Goal: Communication & Community: Answer question/provide support

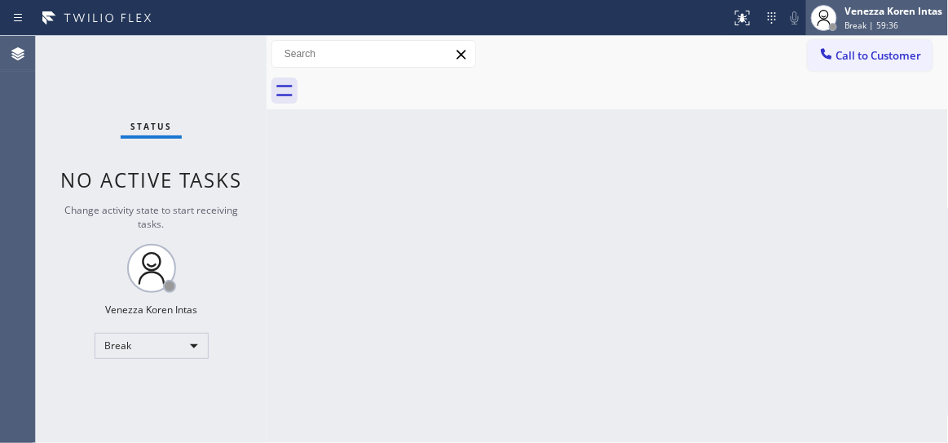
click at [903, 15] on div "Venezza Koren Intas" at bounding box center [895, 11] width 98 height 14
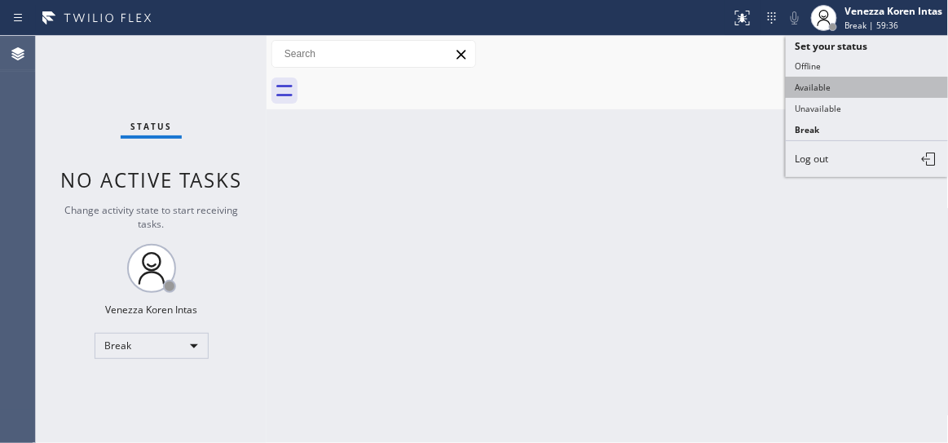
click at [878, 88] on button "Available" at bounding box center [867, 87] width 163 height 21
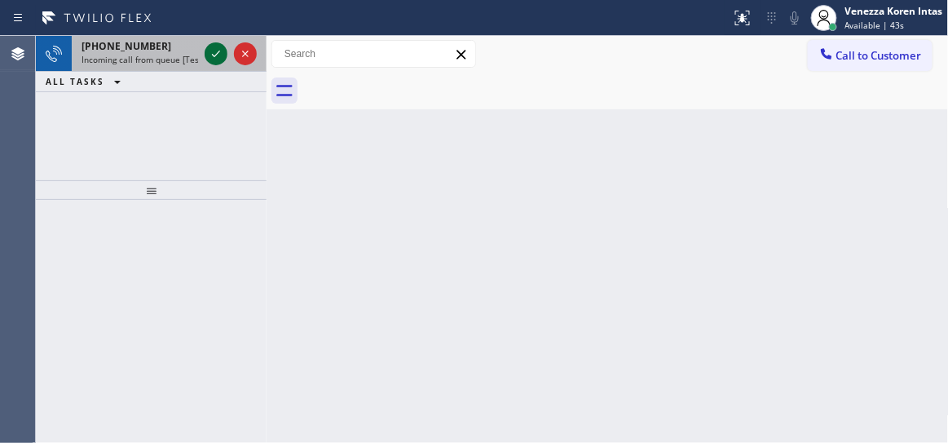
click at [217, 56] on icon at bounding box center [216, 54] width 20 height 20
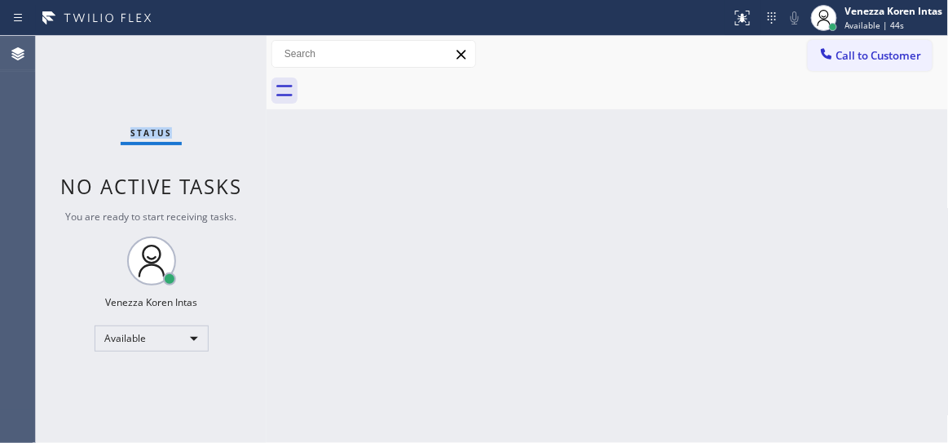
click at [217, 56] on div "Status No active tasks You are ready to start receiving tasks. Venezza Koren In…" at bounding box center [151, 239] width 231 height 407
click at [730, 20] on div at bounding box center [743, 18] width 36 height 20
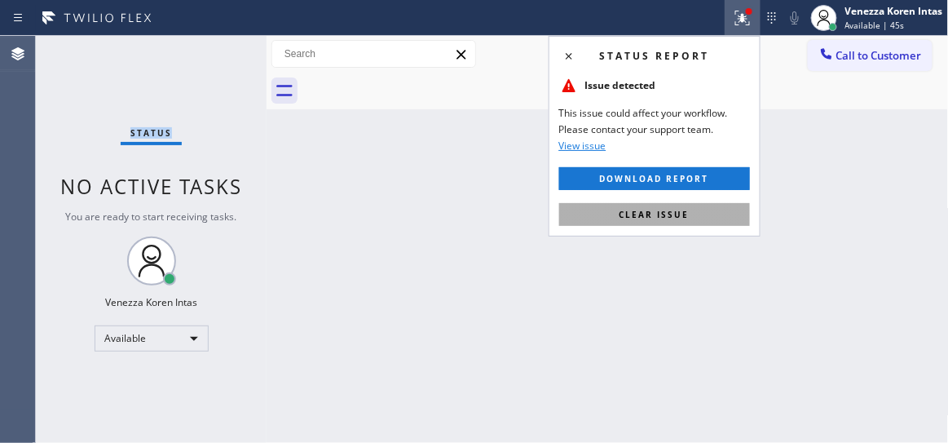
click at [701, 210] on button "Clear issue" at bounding box center [654, 214] width 191 height 23
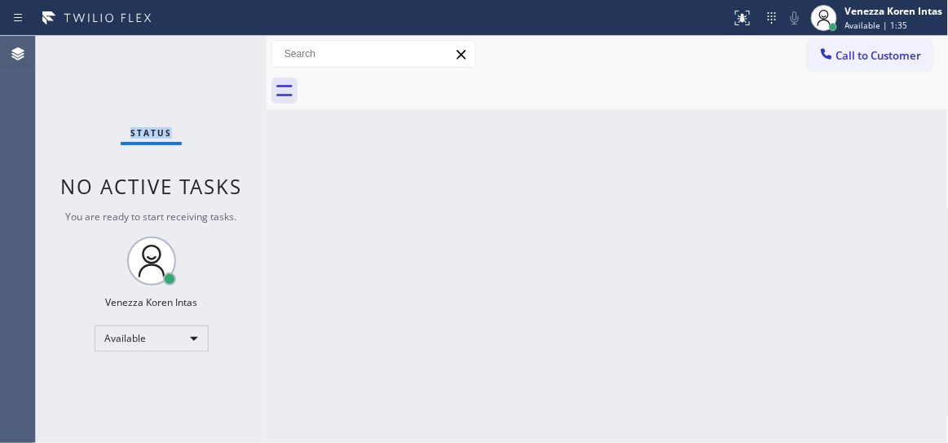
drag, startPoint x: 67, startPoint y: 83, endPoint x: 57, endPoint y: 91, distance: 12.2
click at [66, 83] on div "Status No active tasks You are ready to start receiving tasks. Venezza Koren In…" at bounding box center [151, 239] width 231 height 407
click at [206, 69] on div "Status No active tasks You are ready to start receiving tasks. Venezza Koren In…" at bounding box center [151, 239] width 231 height 407
click at [217, 54] on div "Status No active tasks You are ready to start receiving tasks. Venezza Koren In…" at bounding box center [151, 239] width 231 height 407
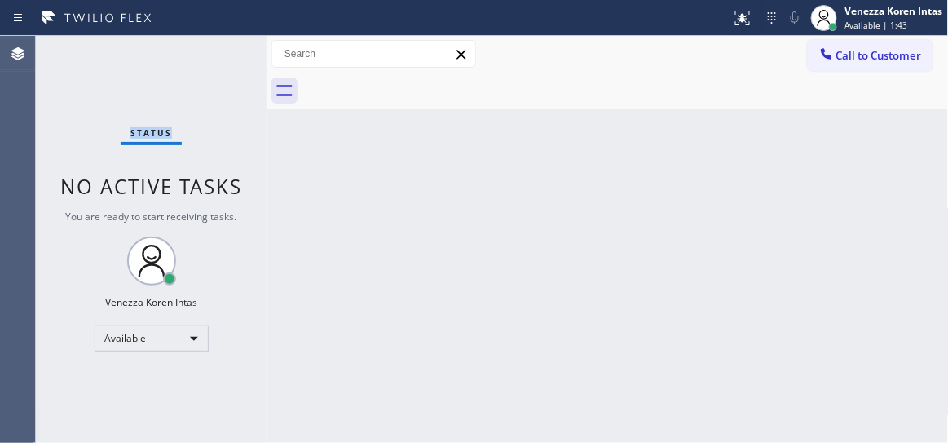
click at [217, 54] on div "Status No active tasks You are ready to start receiving tasks. Venezza Koren In…" at bounding box center [151, 239] width 231 height 407
drag, startPoint x: 171, startPoint y: 51, endPoint x: 201, endPoint y: 55, distance: 30.6
click at [171, 51] on div "Status No active tasks You are ready to start receiving tasks. Venezza Koren In…" at bounding box center [151, 239] width 231 height 407
click at [192, 53] on div "Status No active tasks You are ready to start receiving tasks. Venezza Koren In…" at bounding box center [151, 239] width 231 height 407
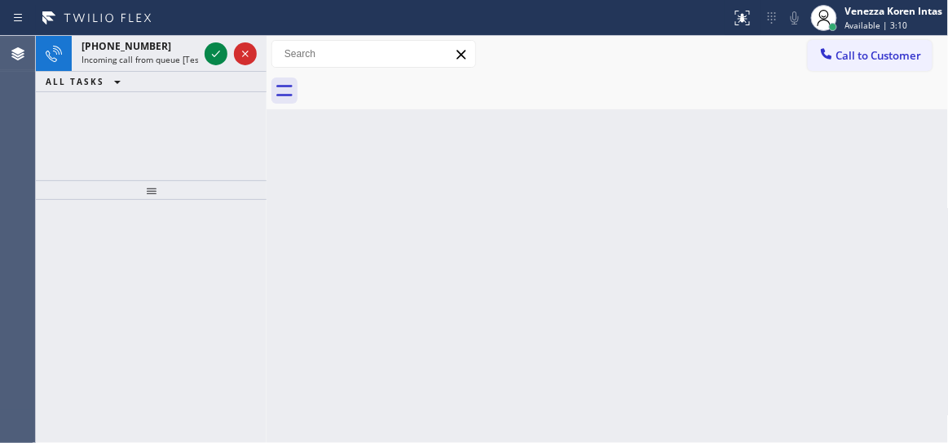
click at [210, 53] on icon at bounding box center [216, 54] width 20 height 20
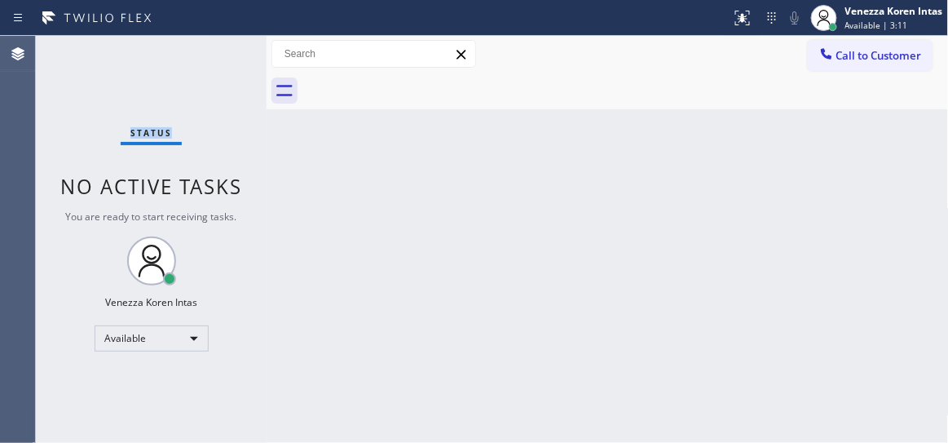
click at [210, 53] on div "Status No active tasks You are ready to start receiving tasks. Venezza Koren In…" at bounding box center [151, 239] width 231 height 407
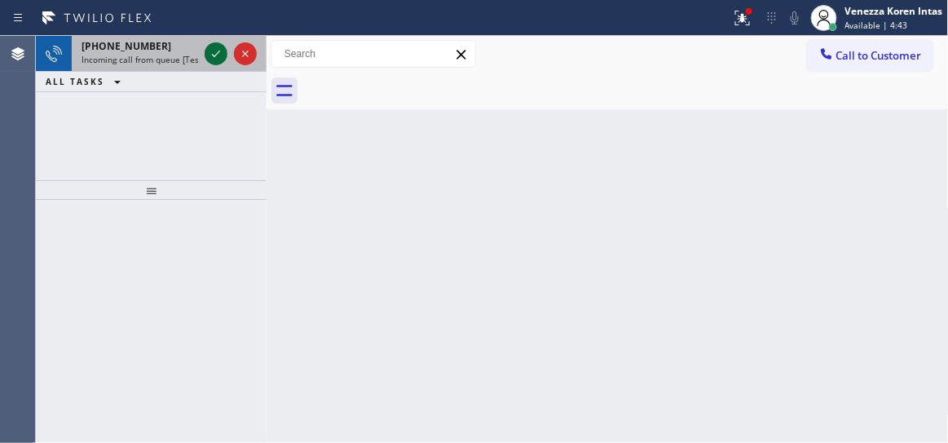
click at [210, 53] on icon at bounding box center [216, 54] width 20 height 20
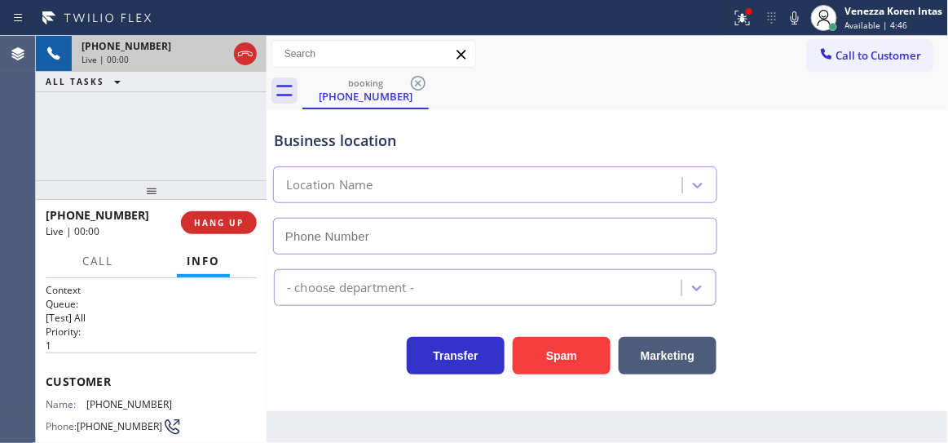
type input "(949) 391-4290"
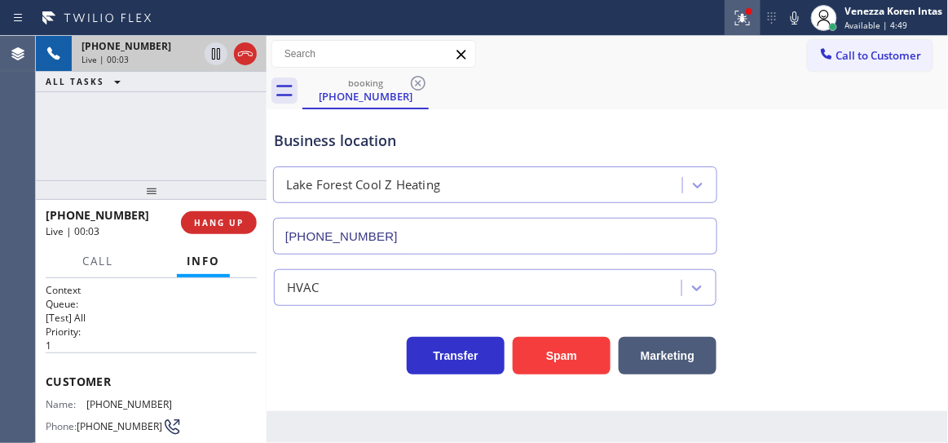
click at [726, 5] on button at bounding box center [743, 18] width 36 height 36
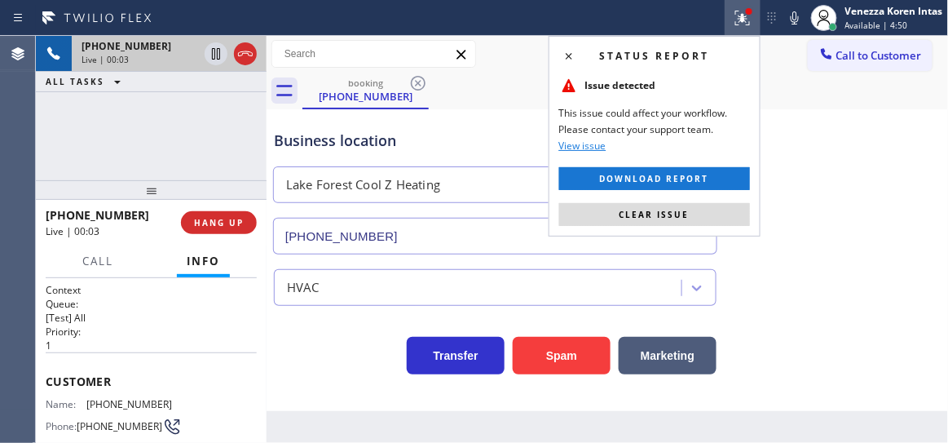
click at [683, 223] on button "Clear issue" at bounding box center [654, 214] width 191 height 23
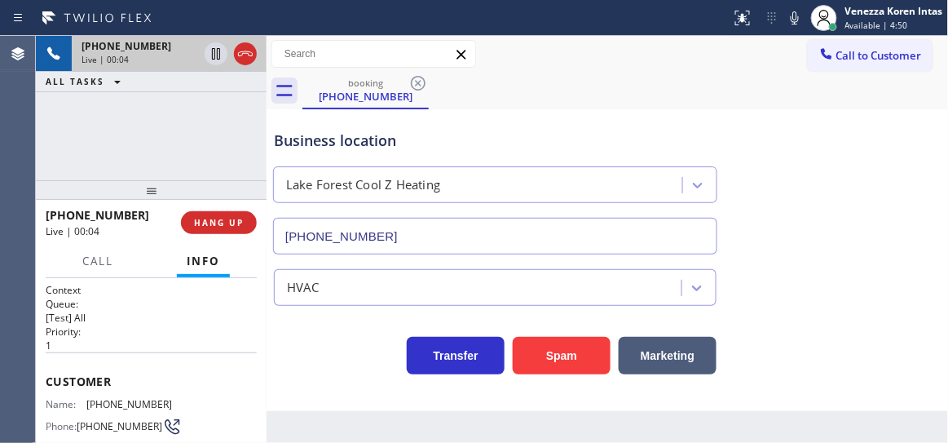
click at [684, 217] on div "(949) 391-4290" at bounding box center [495, 232] width 451 height 43
click at [783, 236] on div "Business location Lake Forest Cool Z Heating (949) 391-4290" at bounding box center [608, 181] width 674 height 148
drag, startPoint x: 246, startPoint y: 56, endPoint x: 361, endPoint y: 168, distance: 160.3
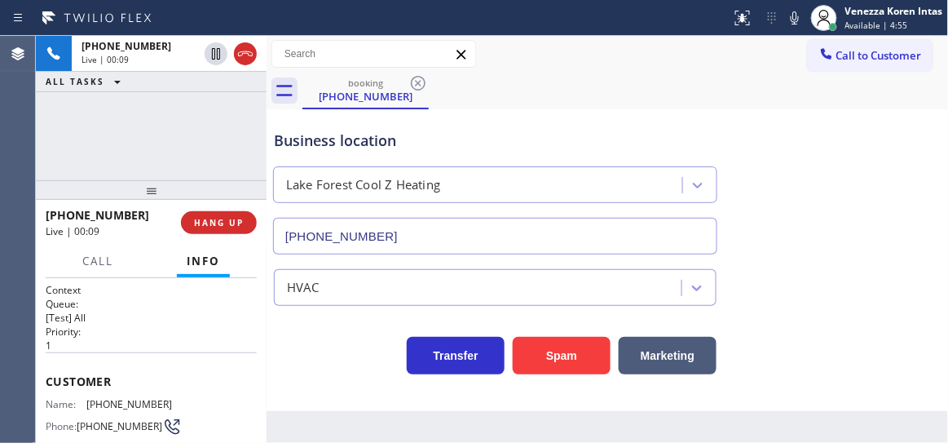
click at [246, 56] on icon at bounding box center [246, 54] width 20 height 20
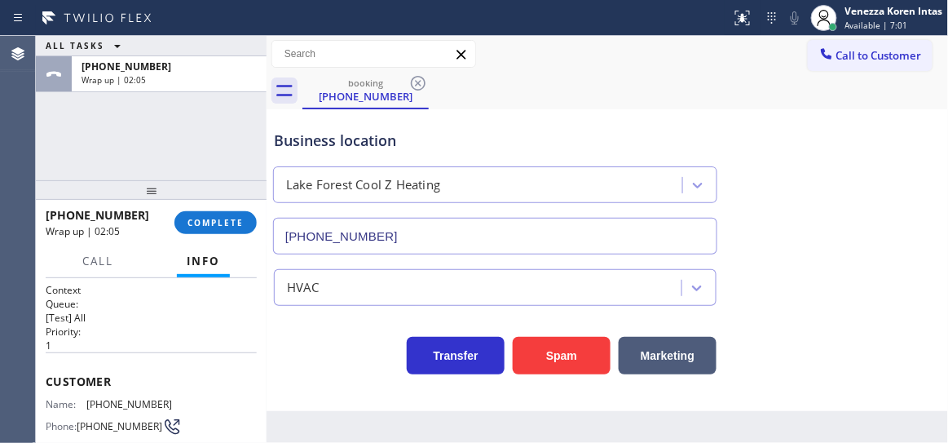
drag, startPoint x: 206, startPoint y: 220, endPoint x: 338, endPoint y: 252, distance: 135.9
click at [206, 219] on span "COMPLETE" at bounding box center [216, 222] width 56 height 11
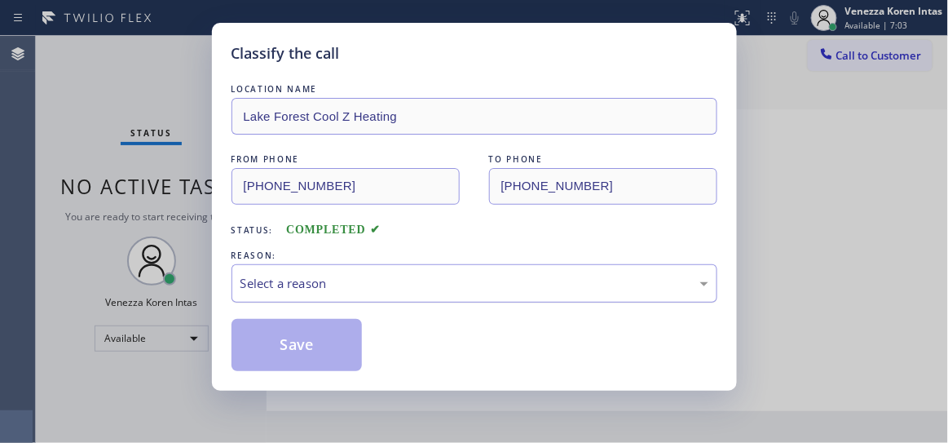
click at [427, 275] on div "Select a reason" at bounding box center [475, 283] width 468 height 19
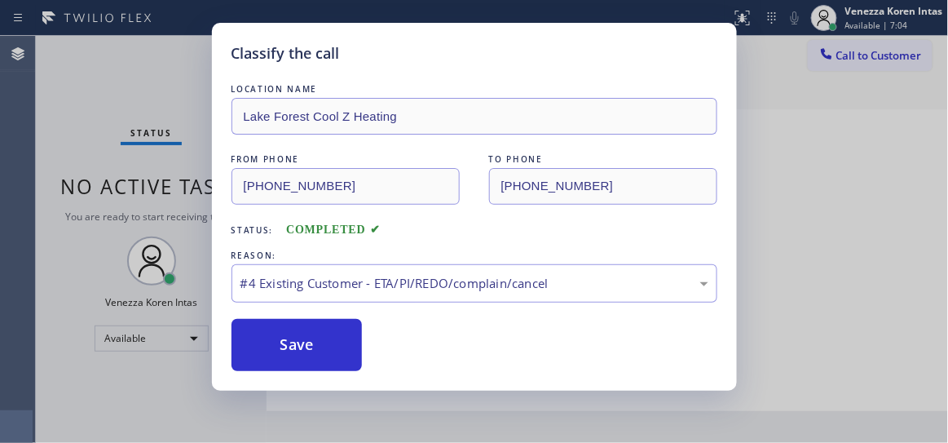
click at [366, 304] on div "LOCATION NAME Lake Forest Cool Z Heating FROM PHONE (657) 477-3717 TO PHONE (94…" at bounding box center [475, 226] width 486 height 290
click at [362, 279] on div "#4 Existing Customer - ETA/PI/REDO/complain/cancel" at bounding box center [475, 283] width 468 height 19
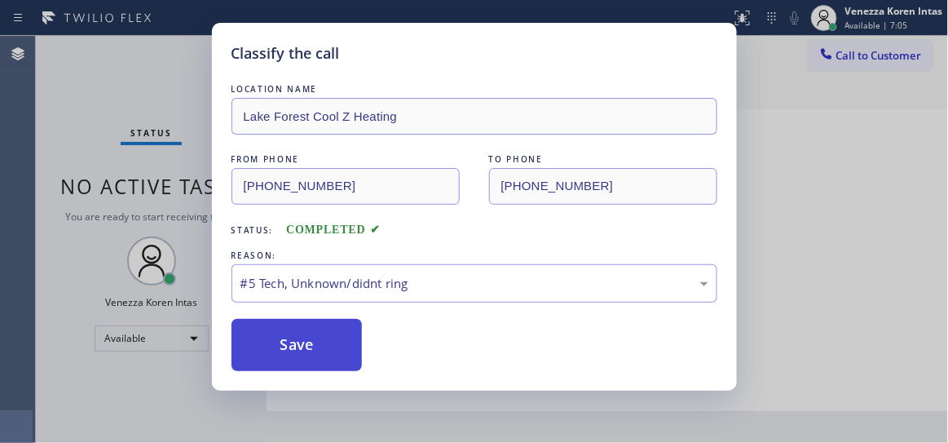
click at [311, 346] on button "Save" at bounding box center [297, 345] width 131 height 52
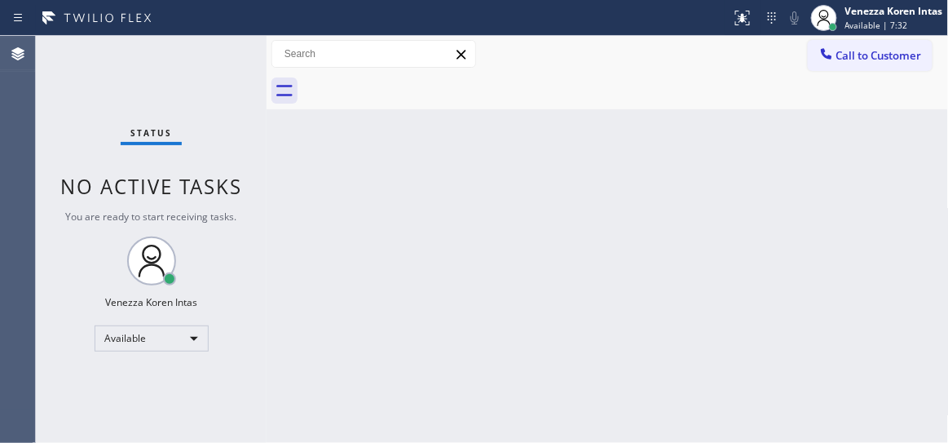
click at [217, 61] on div "Status No active tasks You are ready to start receiving tasks. Venezza Koren In…" at bounding box center [151, 239] width 231 height 407
click at [233, 54] on div "Status No active tasks You are ready to start receiving tasks. Venezza Koren In…" at bounding box center [151, 239] width 231 height 407
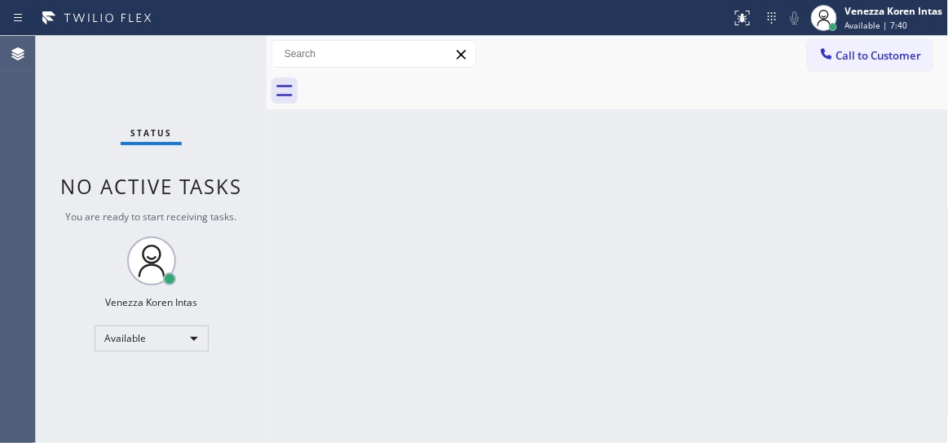
click at [179, 63] on div "Status No active tasks You are ready to start receiving tasks. Venezza Koren In…" at bounding box center [151, 239] width 231 height 407
click at [237, 53] on div "Status No active tasks You are ready to start receiving tasks. Venezza Koren In…" at bounding box center [151, 239] width 231 height 407
click at [218, 60] on div "Status No active tasks You are ready to start receiving tasks. Venezza Koren In…" at bounding box center [151, 239] width 231 height 407
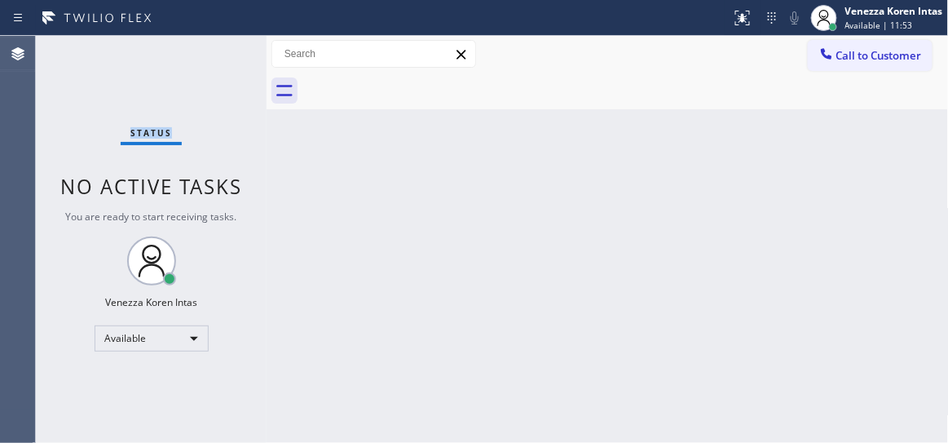
click at [218, 60] on div "Status No active tasks You are ready to start receiving tasks. Venezza Koren In…" at bounding box center [151, 239] width 231 height 407
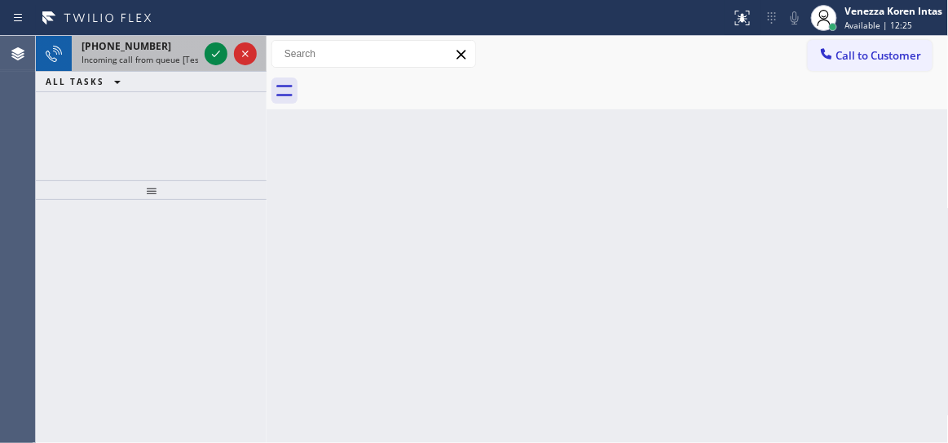
drag, startPoint x: 222, startPoint y: 46, endPoint x: 221, endPoint y: 64, distance: 18.8
click at [221, 55] on icon at bounding box center [216, 54] width 20 height 20
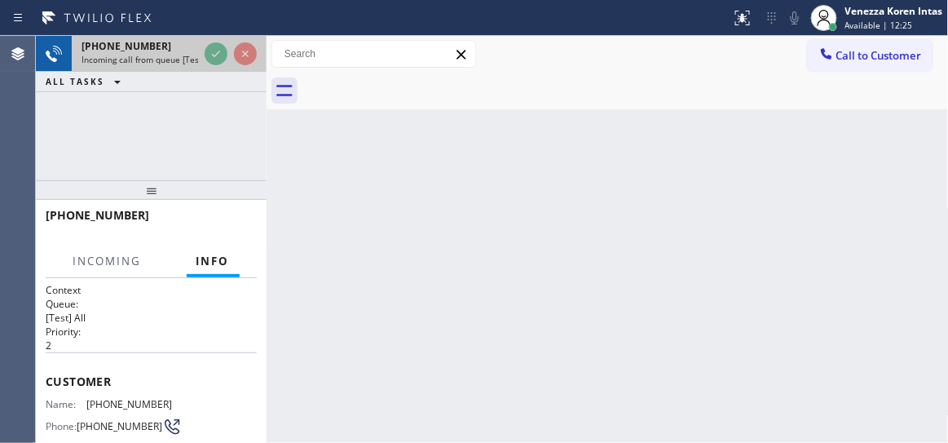
click at [221, 64] on div at bounding box center [230, 54] width 59 height 36
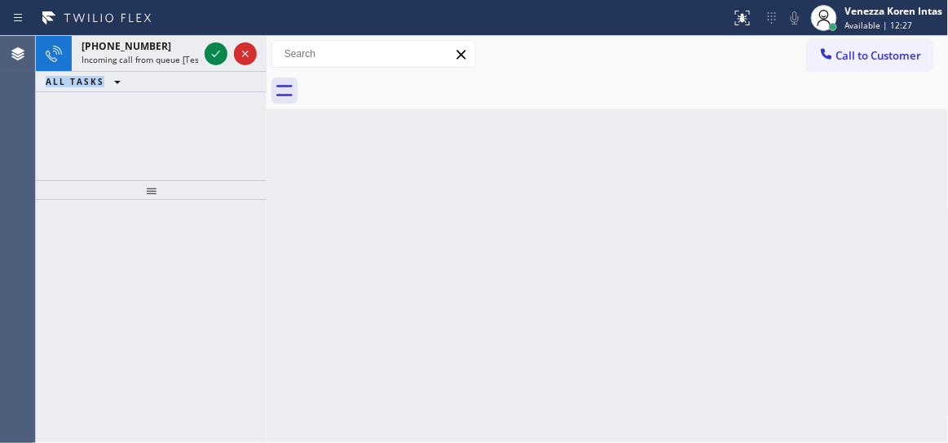
click at [219, 54] on icon at bounding box center [216, 54] width 20 height 20
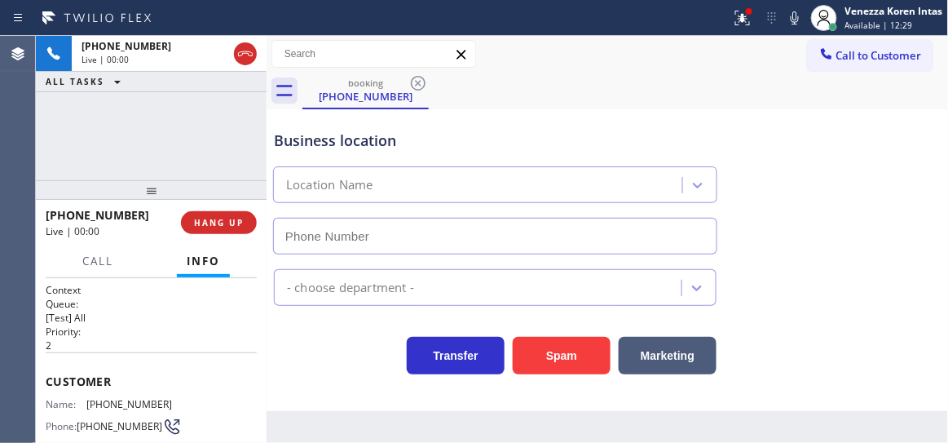
type input "(562) 733-3677"
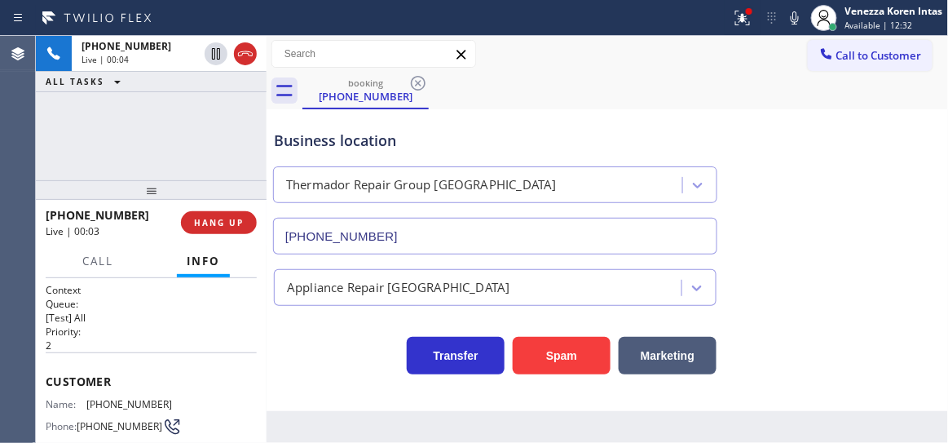
click at [568, 86] on div "booking (562) 573-4392" at bounding box center [626, 91] width 647 height 37
click at [740, 19] on icon at bounding box center [743, 18] width 20 height 20
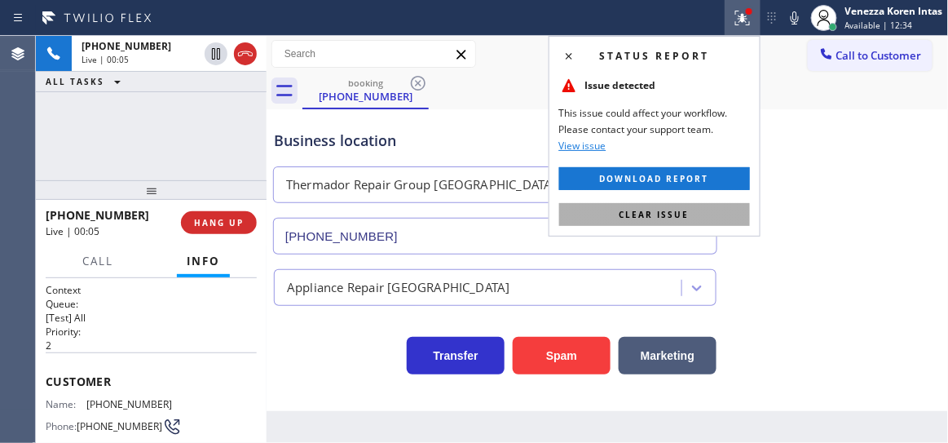
click at [686, 214] on span "Clear issue" at bounding box center [655, 214] width 70 height 11
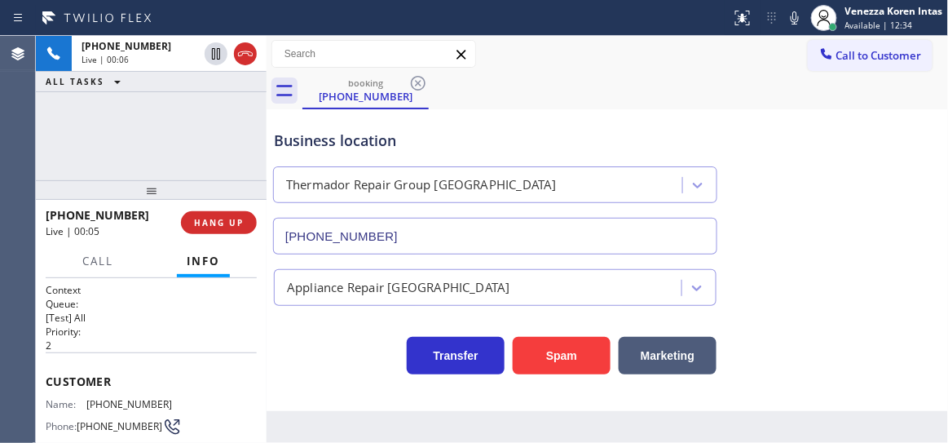
click at [782, 162] on div "Business location Thermador Repair Group Los Alamitos (562) 733-3677" at bounding box center [608, 181] width 674 height 148
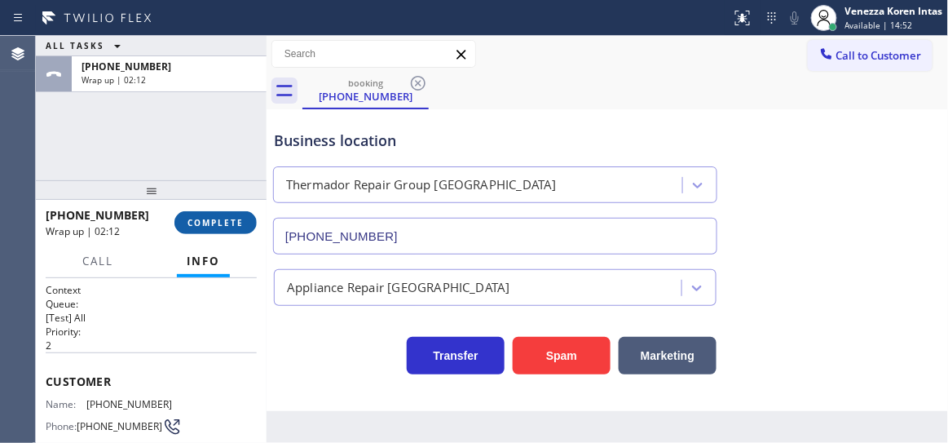
click at [216, 214] on button "COMPLETE" at bounding box center [216, 222] width 82 height 23
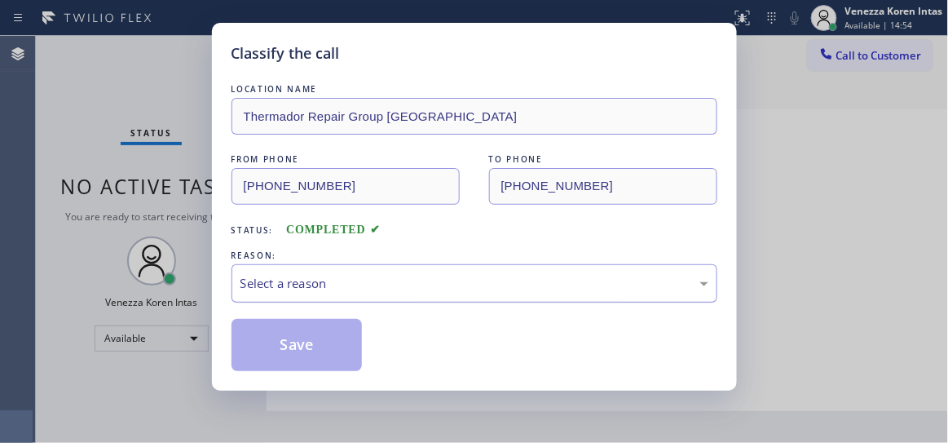
drag, startPoint x: 475, startPoint y: 284, endPoint x: 471, endPoint y: 299, distance: 16.0
click at [475, 284] on div "Select a reason" at bounding box center [475, 283] width 468 height 19
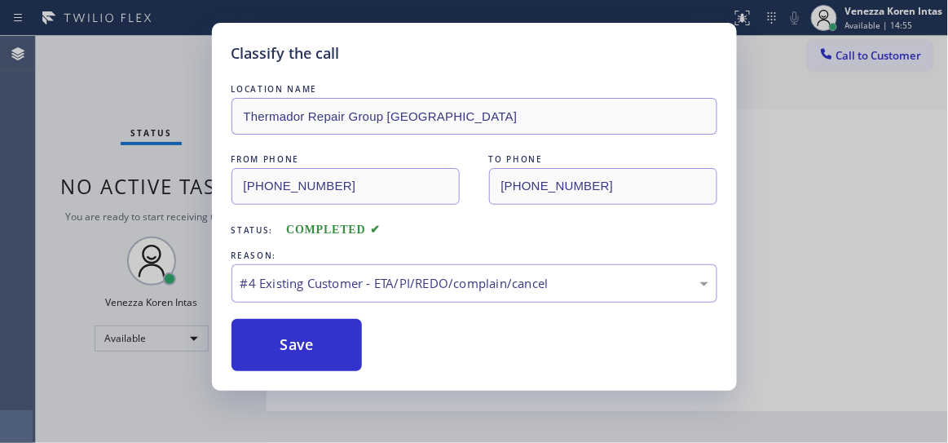
click at [355, 263] on div "REASON:" at bounding box center [475, 255] width 486 height 17
click at [350, 267] on div "#4 Existing Customer - ETA/PI/REDO/complain/cancel" at bounding box center [475, 283] width 486 height 38
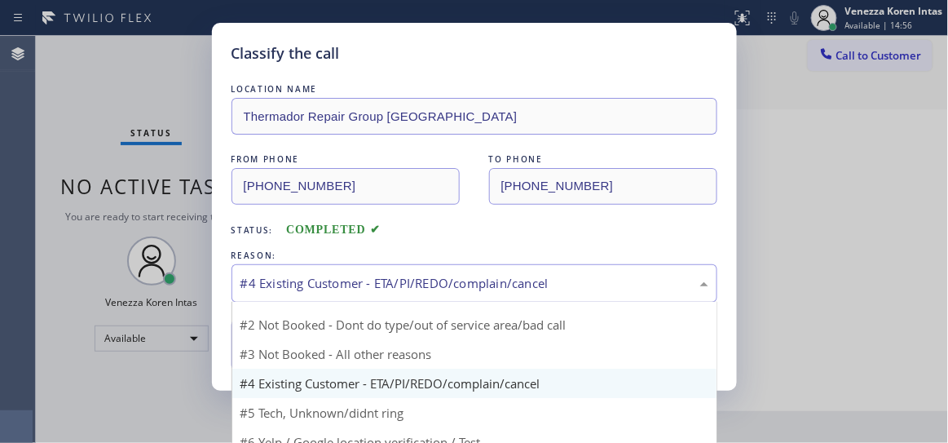
scroll to position [43, 0]
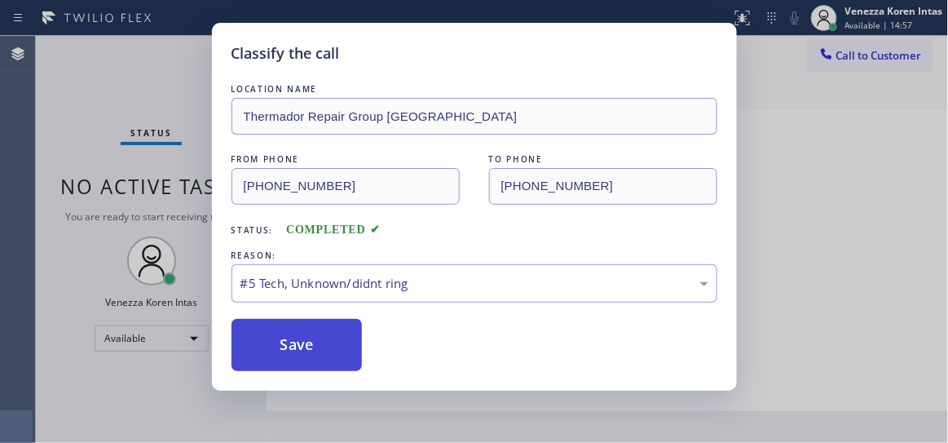
click at [292, 352] on button "Save" at bounding box center [297, 345] width 131 height 52
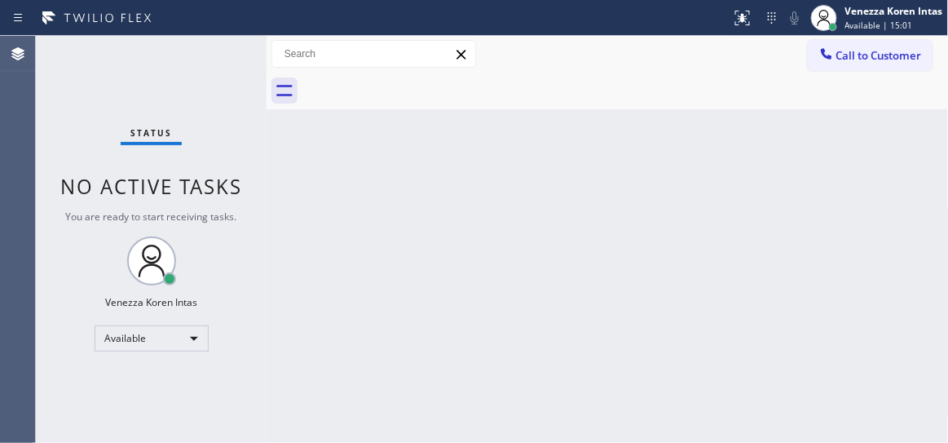
click at [219, 61] on div "Status No active tasks You are ready to start receiving tasks. Venezza Koren In…" at bounding box center [151, 239] width 231 height 407
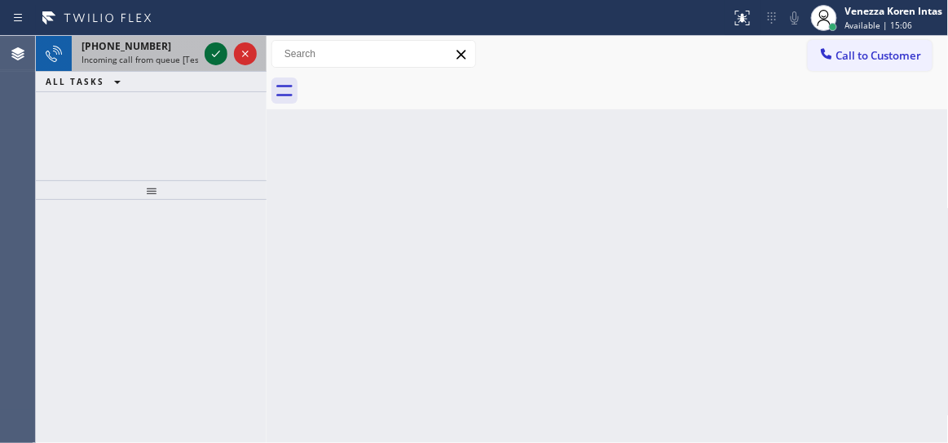
click at [215, 58] on icon at bounding box center [216, 54] width 20 height 20
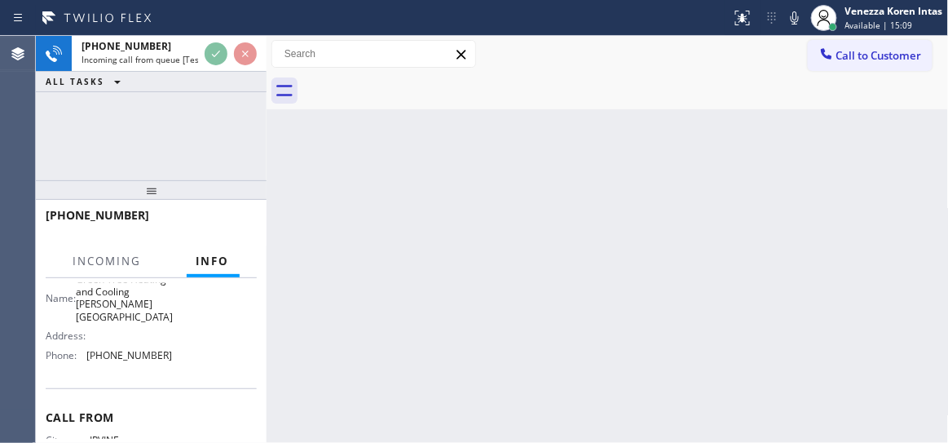
scroll to position [222, 0]
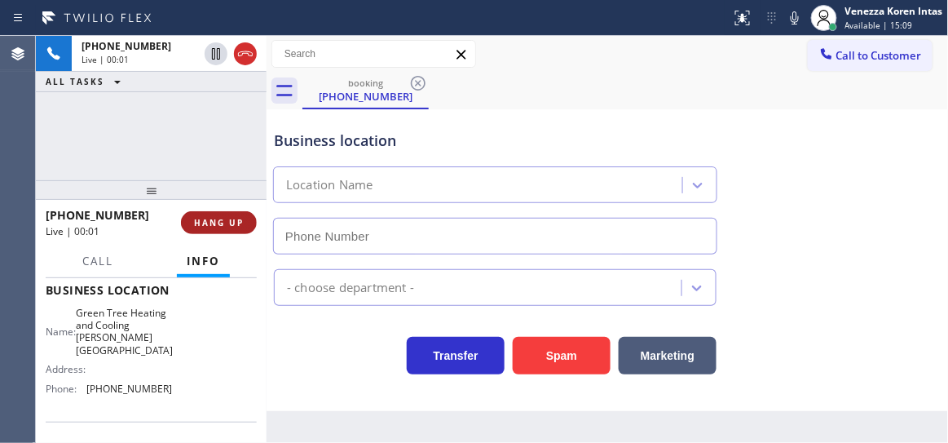
type input "(310) 361-1102"
click at [230, 223] on span "HANG UP" at bounding box center [219, 222] width 50 height 11
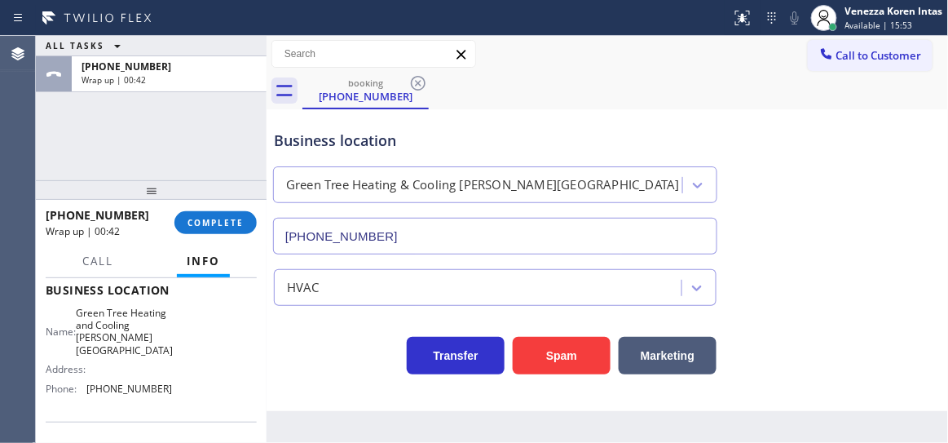
drag, startPoint x: 206, startPoint y: 216, endPoint x: 316, endPoint y: 237, distance: 112.0
click at [206, 216] on button "COMPLETE" at bounding box center [216, 222] width 82 height 23
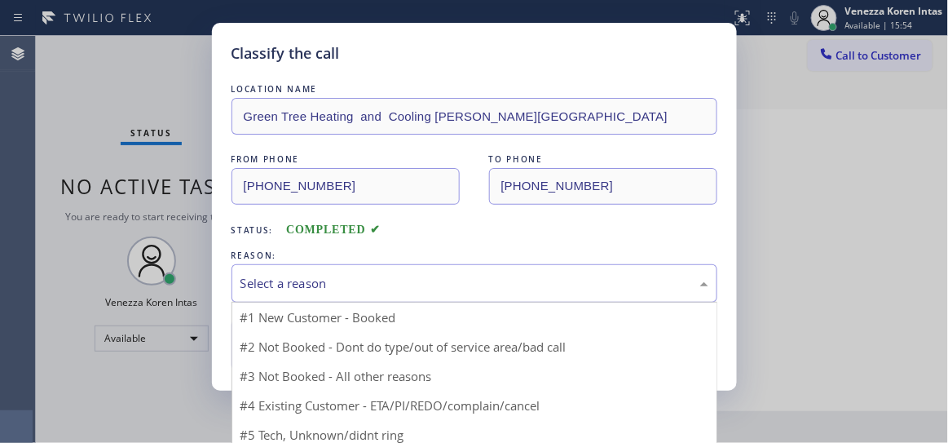
click at [369, 279] on div "Select a reason" at bounding box center [475, 283] width 468 height 19
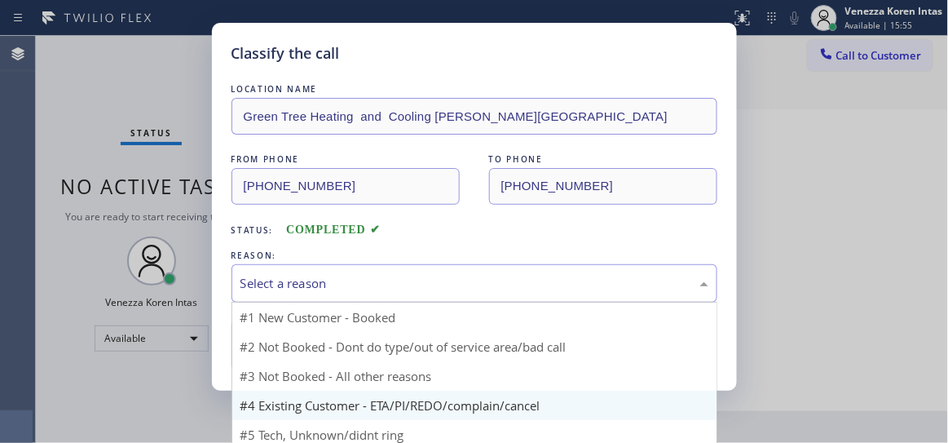
scroll to position [43, 0]
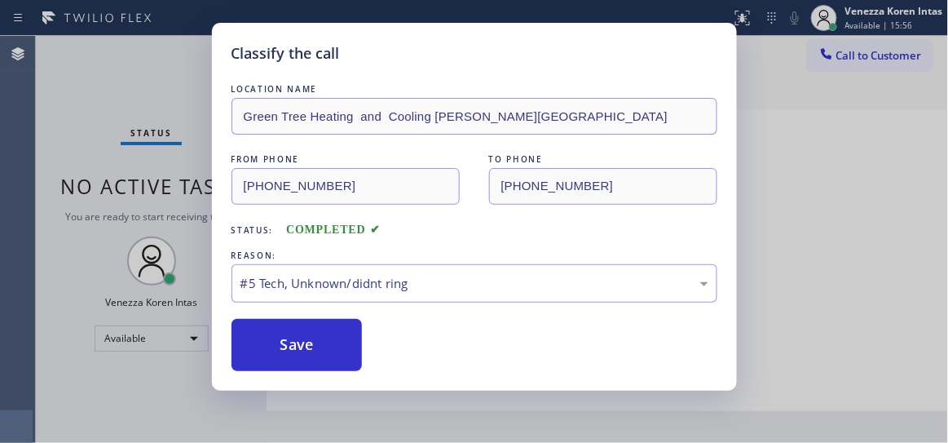
click at [310, 314] on div "LOCATION NAME Green Tree Heating and Cooling Beverly Hills FROM PHONE (424) 207…" at bounding box center [475, 226] width 486 height 290
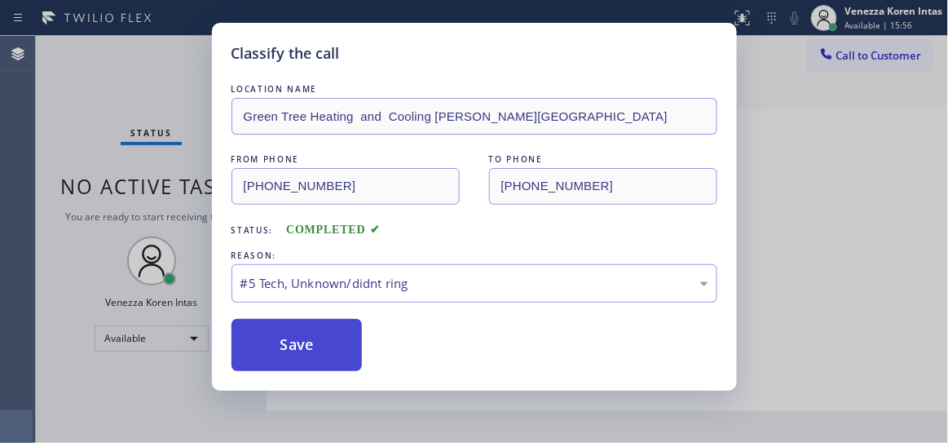
click at [323, 341] on button "Save" at bounding box center [297, 345] width 131 height 52
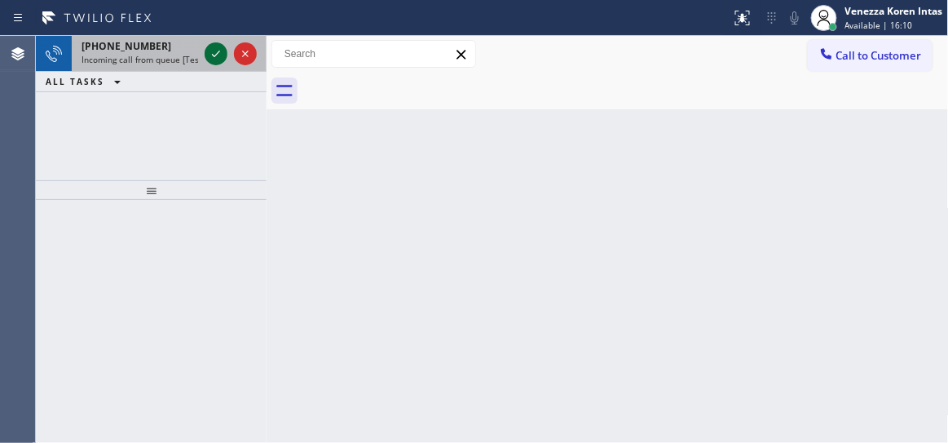
click at [217, 53] on icon at bounding box center [216, 54] width 8 height 7
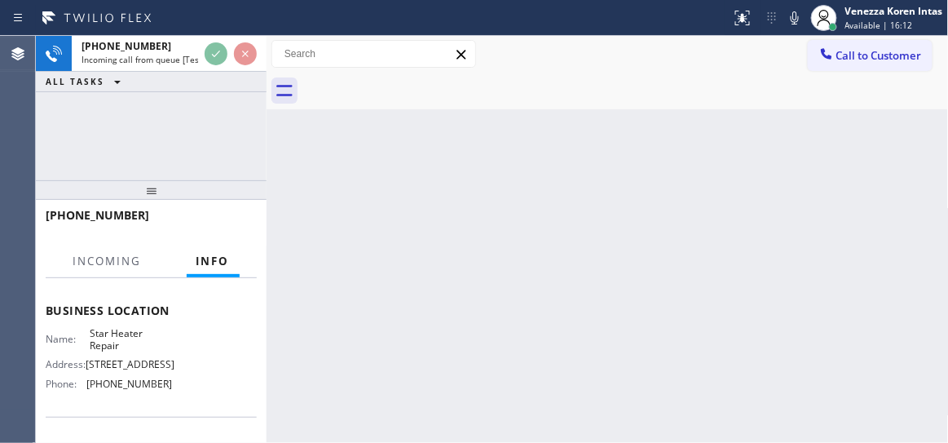
scroll to position [222, 0]
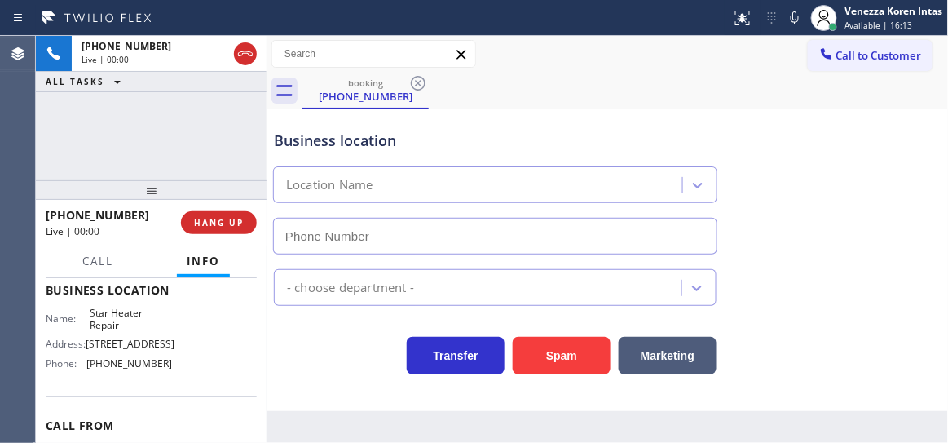
type input "(714) 933-9082"
drag, startPoint x: 250, startPoint y: 54, endPoint x: 267, endPoint y: 60, distance: 18.3
click at [250, 54] on icon at bounding box center [246, 54] width 20 height 20
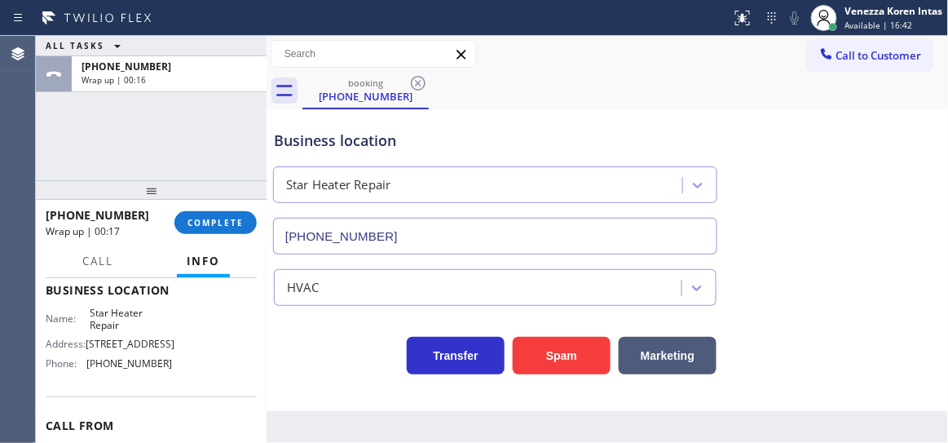
click at [190, 200] on div at bounding box center [151, 190] width 231 height 20
click at [206, 219] on span "COMPLETE" at bounding box center [216, 222] width 56 height 11
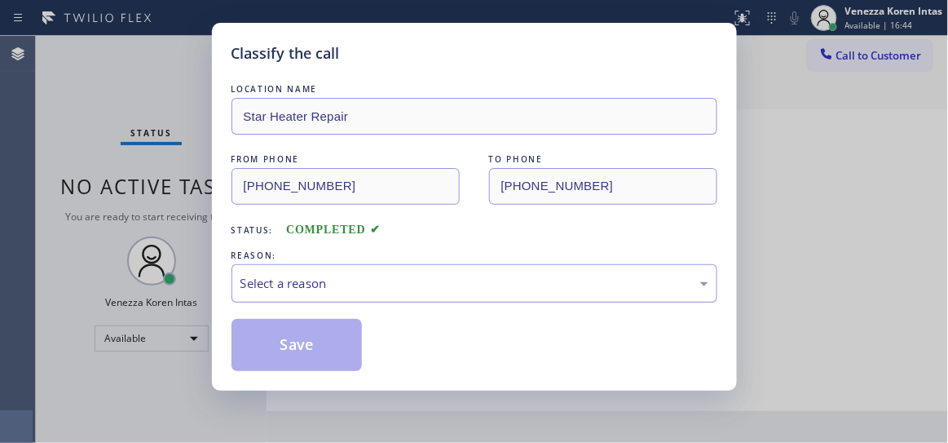
click at [402, 284] on div "Select a reason" at bounding box center [475, 283] width 468 height 19
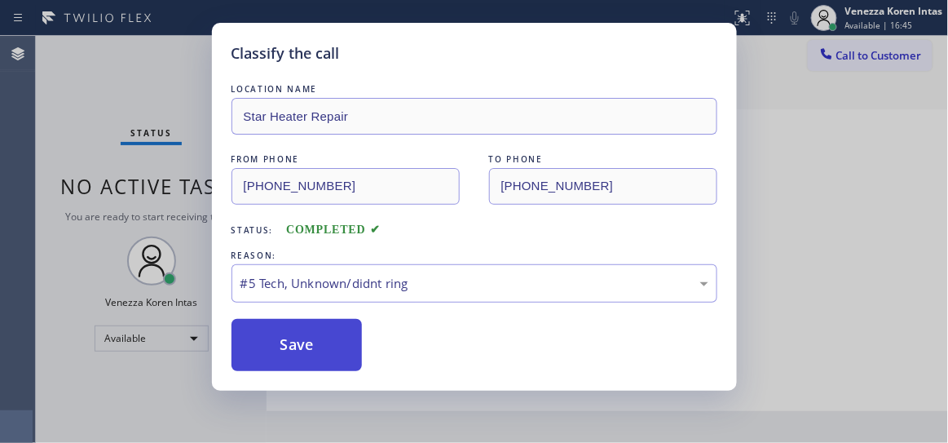
drag, startPoint x: 367, startPoint y: 424, endPoint x: 343, endPoint y: 359, distance: 69.4
click at [343, 356] on button "Save" at bounding box center [297, 345] width 131 height 52
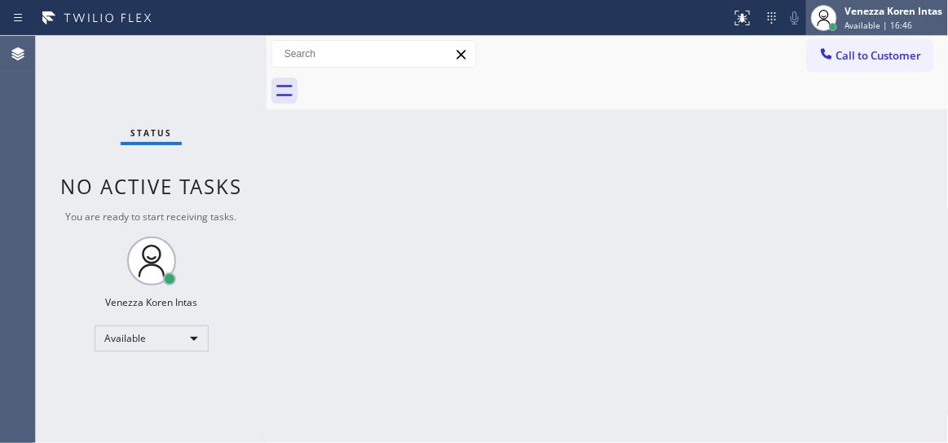
click at [858, 8] on div "Venezza Koren Intas" at bounding box center [895, 11] width 98 height 14
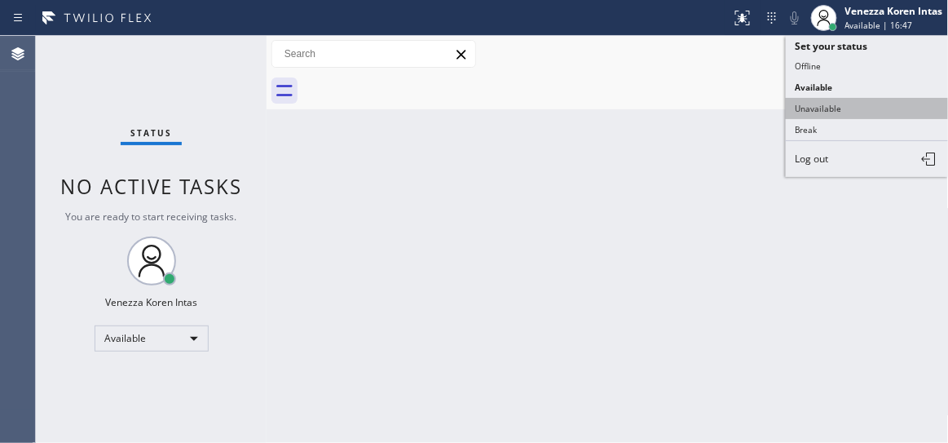
click at [844, 100] on button "Unavailable" at bounding box center [867, 108] width 163 height 21
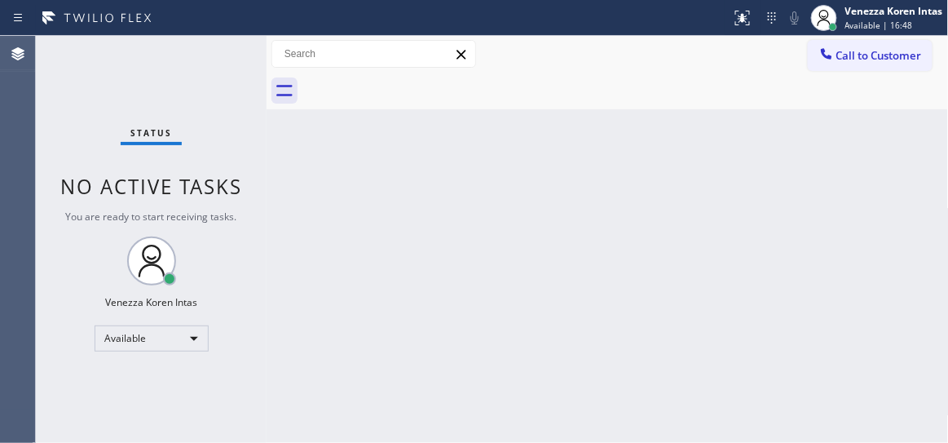
click at [582, 130] on div "Back to Dashboard Change Sender ID Customers Technicians Select a contact Outbo…" at bounding box center [608, 239] width 683 height 407
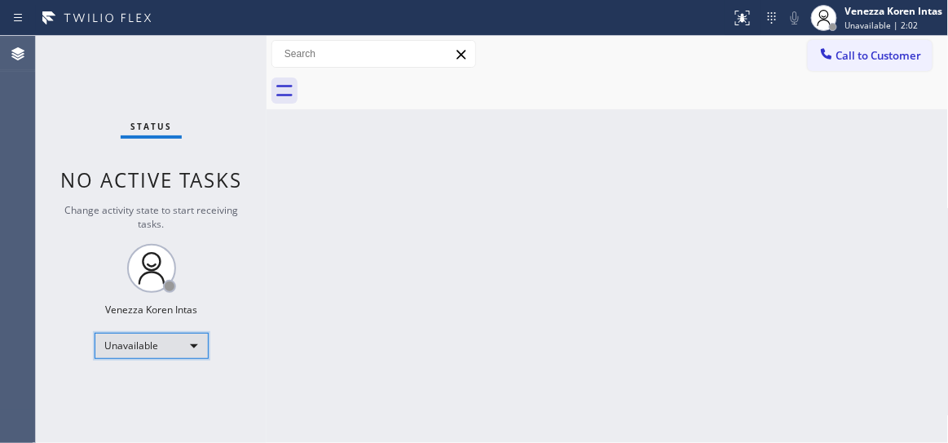
click at [180, 345] on div "Unavailable" at bounding box center [152, 346] width 114 height 26
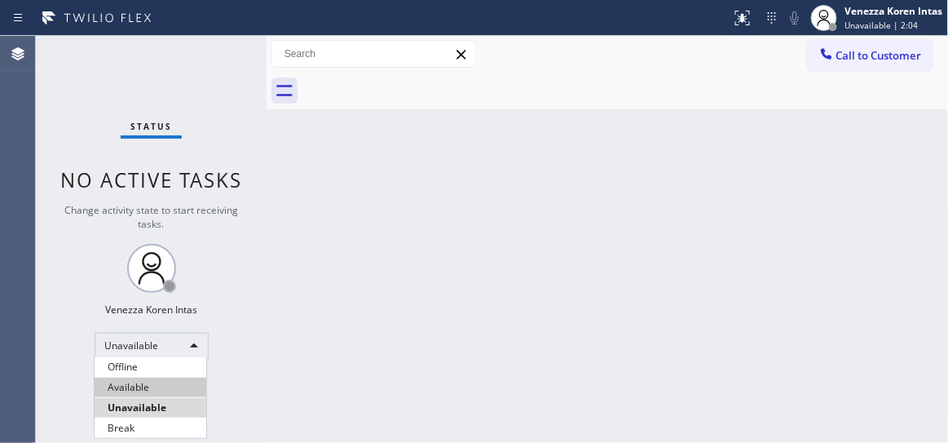
click at [139, 389] on li "Available" at bounding box center [151, 388] width 112 height 20
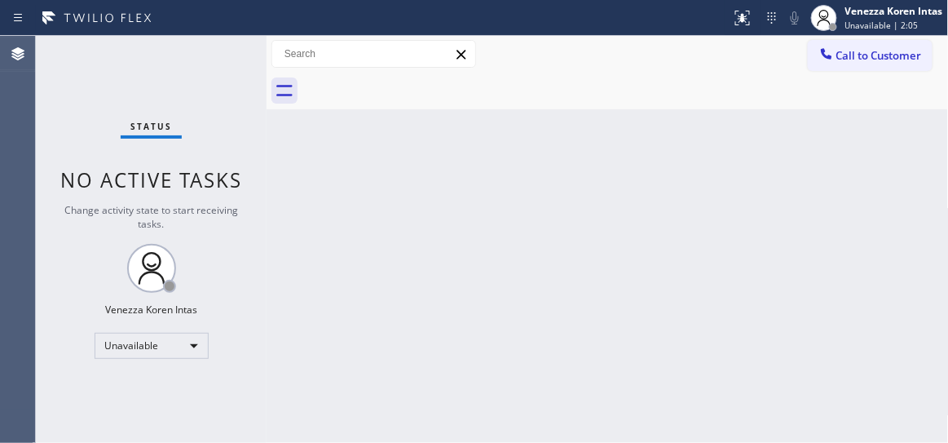
drag, startPoint x: 337, startPoint y: 147, endPoint x: 512, endPoint y: 167, distance: 176.5
click at [338, 147] on div "Back to Dashboard Change Sender ID Customers Technicians Select a contact Outbo…" at bounding box center [608, 239] width 683 height 407
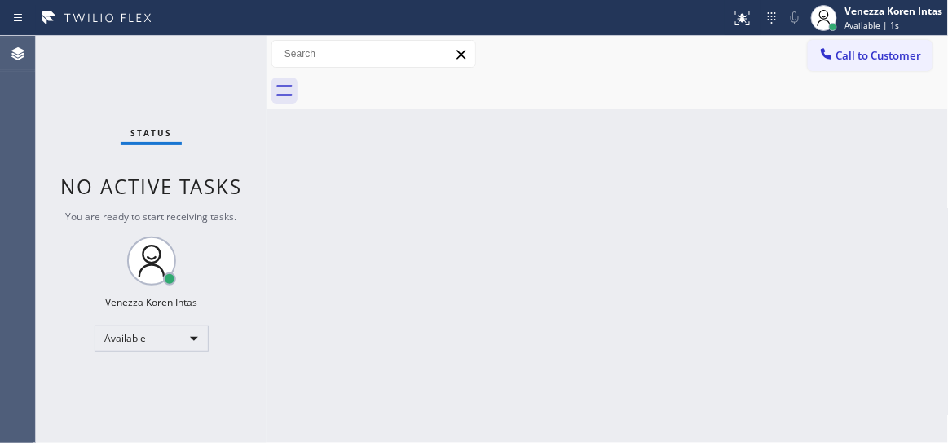
drag, startPoint x: 163, startPoint y: 77, endPoint x: 198, endPoint y: 79, distance: 35.2
click at [162, 76] on div "Status No active tasks You are ready to start receiving tasks. Venezza Koren In…" at bounding box center [151, 239] width 231 height 407
drag, startPoint x: 198, startPoint y: 79, endPoint x: 35, endPoint y: 144, distance: 175.7
click at [198, 80] on div "Status No active tasks You are ready to start receiving tasks. Venezza Koren In…" at bounding box center [151, 239] width 231 height 407
click at [449, 291] on div "Back to Dashboard Change Sender ID Customers Technicians Select a contact Outbo…" at bounding box center [608, 239] width 683 height 407
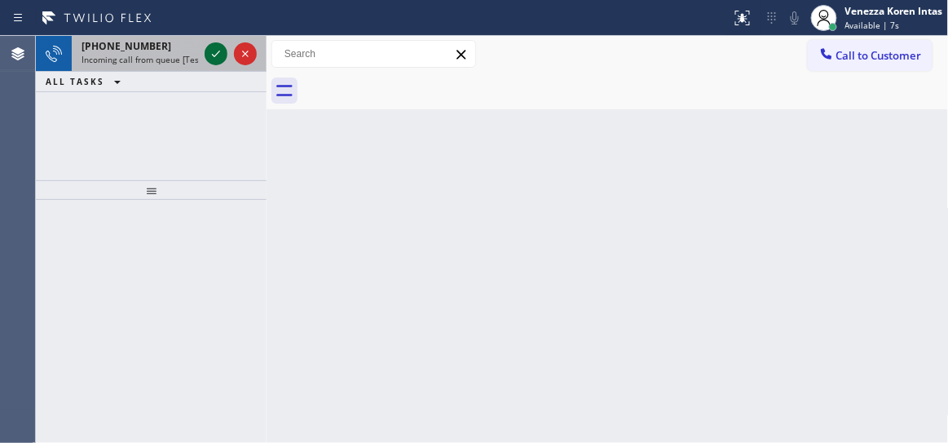
click at [219, 56] on icon at bounding box center [216, 54] width 20 height 20
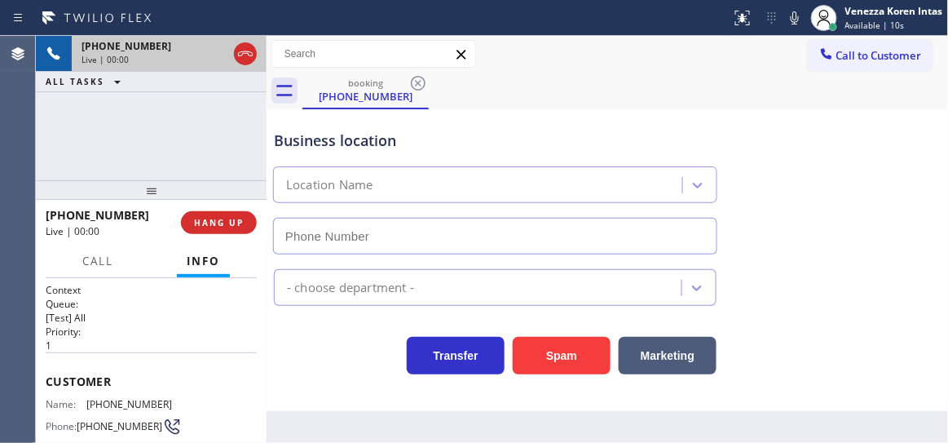
scroll to position [148, 0]
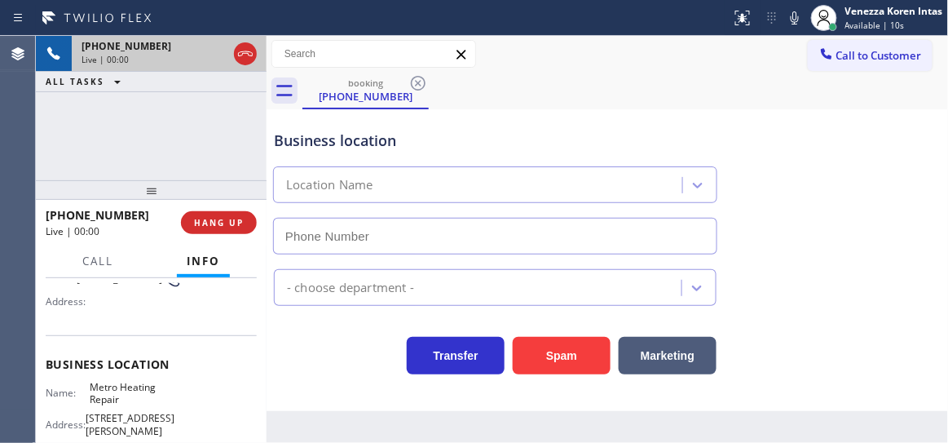
type input "(833) 318-0239"
click at [553, 96] on div "booking (323) 314-4998" at bounding box center [626, 91] width 647 height 37
click at [593, 89] on div "booking (323) 314-4998" at bounding box center [626, 91] width 647 height 37
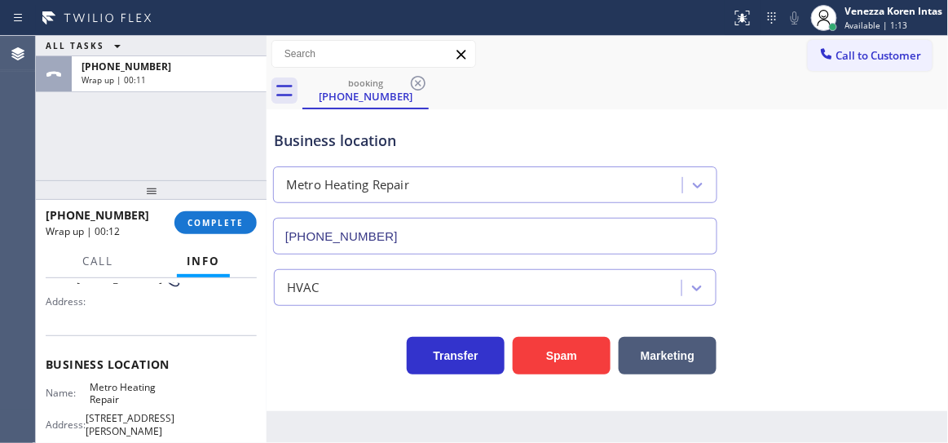
drag, startPoint x: 193, startPoint y: 144, endPoint x: 207, endPoint y: 167, distance: 27.4
click at [193, 144] on div "ALL TASKS ALL TASKS ACTIVE TASKS TASKS IN WRAP UP +13233144998 Wrap up | 00:11" at bounding box center [151, 108] width 231 height 144
click at [552, 43] on div "Call to Customer Outbound call Location Search location Your caller id phone nu…" at bounding box center [608, 54] width 683 height 29
click at [718, 40] on div "Call to Customer Outbound call Location Search location Your caller id phone nu…" at bounding box center [608, 54] width 683 height 29
drag, startPoint x: 198, startPoint y: 219, endPoint x: 440, endPoint y: 246, distance: 243.8
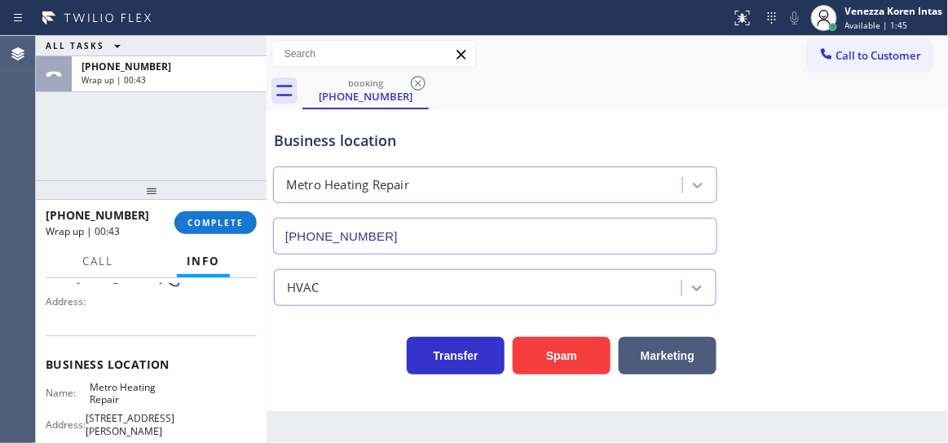
click at [199, 219] on span "COMPLETE" at bounding box center [216, 222] width 56 height 11
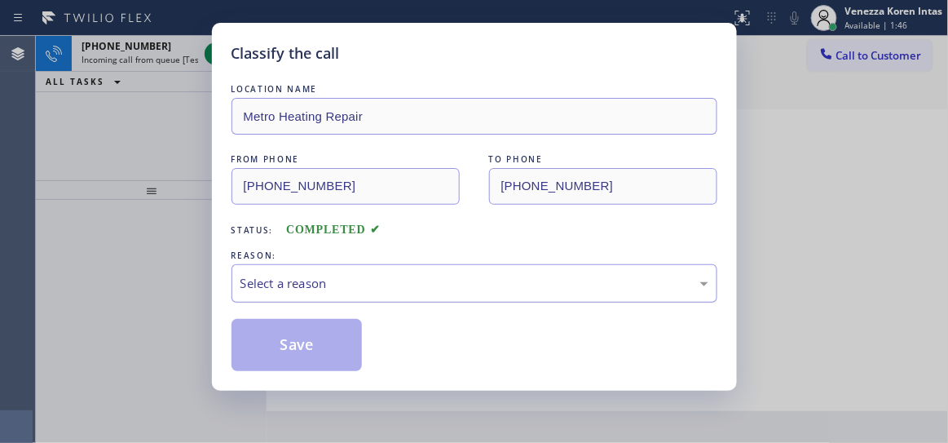
click at [415, 294] on div "Select a reason" at bounding box center [475, 283] width 486 height 38
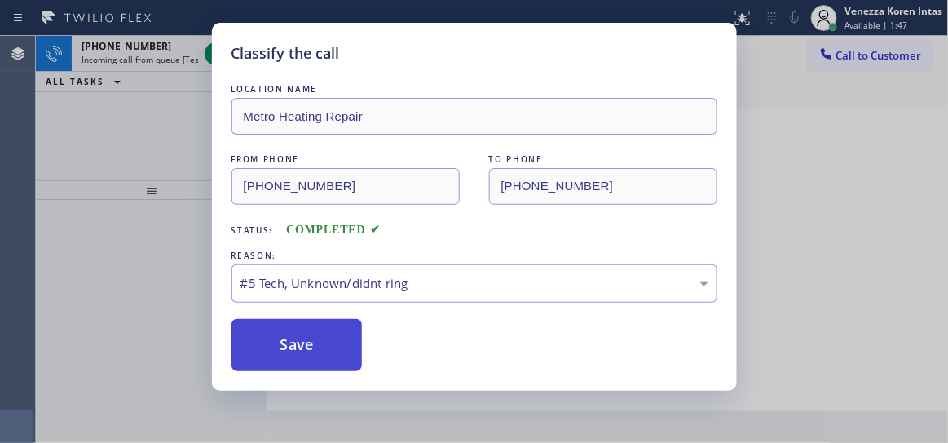
click at [332, 366] on button "Save" at bounding box center [297, 345] width 131 height 52
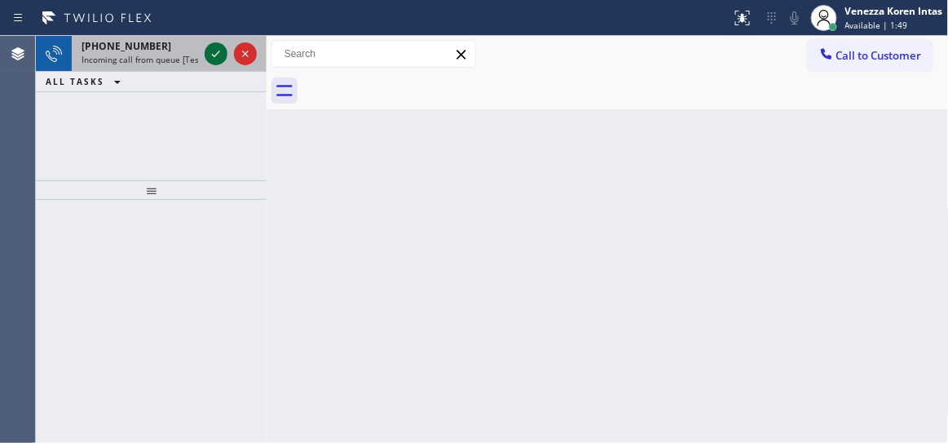
click at [209, 58] on icon at bounding box center [216, 54] width 20 height 20
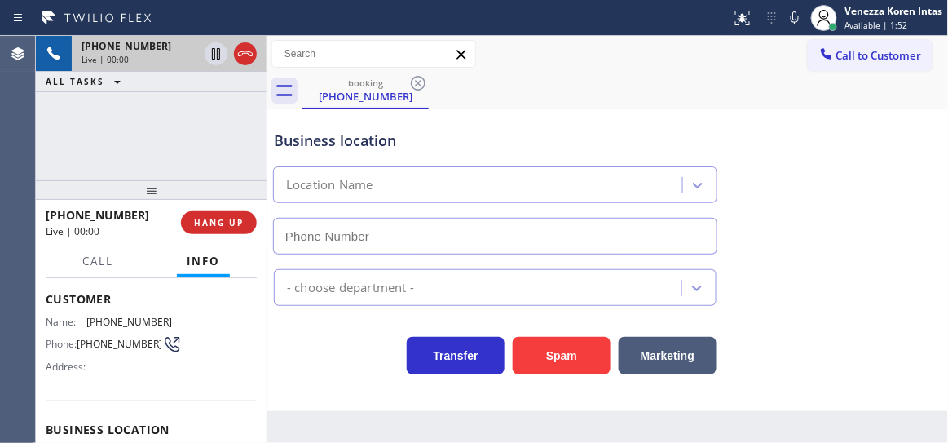
scroll to position [148, 0]
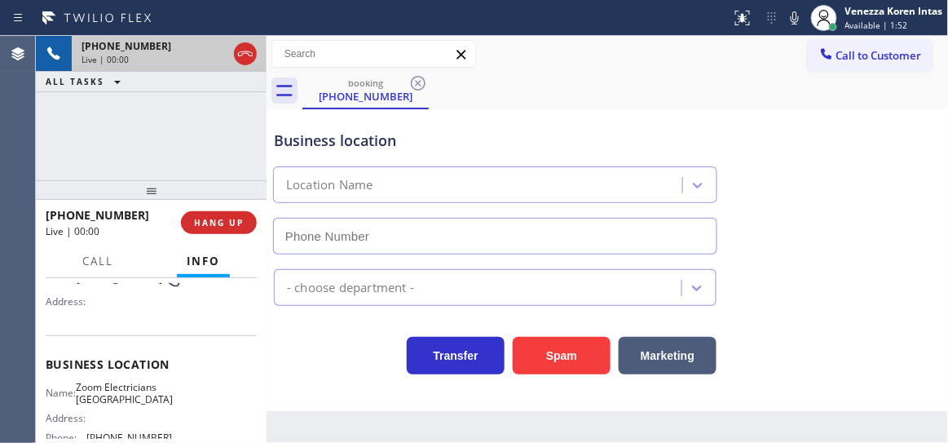
type input "(323) 686-8742"
click at [251, 123] on div "+12564657125 Live | 00:02 ALL TASKS ALL TASKS ACTIVE TASKS TASKS IN WRAP UP" at bounding box center [151, 108] width 231 height 144
click at [700, 212] on div "(323) 686-8742" at bounding box center [495, 232] width 451 height 43
click at [171, 113] on div "+12564657125 Live | 00:07 ALL TASKS ALL TASKS ACTIVE TASKS TASKS IN WRAP UP" at bounding box center [151, 108] width 231 height 144
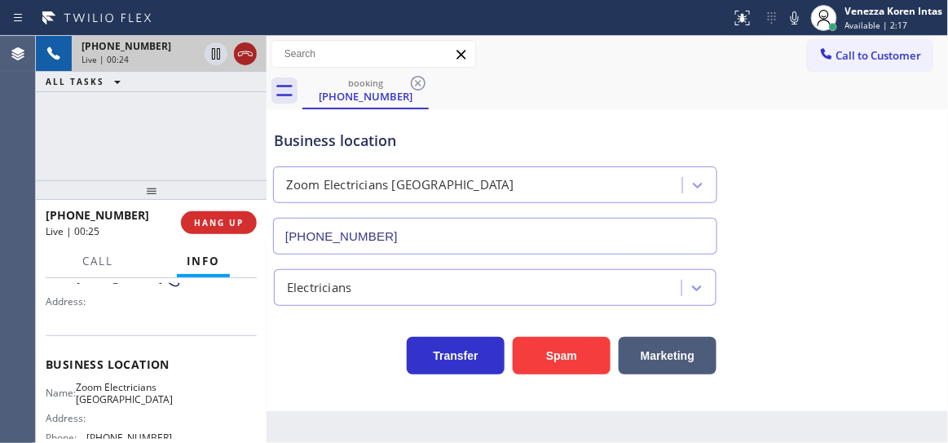
click at [250, 51] on icon at bounding box center [245, 53] width 15 height 5
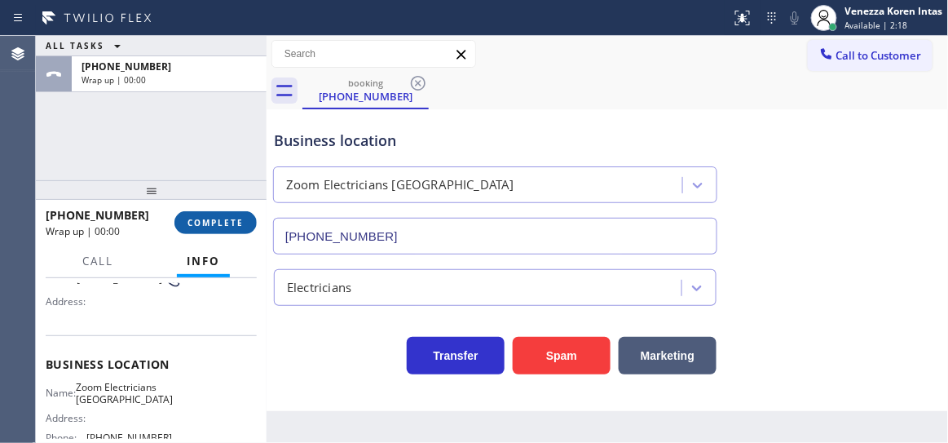
click at [227, 228] on button "COMPLETE" at bounding box center [216, 222] width 82 height 23
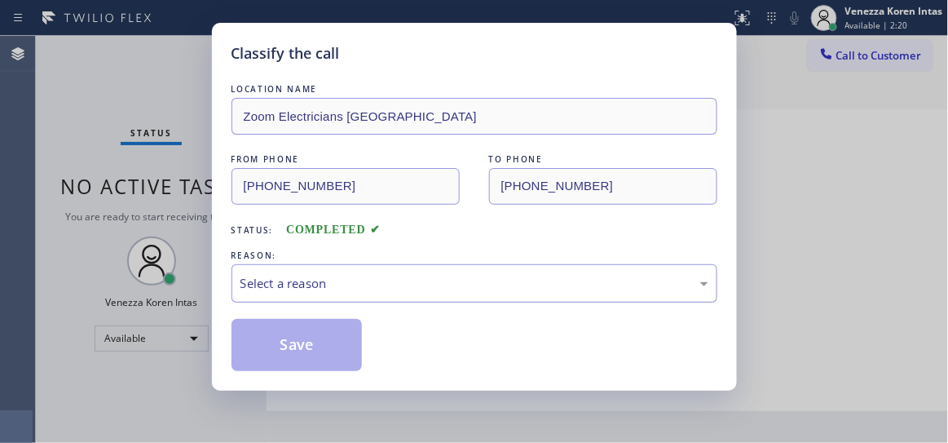
click at [469, 277] on div "Select a reason" at bounding box center [475, 283] width 468 height 19
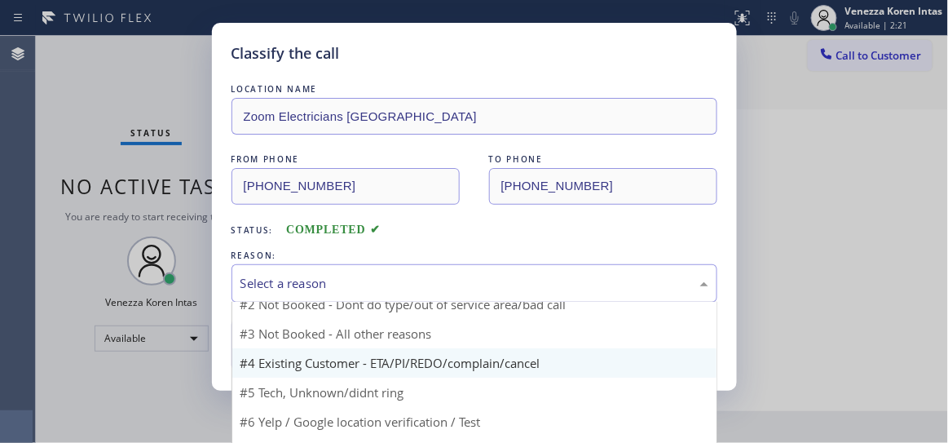
scroll to position [43, 0]
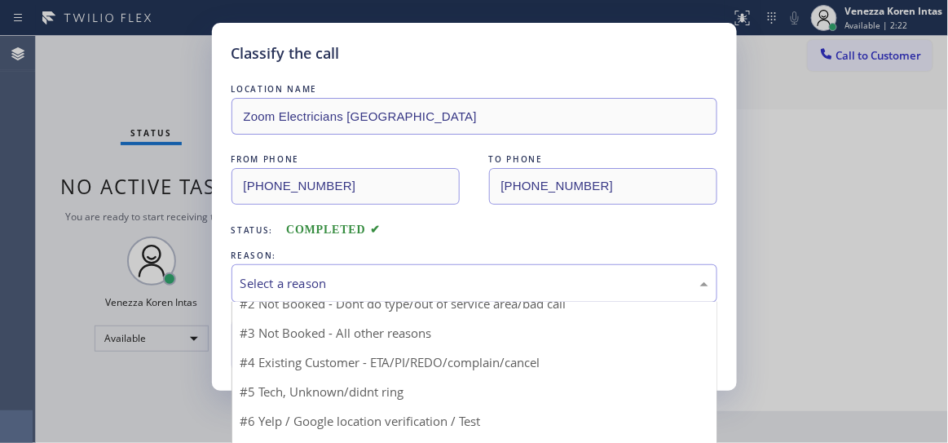
drag, startPoint x: 326, startPoint y: 399, endPoint x: 323, endPoint y: 388, distance: 11.1
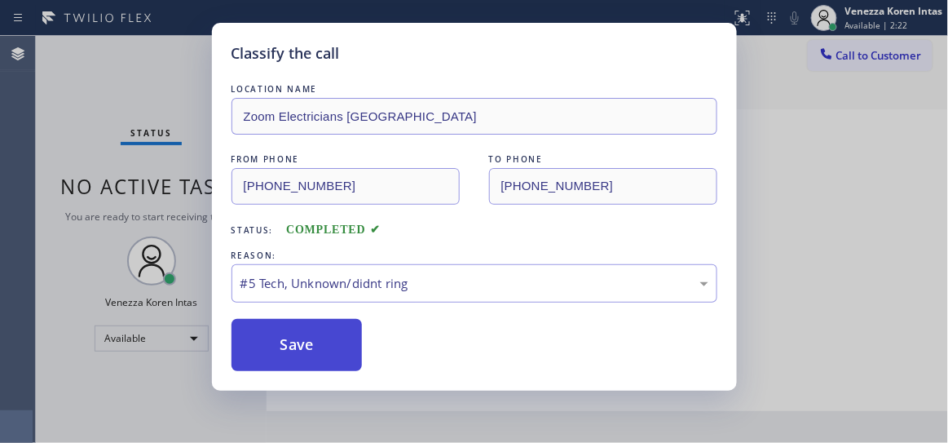
click at [313, 353] on button "Save" at bounding box center [297, 345] width 131 height 52
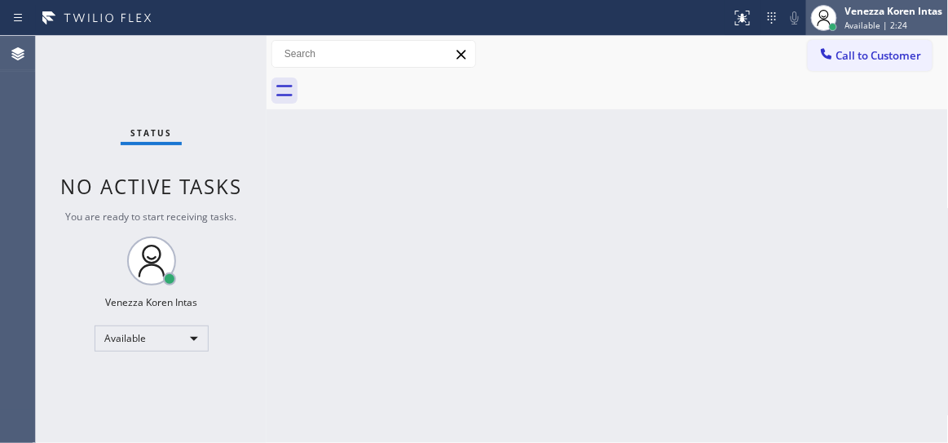
click at [898, 9] on div "Venezza Koren Intas" at bounding box center [895, 11] width 98 height 14
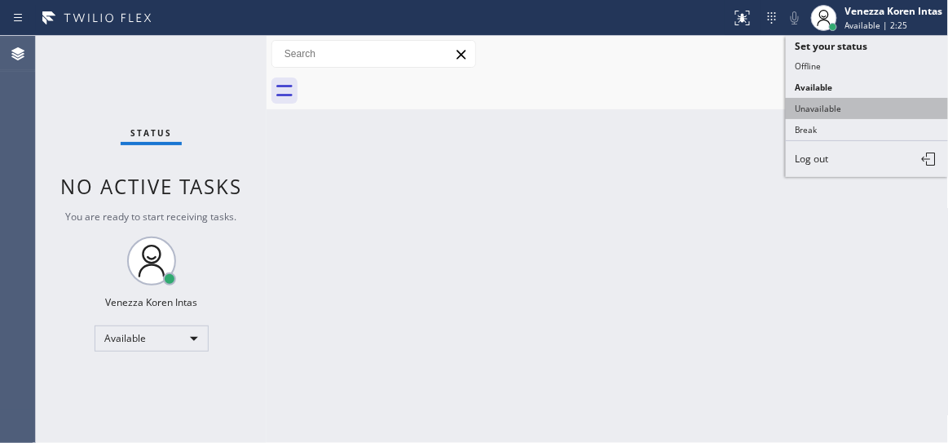
click at [830, 114] on button "Unavailable" at bounding box center [867, 108] width 163 height 21
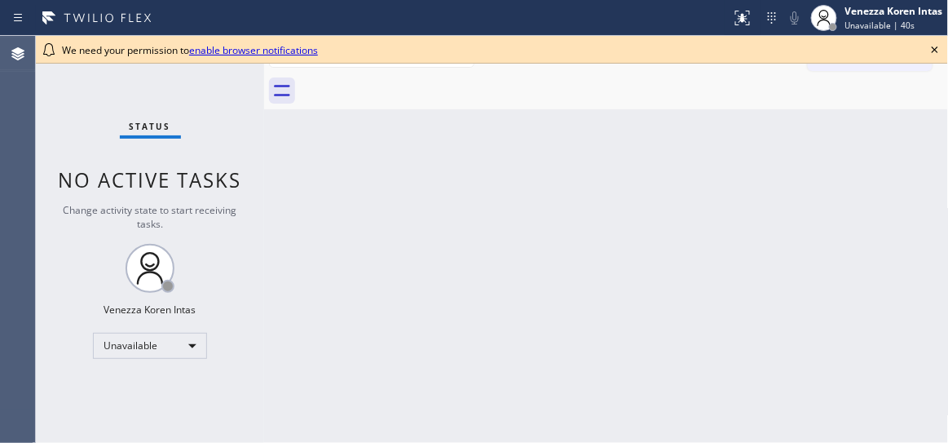
click at [932, 49] on icon at bounding box center [936, 50] width 20 height 20
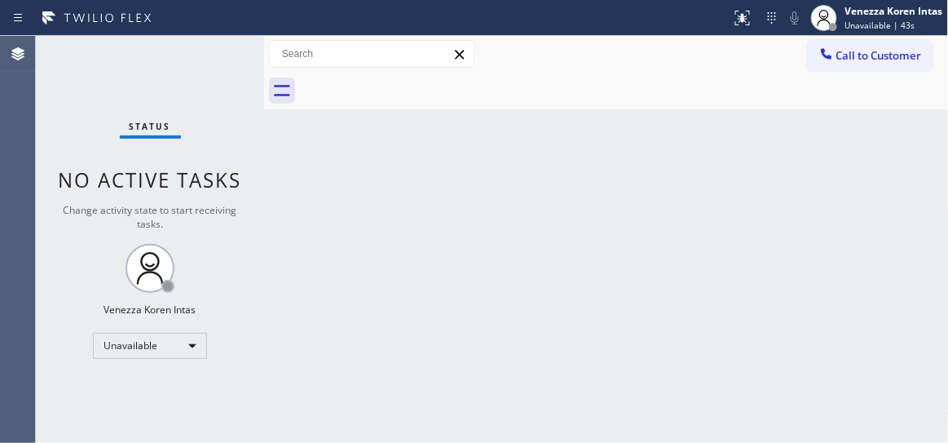
drag, startPoint x: 912, startPoint y: 30, endPoint x: 891, endPoint y: 38, distance: 22.4
click at [912, 30] on div "Unavailable | 43s" at bounding box center [895, 25] width 98 height 11
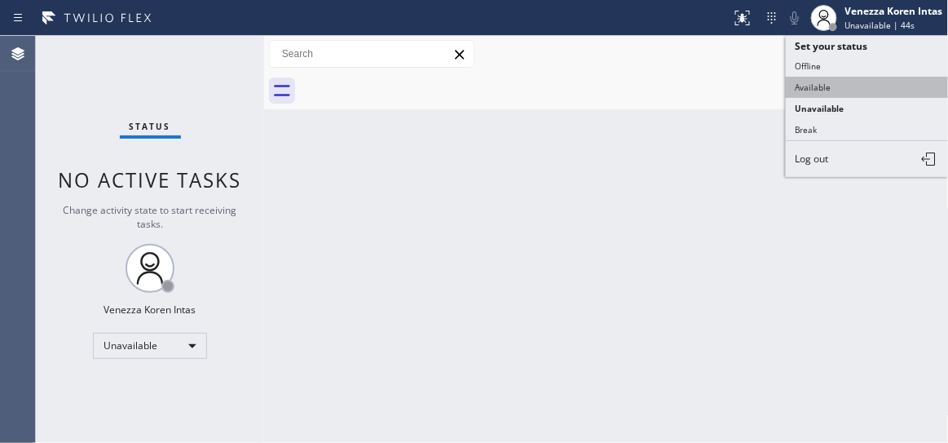
click at [818, 83] on button "Available" at bounding box center [867, 87] width 163 height 21
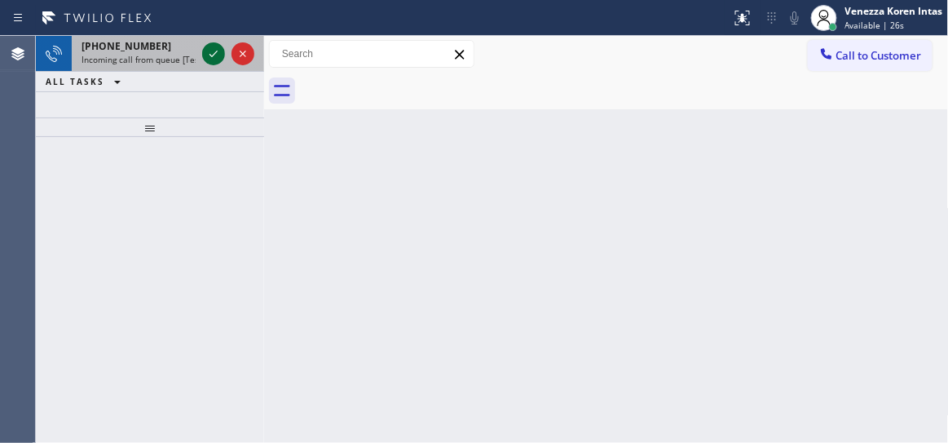
click at [213, 60] on icon at bounding box center [214, 54] width 20 height 20
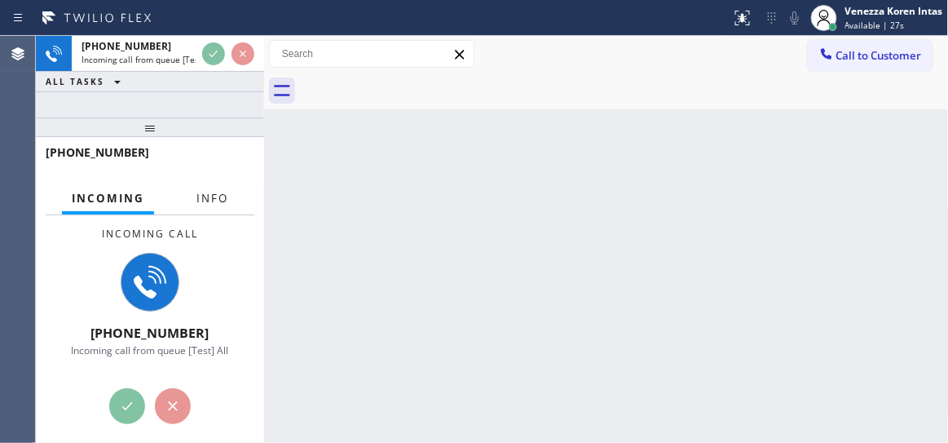
click at [198, 200] on span "Info" at bounding box center [213, 198] width 32 height 15
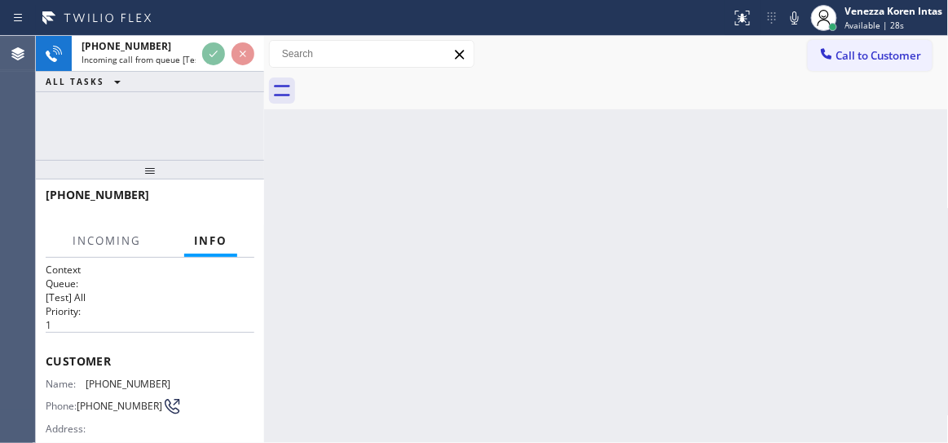
drag, startPoint x: 165, startPoint y: 127, endPoint x: 188, endPoint y: 272, distance: 146.9
click at [188, 179] on div at bounding box center [150, 170] width 228 height 20
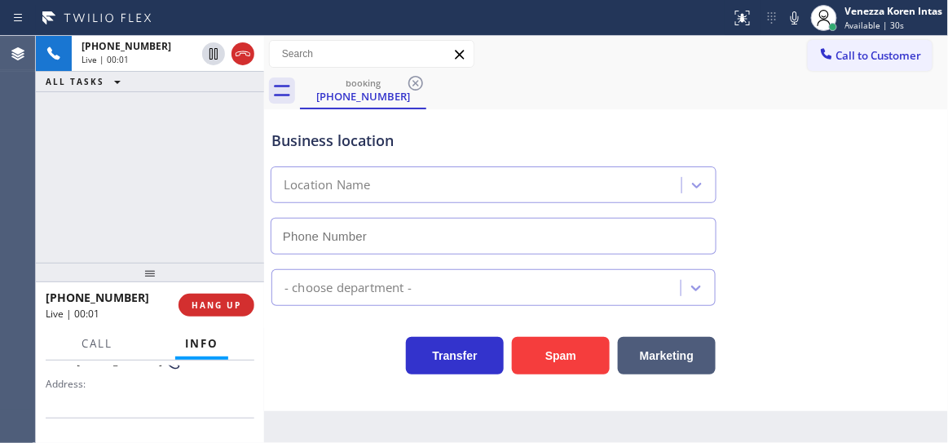
scroll to position [222, 0]
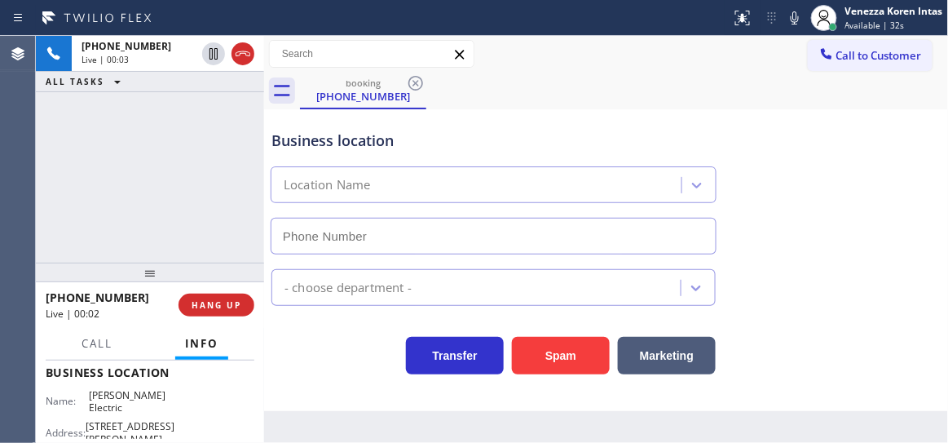
click at [227, 231] on div "[PHONE_NUMBER] Live | 00:03 ALL TASKS ALL TASKS ACTIVE TASKS TASKS IN WRAP UP" at bounding box center [150, 149] width 228 height 227
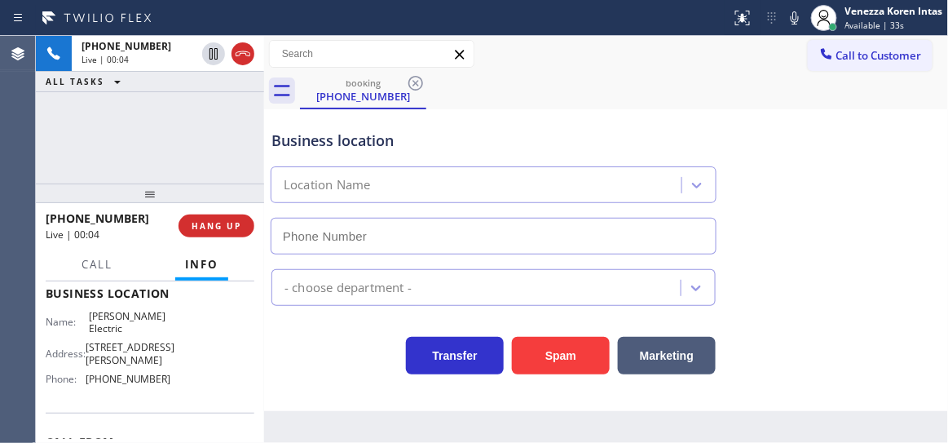
drag, startPoint x: 164, startPoint y: 267, endPoint x: 157, endPoint y: 196, distance: 72.1
click at [157, 196] on div at bounding box center [150, 193] width 228 height 20
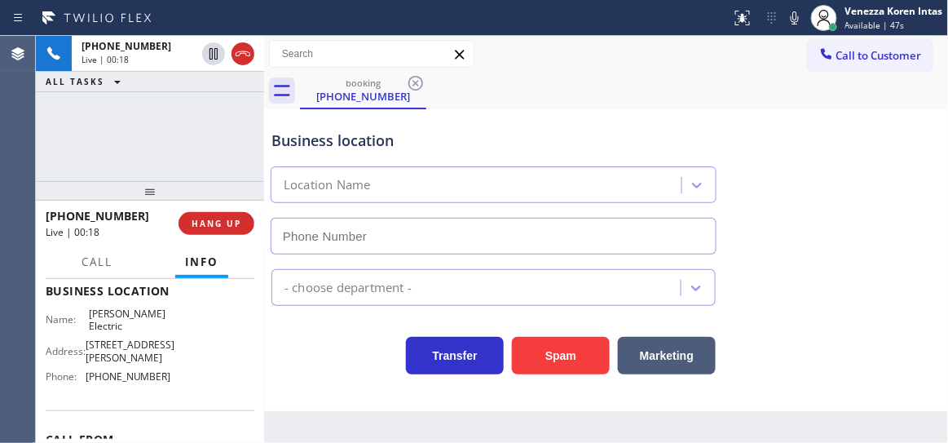
click at [218, 116] on div "[PHONE_NUMBER] Live | 00:18 ALL TASKS ALL TASKS ACTIVE TASKS TASKS IN WRAP UP" at bounding box center [150, 108] width 228 height 145
click at [586, 80] on div "booking [PHONE_NUMBER]" at bounding box center [624, 91] width 649 height 37
click at [603, 41] on div "Call to Customer Outbound call Location Search location Your caller id phone nu…" at bounding box center [606, 54] width 685 height 29
click at [794, 24] on icon at bounding box center [795, 18] width 20 height 20
drag, startPoint x: 86, startPoint y: 312, endPoint x: 154, endPoint y: 312, distance: 67.7
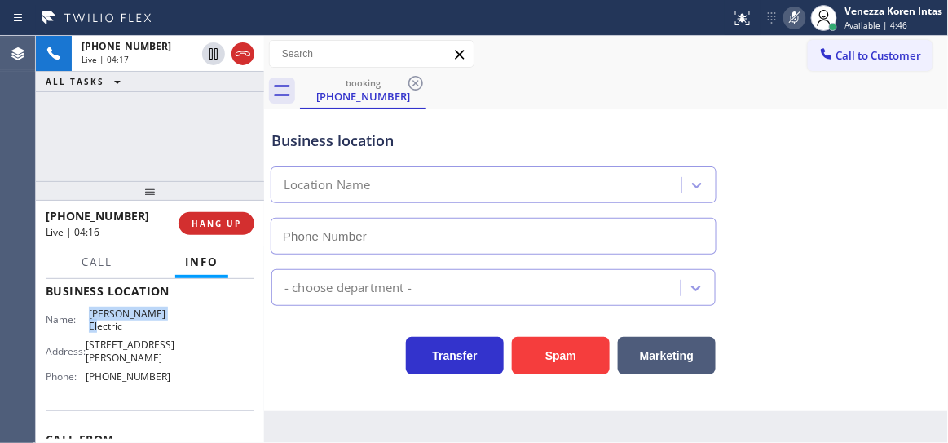
click at [154, 312] on span "[PERSON_NAME] Electric" at bounding box center [130, 319] width 82 height 25
click at [802, 24] on icon at bounding box center [795, 18] width 20 height 20
click at [798, 18] on icon at bounding box center [795, 18] width 20 height 20
click at [761, 95] on div "booking [PHONE_NUMBER]" at bounding box center [624, 91] width 649 height 37
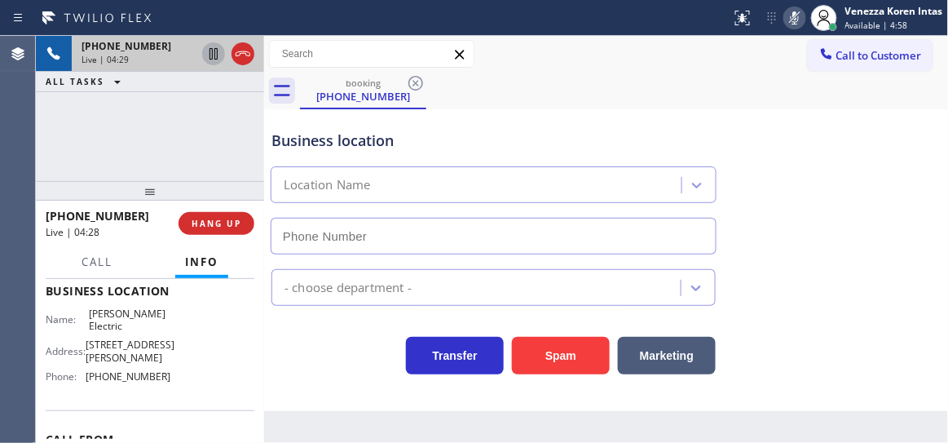
click at [210, 60] on icon at bounding box center [214, 54] width 20 height 20
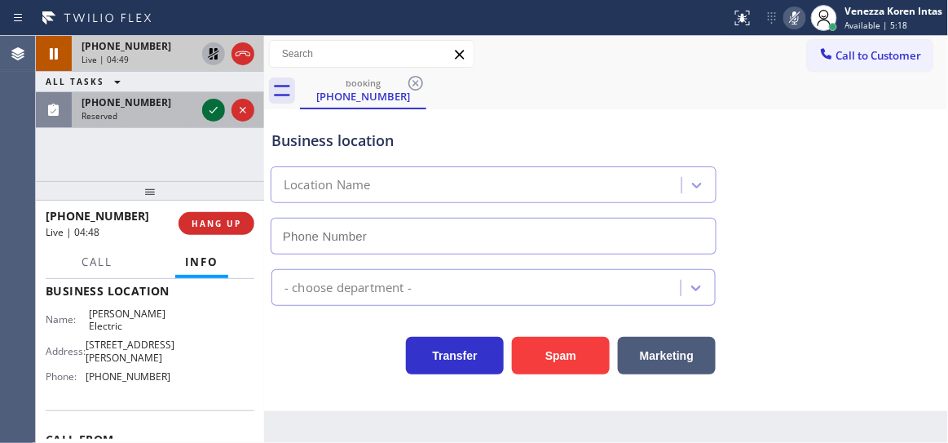
drag, startPoint x: 215, startPoint y: 113, endPoint x: 243, endPoint y: 258, distance: 147.8
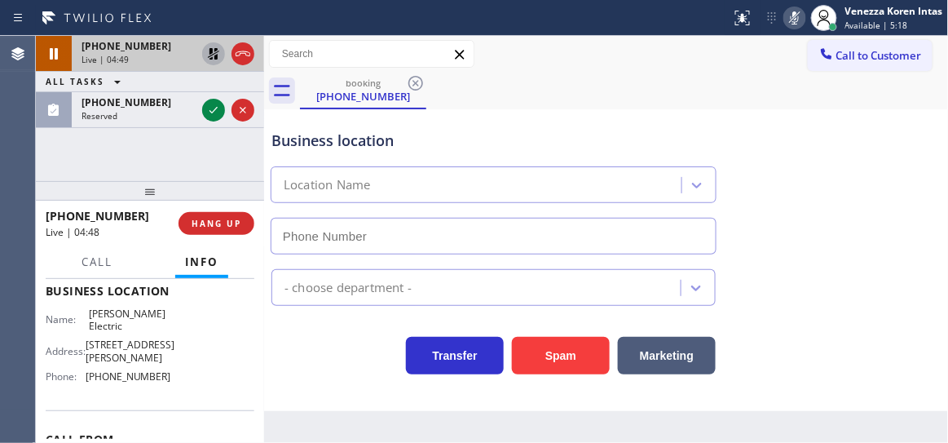
click at [215, 113] on icon at bounding box center [214, 110] width 20 height 20
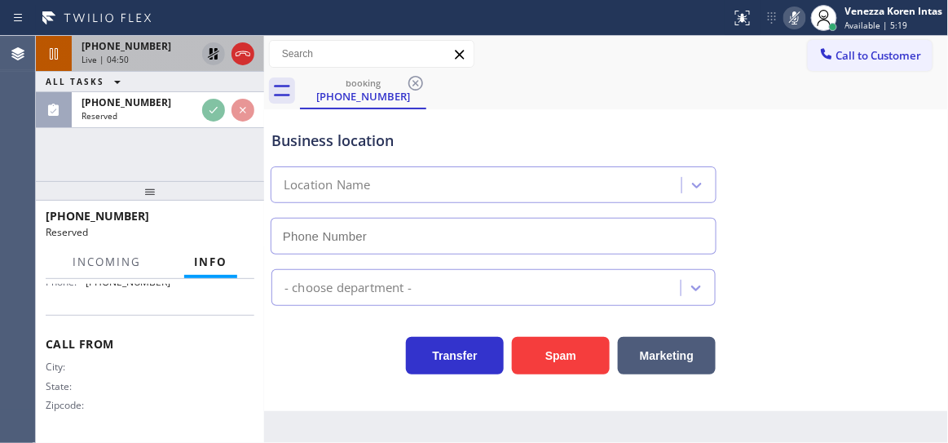
scroll to position [345, 0]
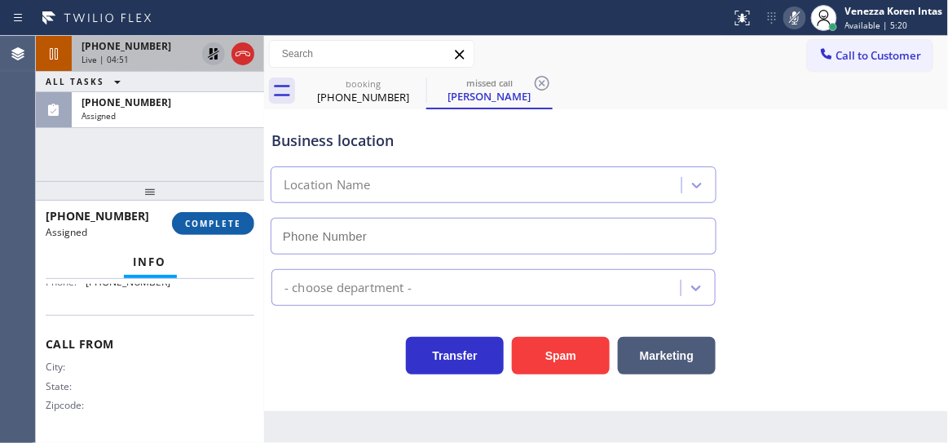
click at [223, 226] on span "COMPLETE" at bounding box center [213, 223] width 56 height 11
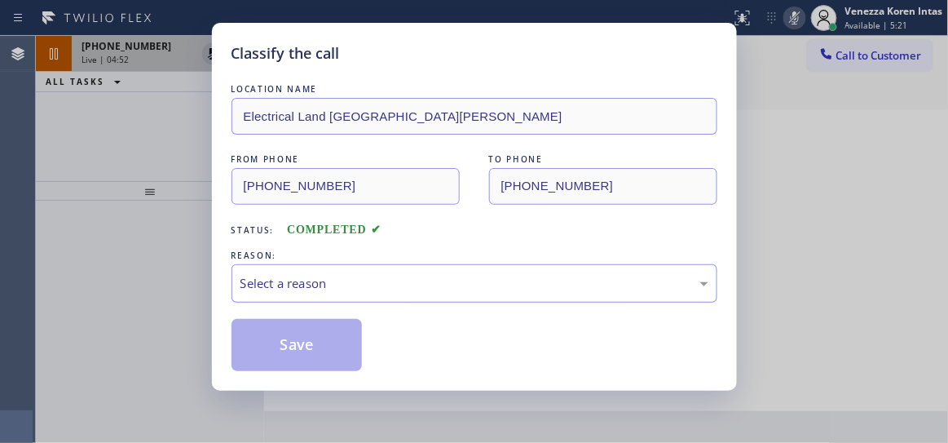
drag, startPoint x: 365, startPoint y: 263, endPoint x: 373, endPoint y: 279, distance: 18.2
click at [365, 263] on div "REASON:" at bounding box center [475, 255] width 486 height 17
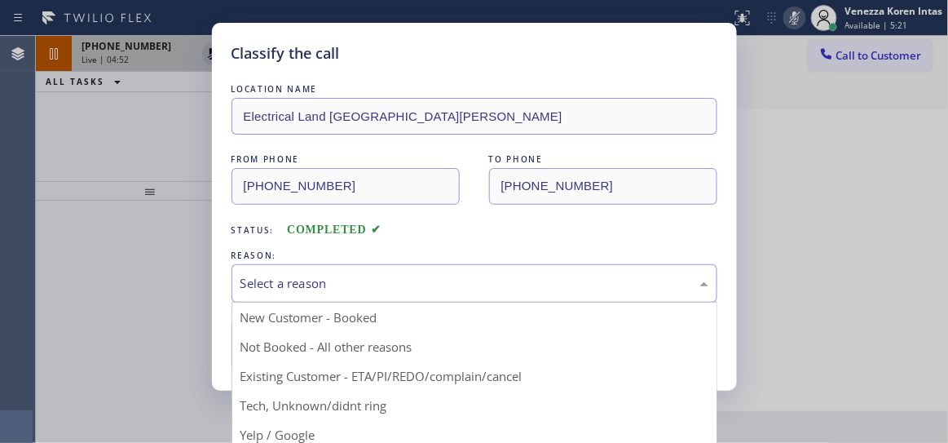
click at [373, 279] on div "Select a reason" at bounding box center [475, 283] width 468 height 19
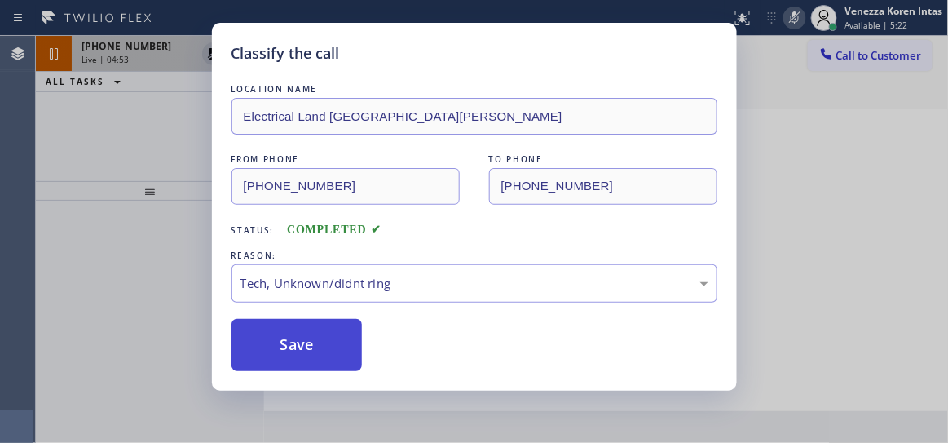
drag, startPoint x: 321, startPoint y: 330, endPoint x: 313, endPoint y: 337, distance: 9.8
click at [321, 330] on button "Save" at bounding box center [297, 345] width 131 height 52
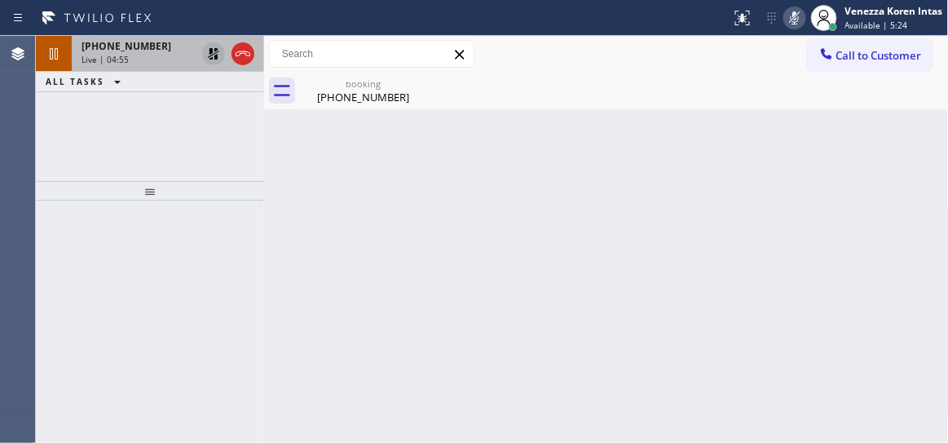
click at [153, 64] on div "[PHONE_NUMBER] Live | 04:55" at bounding box center [135, 54] width 127 height 36
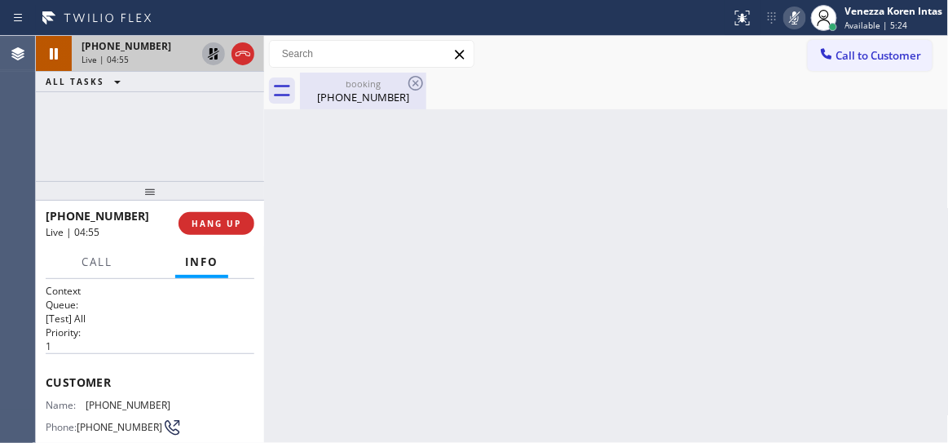
click at [347, 88] on div "booking" at bounding box center [363, 83] width 123 height 12
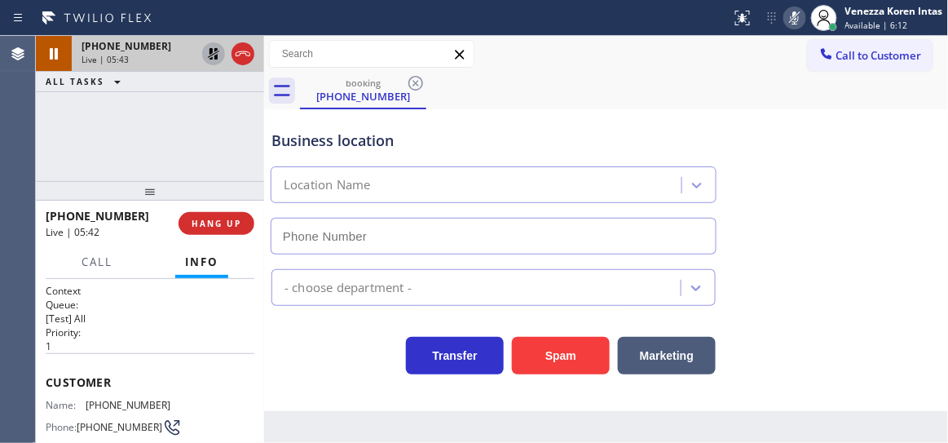
scroll to position [73, 0]
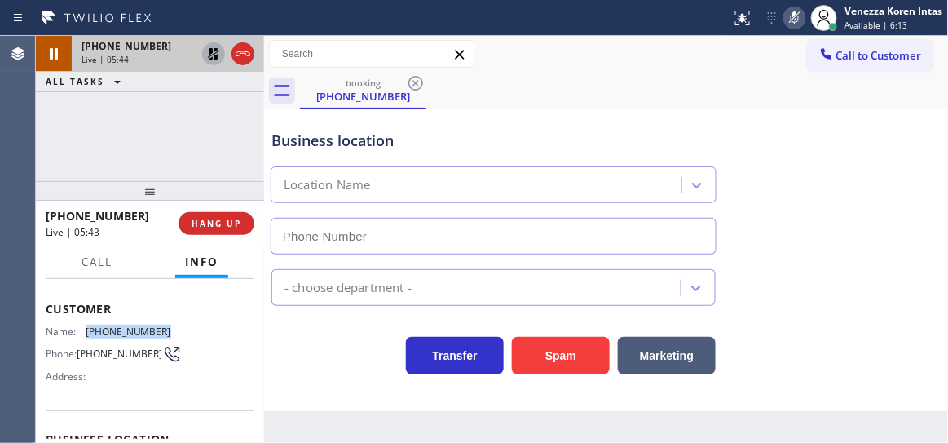
drag, startPoint x: 148, startPoint y: 326, endPoint x: 82, endPoint y: 326, distance: 66.1
click at [82, 326] on div "Name: [PHONE_NUMBER]" at bounding box center [109, 331] width 126 height 12
copy div "[PHONE_NUMBER]"
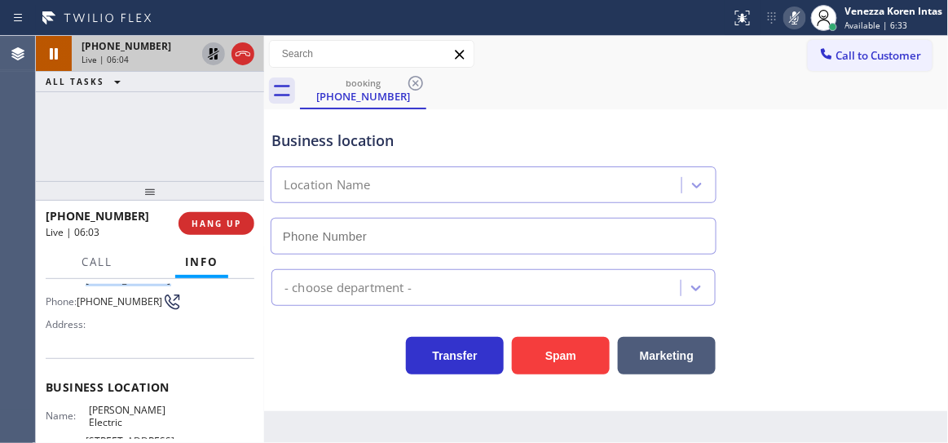
scroll to position [148, 0]
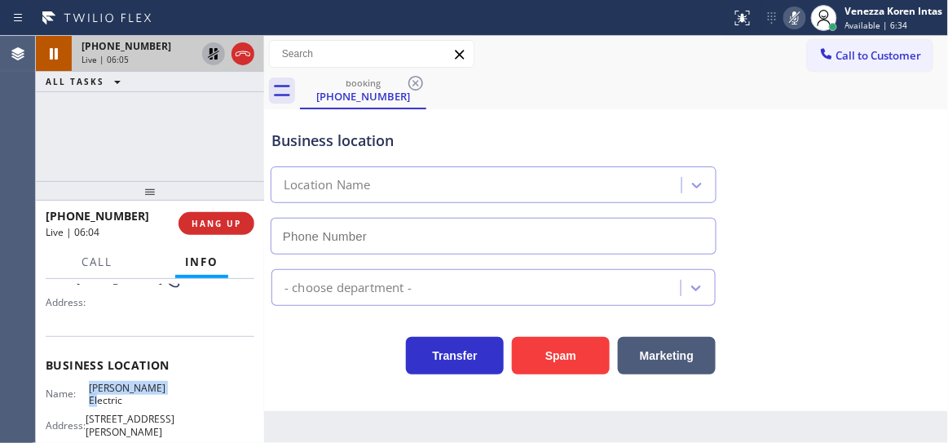
drag, startPoint x: 87, startPoint y: 388, endPoint x: 165, endPoint y: 388, distance: 77.5
click at [165, 388] on div "Name: [PERSON_NAME] Electric Address: [STREET_ADDRESS][PERSON_NAME] Phone: [PHO…" at bounding box center [150, 423] width 209 height 82
copy span "[PERSON_NAME] Electric"
drag, startPoint x: 785, startPoint y: 18, endPoint x: 786, endPoint y: 30, distance: 12.3
click at [785, 18] on icon at bounding box center [795, 18] width 20 height 20
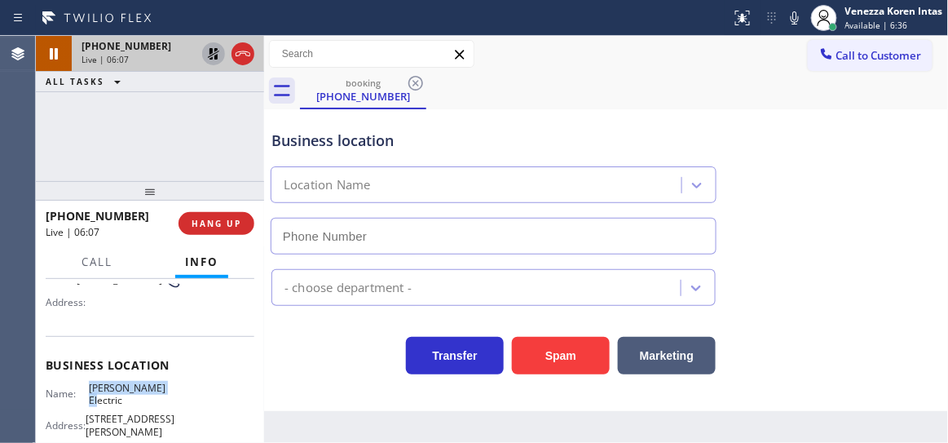
click at [213, 59] on icon at bounding box center [214, 54] width 20 height 20
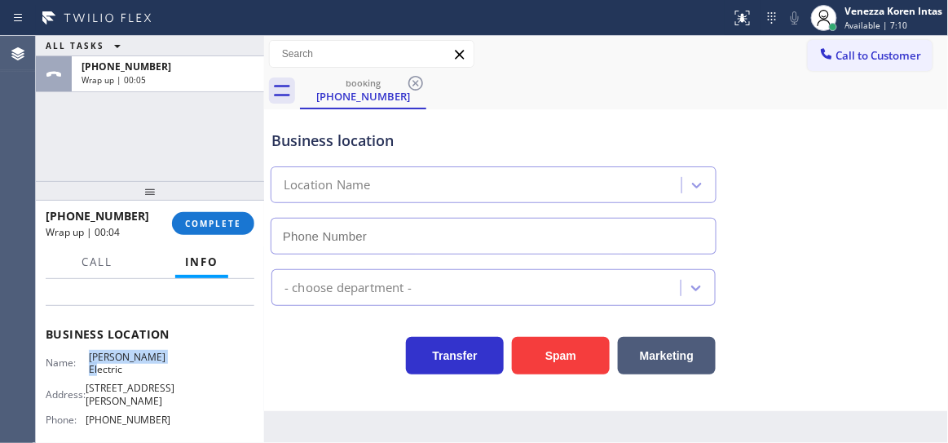
scroll to position [222, 0]
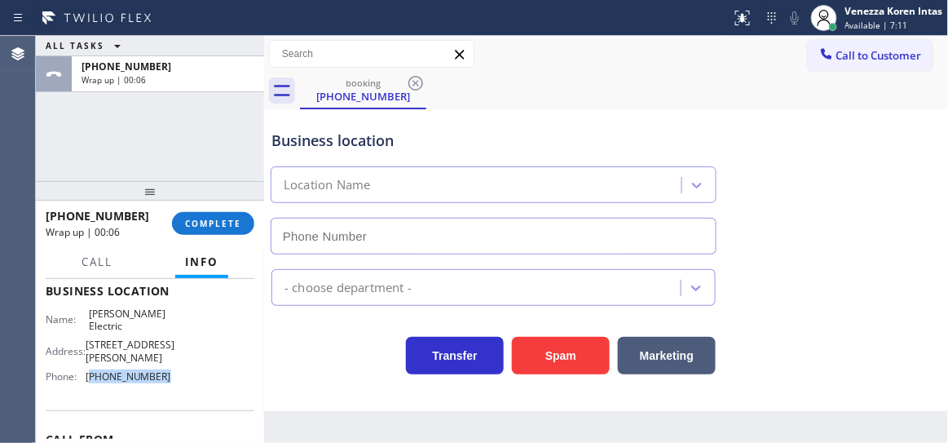
drag, startPoint x: 175, startPoint y: 396, endPoint x: 89, endPoint y: 398, distance: 86.5
click at [89, 390] on div "Name: [PERSON_NAME] Electric Address: [STREET_ADDRESS][PERSON_NAME] Phone: [PHO…" at bounding box center [150, 348] width 209 height 82
copy span "972) 433-5010"
click at [188, 232] on button "COMPLETE" at bounding box center [213, 223] width 82 height 23
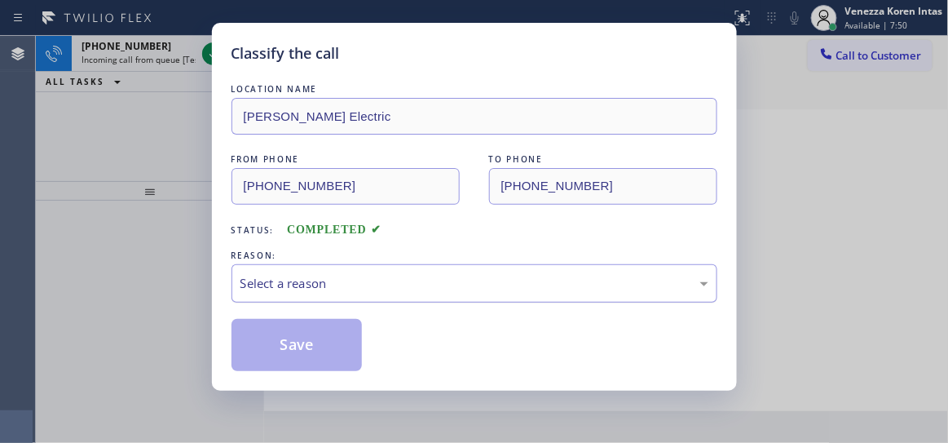
click at [366, 293] on div "Select a reason" at bounding box center [475, 283] width 468 height 19
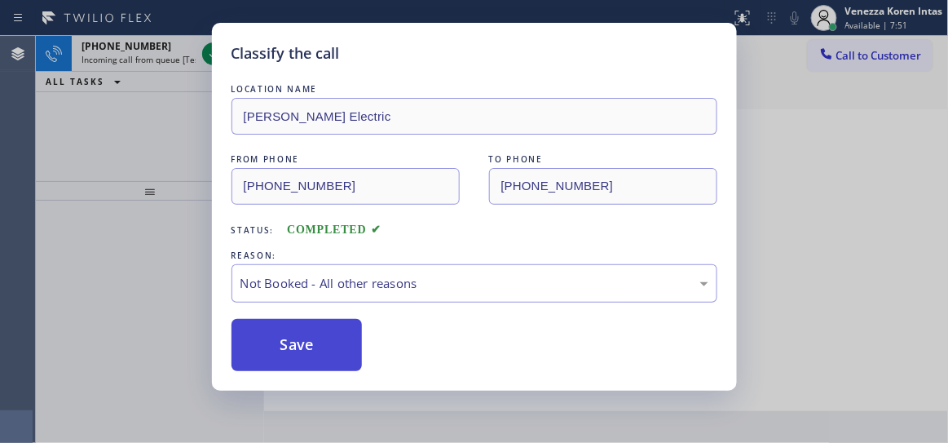
click at [344, 356] on button "Save" at bounding box center [297, 345] width 131 height 52
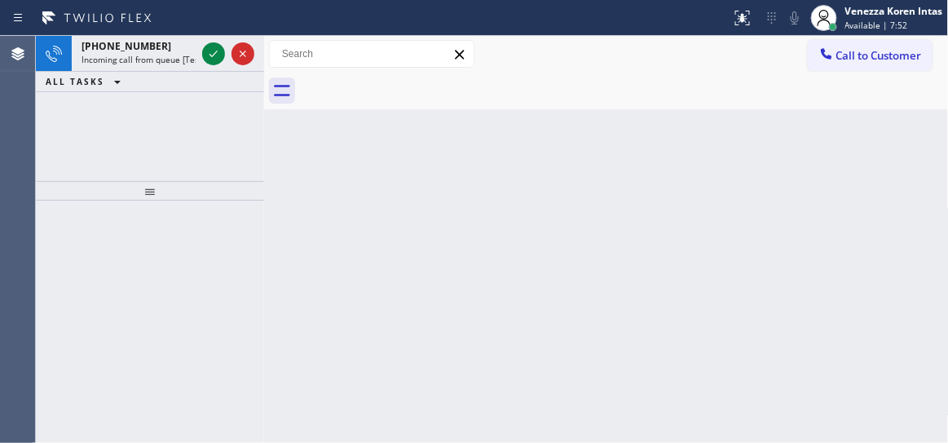
click at [210, 60] on icon at bounding box center [214, 54] width 20 height 20
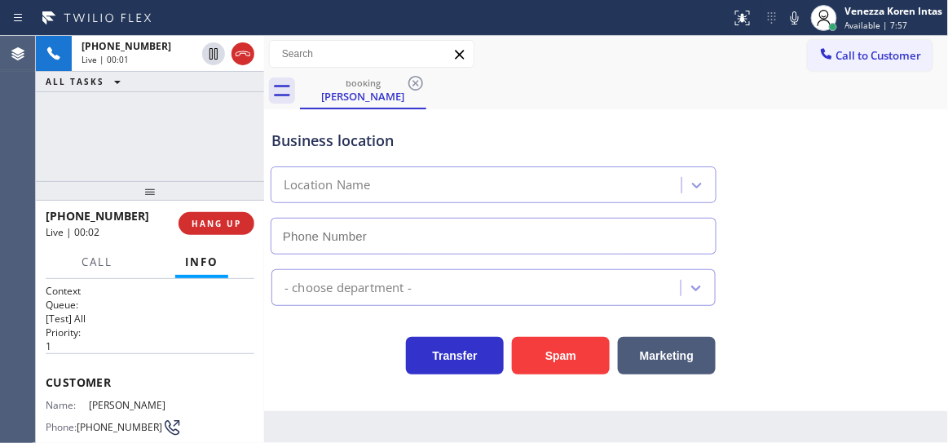
scroll to position [148, 0]
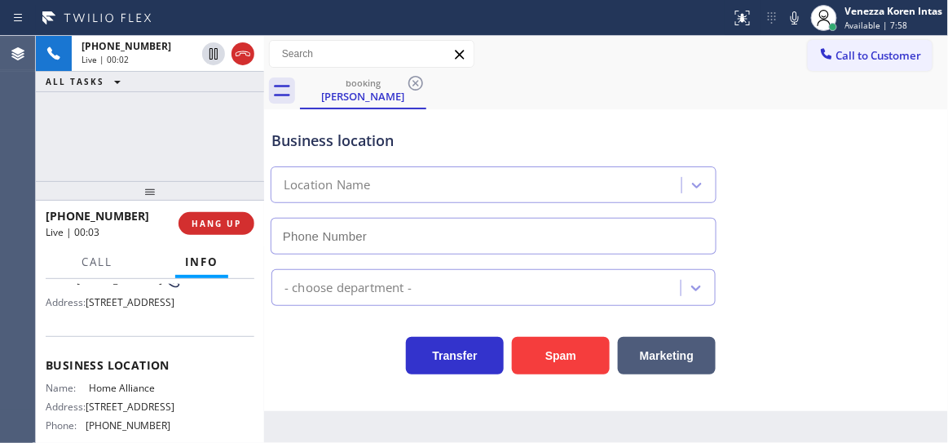
click at [229, 128] on div "[PHONE_NUMBER] Live | 00:02 ALL TASKS ALL TASKS ACTIVE TASKS TASKS IN WRAP UP" at bounding box center [150, 108] width 228 height 145
click at [199, 153] on div "[PHONE_NUMBER] Live | 00:04 ALL TASKS ALL TASKS ACTIVE TASKS TASKS IN WRAP UP" at bounding box center [150, 108] width 228 height 145
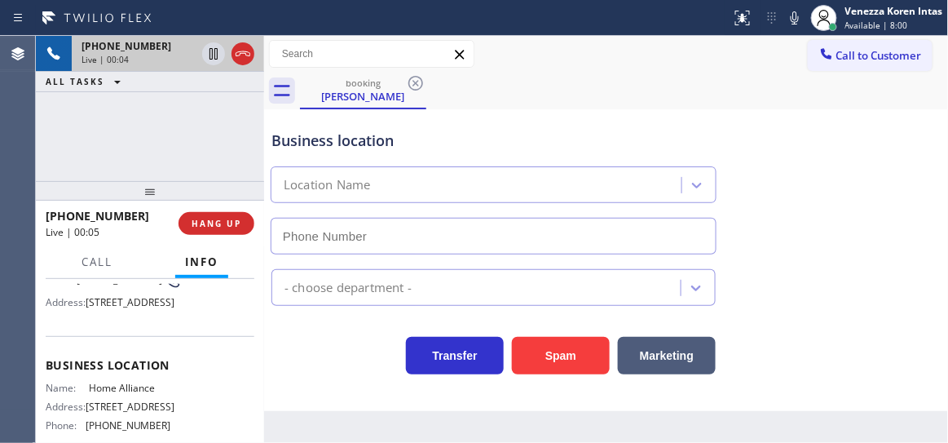
click at [182, 58] on div "Live | 00:04" at bounding box center [139, 59] width 114 height 11
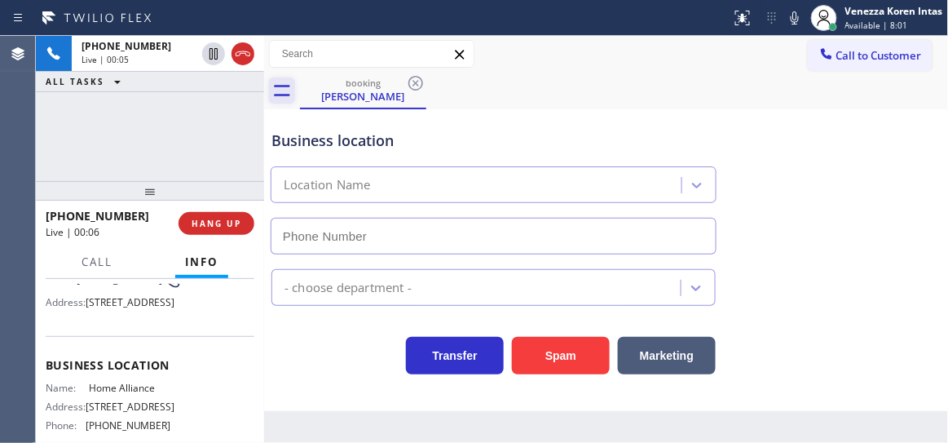
click at [274, 87] on icon at bounding box center [282, 90] width 26 height 26
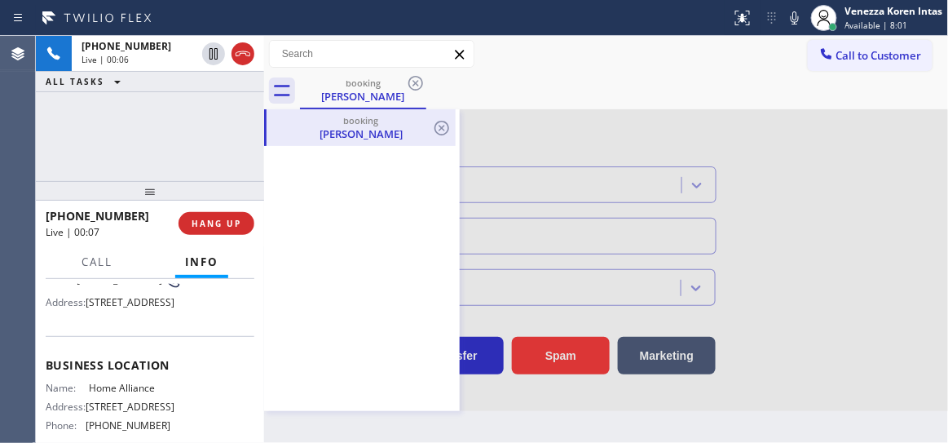
click at [388, 142] on div "booking [PERSON_NAME]" at bounding box center [361, 127] width 186 height 37
click at [445, 125] on icon at bounding box center [442, 128] width 20 height 20
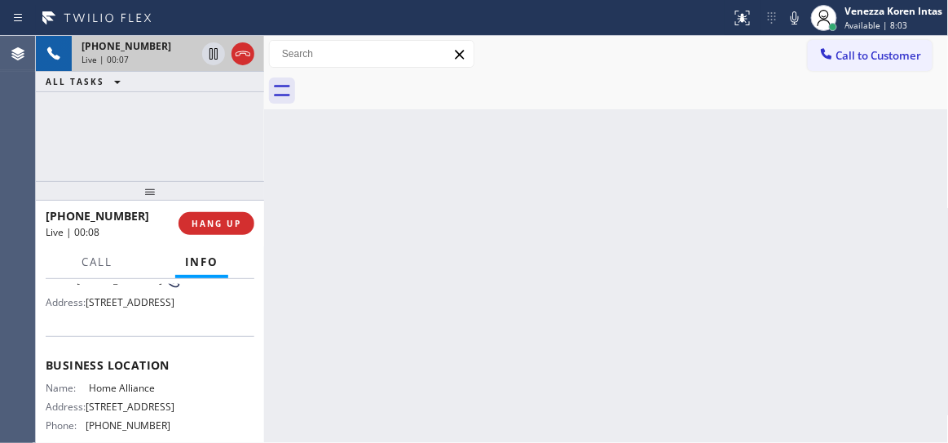
click at [157, 55] on div "Live | 00:07" at bounding box center [139, 59] width 114 height 11
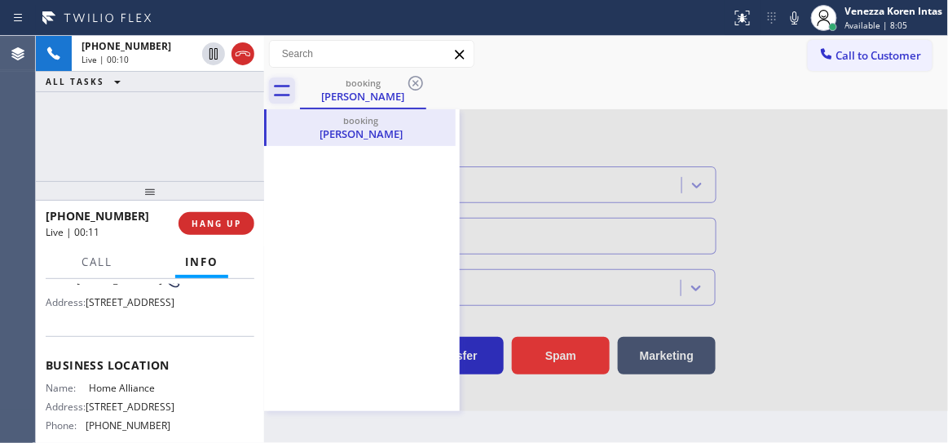
click at [282, 95] on icon at bounding box center [282, 90] width 26 height 26
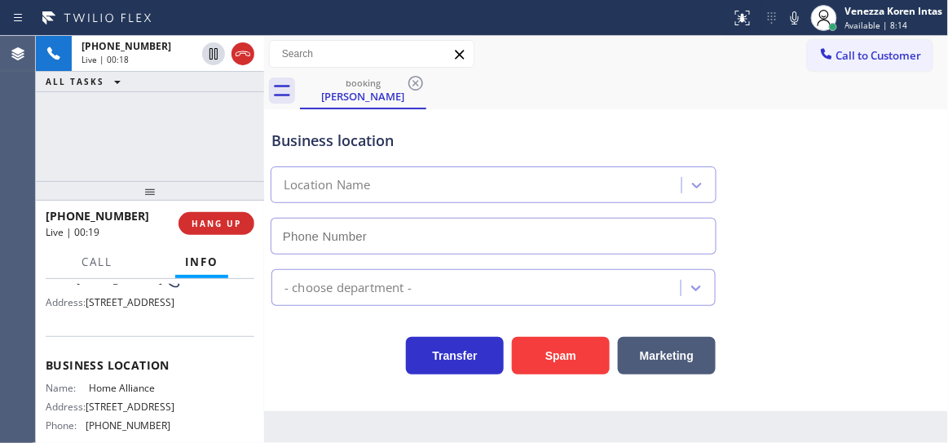
click at [144, 86] on div "ALL TASKS ALL TASKS ACTIVE TASKS TASKS IN WRAP UP" at bounding box center [150, 82] width 228 height 20
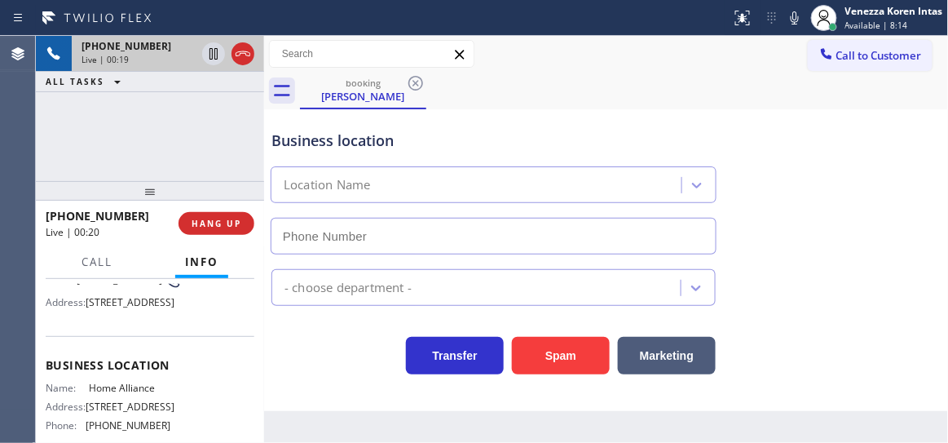
click at [130, 51] on span "[PHONE_NUMBER]" at bounding box center [127, 46] width 90 height 14
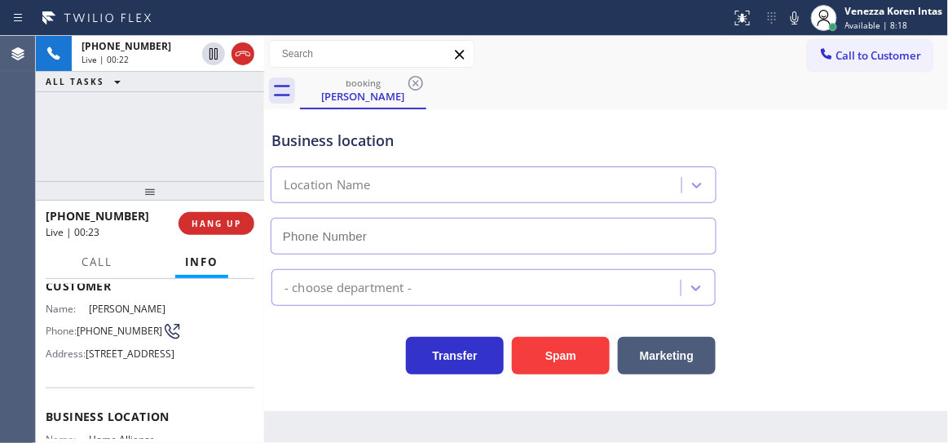
scroll to position [73, 0]
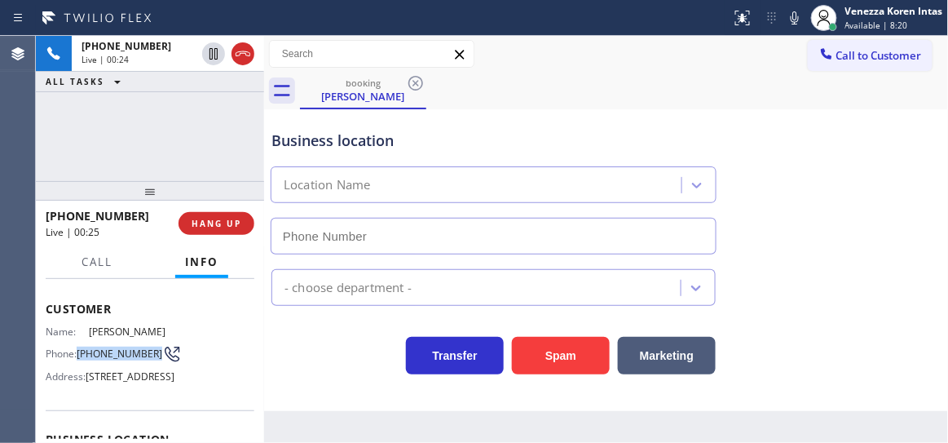
drag, startPoint x: 104, startPoint y: 356, endPoint x: 80, endPoint y: 341, distance: 27.8
click at [80, 347] on span "[PHONE_NUMBER]" at bounding box center [120, 353] width 86 height 12
copy span "[PHONE_NUMBER]"
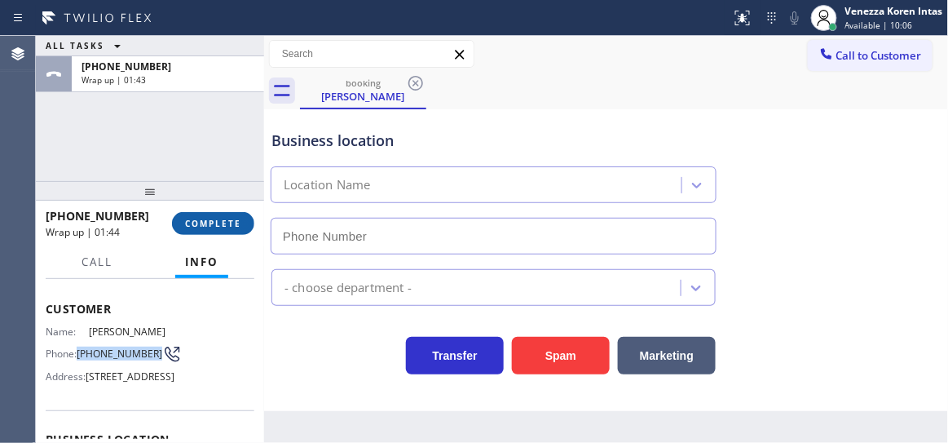
click at [242, 224] on button "COMPLETE" at bounding box center [213, 223] width 82 height 23
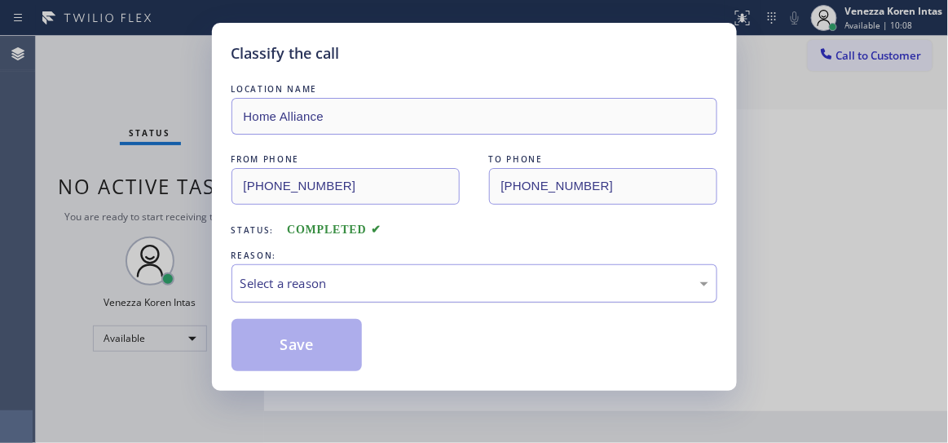
click at [365, 279] on div "Select a reason" at bounding box center [475, 283] width 468 height 19
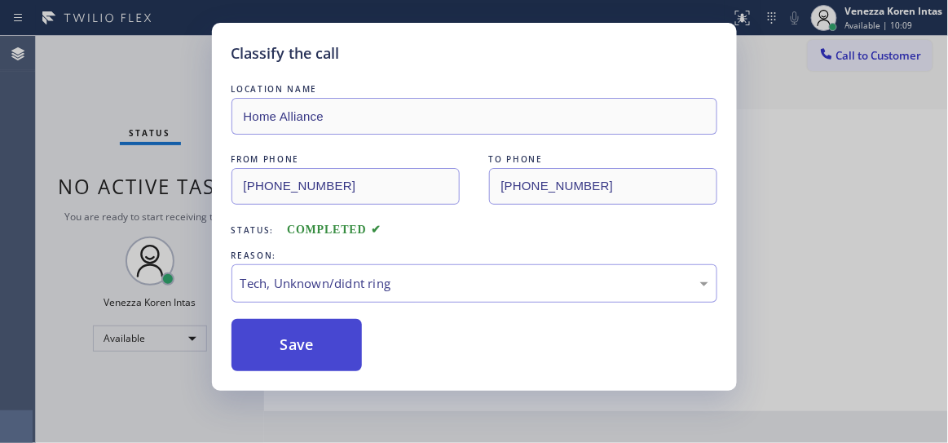
click at [326, 354] on button "Save" at bounding box center [297, 345] width 131 height 52
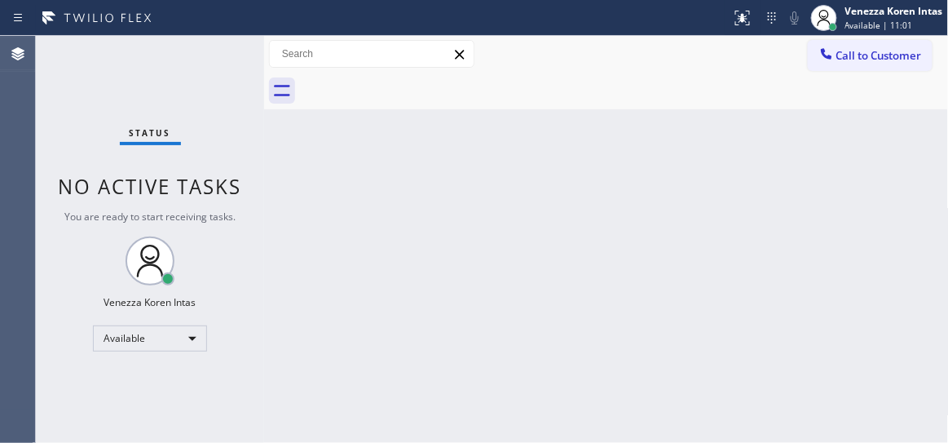
drag, startPoint x: 256, startPoint y: 183, endPoint x: 223, endPoint y: 77, distance: 111.2
click at [255, 182] on div "Status No active tasks You are ready to start receiving tasks. Venezza Koren In…" at bounding box center [150, 239] width 228 height 407
click at [222, 76] on div "Status No active tasks You are ready to start receiving tasks. Venezza Koren In…" at bounding box center [150, 239] width 228 height 407
click at [220, 69] on div "Status No active tasks You are ready to start receiving tasks. Venezza Koren In…" at bounding box center [150, 239] width 228 height 407
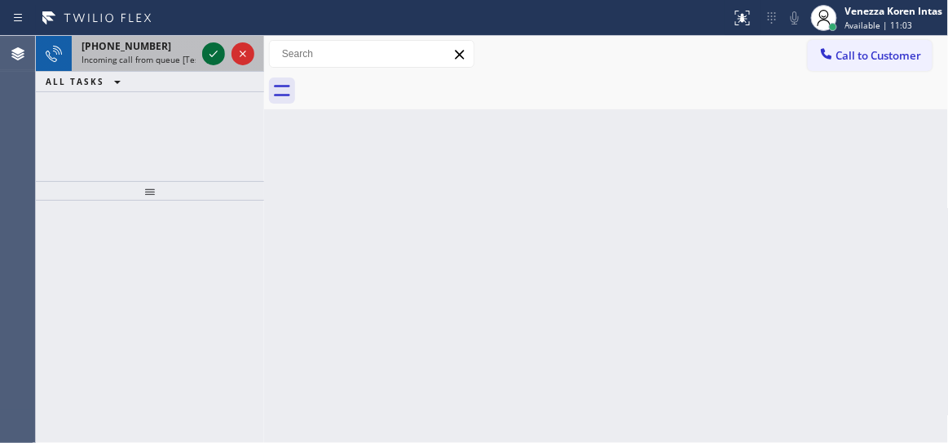
click at [211, 59] on icon at bounding box center [214, 54] width 20 height 20
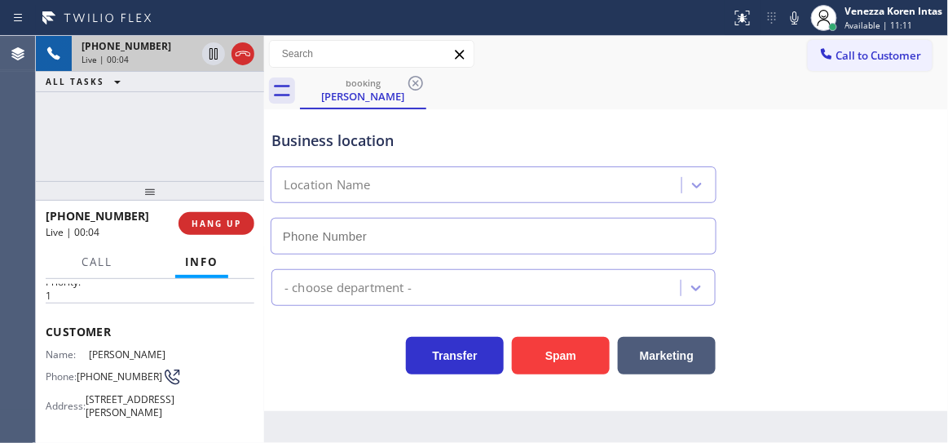
scroll to position [73, 0]
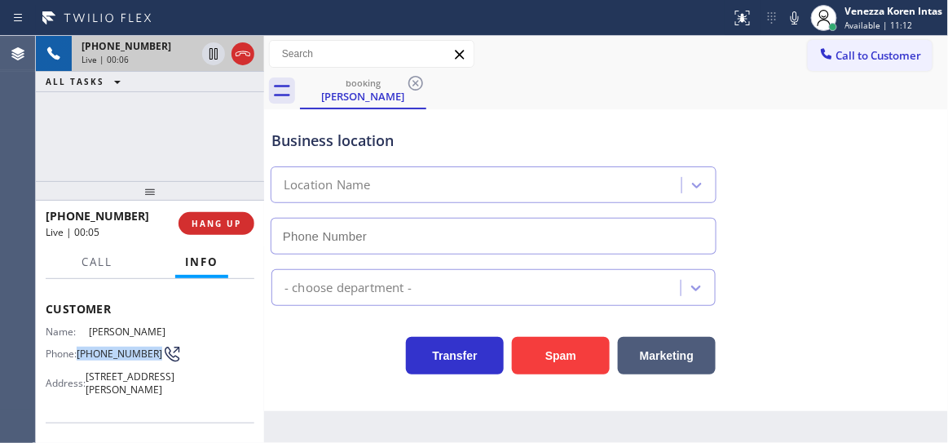
drag, startPoint x: 110, startPoint y: 364, endPoint x: 80, endPoint y: 350, distance: 33.2
click at [80, 350] on span "[PHONE_NUMBER]" at bounding box center [120, 353] width 86 height 12
copy span "[PHONE_NUMBER]"
click at [792, 18] on icon at bounding box center [795, 18] width 20 height 20
click at [214, 57] on icon at bounding box center [214, 54] width 20 height 20
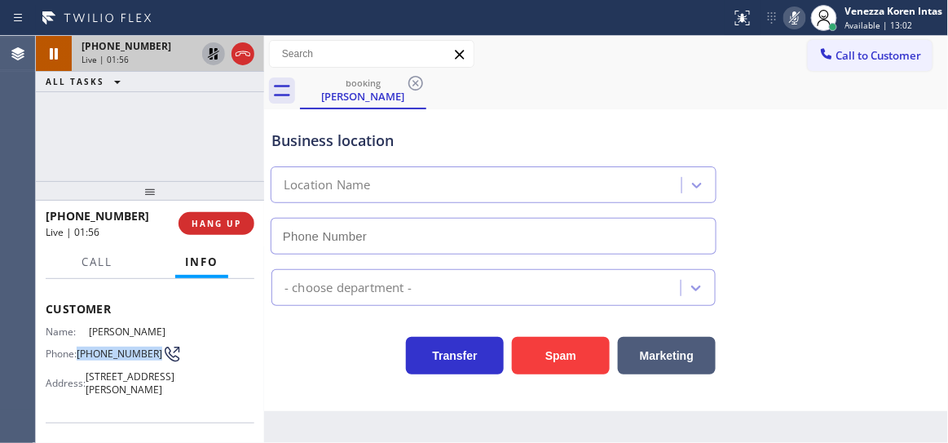
drag, startPoint x: 161, startPoint y: 164, endPoint x: 237, endPoint y: 158, distance: 76.9
click at [161, 163] on div "[PHONE_NUMBER] Live | 01:56 ALL TASKS ALL TASKS ACTIVE TASKS TASKS IN WRAP UP" at bounding box center [150, 108] width 228 height 145
click at [142, 104] on div "[PHONE_NUMBER] Live | 03:58 ALL TASKS ALL TASKS ACTIVE TASKS TASKS IN WRAP UP" at bounding box center [150, 108] width 228 height 145
click at [213, 51] on icon at bounding box center [214, 54] width 20 height 20
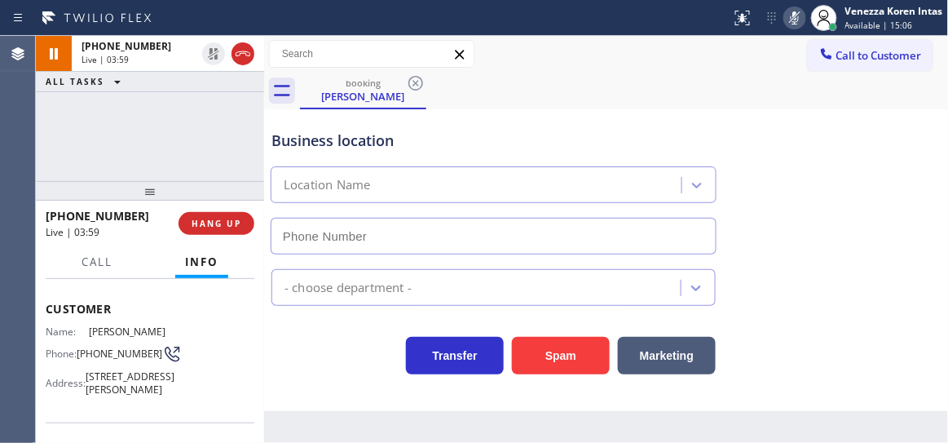
click at [794, 21] on icon at bounding box center [795, 17] width 8 height 13
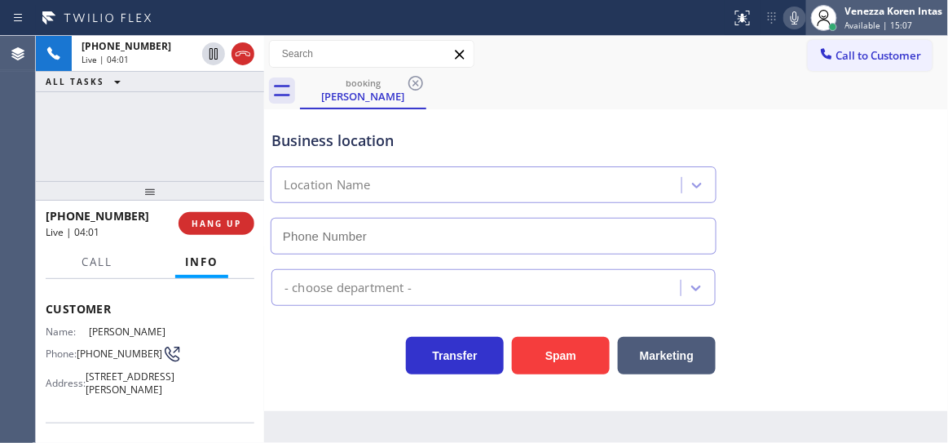
click at [866, 20] on span "Available | 15:07" at bounding box center [880, 25] width 68 height 11
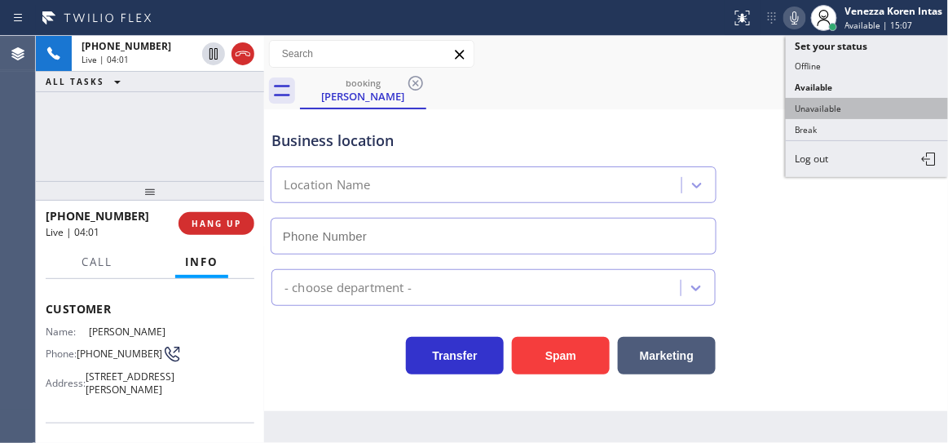
click at [831, 108] on button "Unavailable" at bounding box center [867, 108] width 163 height 21
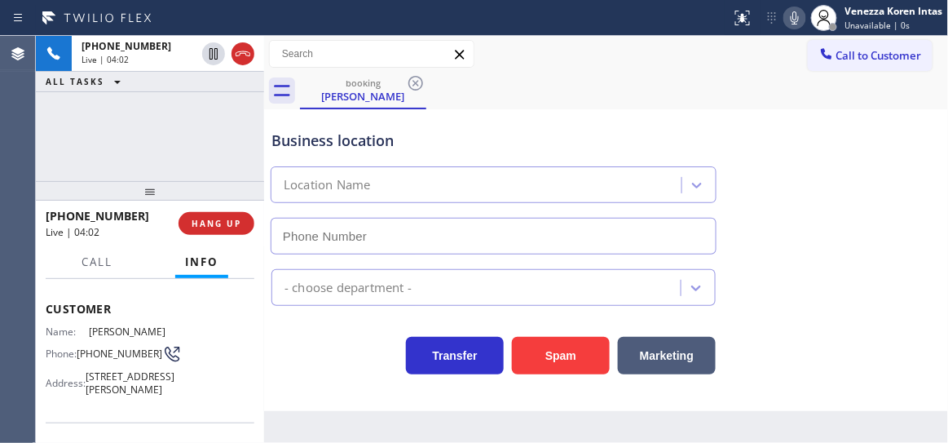
click at [519, 130] on div "Business location" at bounding box center [494, 141] width 444 height 22
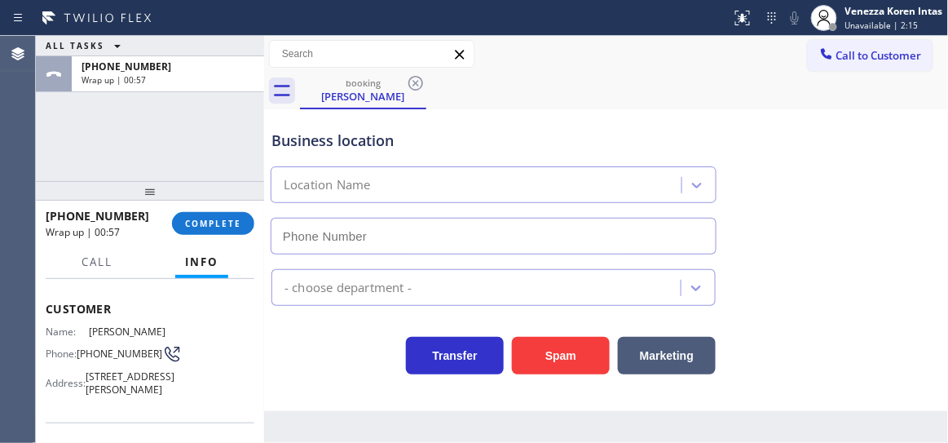
click at [238, 120] on div "ALL TASKS ALL TASKS ACTIVE TASKS TASKS IN WRAP UP [PHONE_NUMBER] Wrap up | 00:57" at bounding box center [150, 108] width 228 height 145
click at [848, 20] on span "Unavailable | 2:16" at bounding box center [882, 25] width 73 height 11
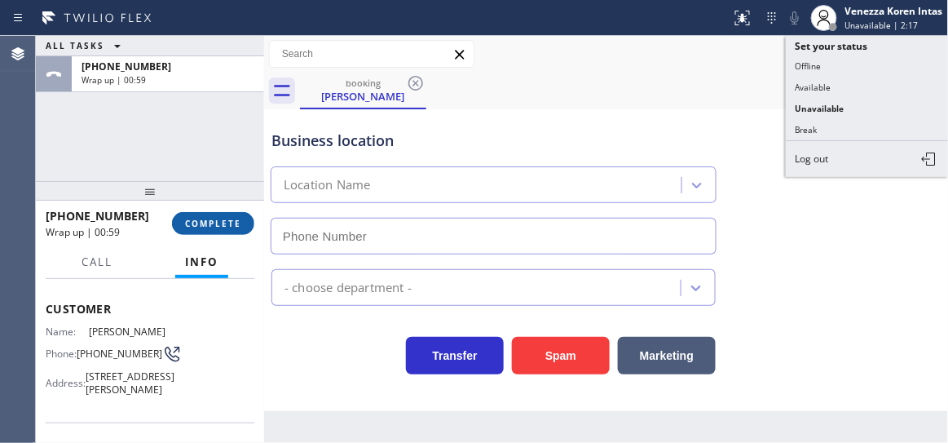
click at [211, 214] on button "COMPLETE" at bounding box center [213, 223] width 82 height 23
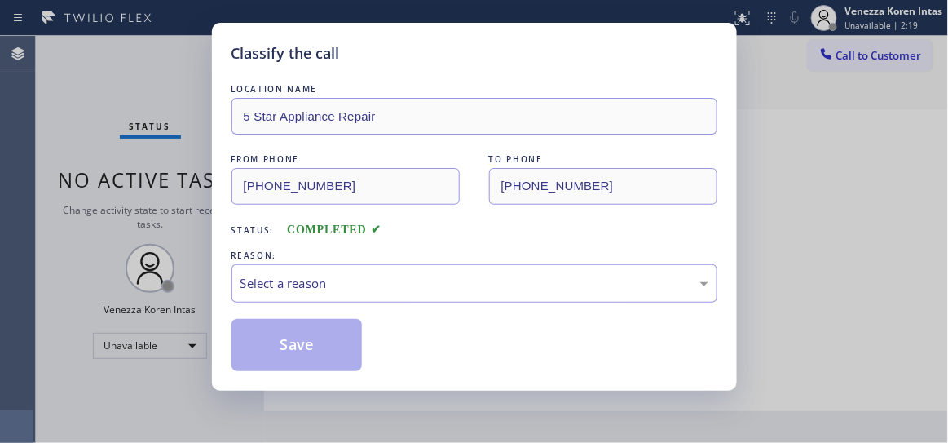
click at [379, 252] on div "REASON:" at bounding box center [475, 255] width 486 height 17
click at [387, 272] on div "Select a reason" at bounding box center [475, 283] width 486 height 38
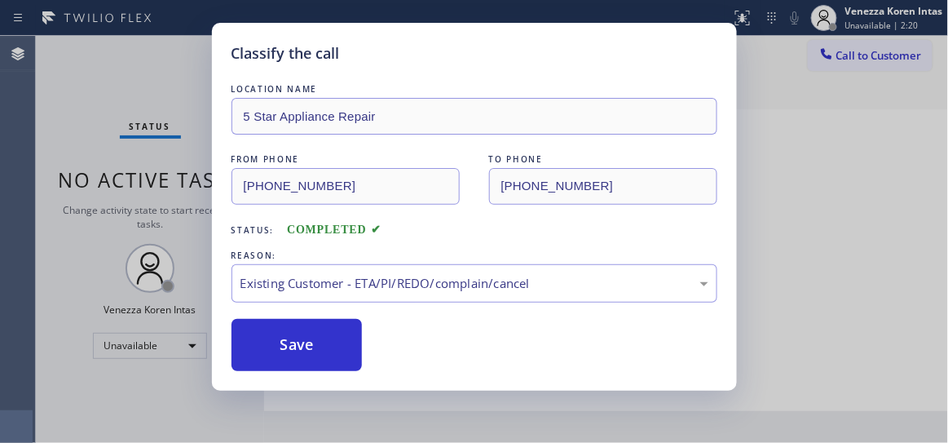
drag, startPoint x: 475, startPoint y: 382, endPoint x: 378, endPoint y: 357, distance: 100.1
click at [378, 357] on div "Save" at bounding box center [475, 345] width 486 height 52
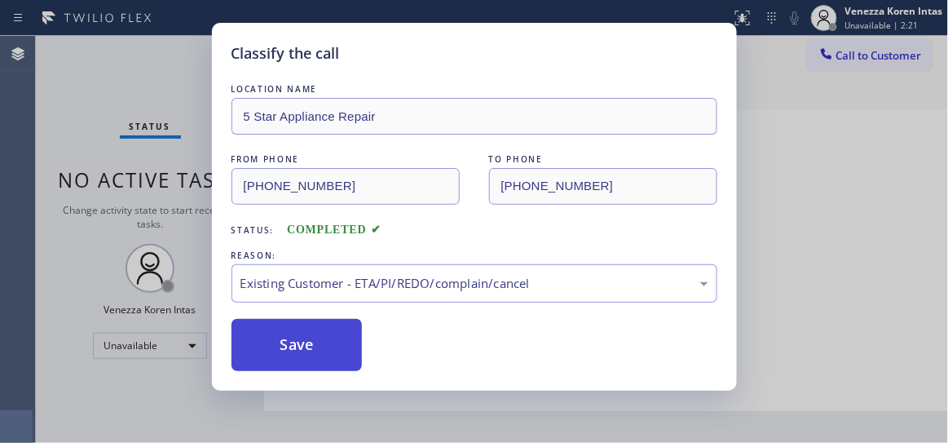
click at [336, 345] on button "Save" at bounding box center [297, 345] width 131 height 52
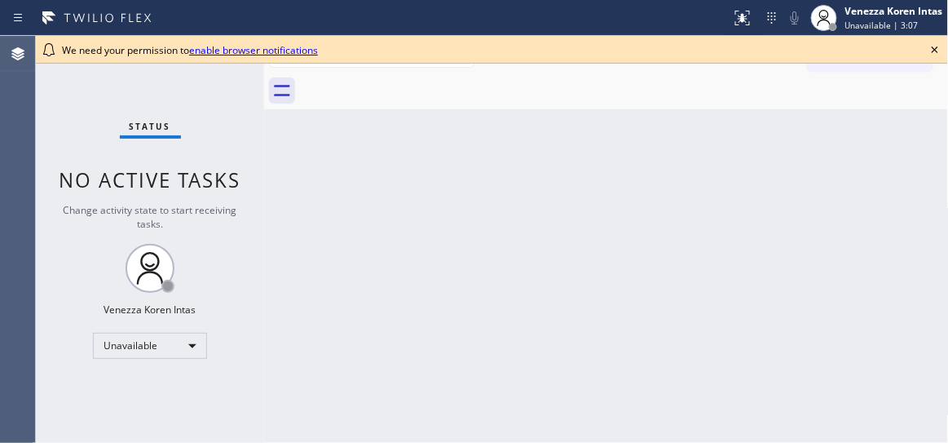
drag, startPoint x: 932, startPoint y: 49, endPoint x: 927, endPoint y: 39, distance: 10.9
click at [931, 49] on icon at bounding box center [936, 50] width 20 height 20
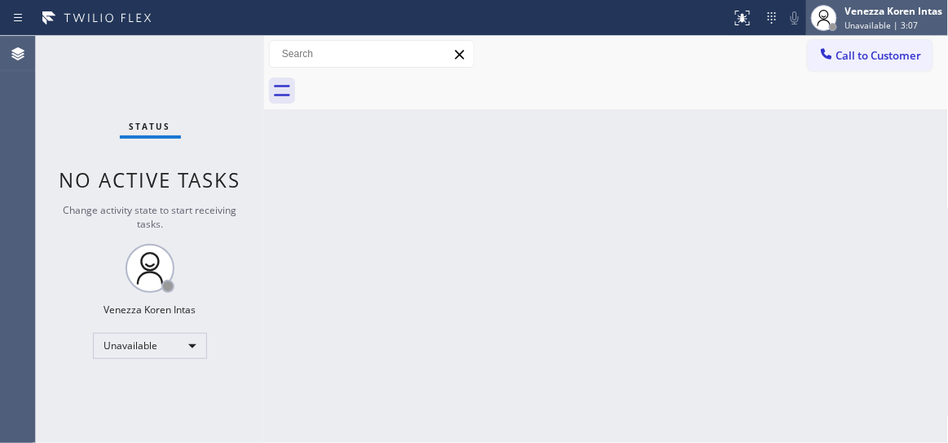
click at [919, 20] on div "Unavailable | 3:07" at bounding box center [895, 25] width 98 height 11
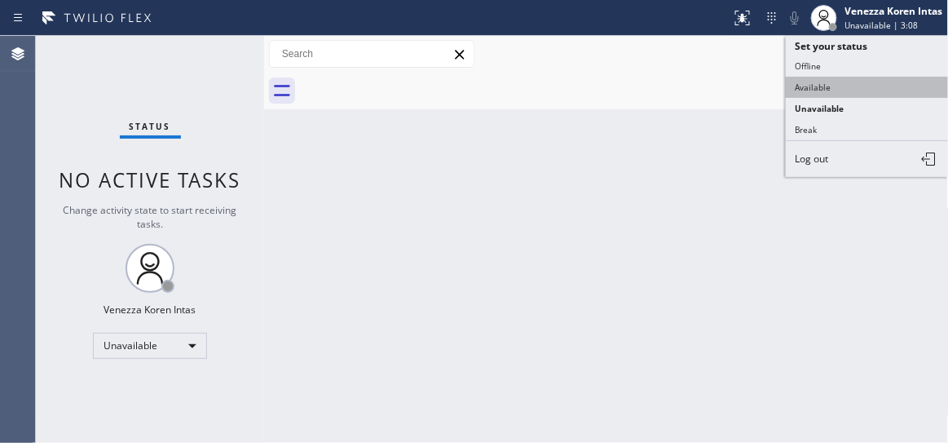
click at [866, 93] on button "Available" at bounding box center [867, 87] width 163 height 21
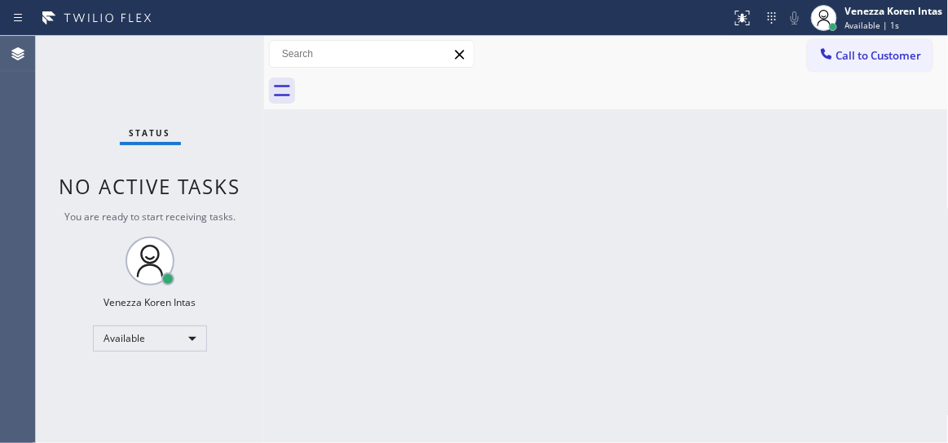
click at [225, 60] on div "Status No active tasks You are ready to start receiving tasks. Venezza Koren In…" at bounding box center [150, 239] width 228 height 407
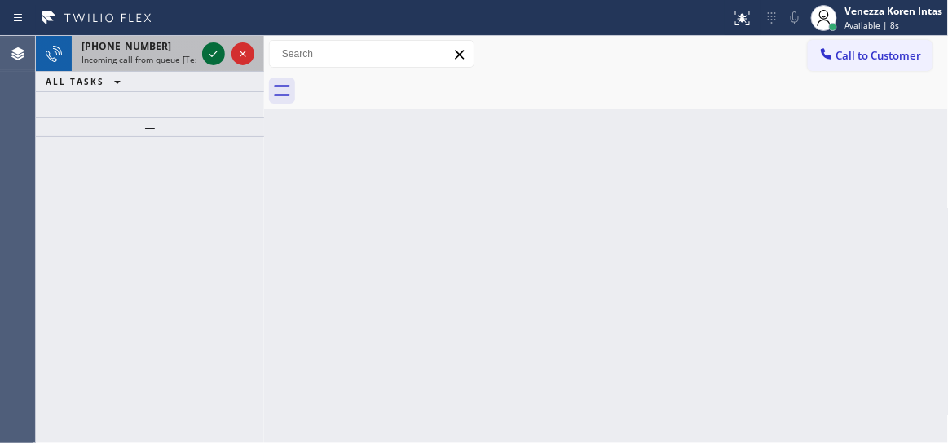
click at [210, 46] on icon at bounding box center [214, 54] width 20 height 20
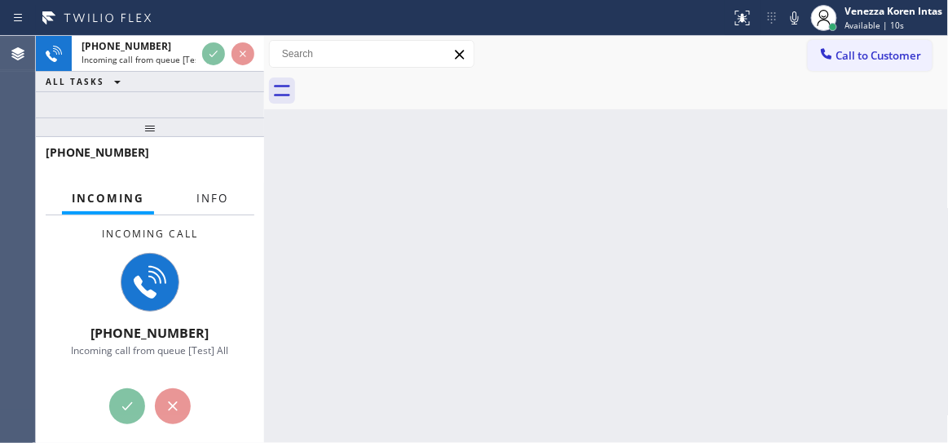
click at [193, 193] on button "Info" at bounding box center [212, 199] width 51 height 32
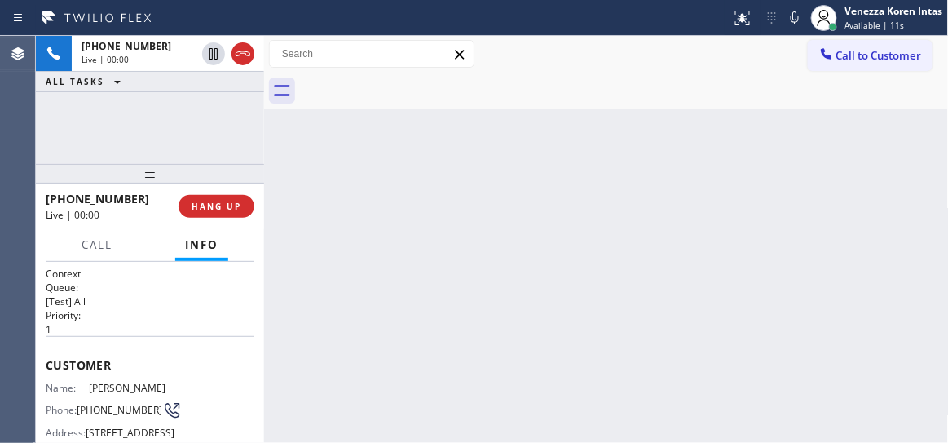
drag, startPoint x: 169, startPoint y: 113, endPoint x: 169, endPoint y: 216, distance: 102.8
click at [169, 164] on div at bounding box center [150, 174] width 228 height 20
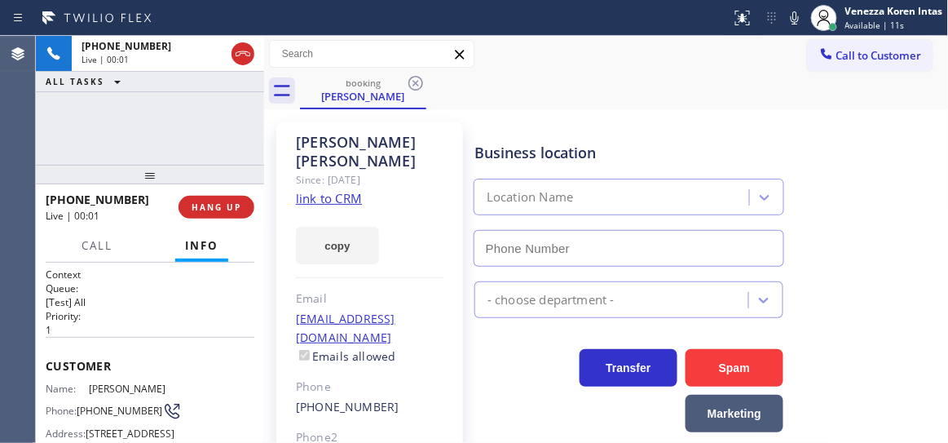
scroll to position [148, 0]
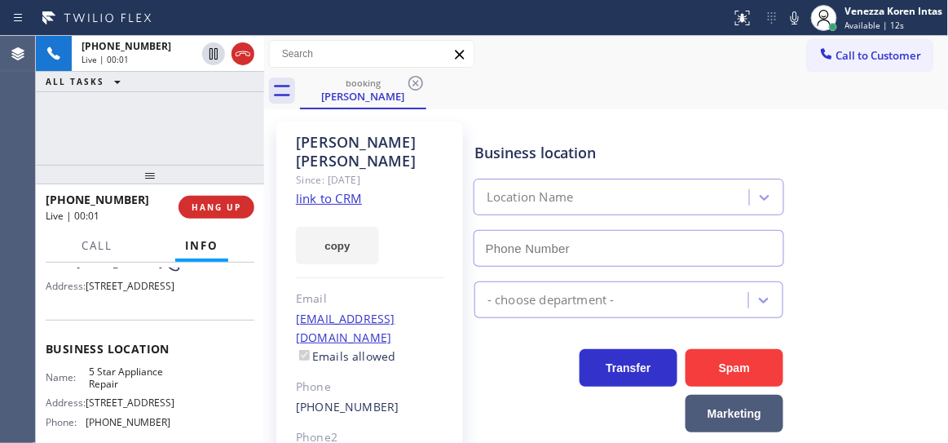
type input "[PHONE_NUMBER]"
click at [300, 190] on link "link to CRM" at bounding box center [329, 198] width 66 height 16
click at [791, 15] on icon at bounding box center [795, 18] width 20 height 20
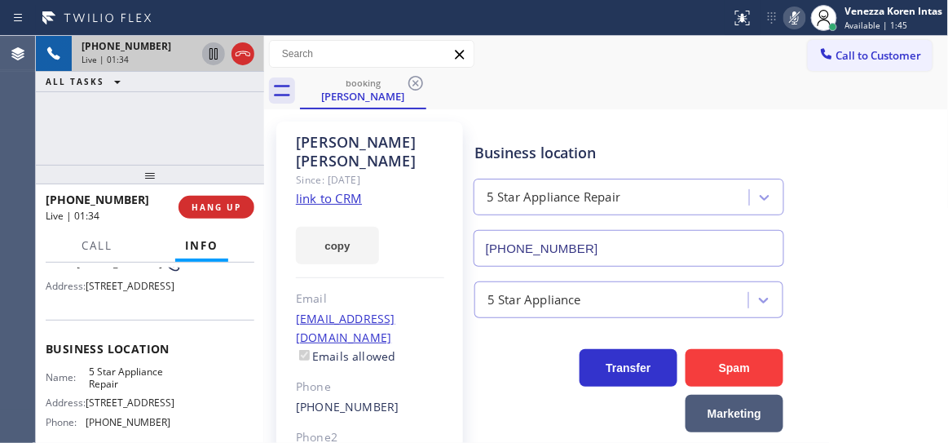
click at [209, 51] on icon at bounding box center [214, 54] width 20 height 20
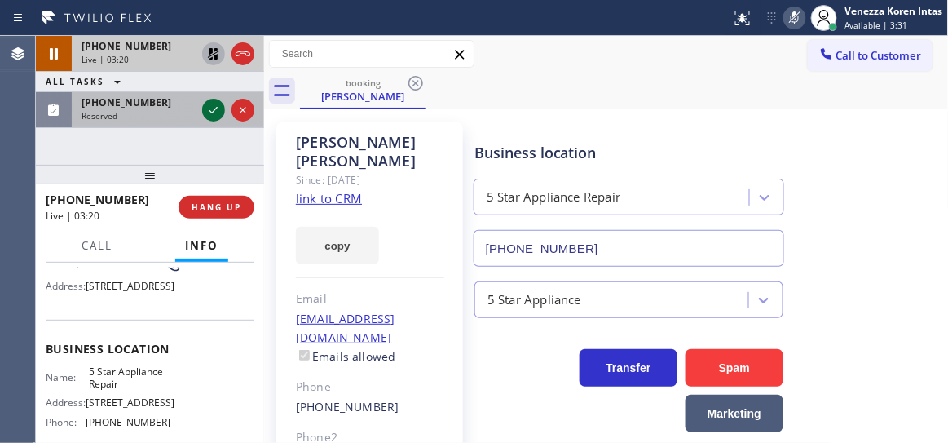
click at [215, 113] on icon at bounding box center [214, 110] width 20 height 20
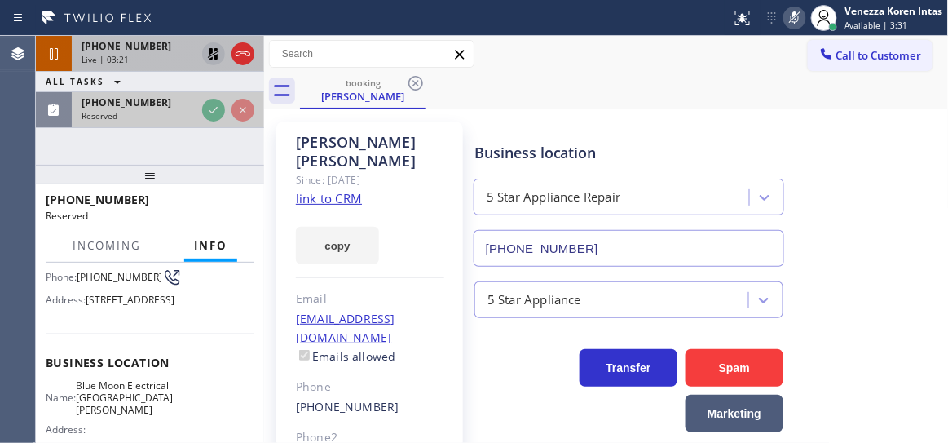
scroll to position [161, 0]
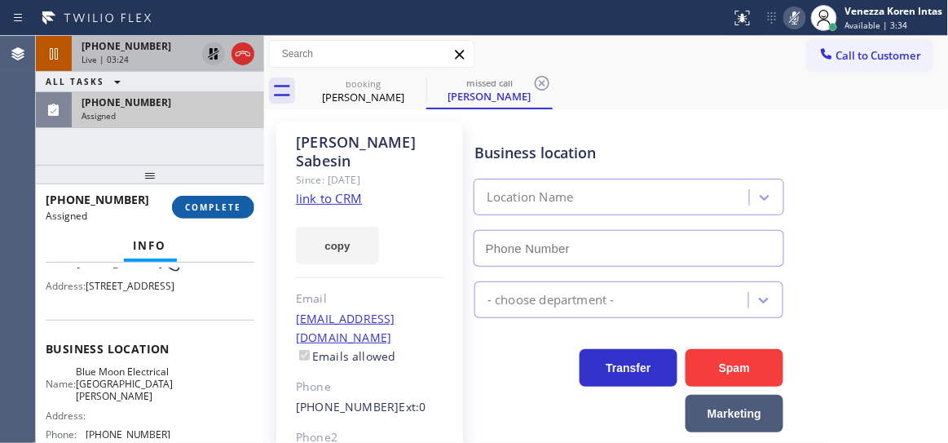
click at [227, 212] on button "COMPLETE" at bounding box center [213, 207] width 82 height 23
type input "(310) 893-5107"
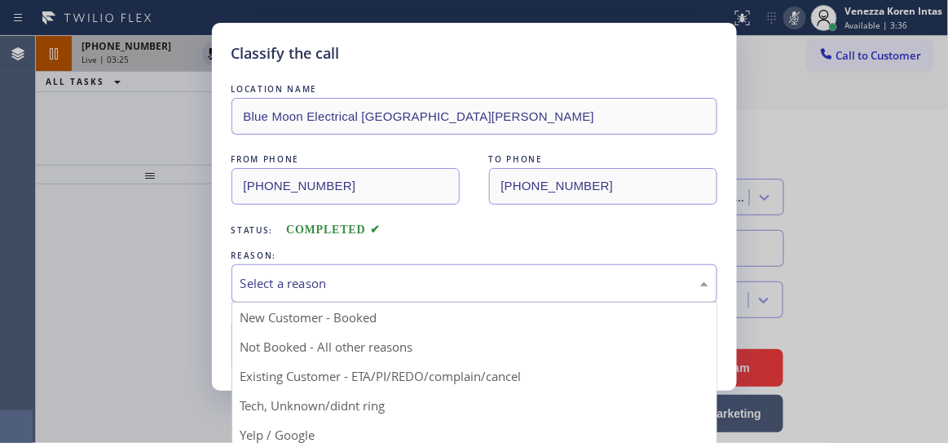
click at [378, 270] on div "Select a reason" at bounding box center [475, 283] width 486 height 38
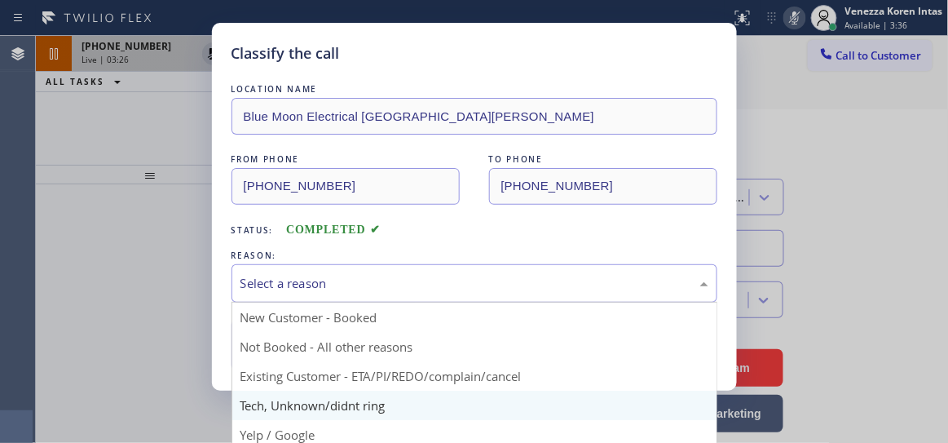
drag, startPoint x: 365, startPoint y: 410, endPoint x: 347, endPoint y: 375, distance: 39.8
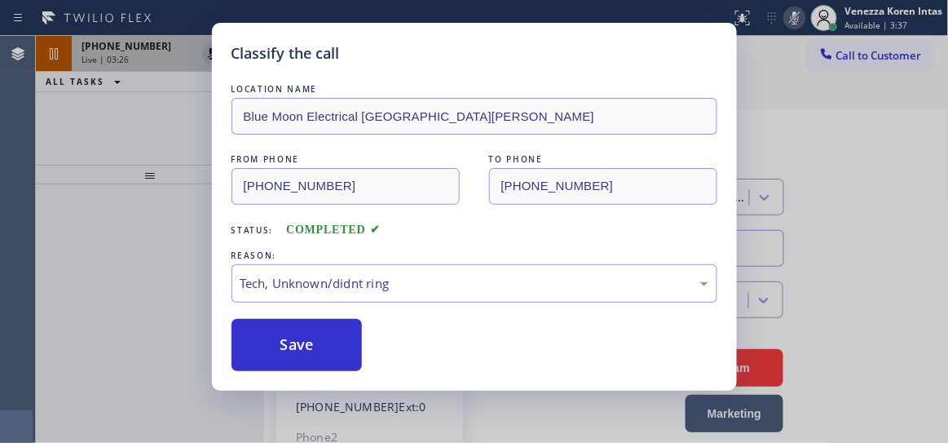
drag, startPoint x: 345, startPoint y: 358, endPoint x: 364, endPoint y: 379, distance: 28.3
click at [345, 356] on button "Save" at bounding box center [297, 345] width 131 height 52
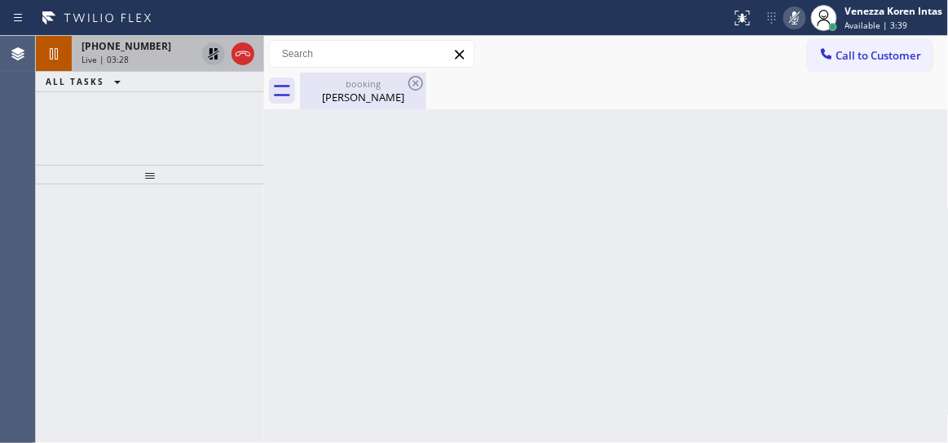
click at [327, 104] on div "booking Stacy Jones" at bounding box center [363, 91] width 123 height 37
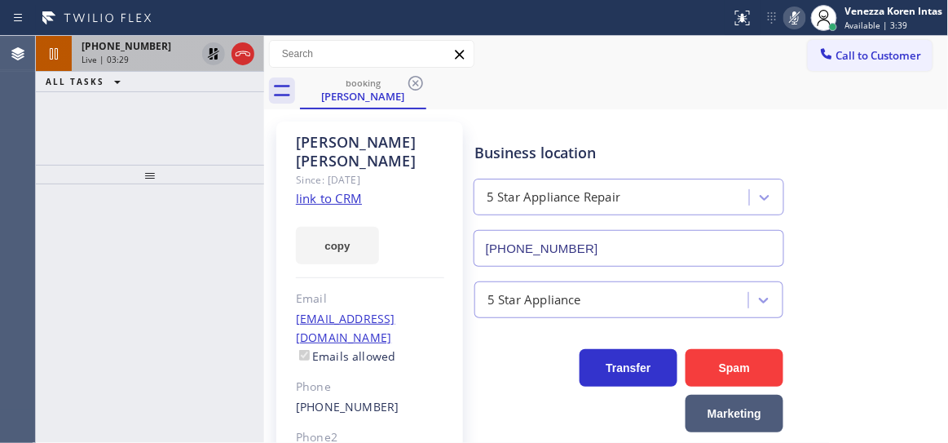
click at [146, 65] on div "+19497010332 Live | 03:29" at bounding box center [135, 54] width 127 height 36
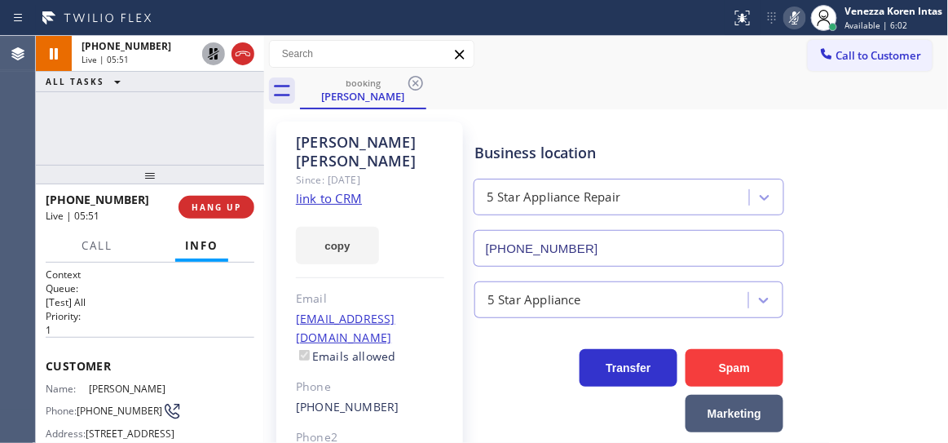
click at [214, 61] on icon at bounding box center [214, 54] width 20 height 20
click at [791, 18] on icon at bounding box center [795, 18] width 20 height 20
drag, startPoint x: 219, startPoint y: 111, endPoint x: 276, endPoint y: 104, distance: 58.3
click at [219, 111] on div "+19497010332 Live | 06:10 ALL TASKS ALL TASKS ACTIVE TASKS TASKS IN WRAP UP" at bounding box center [150, 100] width 228 height 129
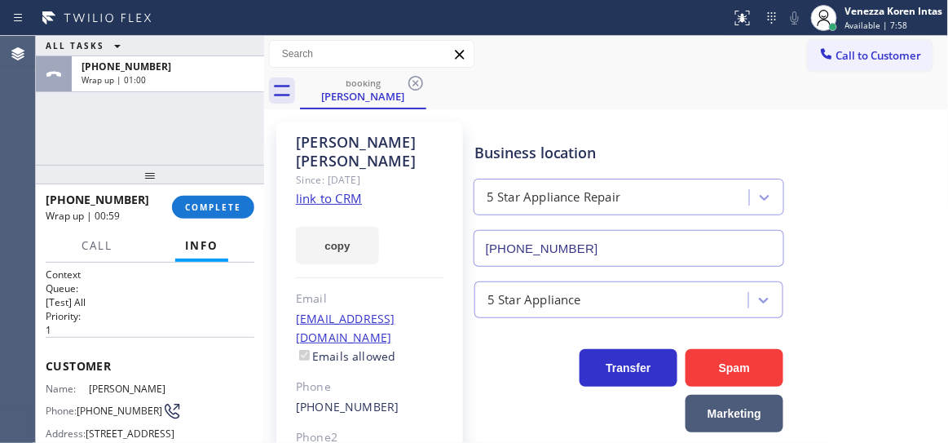
click at [228, 194] on div "+19497010332 Wrap up | 00:59 COMPLETE" at bounding box center [150, 207] width 209 height 42
click at [204, 206] on span "COMPLETE" at bounding box center [213, 206] width 56 height 11
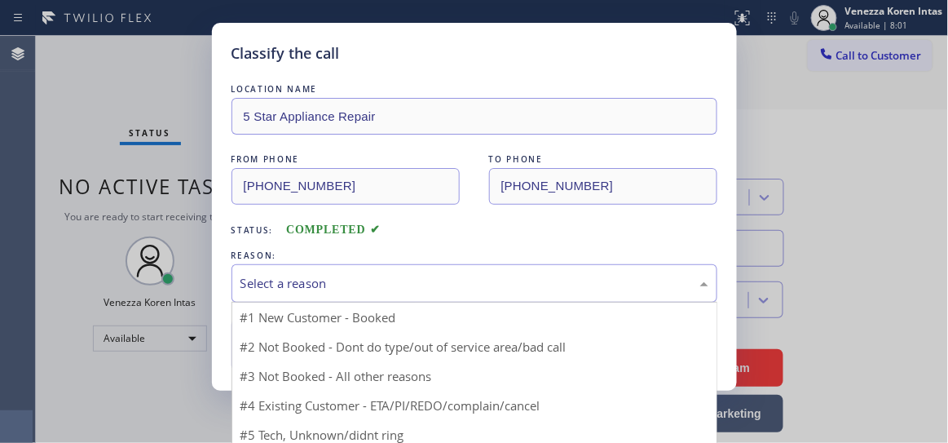
drag, startPoint x: 308, startPoint y: 268, endPoint x: 386, endPoint y: 309, distance: 87.6
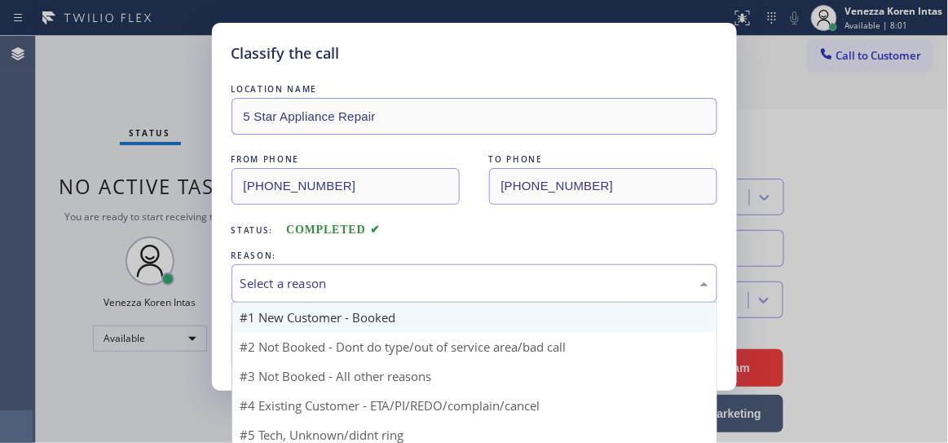
click at [309, 269] on div "Select a reason" at bounding box center [475, 283] width 486 height 38
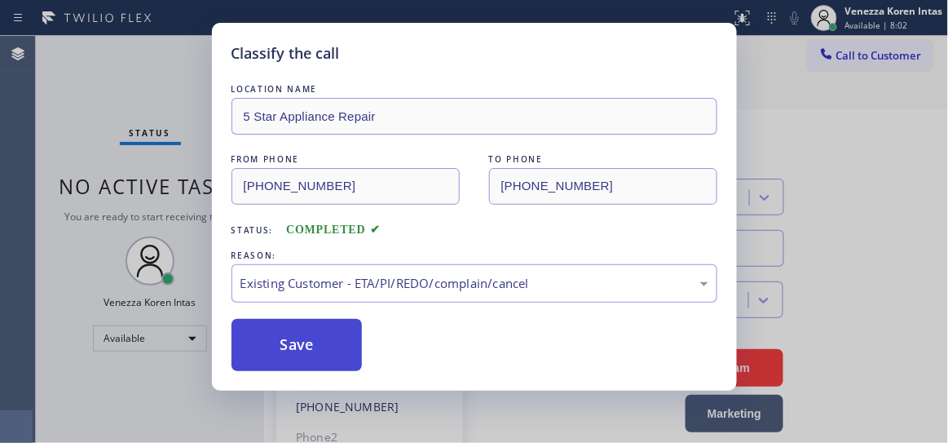
click at [334, 334] on button "Save" at bounding box center [297, 345] width 131 height 52
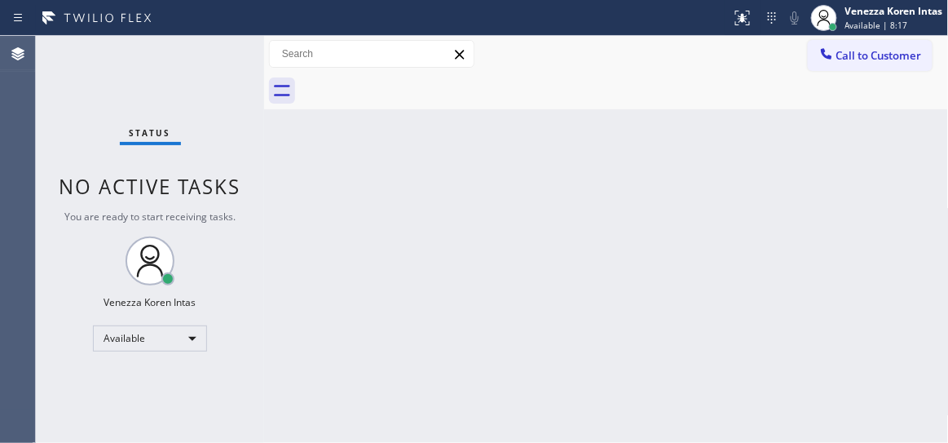
click at [210, 72] on div "Status No active tasks You are ready to start receiving tasks. Venezza Koren In…" at bounding box center [150, 239] width 228 height 407
drag, startPoint x: 502, startPoint y: 221, endPoint x: 164, endPoint y: 225, distance: 337.7
click at [502, 222] on div "Back to Dashboard Change Sender ID Customers Technicians Select a contact Outbo…" at bounding box center [606, 239] width 685 height 407
click at [221, 73] on div "Status No active tasks You are ready to start receiving tasks. Venezza Koren In…" at bounding box center [150, 239] width 228 height 407
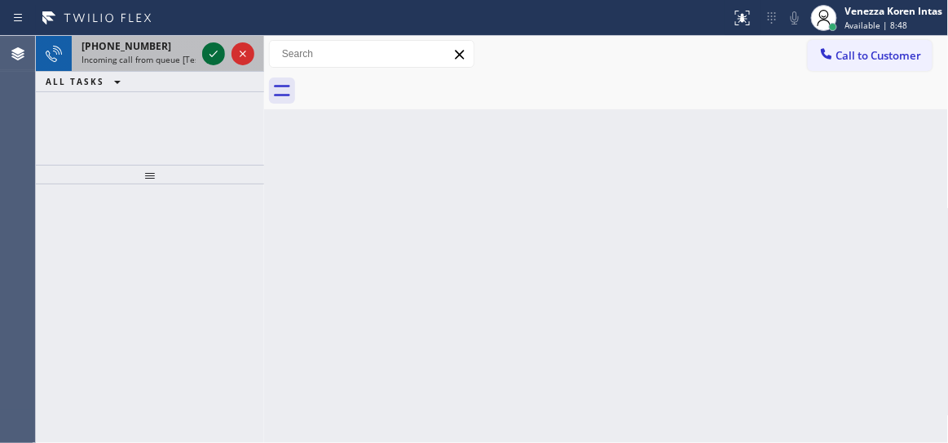
click at [212, 54] on icon at bounding box center [214, 54] width 20 height 20
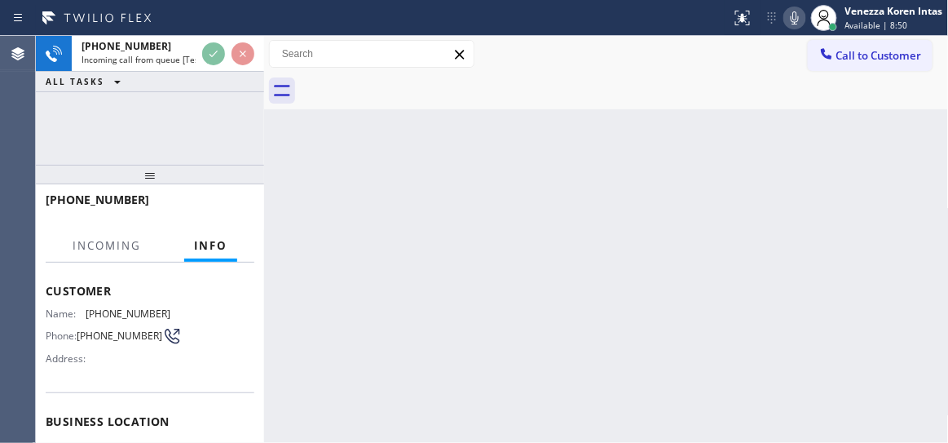
scroll to position [148, 0]
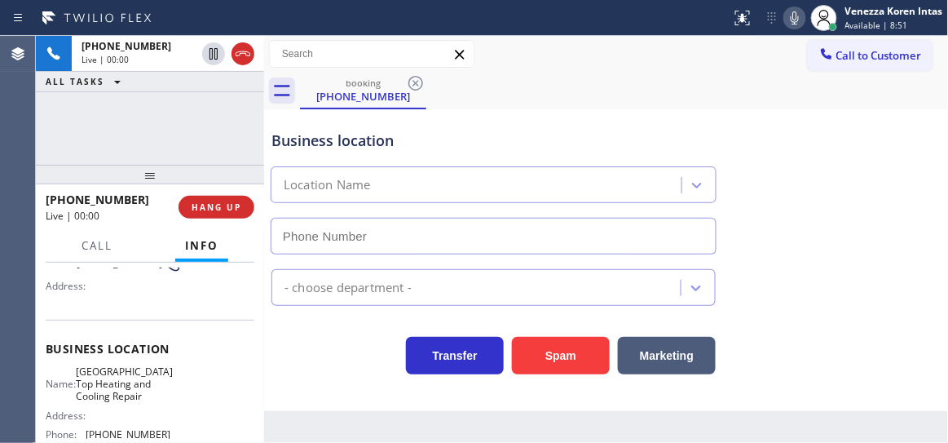
type input "(628) 214-2913"
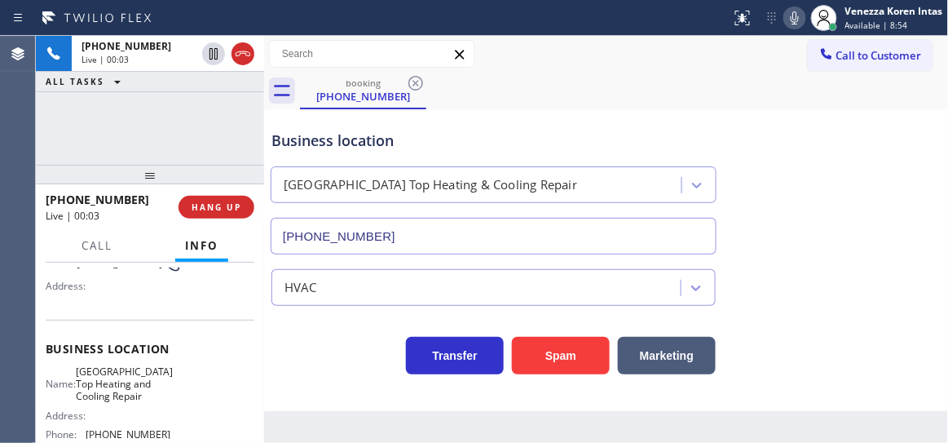
click at [149, 126] on div "+12097032397 Live | 00:03 ALL TASKS ALL TASKS ACTIVE TASKS TASKS IN WRAP UP" at bounding box center [150, 100] width 228 height 129
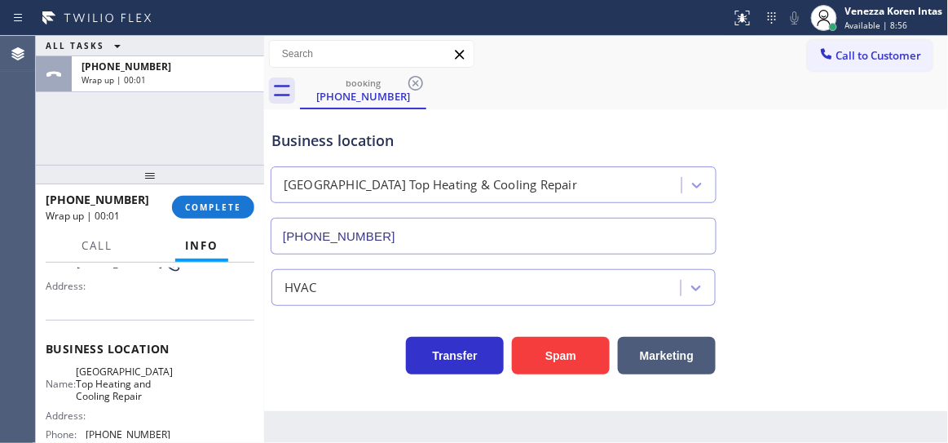
click at [186, 105] on div "ALL TASKS ALL TASKS ACTIVE TASKS TASKS IN WRAP UP +12097032397 Wrap up | 00:01" at bounding box center [150, 100] width 228 height 129
drag, startPoint x: 238, startPoint y: 213, endPoint x: 313, endPoint y: 216, distance: 75.1
click at [238, 213] on button "COMPLETE" at bounding box center [213, 207] width 82 height 23
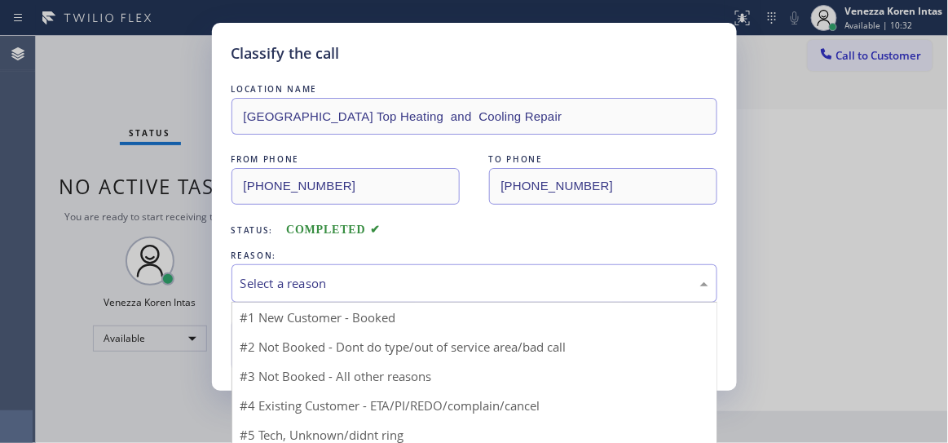
click at [364, 281] on div "Select a reason" at bounding box center [475, 283] width 468 height 19
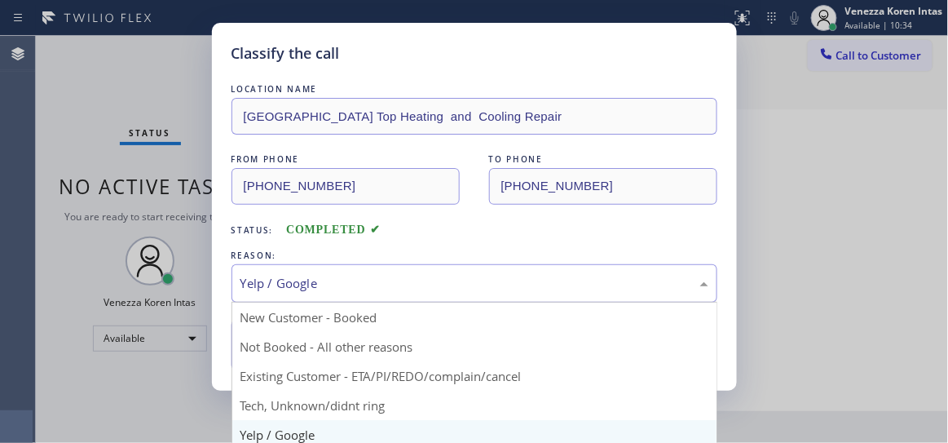
click at [387, 288] on div "Yelp / Google" at bounding box center [475, 283] width 468 height 19
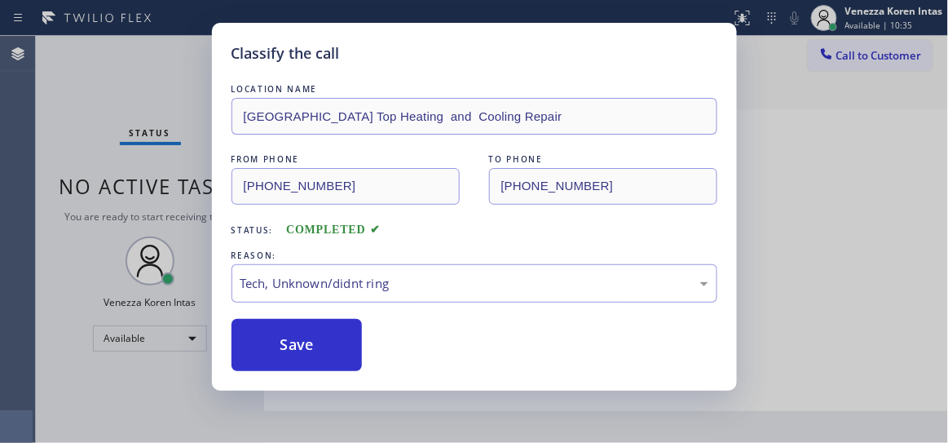
click at [336, 375] on div "Classify the call LOCATION NAME Ashbury Heights Top Heating and Cooling Repair …" at bounding box center [474, 207] width 525 height 368
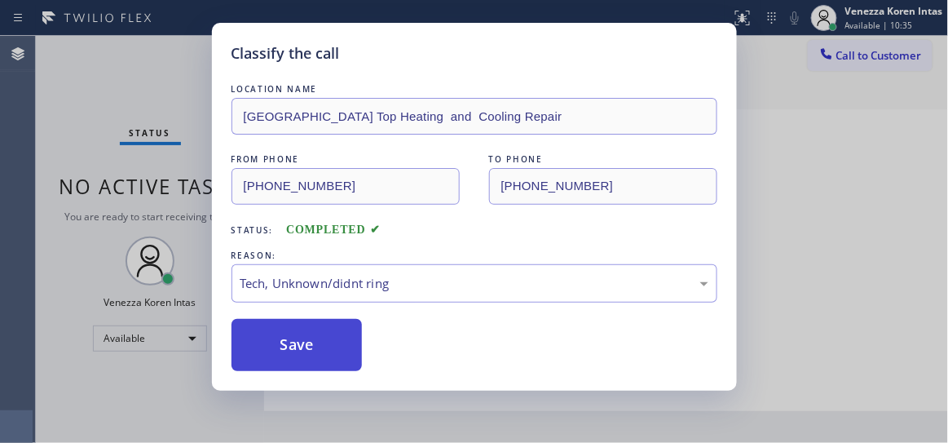
click at [339, 361] on button "Save" at bounding box center [297, 345] width 131 height 52
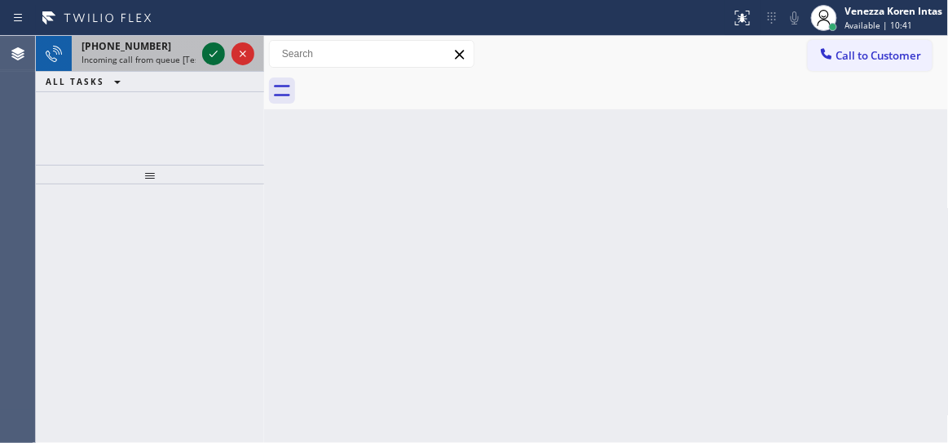
click at [211, 51] on icon at bounding box center [214, 54] width 20 height 20
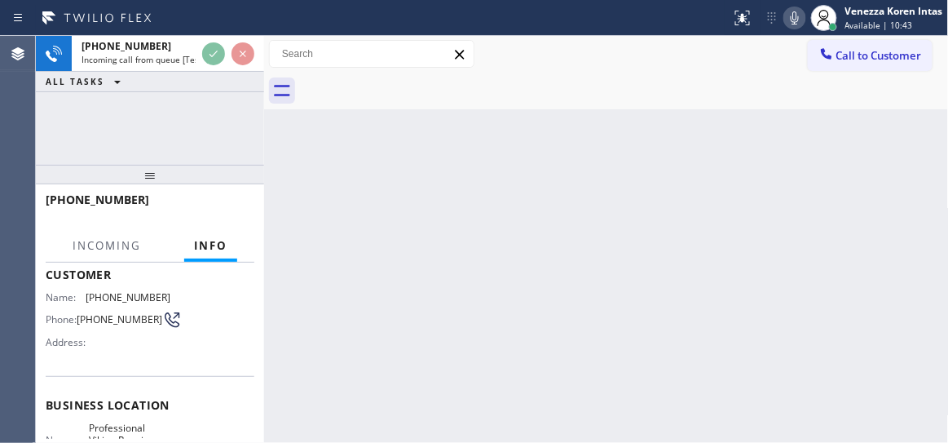
scroll to position [222, 0]
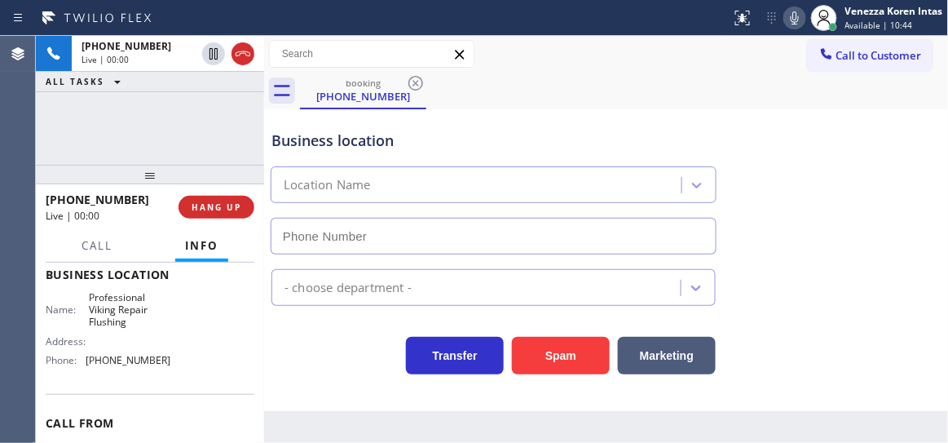
type input "(347) 835-5923"
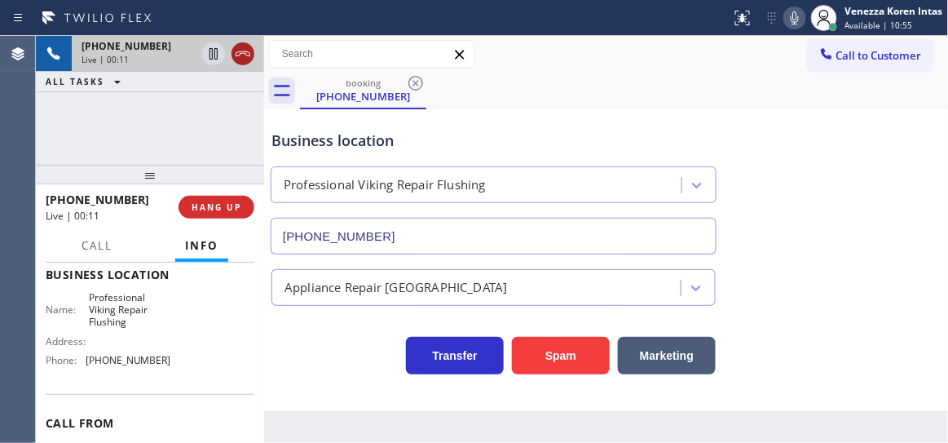
click at [237, 60] on icon at bounding box center [243, 54] width 20 height 20
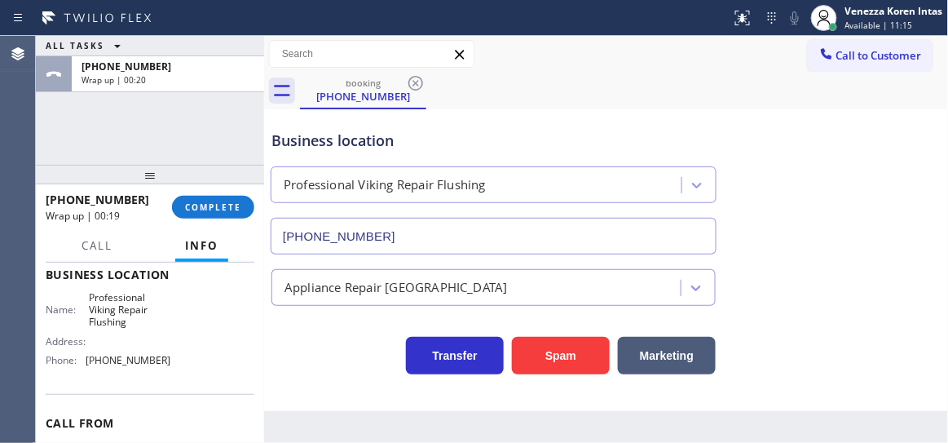
click at [233, 126] on div "ALL TASKS ALL TASKS ACTIVE TASKS TASKS IN WRAP UP +12095126320 Wrap up | 00:20" at bounding box center [150, 100] width 228 height 129
click at [209, 202] on span "COMPLETE" at bounding box center [213, 206] width 56 height 11
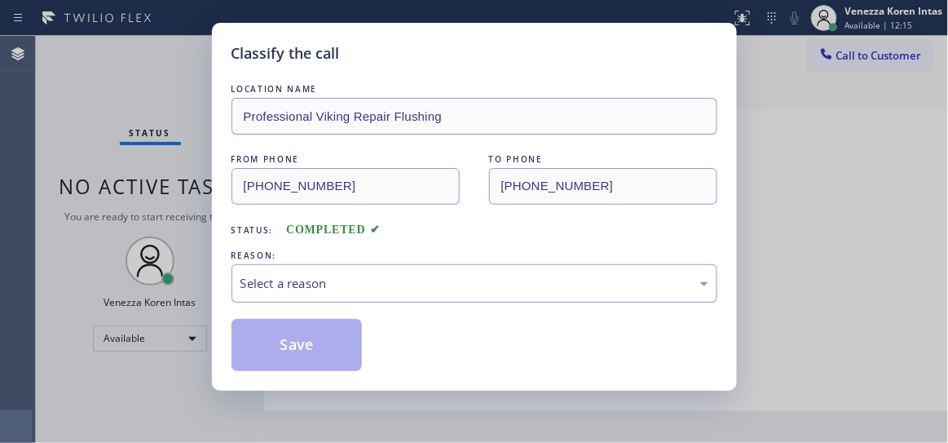
click at [320, 275] on div "Select a reason" at bounding box center [475, 283] width 468 height 19
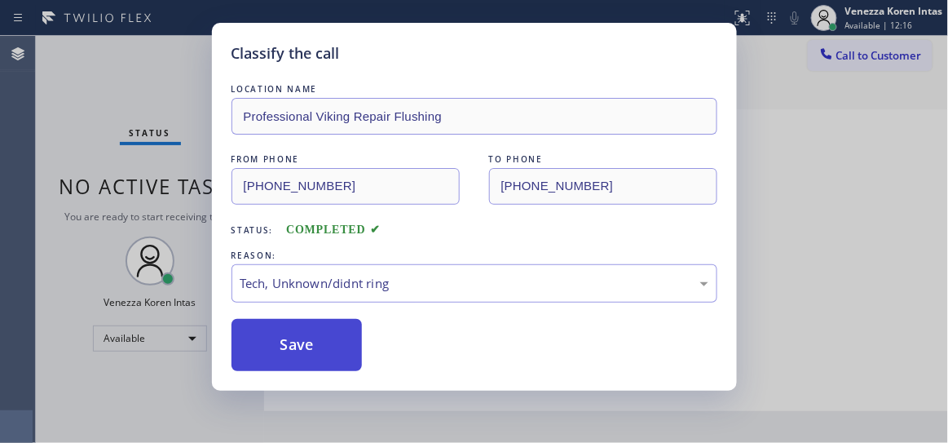
click at [310, 333] on button "Save" at bounding box center [297, 345] width 131 height 52
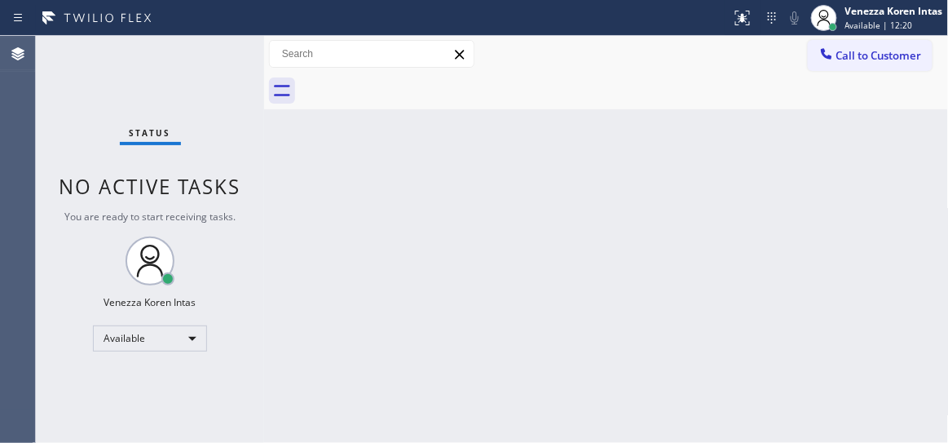
click at [216, 57] on div "Status No active tasks You are ready to start receiving tasks. Venezza Koren In…" at bounding box center [150, 239] width 228 height 407
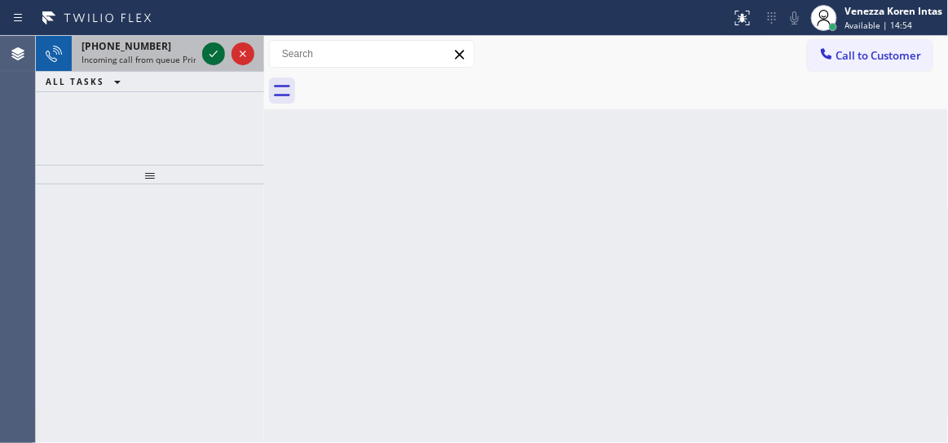
click at [214, 50] on icon at bounding box center [214, 54] width 20 height 20
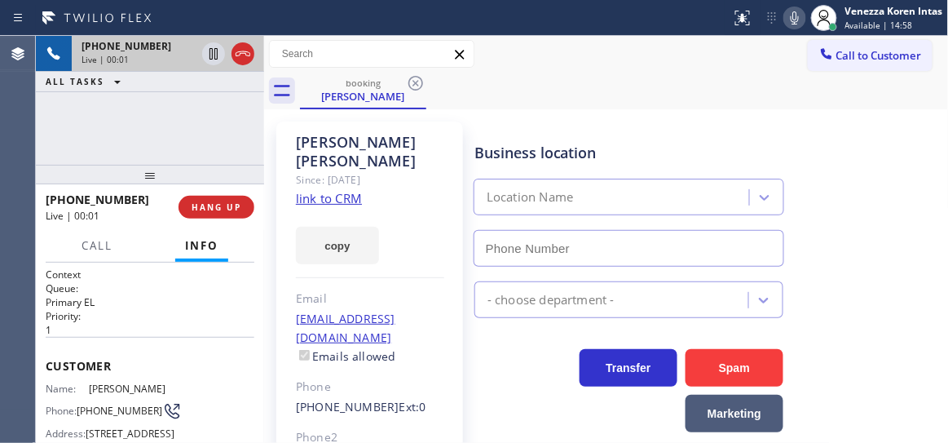
scroll to position [222, 0]
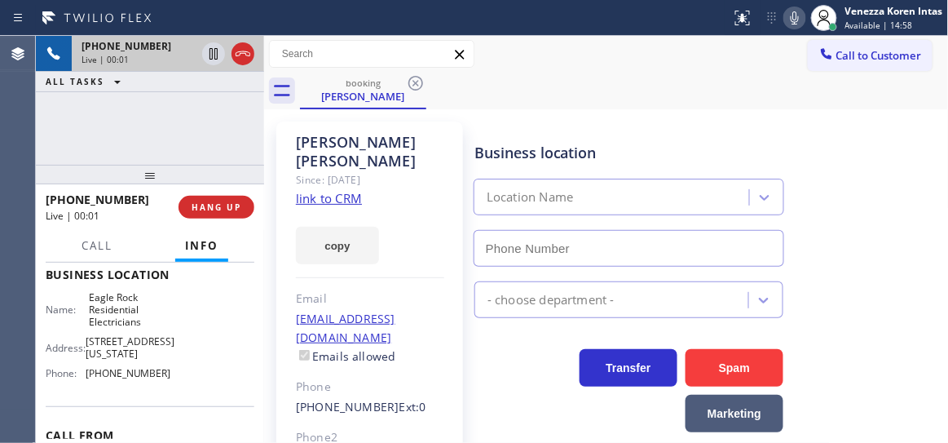
type input "(626) 587-2458"
click at [331, 190] on link "link to CRM" at bounding box center [329, 198] width 66 height 16
click at [339, 190] on link "link to CRM" at bounding box center [329, 198] width 66 height 16
click at [788, 11] on icon at bounding box center [795, 18] width 20 height 20
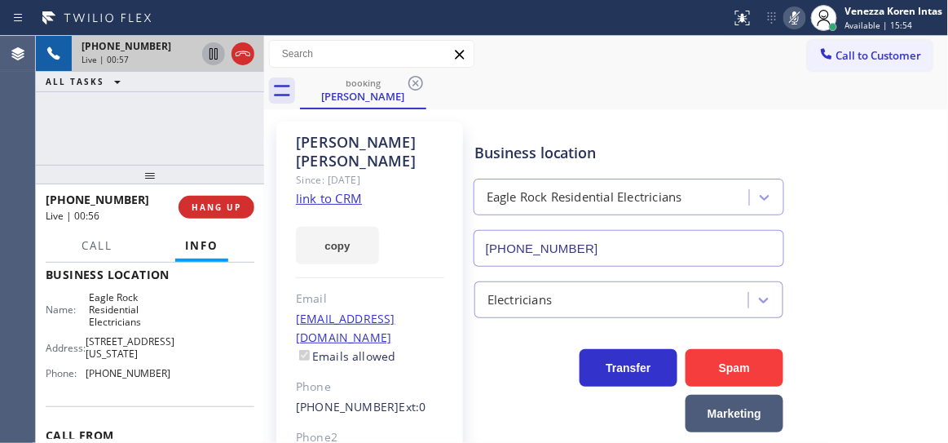
click at [213, 55] on icon at bounding box center [214, 54] width 20 height 20
drag, startPoint x: 232, startPoint y: 114, endPoint x: 214, endPoint y: 275, distance: 161.7
click at [232, 114] on div "+13238559564 Live | 01:42 ALL TASKS ALL TASKS ACTIVE TASKS TASKS IN WRAP UP" at bounding box center [150, 100] width 228 height 129
click at [105, 243] on span "Call" at bounding box center [97, 245] width 31 height 15
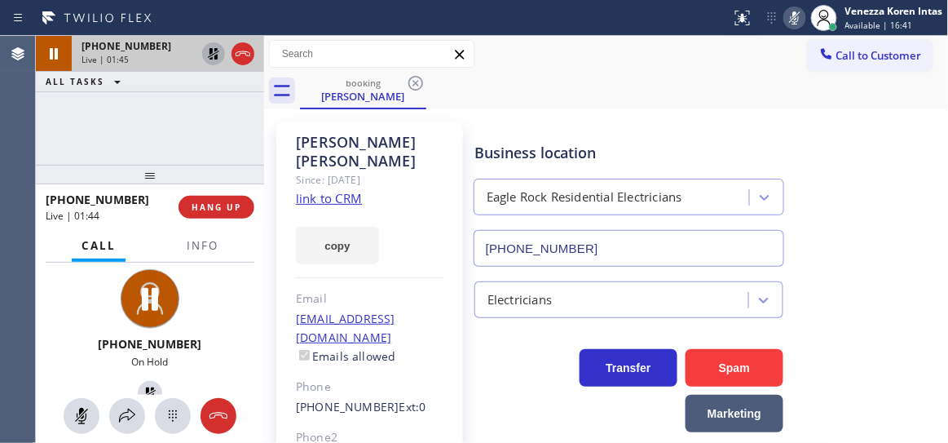
click at [210, 55] on icon at bounding box center [213, 53] width 11 height 11
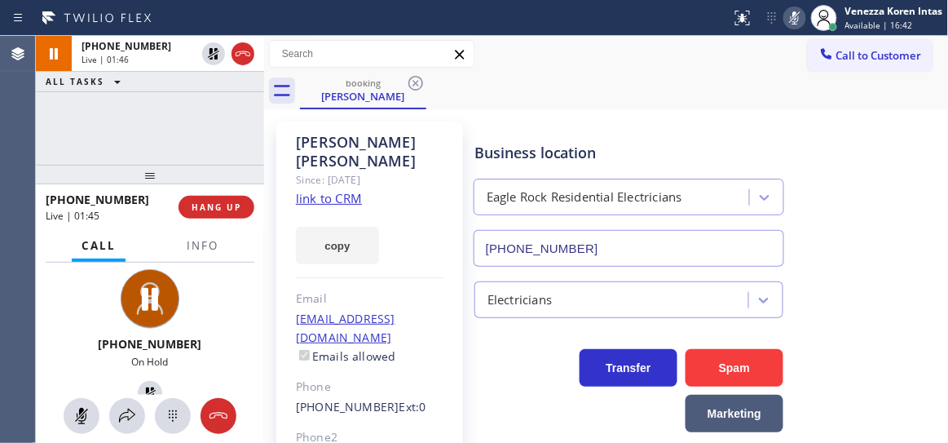
click at [796, 21] on icon at bounding box center [795, 18] width 20 height 20
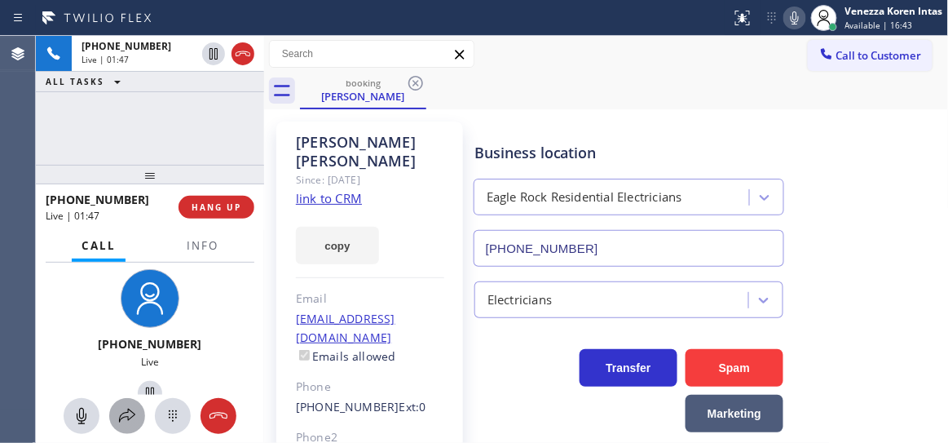
click at [122, 417] on icon at bounding box center [127, 416] width 20 height 20
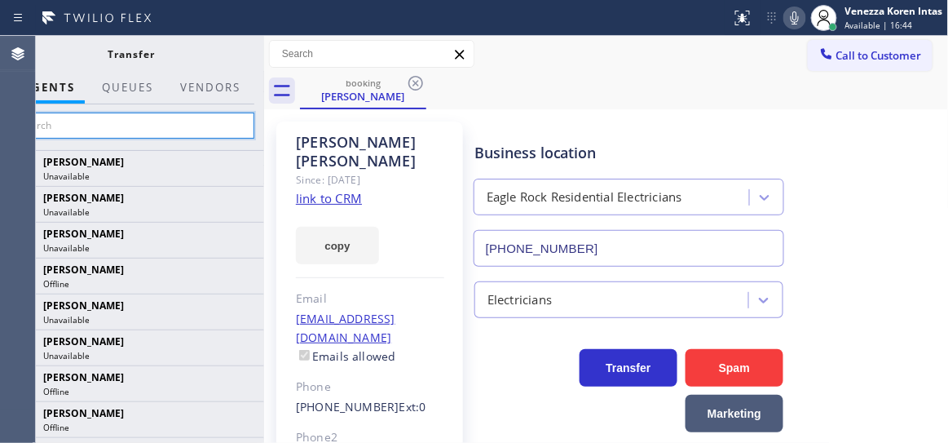
click at [173, 122] on input "text" at bounding box center [131, 126] width 245 height 26
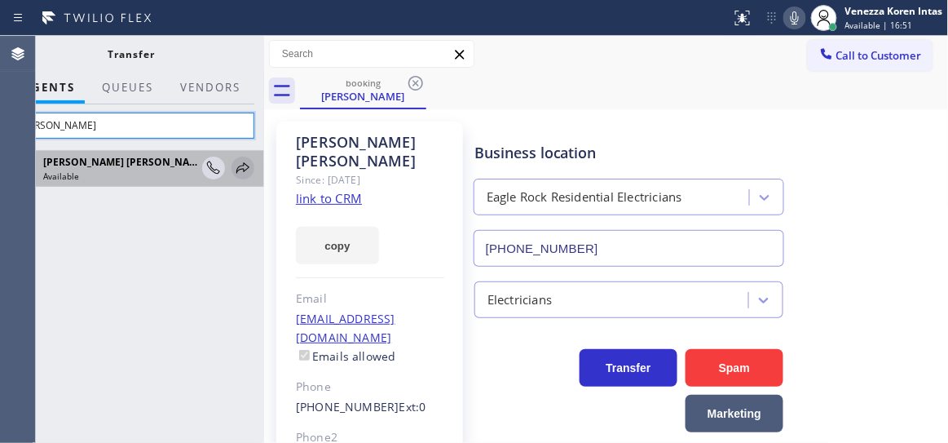
type input "jake"
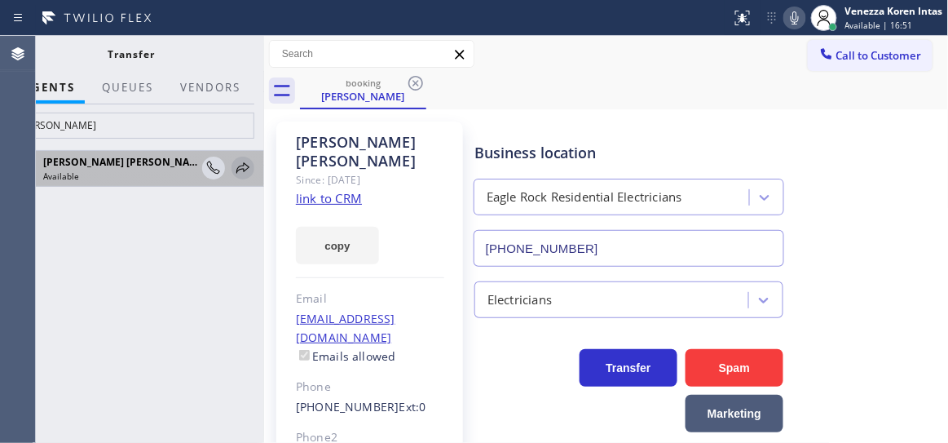
click at [240, 167] on icon at bounding box center [243, 168] width 20 height 20
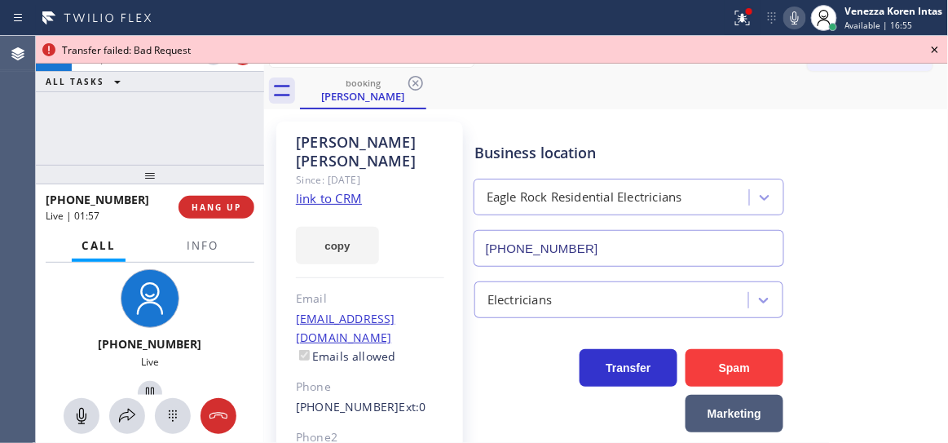
click at [940, 46] on icon at bounding box center [936, 50] width 20 height 20
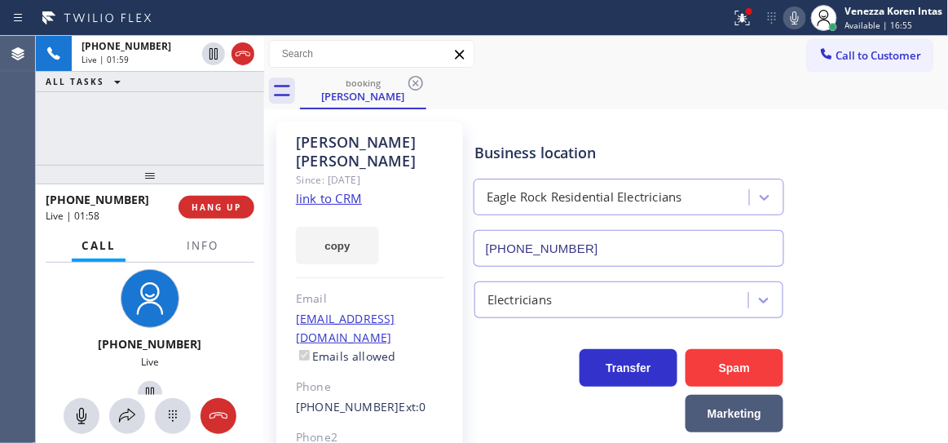
click at [721, 7] on div at bounding box center [366, 18] width 718 height 26
click at [736, 8] on icon at bounding box center [743, 18] width 20 height 20
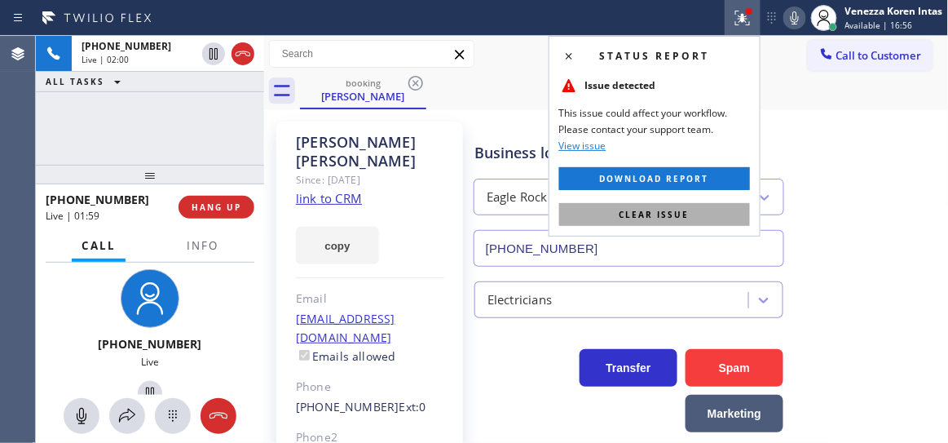
click at [677, 206] on button "Clear issue" at bounding box center [654, 214] width 191 height 23
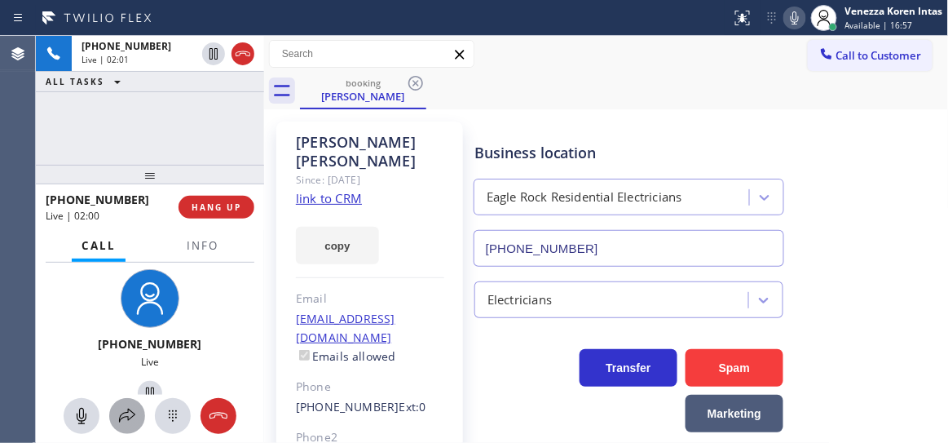
click at [130, 425] on icon at bounding box center [127, 416] width 20 height 20
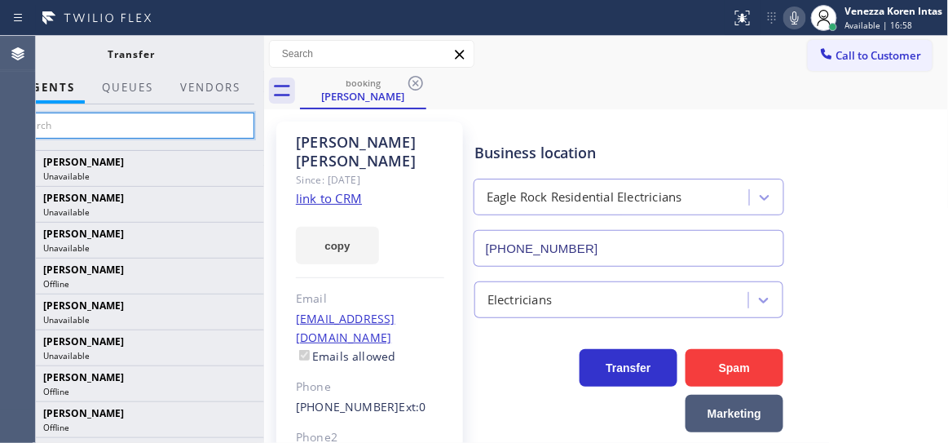
click at [224, 118] on input "text" at bounding box center [131, 126] width 245 height 26
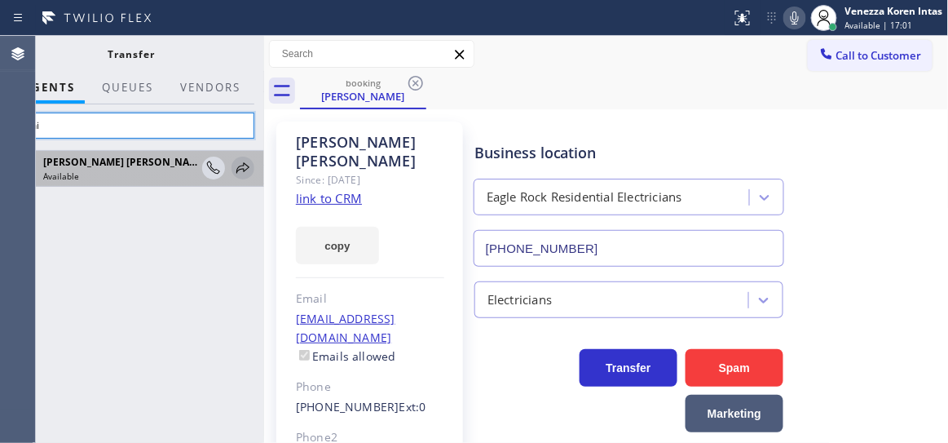
type input "dahi"
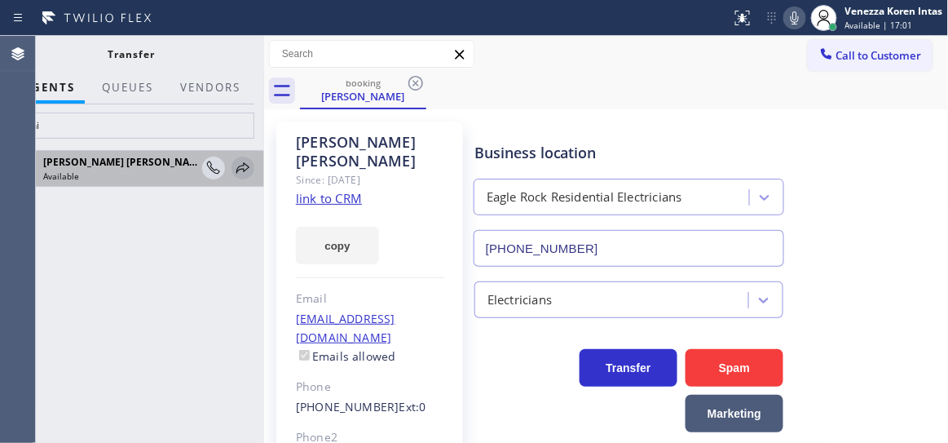
click at [247, 170] on icon at bounding box center [243, 168] width 20 height 20
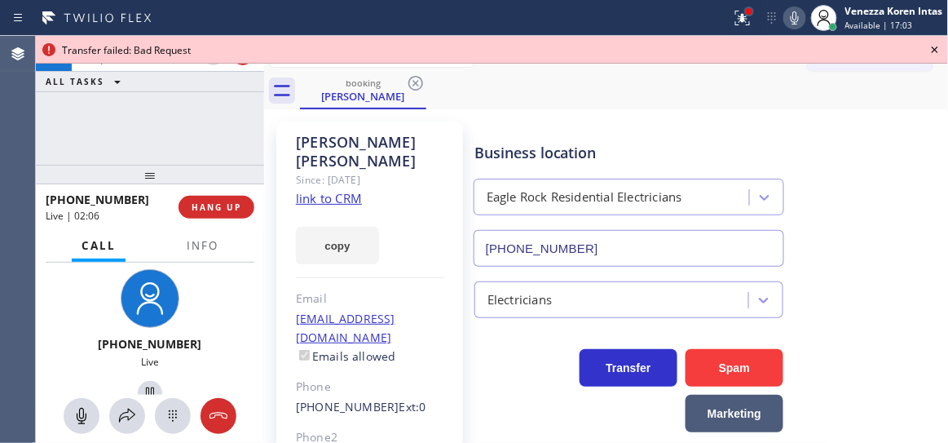
click at [753, 13] on div at bounding box center [750, 12] width 10 height 10
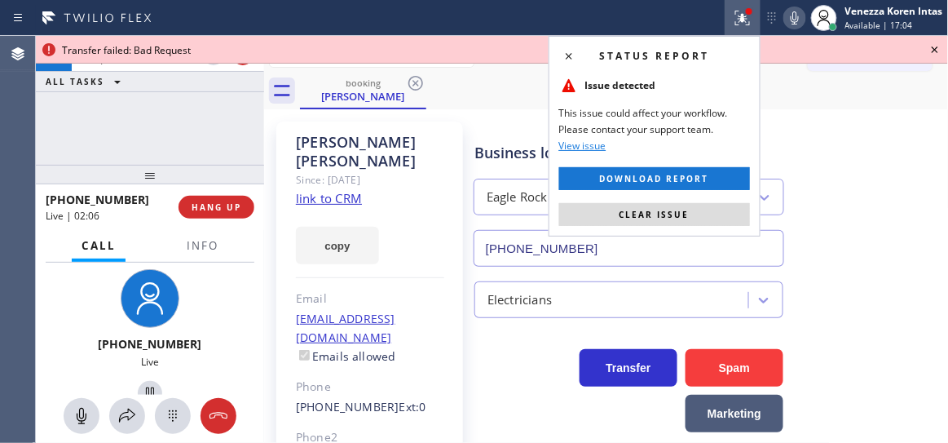
click at [674, 206] on button "Clear issue" at bounding box center [654, 214] width 191 height 23
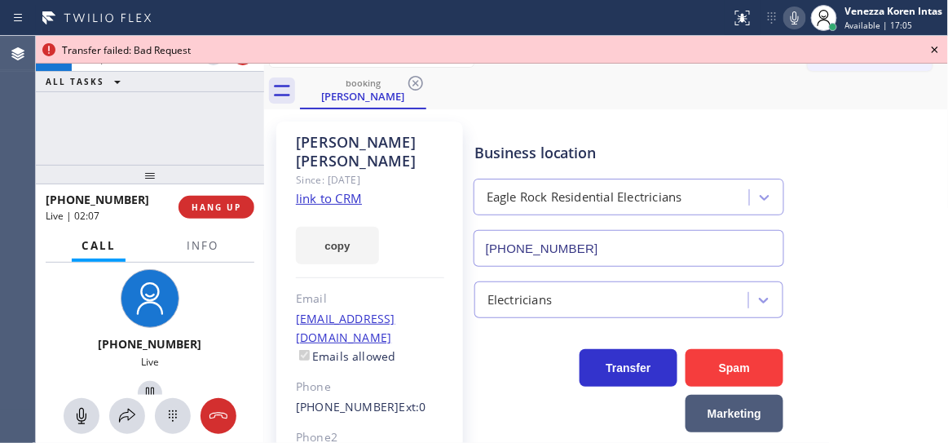
click at [804, 17] on icon at bounding box center [795, 18] width 20 height 20
click at [936, 51] on icon at bounding box center [935, 49] width 7 height 7
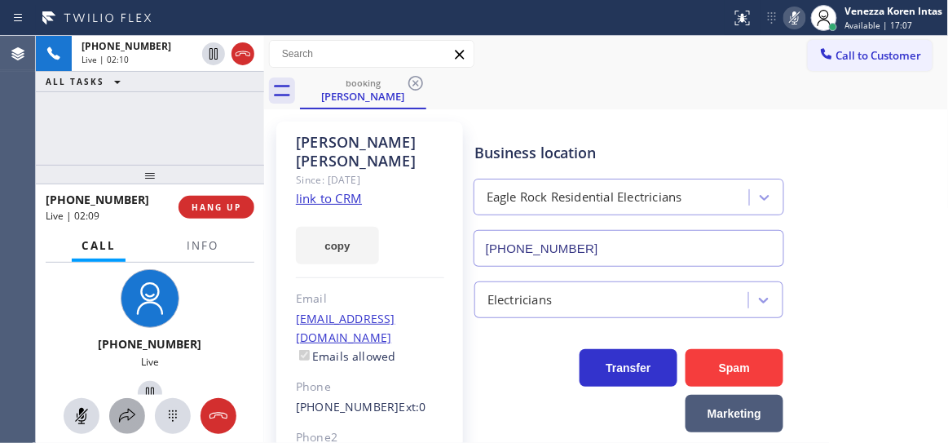
click at [140, 417] on div at bounding box center [127, 416] width 36 height 20
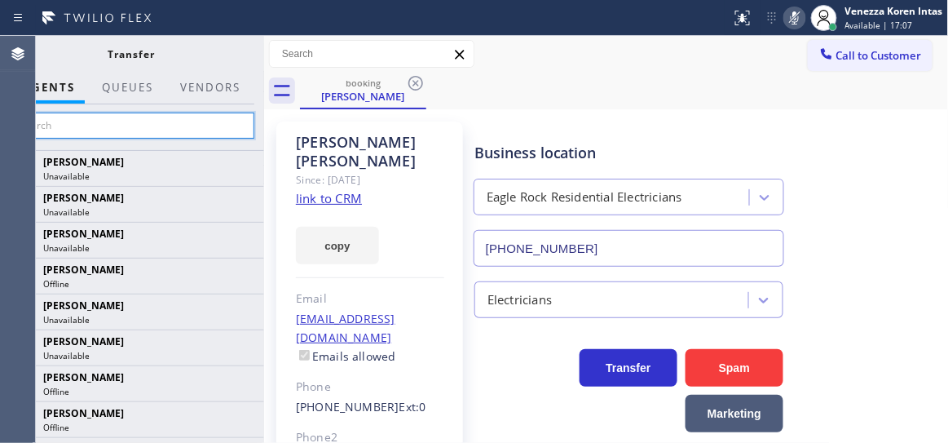
click at [178, 113] on input "text" at bounding box center [131, 126] width 245 height 26
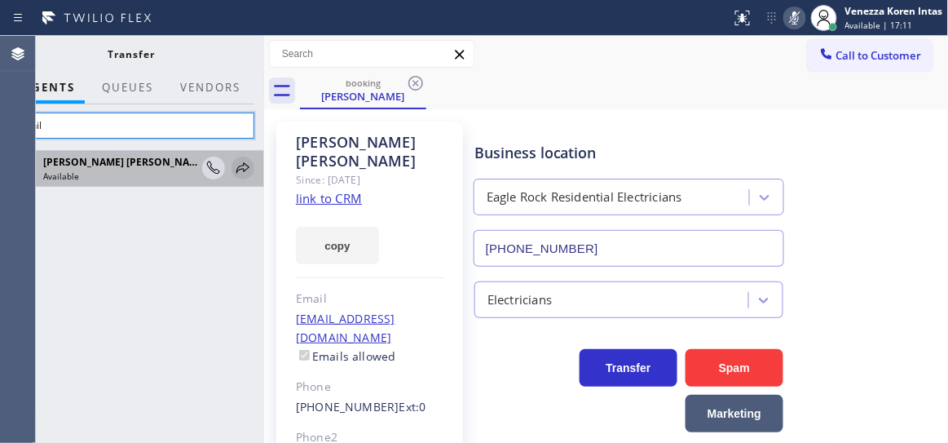
type input "dahil"
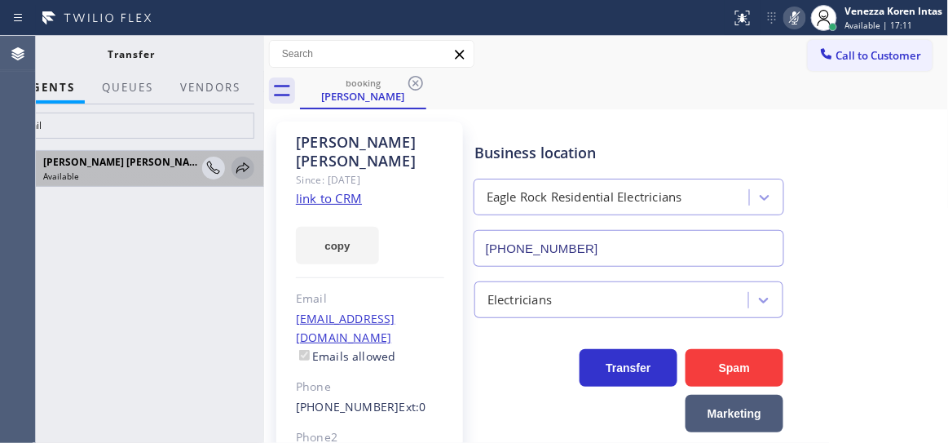
click at [243, 164] on icon at bounding box center [243, 168] width 20 height 20
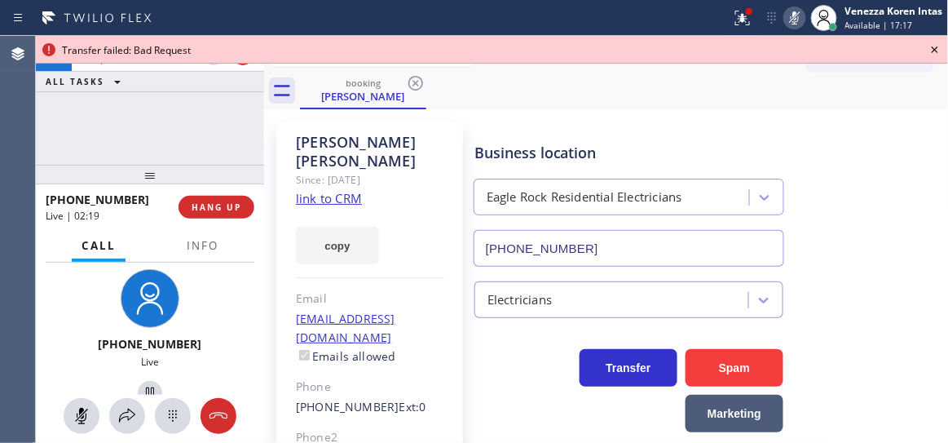
click at [195, 107] on div "+13238559564 Live | 02:20 ALL TASKS ALL TASKS ACTIVE TASKS TASKS IN WRAP UP" at bounding box center [150, 100] width 228 height 129
click at [749, 15] on div at bounding box center [750, 12] width 10 height 10
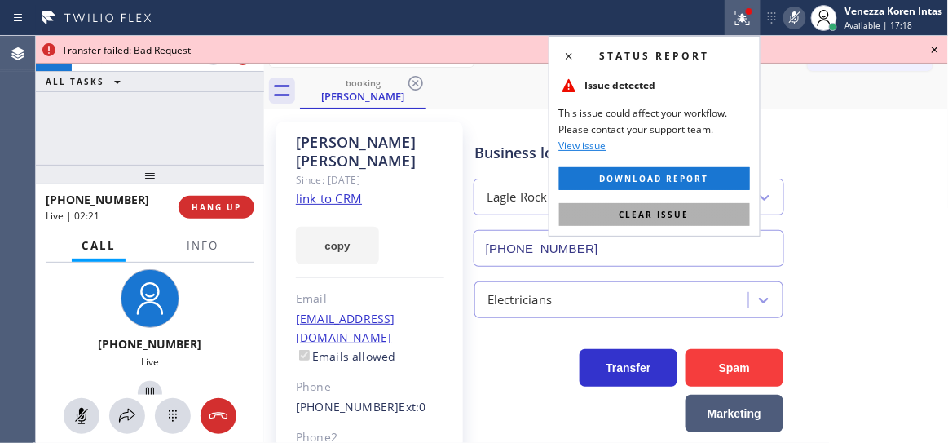
click at [680, 211] on span "Clear issue" at bounding box center [655, 214] width 70 height 11
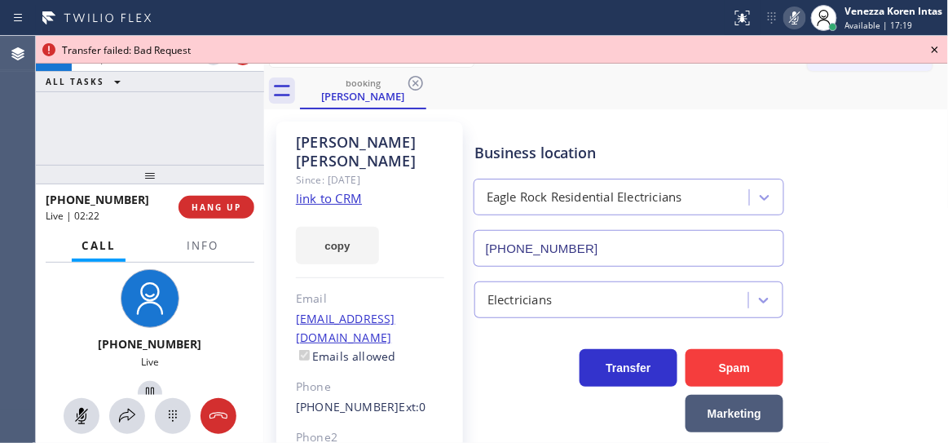
click at [929, 45] on icon at bounding box center [936, 50] width 20 height 20
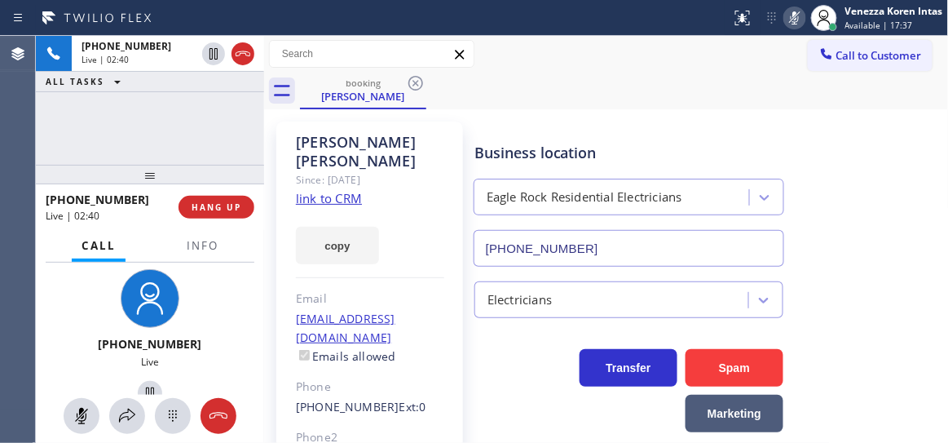
drag, startPoint x: 196, startPoint y: 123, endPoint x: 480, endPoint y: 2, distance: 308.4
click at [196, 123] on div "+13238559564 Live | 02:40 ALL TASKS ALL TASKS ACTIVE TASKS TASKS IN WRAP UP" at bounding box center [150, 100] width 228 height 129
click at [126, 418] on icon at bounding box center [127, 416] width 20 height 20
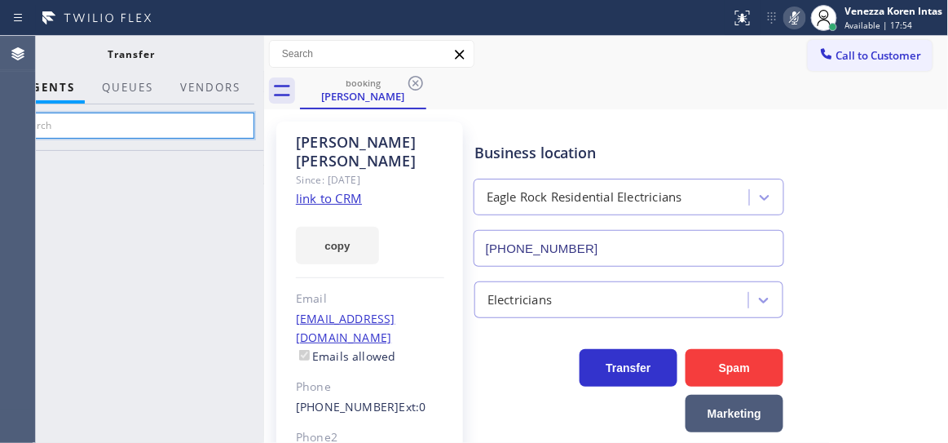
click at [185, 132] on input "text" at bounding box center [131, 126] width 245 height 26
click at [188, 123] on input "text" at bounding box center [131, 126] width 245 height 26
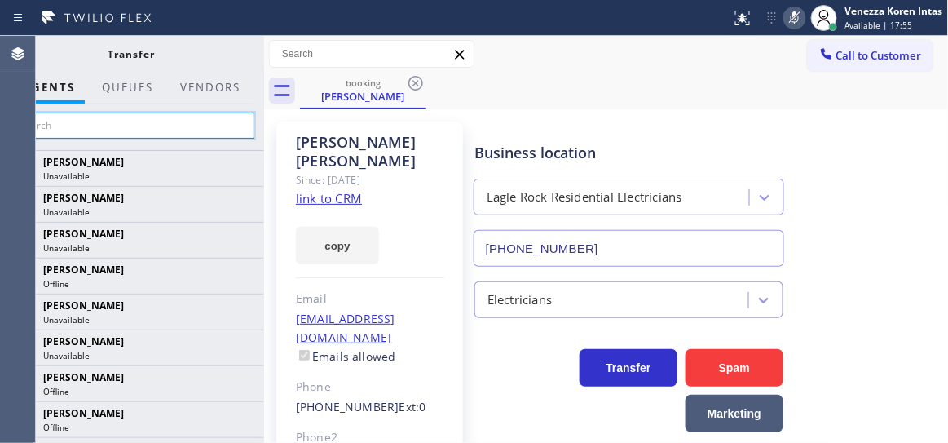
click at [188, 123] on input "text" at bounding box center [131, 126] width 245 height 26
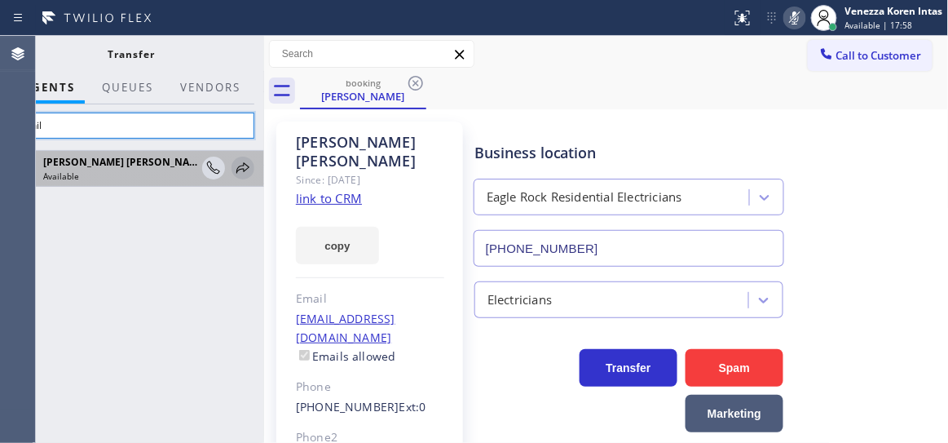
type input "dahil"
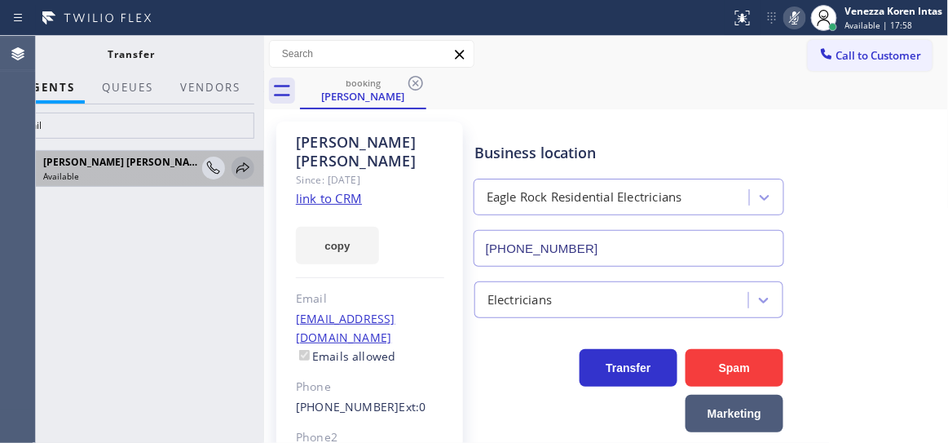
click at [241, 163] on icon at bounding box center [243, 168] width 20 height 20
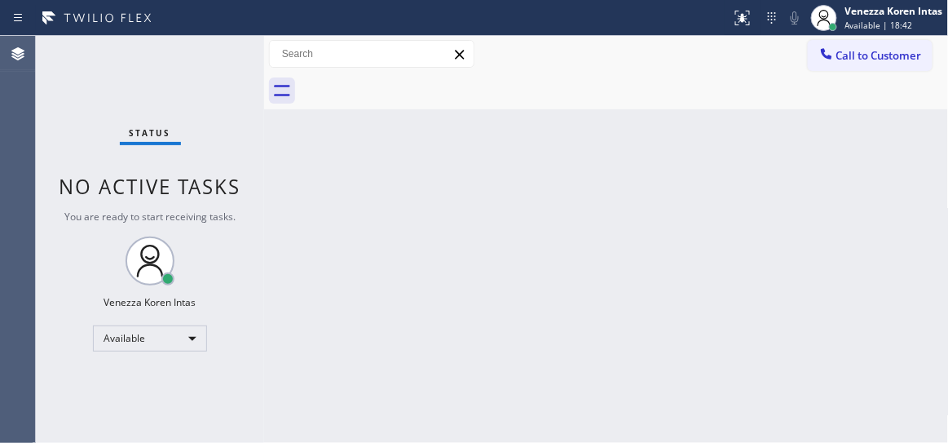
drag, startPoint x: 254, startPoint y: 233, endPoint x: 183, endPoint y: 196, distance: 80.3
click at [254, 233] on div "Status No active tasks You are ready to start receiving tasks. Venezza Koren In…" at bounding box center [150, 239] width 228 height 407
click at [195, 63] on div "Status No active tasks You are ready to start receiving tasks. Venezza Koren In…" at bounding box center [150, 239] width 228 height 407
click at [248, 73] on div "Status No active tasks You are ready to start receiving tasks. Venezza Koren In…" at bounding box center [150, 239] width 228 height 407
click at [211, 64] on div "Status No active tasks You are ready to start receiving tasks. Venezza Koren In…" at bounding box center [150, 239] width 228 height 407
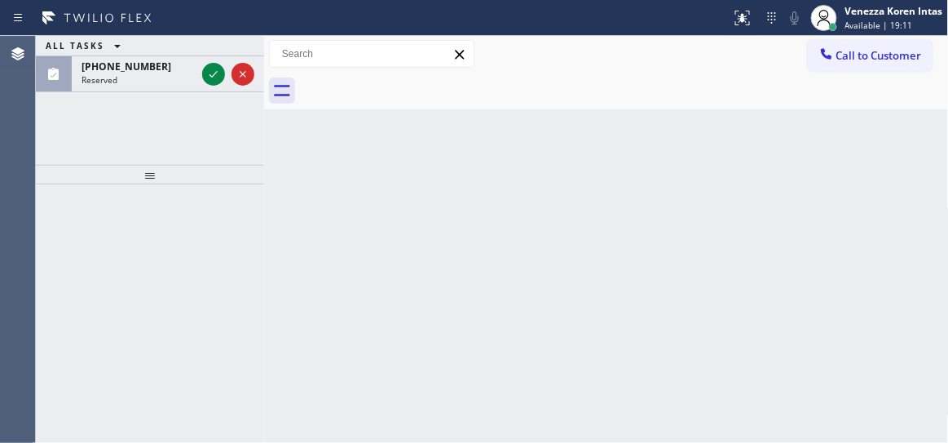
drag, startPoint x: 210, startPoint y: 77, endPoint x: 282, endPoint y: 357, distance: 289.6
click at [210, 77] on icon at bounding box center [214, 74] width 20 height 20
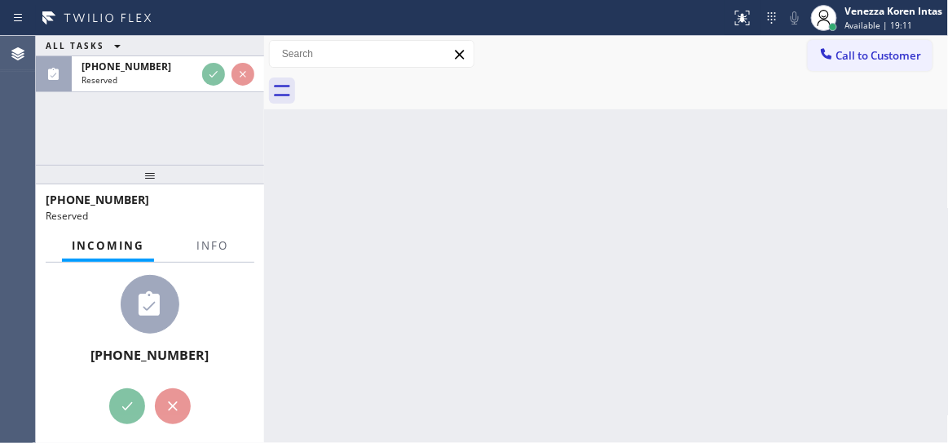
scroll to position [10, 0]
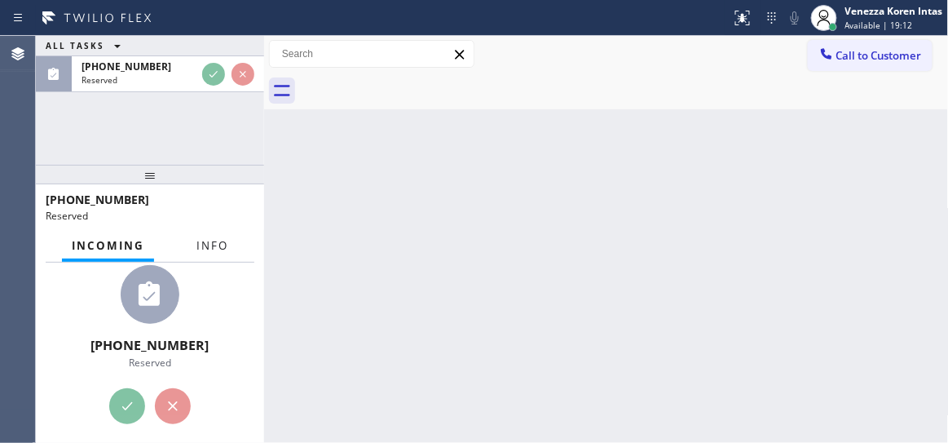
click at [214, 251] on span "Info" at bounding box center [213, 245] width 32 height 15
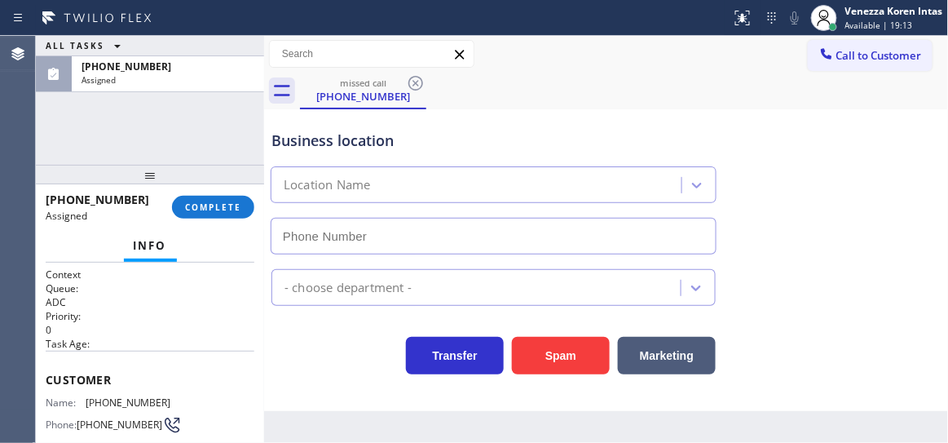
type input "(858) 758-1628"
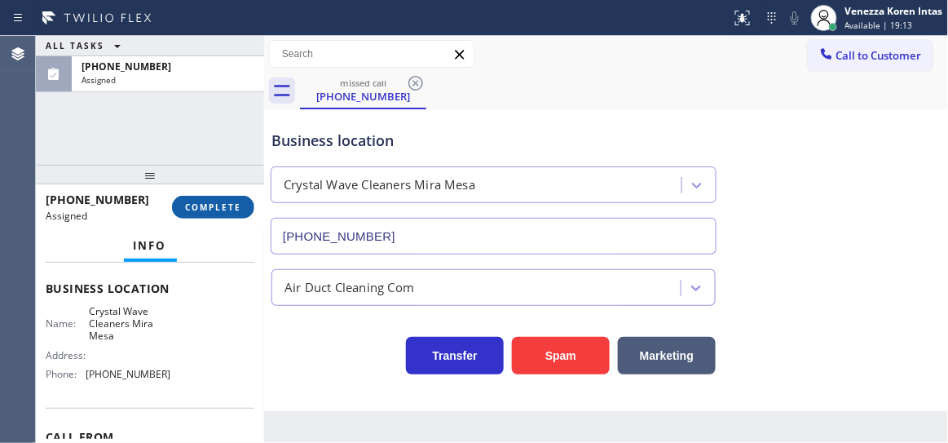
click at [231, 214] on button "COMPLETE" at bounding box center [213, 207] width 82 height 23
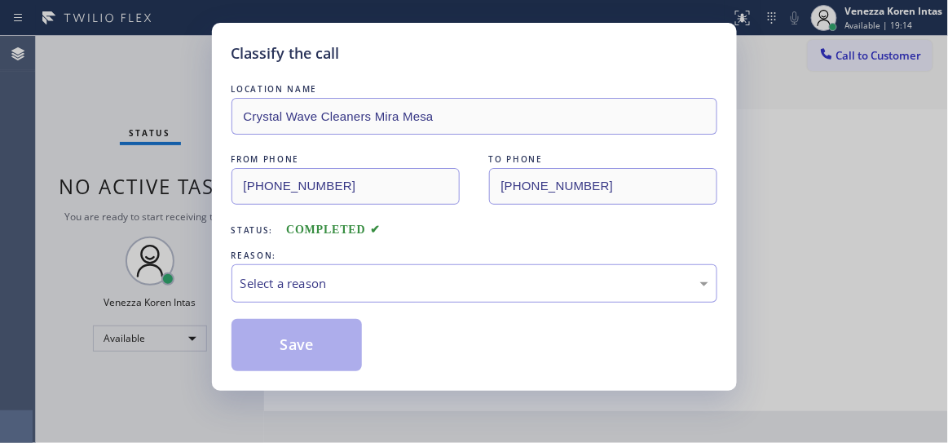
click at [391, 272] on div "Select a reason" at bounding box center [475, 283] width 486 height 38
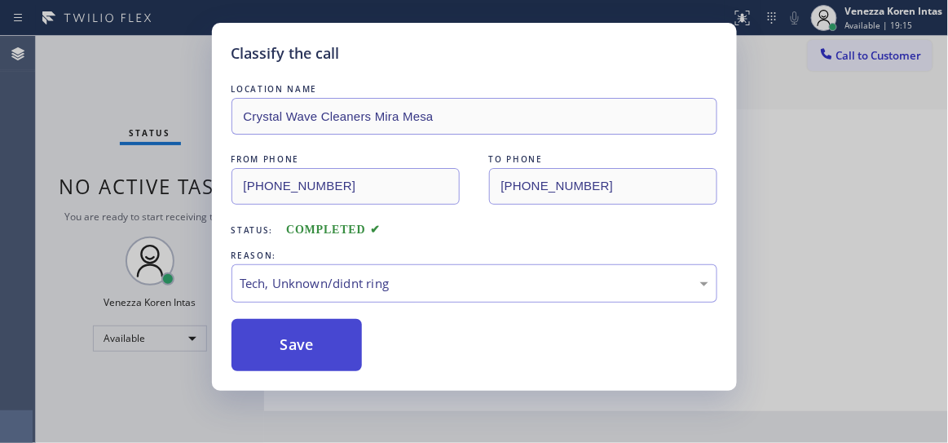
click at [329, 329] on button "Save" at bounding box center [297, 345] width 131 height 52
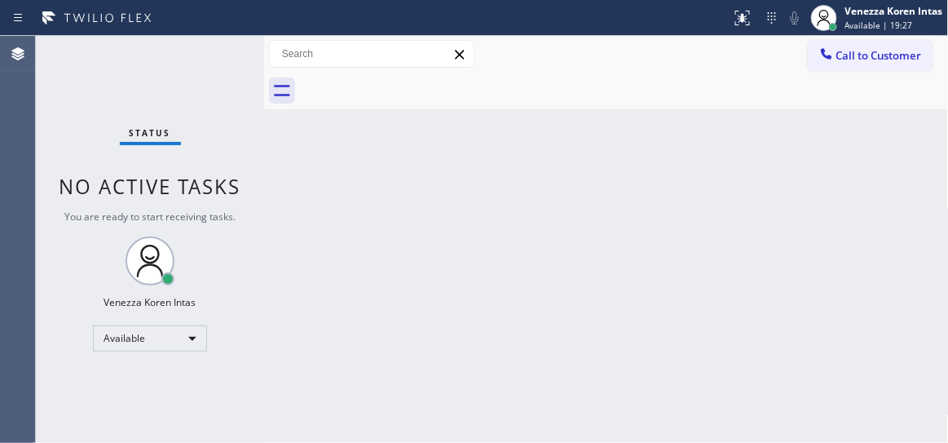
drag, startPoint x: 146, startPoint y: 122, endPoint x: 105, endPoint y: 110, distance: 42.3
click at [146, 122] on div "Status No active tasks You are ready to start receiving tasks. Venezza Koren In…" at bounding box center [150, 239] width 228 height 407
click at [220, 59] on div "Status No active tasks You are ready to start receiving tasks. Venezza Koren In…" at bounding box center [150, 239] width 228 height 407
click at [353, 242] on div "Back to Dashboard Change Sender ID Customers Technicians Select a contact Outbo…" at bounding box center [606, 239] width 685 height 407
click at [172, 86] on div "Status No active tasks You are ready to start receiving tasks. Venezza Koren In…" at bounding box center [150, 239] width 228 height 407
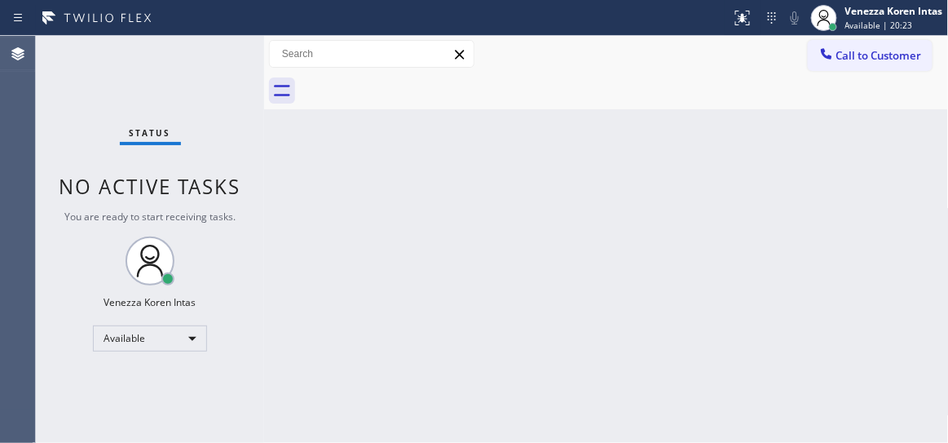
drag, startPoint x: 184, startPoint y: 77, endPoint x: 214, endPoint y: 62, distance: 32.8
click at [185, 76] on div "Status No active tasks You are ready to start receiving tasks. Venezza Koren In…" at bounding box center [150, 239] width 228 height 407
click at [214, 62] on div "Status No active tasks You are ready to start receiving tasks. Venezza Koren In…" at bounding box center [150, 239] width 228 height 407
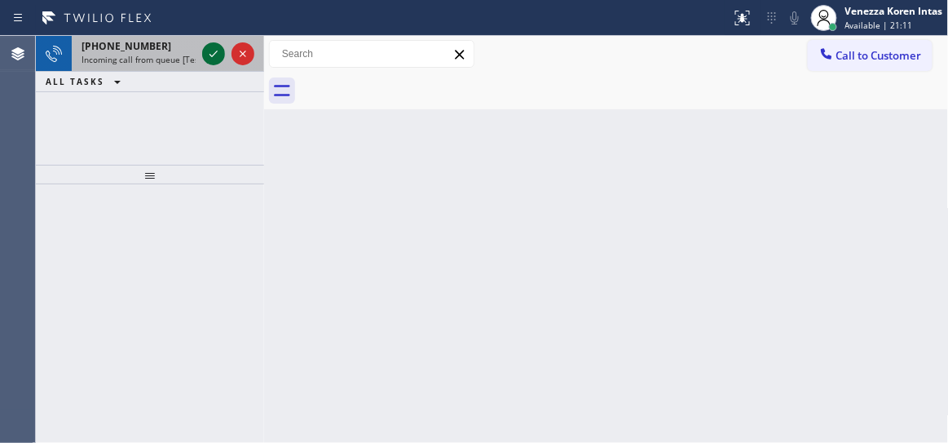
click at [210, 54] on icon at bounding box center [214, 54] width 8 height 7
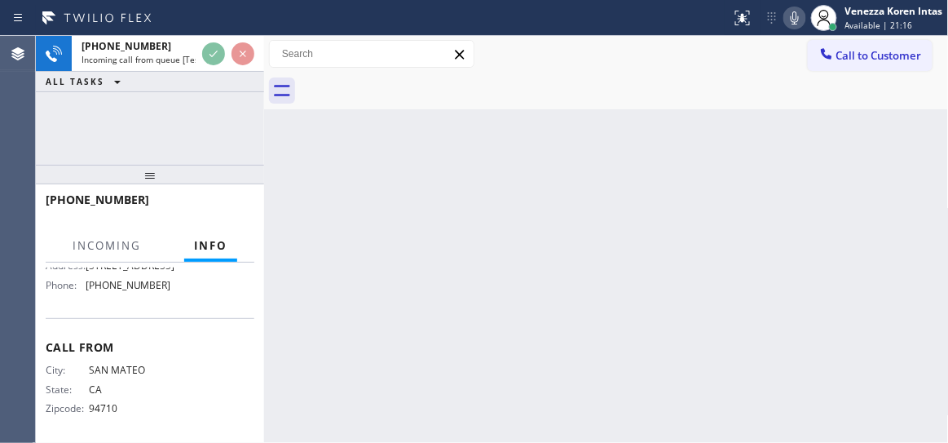
scroll to position [290, 0]
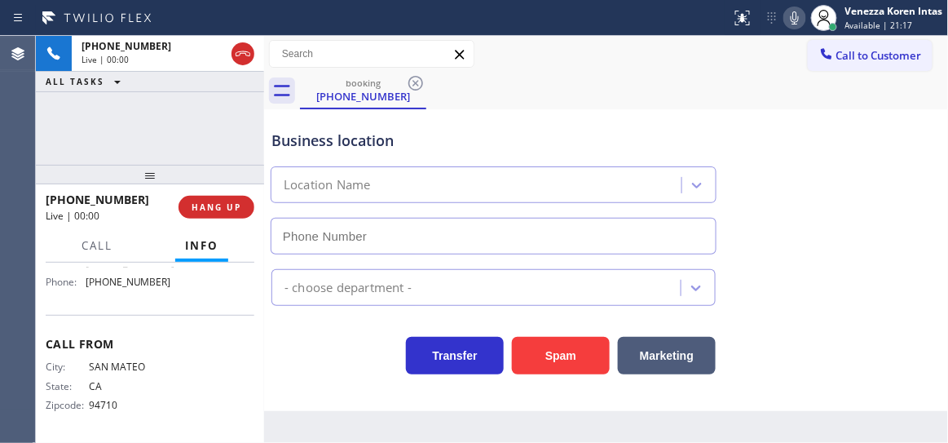
type input "(650) 399-1581"
drag, startPoint x: 130, startPoint y: 92, endPoint x: 122, endPoint y: 97, distance: 8.8
click at [127, 93] on div "+16502223818 Live | 00:02 ALL TASKS ALL TASKS ACTIVE TASKS TASKS IN WRAP UP" at bounding box center [150, 100] width 228 height 129
drag, startPoint x: 222, startPoint y: 104, endPoint x: 286, endPoint y: 121, distance: 66.7
click at [223, 104] on div "+16502223818 Live | 00:03 ALL TASKS ALL TASKS ACTIVE TASKS TASKS IN WRAP UP" at bounding box center [150, 100] width 228 height 129
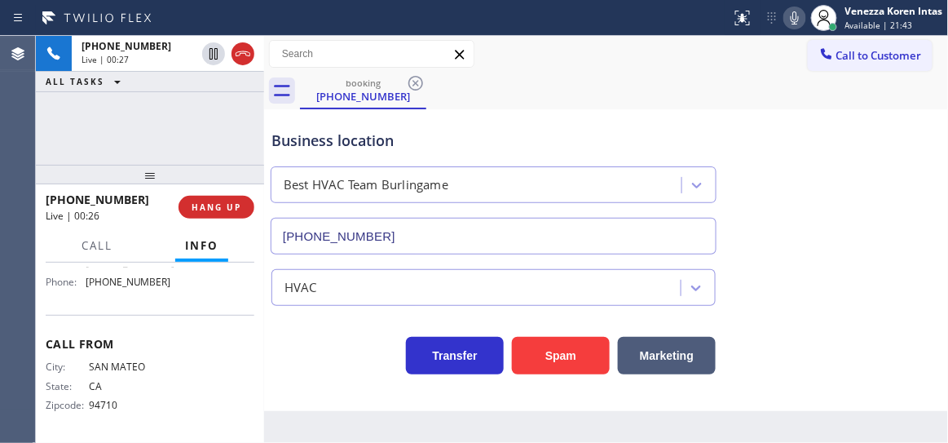
click at [272, 112] on div "Business location Best HVAC Team Burlingame (650) 399-1581" at bounding box center [606, 181] width 677 height 148
click at [353, 95] on div "(650) 222-3818" at bounding box center [363, 96] width 123 height 15
click at [515, 123] on div "Business location Best HVAC Team Burlingame (650) 399-1581" at bounding box center [493, 183] width 451 height 141
drag, startPoint x: 745, startPoint y: 64, endPoint x: 465, endPoint y: 66, distance: 280.6
click at [745, 64] on div "Call to Customer Outbound call Location Search location Your caller id phone nu…" at bounding box center [606, 54] width 685 height 29
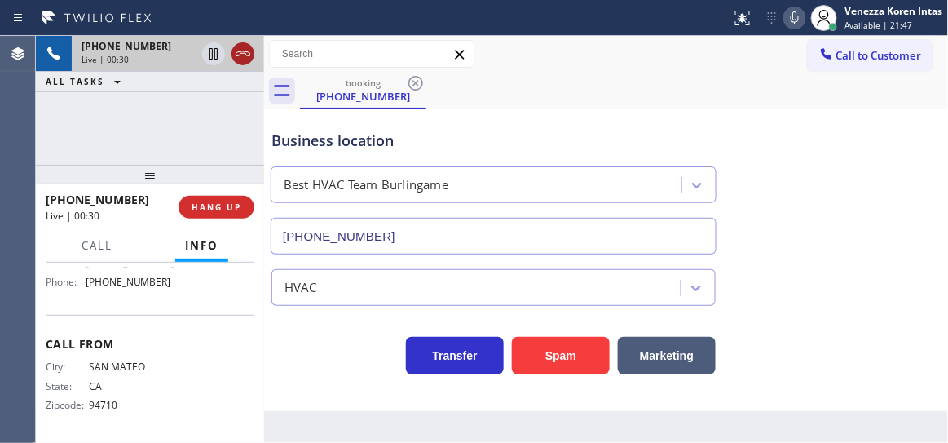
click at [239, 55] on icon at bounding box center [243, 54] width 20 height 20
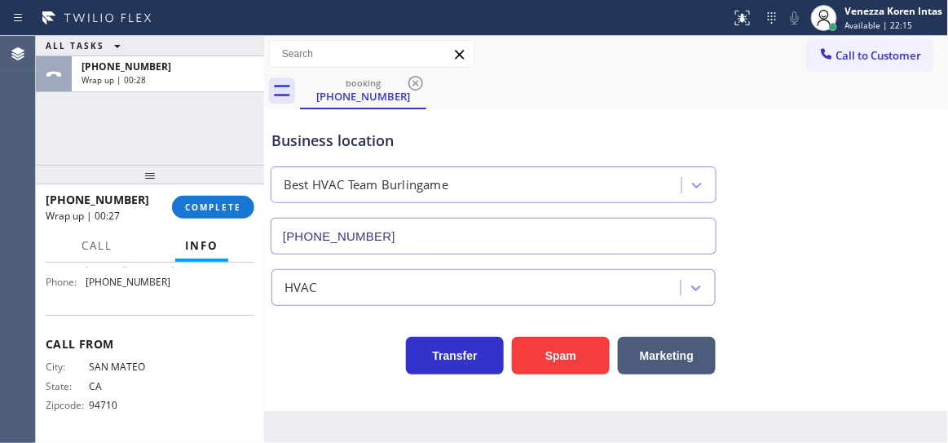
click at [223, 166] on div at bounding box center [150, 175] width 228 height 20
click at [219, 221] on div "+16502223818 Wrap up | 01:55 COMPLETE" at bounding box center [150, 207] width 209 height 42
click at [224, 205] on span "COMPLETE" at bounding box center [213, 206] width 56 height 11
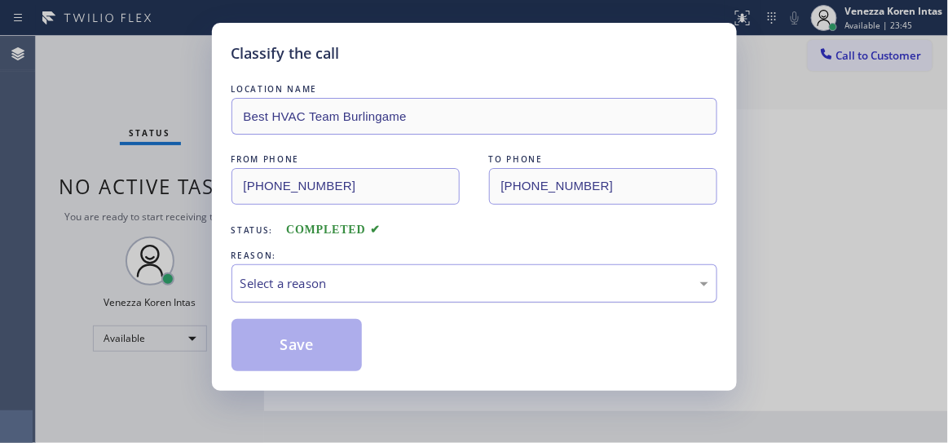
click at [380, 272] on div "Select a reason" at bounding box center [475, 283] width 486 height 38
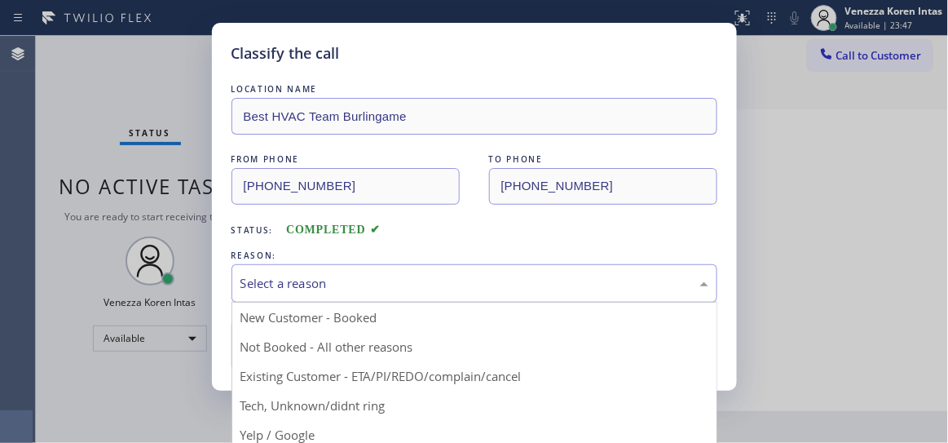
drag, startPoint x: 378, startPoint y: 403, endPoint x: 339, endPoint y: 325, distance: 86.8
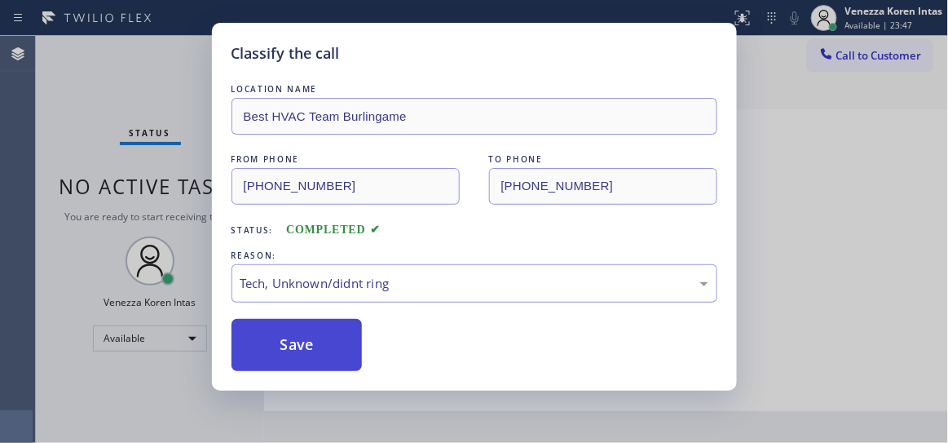
click at [339, 325] on button "Save" at bounding box center [297, 345] width 131 height 52
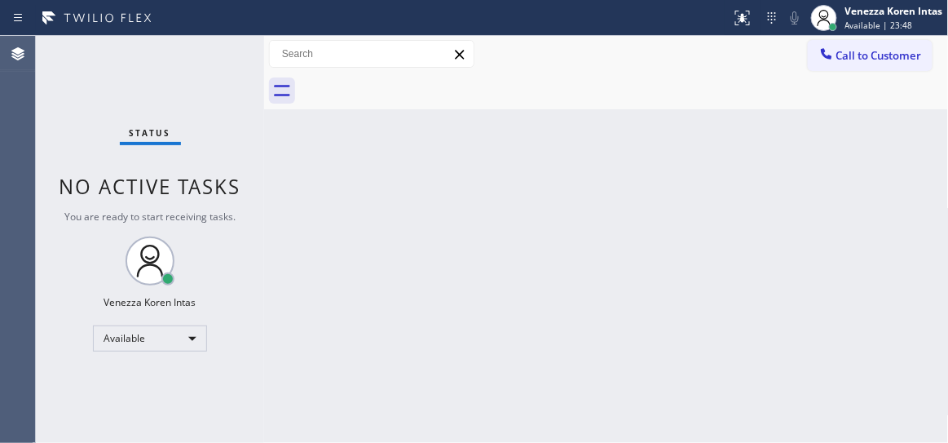
drag, startPoint x: 199, startPoint y: 72, endPoint x: 217, endPoint y: 73, distance: 18.0
click at [199, 72] on div "Status No active tasks You are ready to start receiving tasks. Venezza Koren In…" at bounding box center [150, 239] width 228 height 407
click at [217, 73] on div "Status No active tasks You are ready to start receiving tasks. Venezza Koren In…" at bounding box center [150, 239] width 228 height 407
click at [237, 67] on div "Status No active tasks You are ready to start receiving tasks. Venezza Koren In…" at bounding box center [150, 239] width 228 height 407
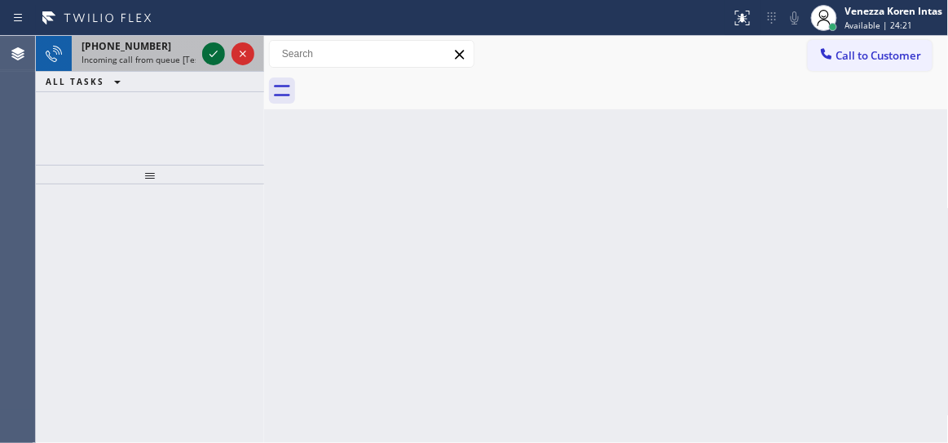
click at [208, 54] on icon at bounding box center [214, 54] width 20 height 20
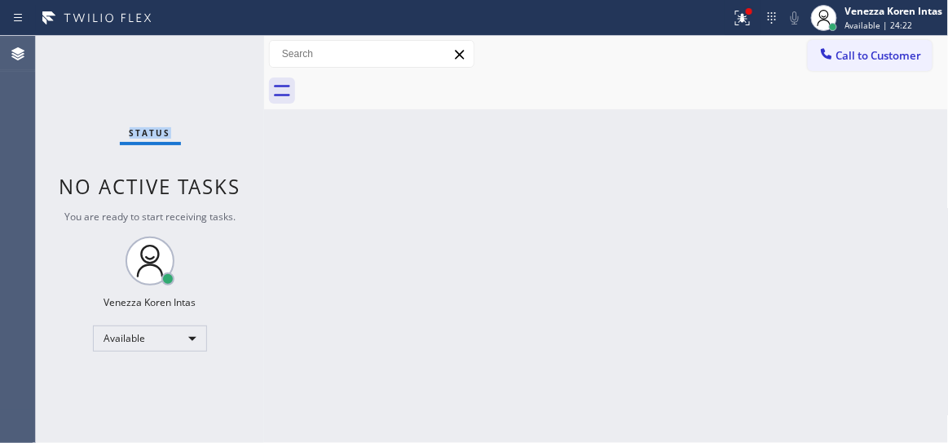
click at [208, 54] on div "Status No active tasks You are ready to start receiving tasks. Venezza Koren In…" at bounding box center [150, 239] width 228 height 407
click at [754, 13] on div at bounding box center [743, 18] width 36 height 20
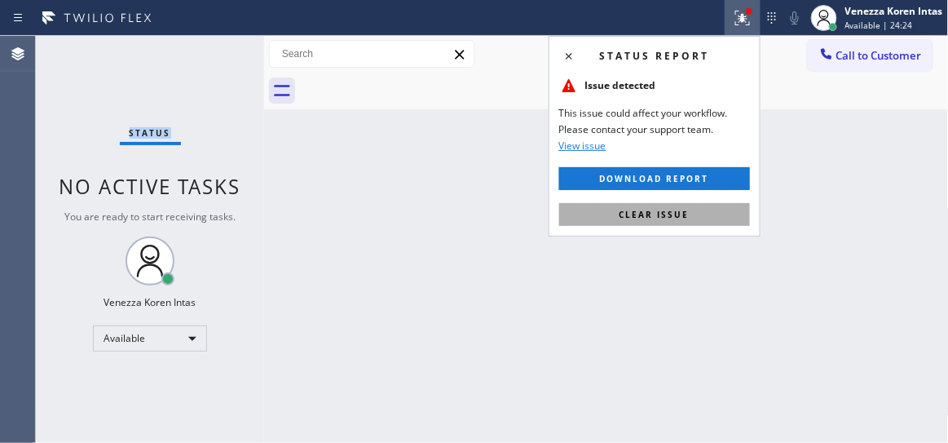
click at [676, 214] on span "Clear issue" at bounding box center [655, 214] width 70 height 11
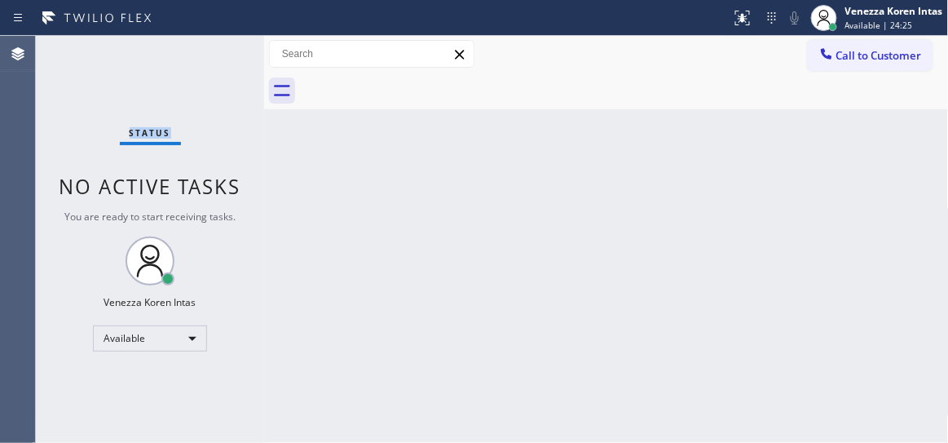
click at [229, 69] on div "Status No active tasks You are ready to start receiving tasks. Venezza Koren In…" at bounding box center [150, 239] width 228 height 407
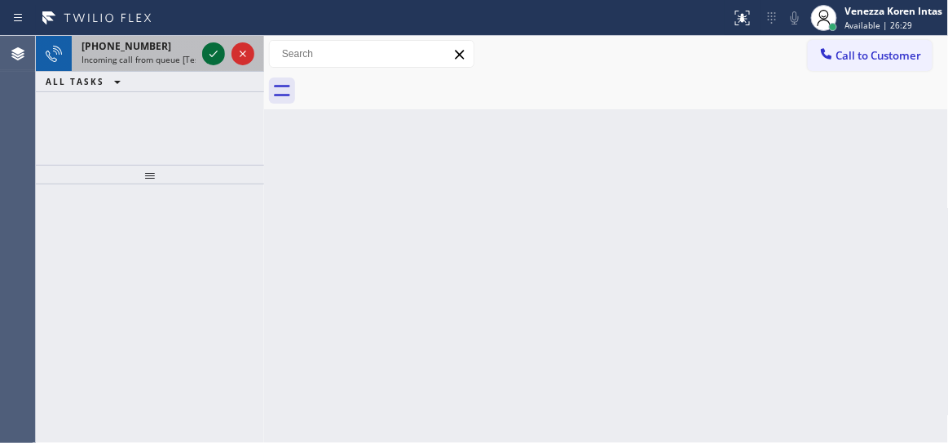
click at [218, 51] on icon at bounding box center [214, 54] width 20 height 20
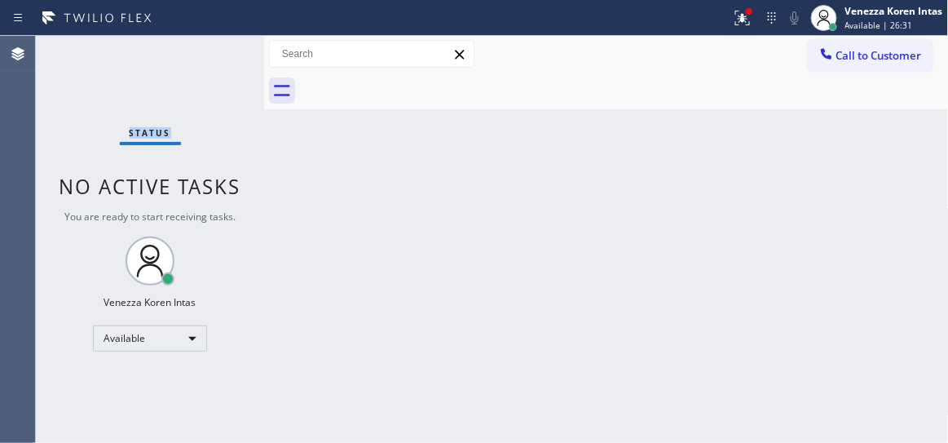
click at [216, 51] on div "Status No active tasks You are ready to start receiving tasks. Venezza Koren In…" at bounding box center [150, 239] width 228 height 407
click at [740, 18] on icon at bounding box center [743, 16] width 10 height 6
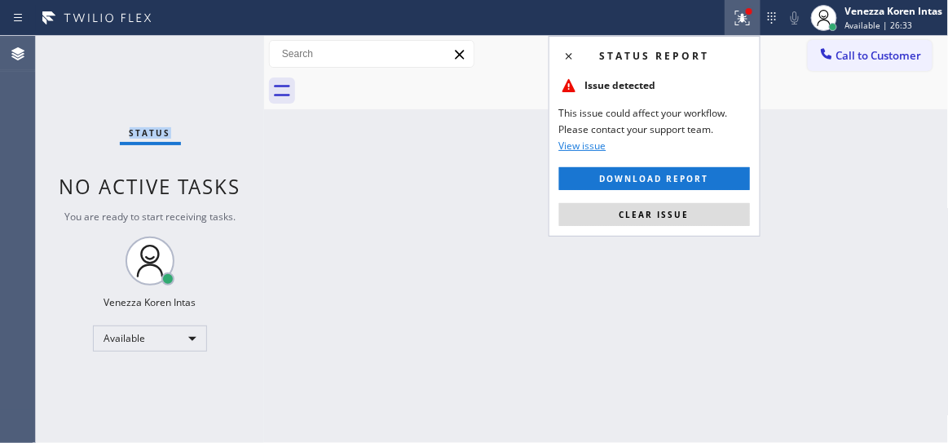
drag, startPoint x: 660, startPoint y: 219, endPoint x: 467, endPoint y: 157, distance: 202.0
click at [659, 219] on button "Clear issue" at bounding box center [654, 214] width 191 height 23
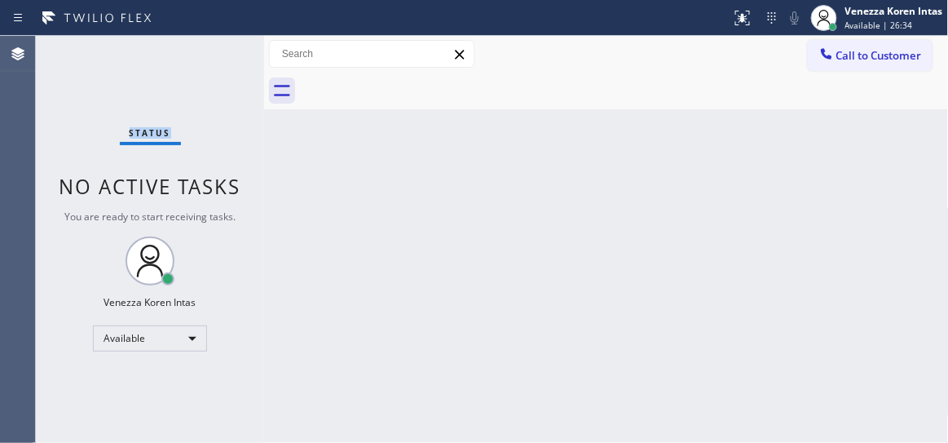
click at [198, 34] on div "Status report No issues detected If you experience an issue, please download th…" at bounding box center [474, 18] width 948 height 36
drag, startPoint x: 198, startPoint y: 34, endPoint x: 201, endPoint y: 65, distance: 31.1
click at [198, 35] on div "Status report No issues detected If you experience an issue, please download th…" at bounding box center [474, 18] width 948 height 36
drag, startPoint x: 201, startPoint y: 67, endPoint x: 210, endPoint y: 92, distance: 27.1
click at [201, 70] on div "Status No active tasks You are ready to start receiving tasks. Venezza Koren In…" at bounding box center [150, 239] width 228 height 407
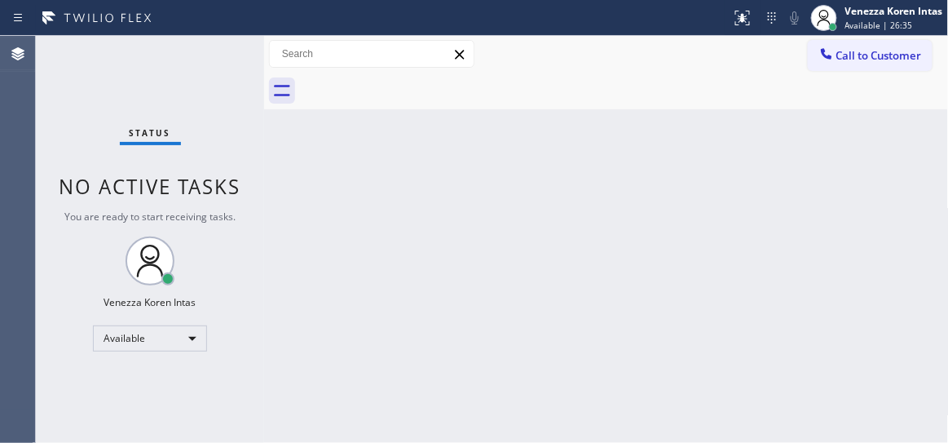
click at [210, 93] on div "Status No active tasks You are ready to start receiving tasks. Venezza Koren In…" at bounding box center [150, 239] width 228 height 407
click at [220, 46] on div "Status No active tasks You are ready to start receiving tasks. Venezza Koren In…" at bounding box center [150, 239] width 228 height 407
drag, startPoint x: 155, startPoint y: 74, endPoint x: 181, endPoint y: 67, distance: 27.1
click at [155, 74] on div "Status No active tasks You are ready to start receiving tasks. Venezza Koren In…" at bounding box center [150, 239] width 228 height 407
click at [181, 67] on div "Status No active tasks You are ready to start receiving tasks. Venezza Koren In…" at bounding box center [150, 239] width 228 height 407
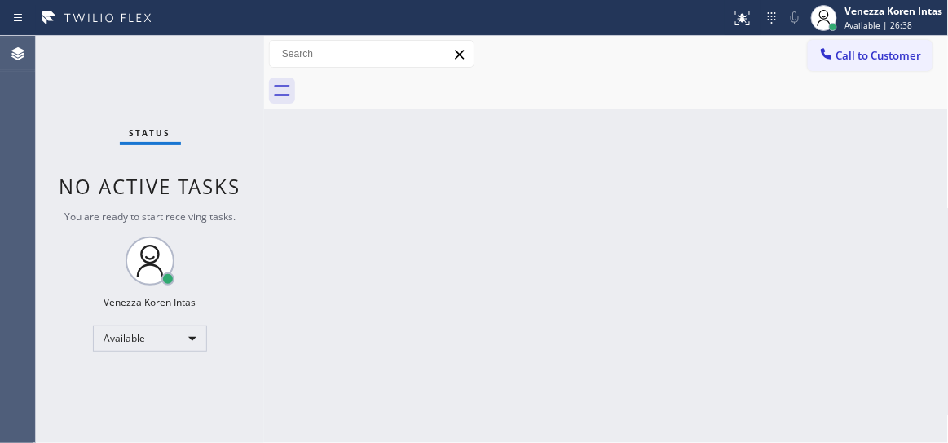
click at [237, 74] on div "Status No active tasks You are ready to start receiving tasks. Venezza Koren In…" at bounding box center [150, 239] width 228 height 407
click at [231, 73] on div "Status No active tasks You are ready to start receiving tasks. Venezza Koren In…" at bounding box center [150, 239] width 228 height 407
click at [350, 157] on div "Back to Dashboard Change Sender ID Customers Technicians Select a contact Outbo…" at bounding box center [606, 239] width 685 height 407
click at [183, 72] on div "Status No active tasks You are ready to start receiving tasks. Venezza Koren In…" at bounding box center [150, 239] width 228 height 407
click at [223, 60] on div "Status No active tasks You are ready to start receiving tasks. Venezza Koren In…" at bounding box center [150, 239] width 228 height 407
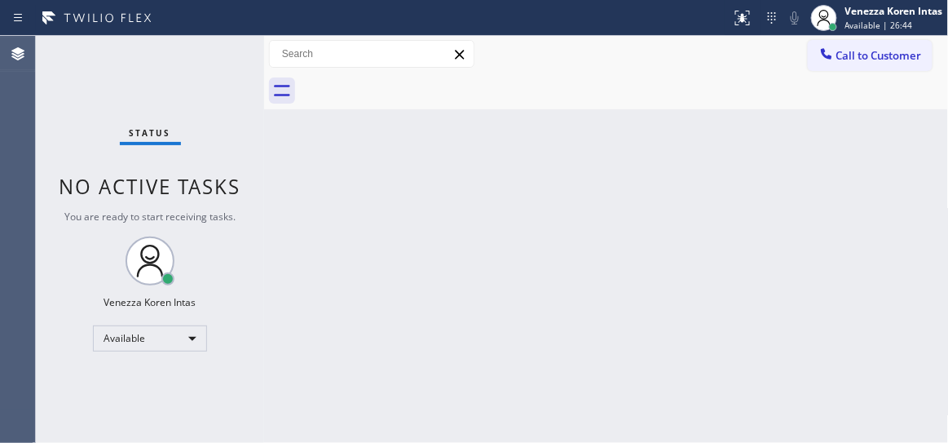
click at [222, 60] on div "Status No active tasks You are ready to start receiving tasks. Venezza Koren In…" at bounding box center [150, 239] width 228 height 407
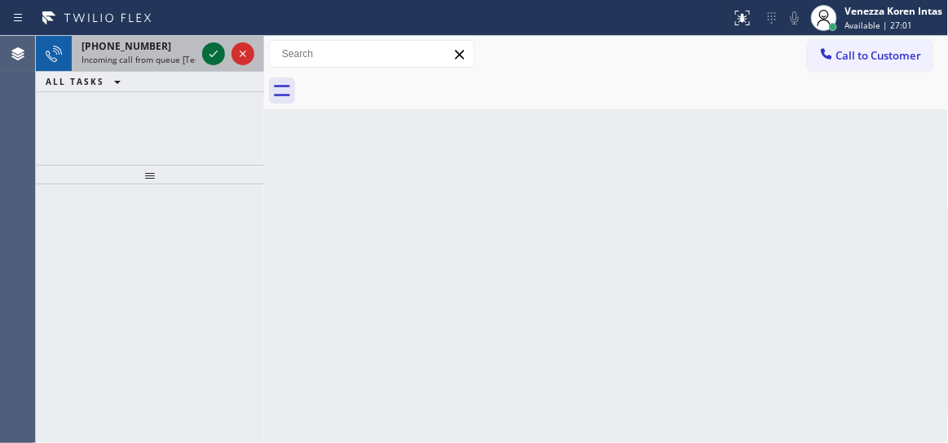
click at [214, 55] on icon at bounding box center [214, 54] width 20 height 20
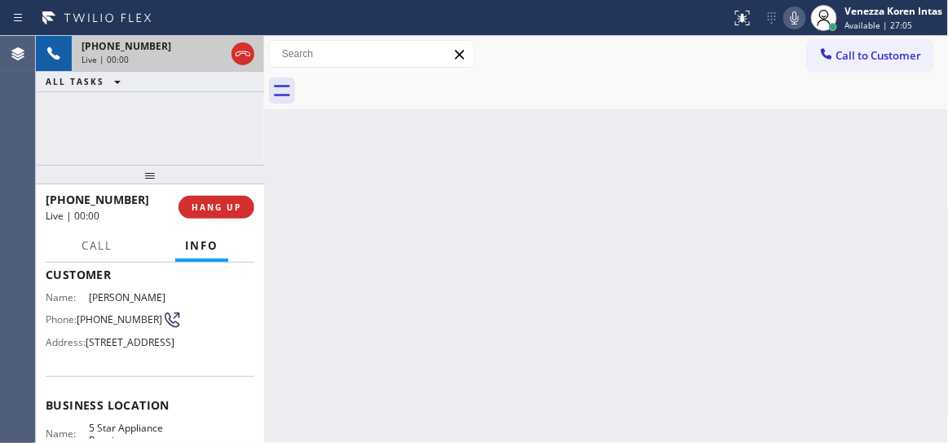
scroll to position [148, 0]
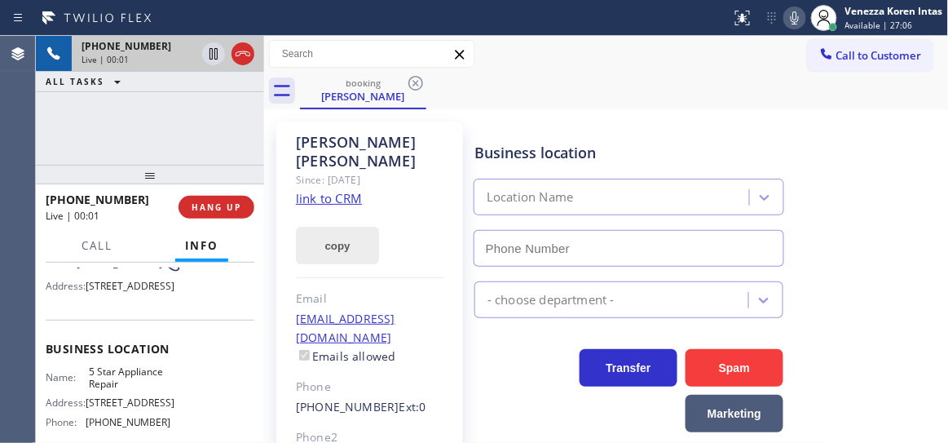
type input "[PHONE_NUMBER]"
click at [342, 190] on link "link to CRM" at bounding box center [329, 198] width 66 height 16
click at [796, 8] on icon at bounding box center [795, 18] width 20 height 20
click at [798, 20] on icon at bounding box center [795, 18] width 20 height 20
click at [800, 15] on icon at bounding box center [795, 18] width 20 height 20
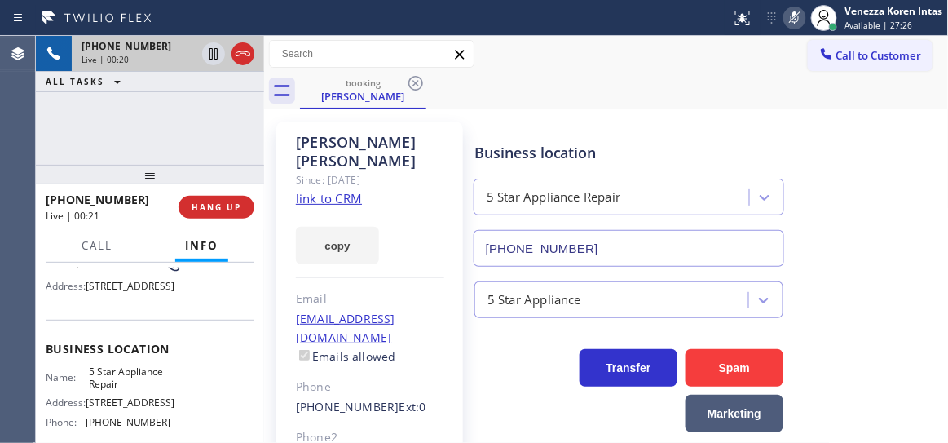
click at [795, 11] on icon at bounding box center [795, 17] width 8 height 13
click at [794, 24] on icon at bounding box center [795, 18] width 20 height 20
click at [798, 24] on icon at bounding box center [795, 18] width 20 height 20
click at [709, 160] on div "Business location" at bounding box center [629, 153] width 309 height 22
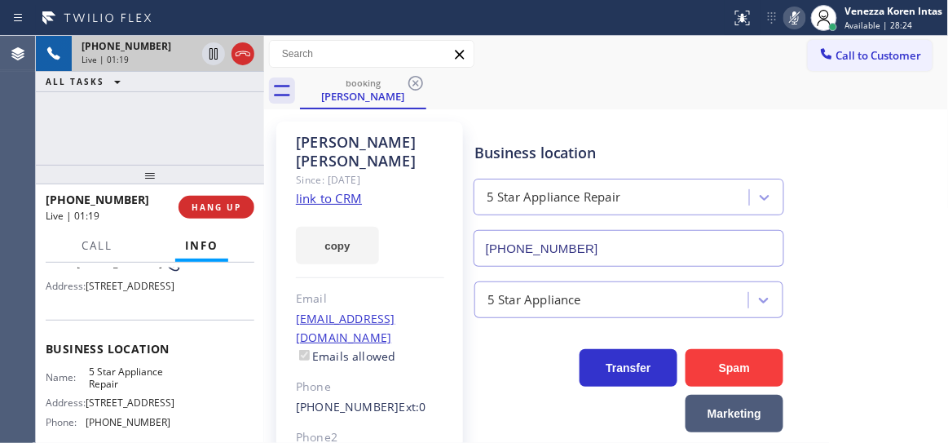
click at [796, 25] on icon at bounding box center [795, 18] width 20 height 20
click at [794, 21] on icon at bounding box center [795, 17] width 8 height 13
click at [214, 51] on icon at bounding box center [214, 54] width 20 height 20
click at [85, 117] on div "+17183470161 Live | 02:53 ALL TASKS ALL TASKS ACTIVE TASKS TASKS IN WRAP UP" at bounding box center [150, 100] width 228 height 129
drag, startPoint x: 224, startPoint y: 126, endPoint x: 335, endPoint y: 44, distance: 138.2
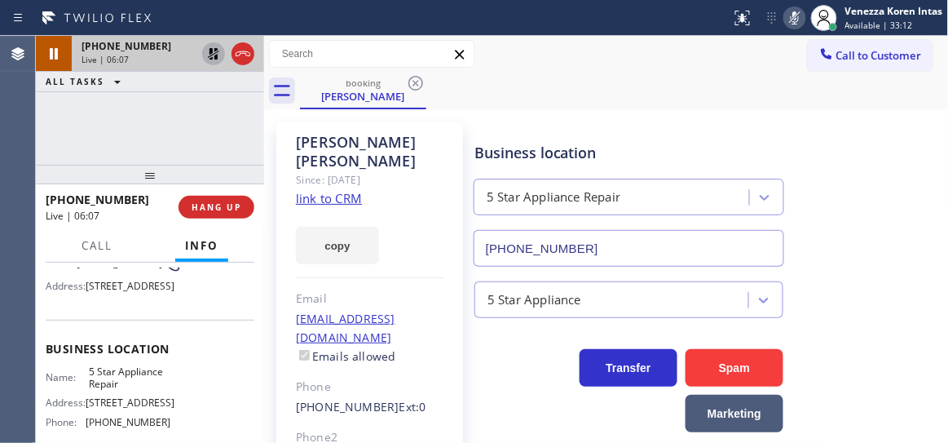
click at [225, 127] on div "+17183470161 Live | 06:07 ALL TASKS ALL TASKS ACTIVE TASKS TASKS IN WRAP UP" at bounding box center [150, 100] width 228 height 129
click at [804, 14] on icon at bounding box center [795, 18] width 20 height 20
click at [215, 60] on icon at bounding box center [214, 54] width 20 height 20
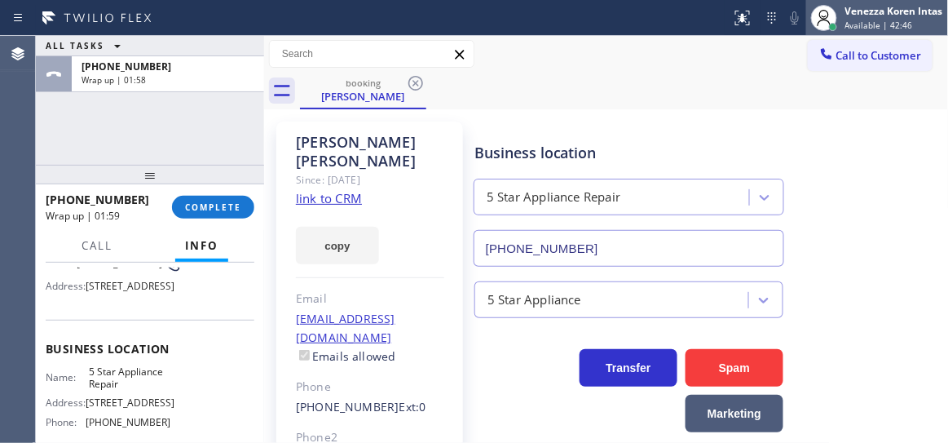
click at [873, 25] on span "Available | 42:46" at bounding box center [880, 25] width 68 height 11
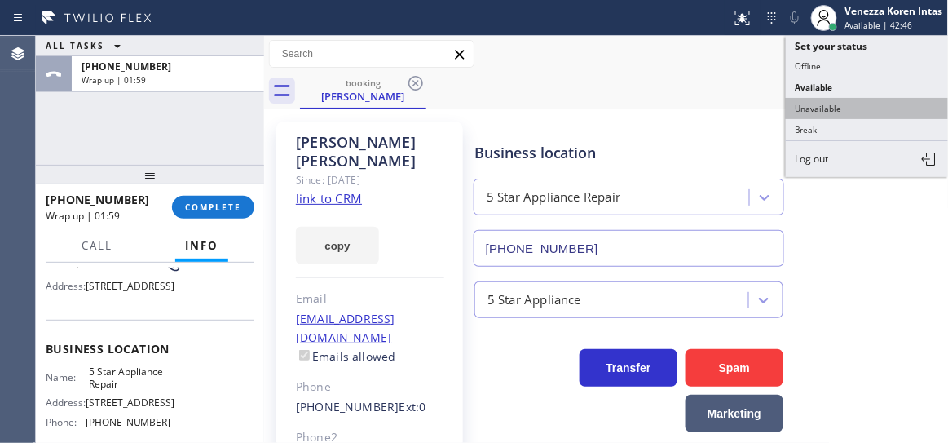
click at [807, 116] on button "Unavailable" at bounding box center [867, 108] width 163 height 21
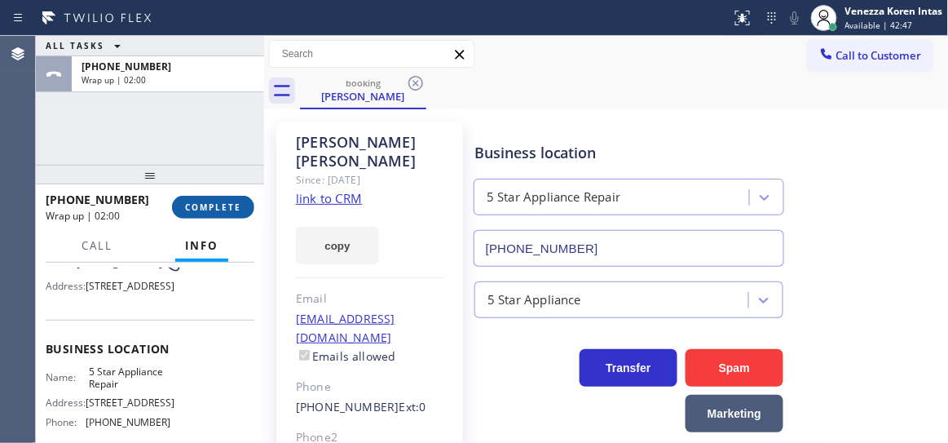
click at [227, 217] on button "COMPLETE" at bounding box center [213, 207] width 82 height 23
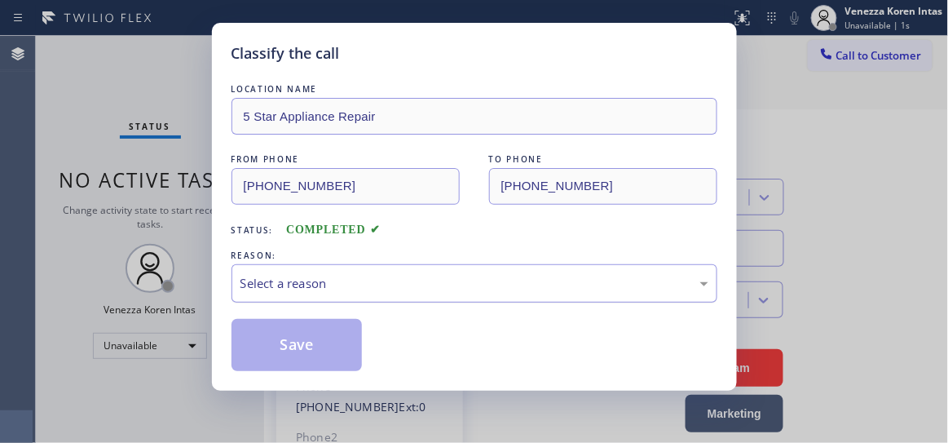
click at [470, 270] on div "Select a reason" at bounding box center [475, 283] width 486 height 38
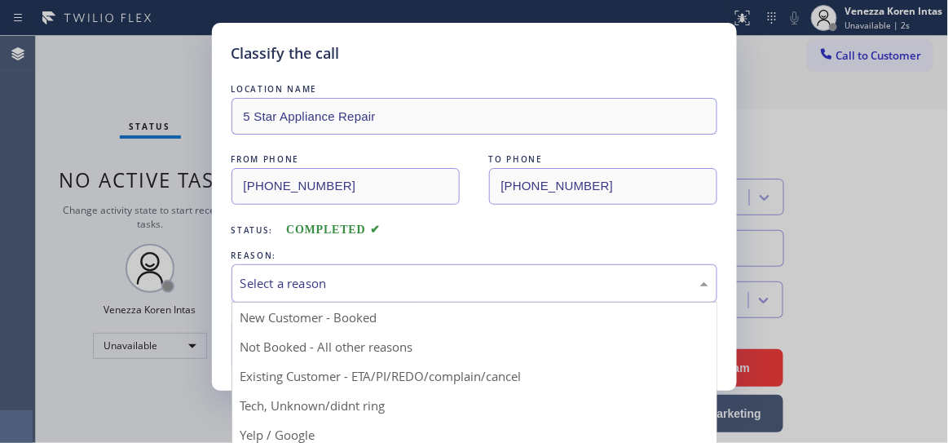
drag, startPoint x: 474, startPoint y: 389, endPoint x: 391, endPoint y: 365, distance: 86.5
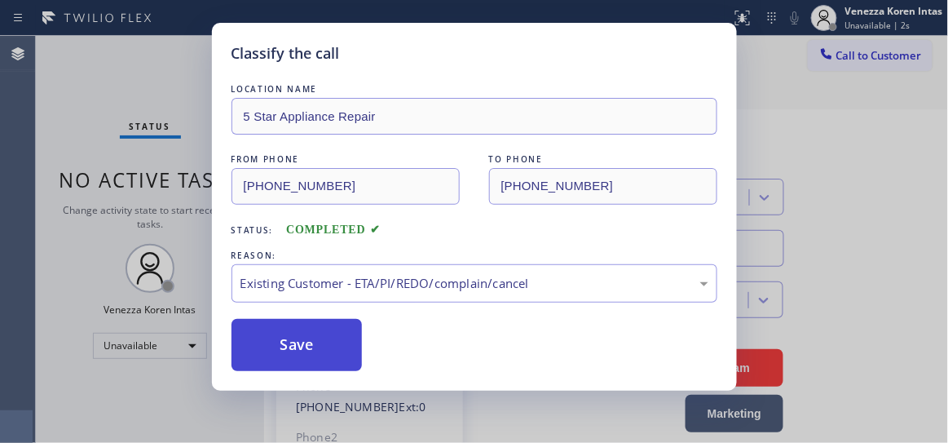
click at [332, 356] on button "Save" at bounding box center [297, 345] width 131 height 52
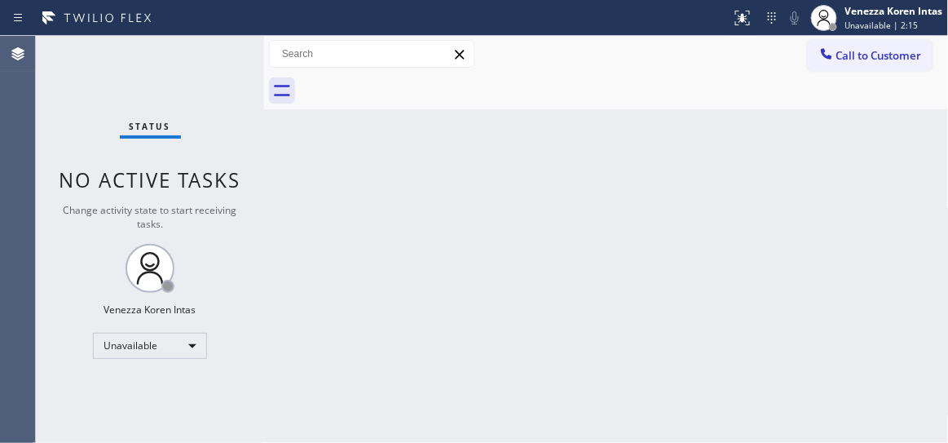
click at [234, 175] on span "No active tasks" at bounding box center [151, 179] width 182 height 27
click at [893, 10] on div "Venezza Koren Intas" at bounding box center [895, 11] width 98 height 14
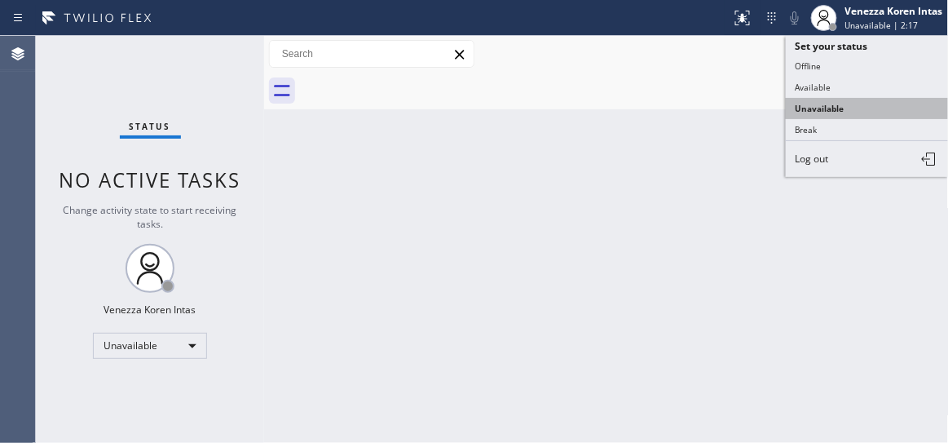
click at [833, 98] on button "Unavailable" at bounding box center [867, 108] width 163 height 21
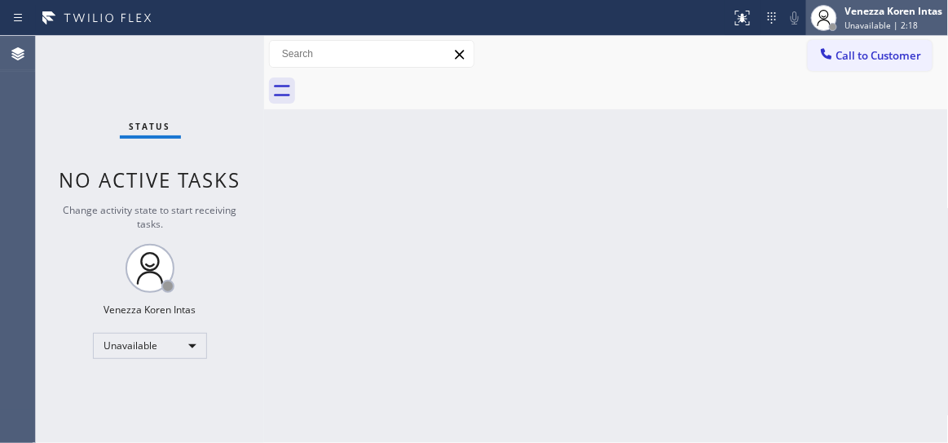
click at [845, 31] on div "Venezza Koren Intas Unavailable | 2:18" at bounding box center [895, 17] width 106 height 29
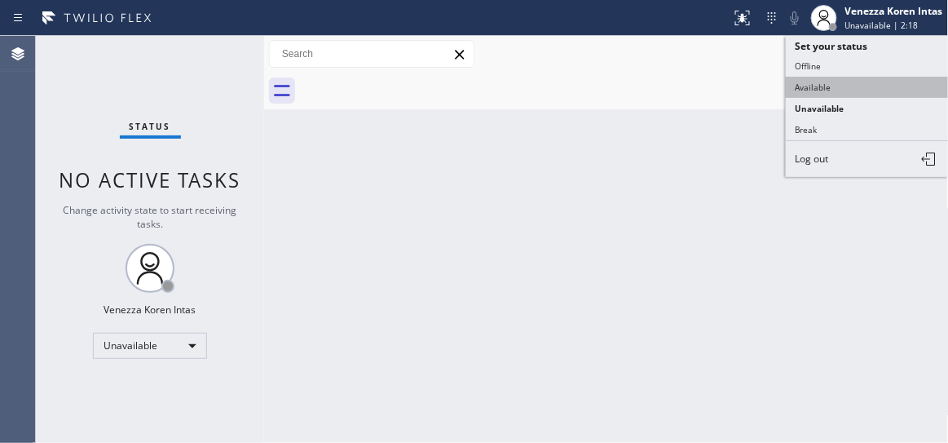
click at [820, 87] on button "Available" at bounding box center [867, 87] width 163 height 21
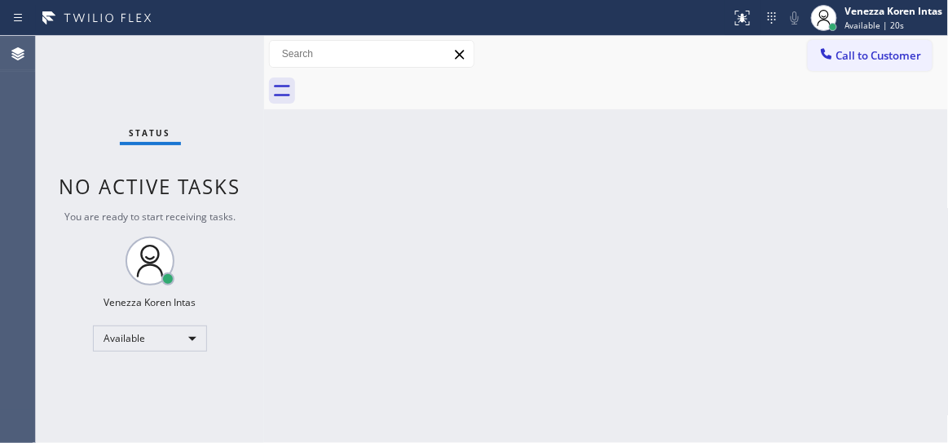
drag, startPoint x: 133, startPoint y: 145, endPoint x: 28, endPoint y: 150, distance: 105.3
click at [133, 145] on div "Status" at bounding box center [150, 136] width 61 height 18
drag, startPoint x: 248, startPoint y: 92, endPoint x: 366, endPoint y: 98, distance: 118.4
click at [248, 92] on div "Status No active tasks You are ready to start receiving tasks. Venezza Koren In…" at bounding box center [150, 239] width 228 height 407
click at [420, 155] on div "Back to Dashboard Change Sender ID Customers Technicians Select a contact Outbo…" at bounding box center [606, 239] width 685 height 407
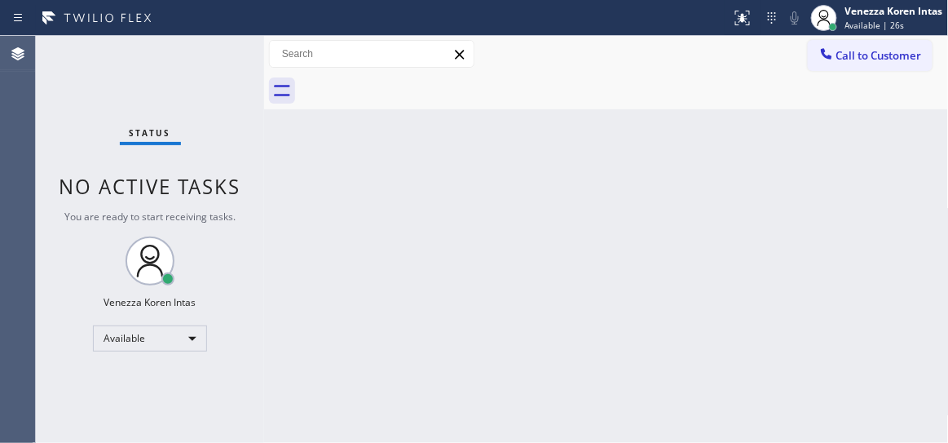
drag, startPoint x: 179, startPoint y: 76, endPoint x: 198, endPoint y: 82, distance: 20.4
click at [179, 76] on div "Status No active tasks You are ready to start receiving tasks. Venezza Koren In…" at bounding box center [150, 239] width 228 height 407
drag, startPoint x: 243, startPoint y: 86, endPoint x: 331, endPoint y: 141, distance: 103.6
click at [243, 86] on div "Status No active tasks You are ready to start receiving tasks. Venezza Koren In…" at bounding box center [150, 239] width 228 height 407
click at [718, 153] on div "Back to Dashboard Change Sender ID Customers Technicians Select a contact Outbo…" at bounding box center [606, 239] width 685 height 407
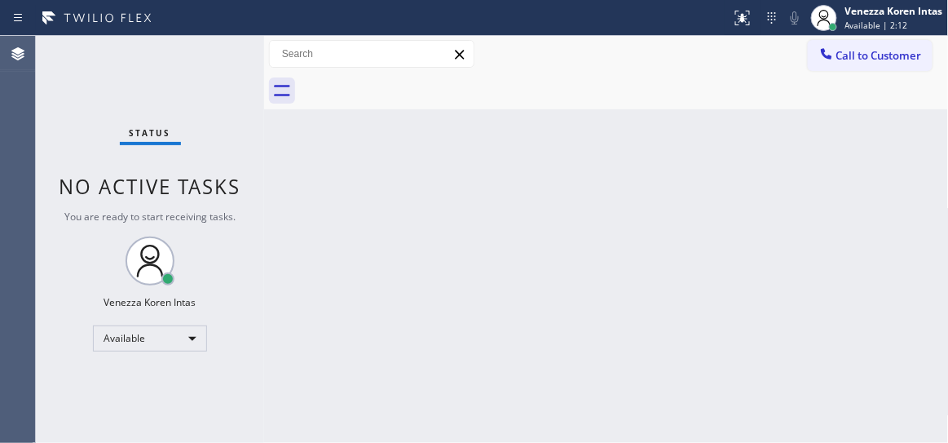
click at [845, 249] on div "Back to Dashboard Change Sender ID Customers Technicians Select a contact Outbo…" at bounding box center [606, 239] width 685 height 407
click at [623, 192] on div "Back to Dashboard Change Sender ID Customers Technicians Select a contact Outbo…" at bounding box center [606, 239] width 685 height 407
click at [606, 191] on div "Back to Dashboard Change Sender ID Customers Technicians Select a contact Outbo…" at bounding box center [606, 239] width 685 height 407
click at [917, 27] on div "Available | 2:19" at bounding box center [895, 25] width 98 height 11
click at [695, 146] on div "Back to Dashboard Change Sender ID Customers Technicians Select a contact Outbo…" at bounding box center [606, 239] width 685 height 407
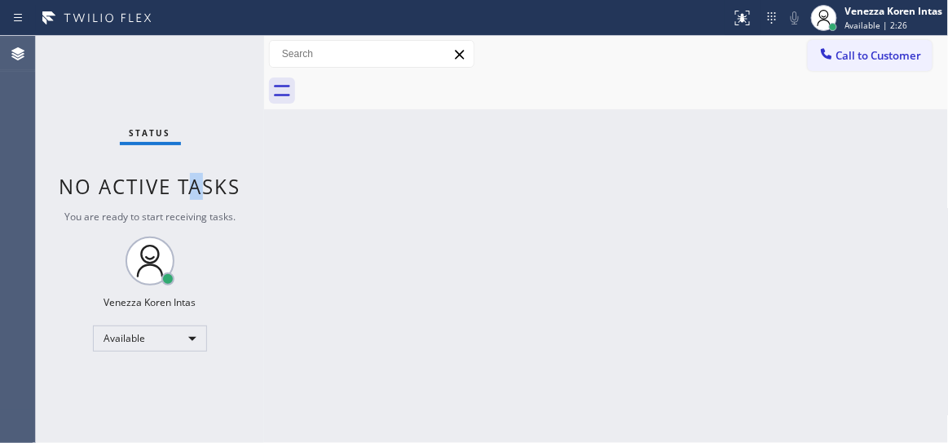
drag, startPoint x: 196, startPoint y: 183, endPoint x: 411, endPoint y: 204, distance: 216.3
click at [211, 187] on span "No active tasks" at bounding box center [151, 186] width 182 height 27
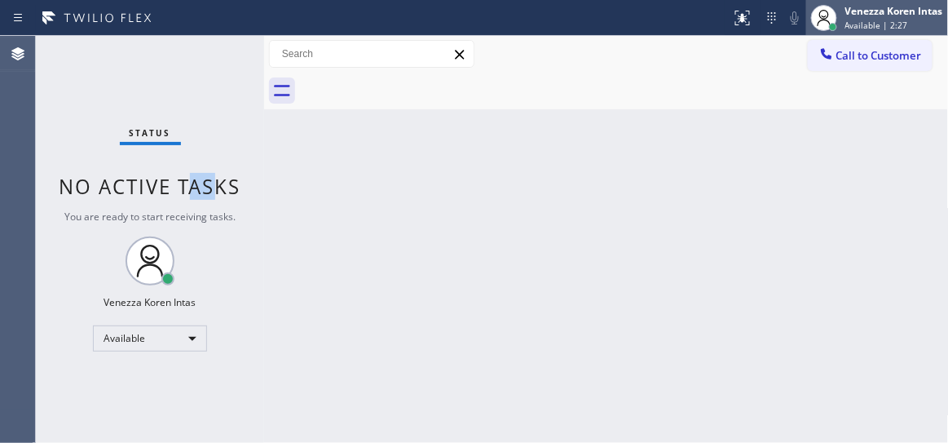
click at [908, 26] on div "Available | 2:27" at bounding box center [895, 25] width 98 height 11
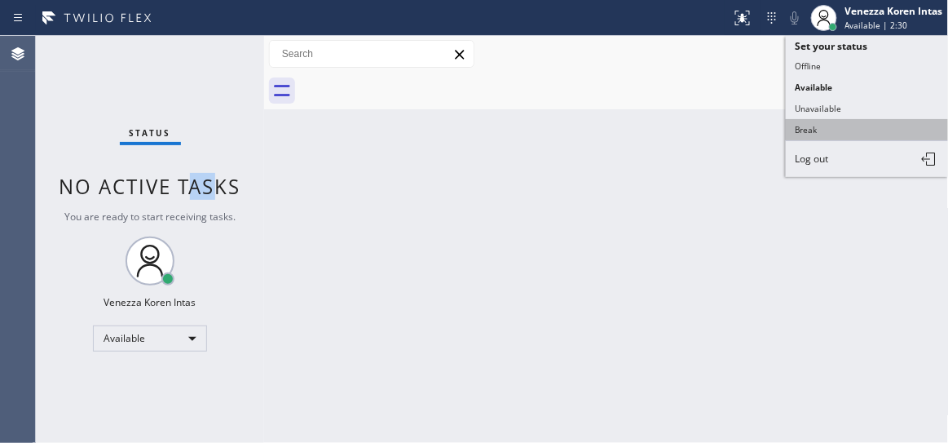
click at [842, 128] on button "Break" at bounding box center [867, 129] width 163 height 21
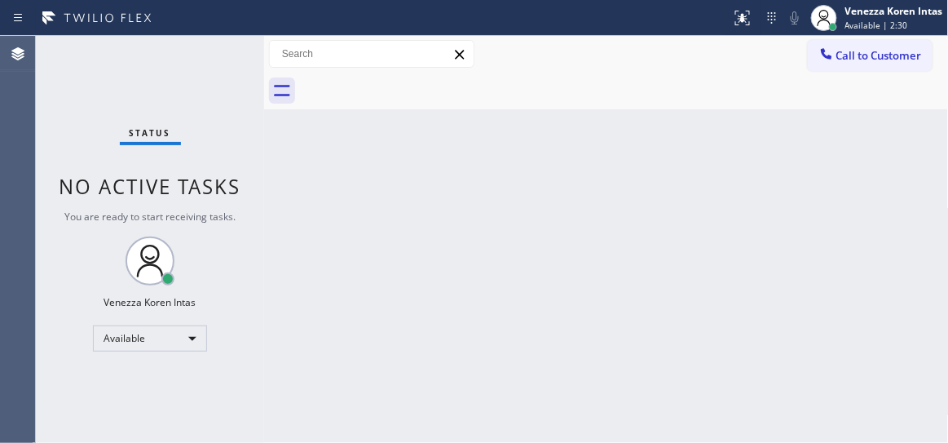
click at [498, 144] on div "Back to Dashboard Change Sender ID Customers Technicians Select a contact Outbo…" at bounding box center [606, 239] width 685 height 407
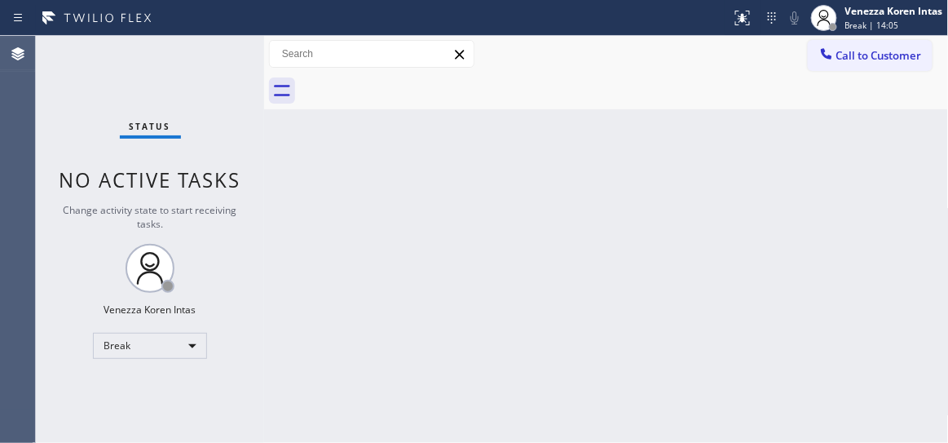
click at [342, 221] on div "Back to Dashboard Change Sender ID Customers Technicians Select a contact Outbo…" at bounding box center [606, 239] width 685 height 407
click at [239, 154] on div "Status No active tasks Change activity state to start receiving tasks. Venezza …" at bounding box center [150, 239] width 228 height 407
click at [881, 2] on div "Venezza Koren Intas Break | 14:49" at bounding box center [878, 18] width 142 height 36
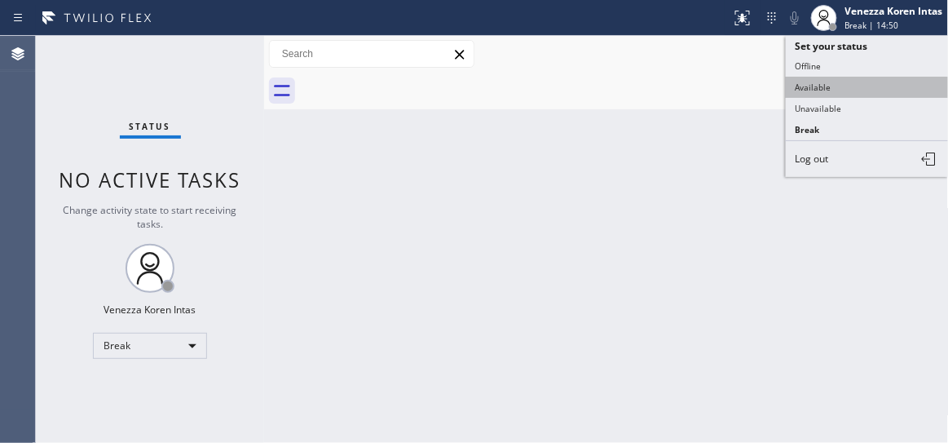
click at [850, 81] on button "Available" at bounding box center [867, 87] width 163 height 21
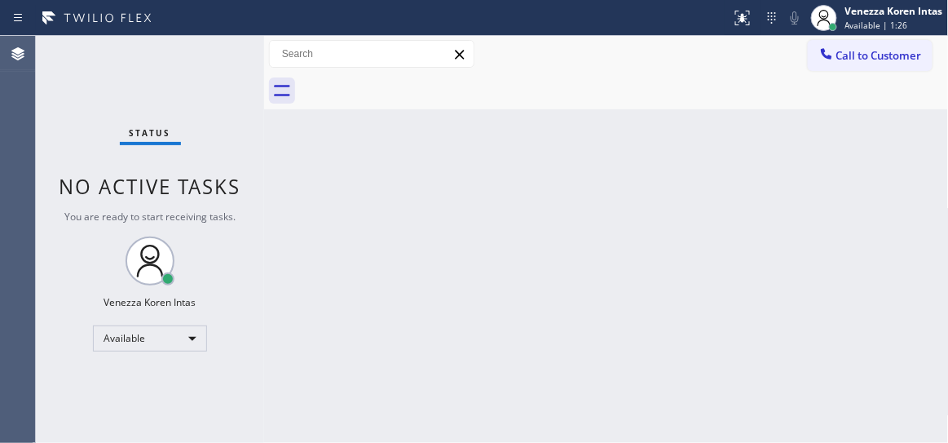
click at [210, 52] on div "Status No active tasks You are ready to start receiving tasks. Venezza Koren In…" at bounding box center [150, 239] width 228 height 407
click at [214, 59] on div "Status No active tasks You are ready to start receiving tasks. Venezza Koren In…" at bounding box center [150, 239] width 228 height 407
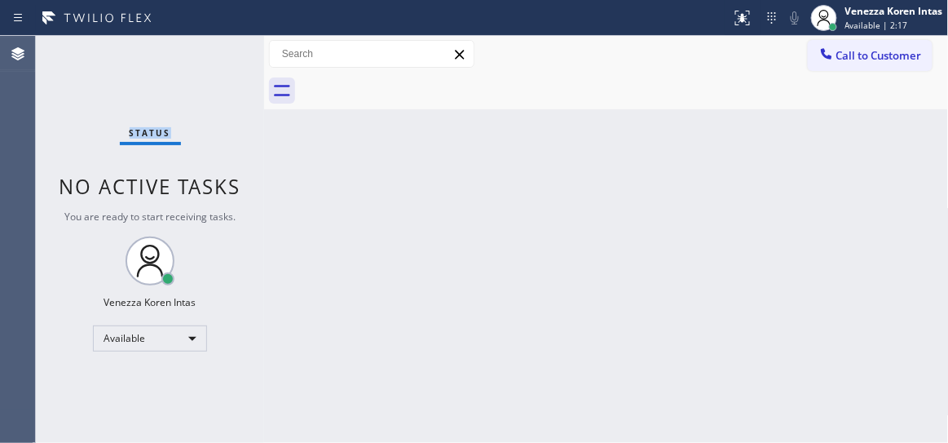
click at [214, 59] on div "Status No active tasks You are ready to start receiving tasks. Venezza Koren In…" at bounding box center [150, 239] width 228 height 407
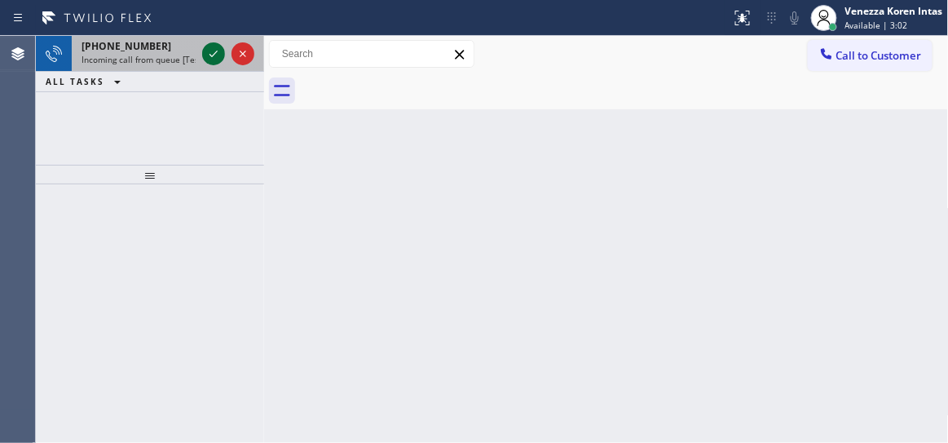
click at [220, 53] on icon at bounding box center [214, 54] width 20 height 20
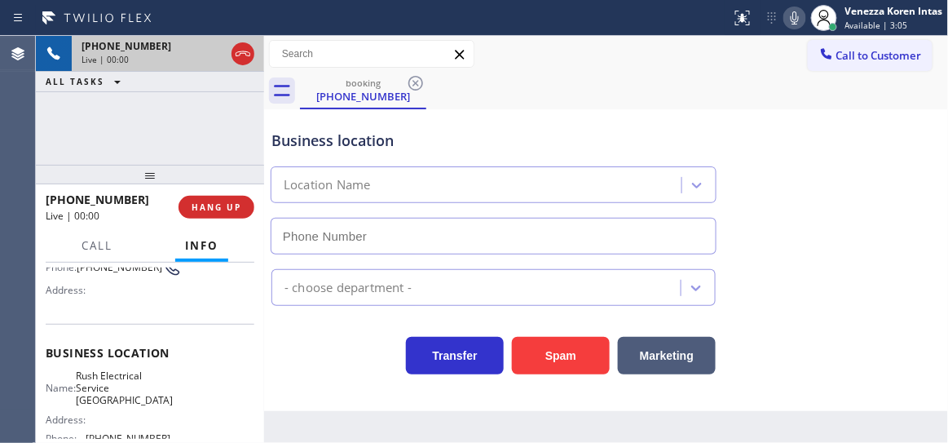
scroll to position [148, 0]
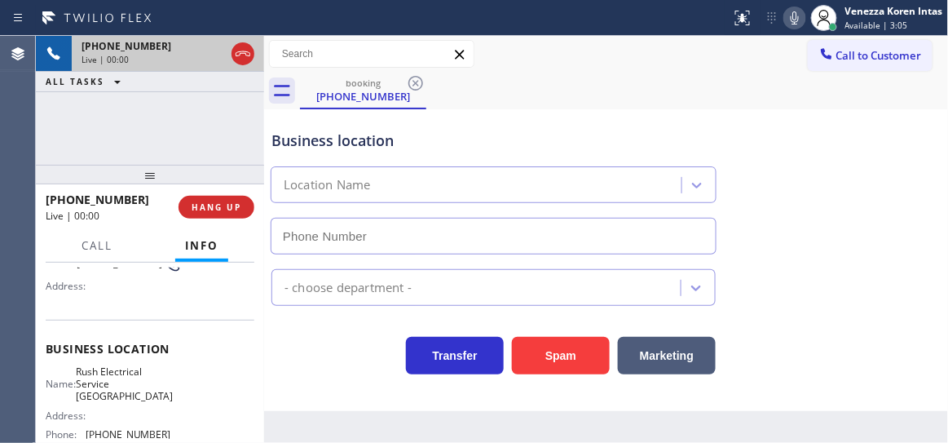
type input "(805) 307-3272"
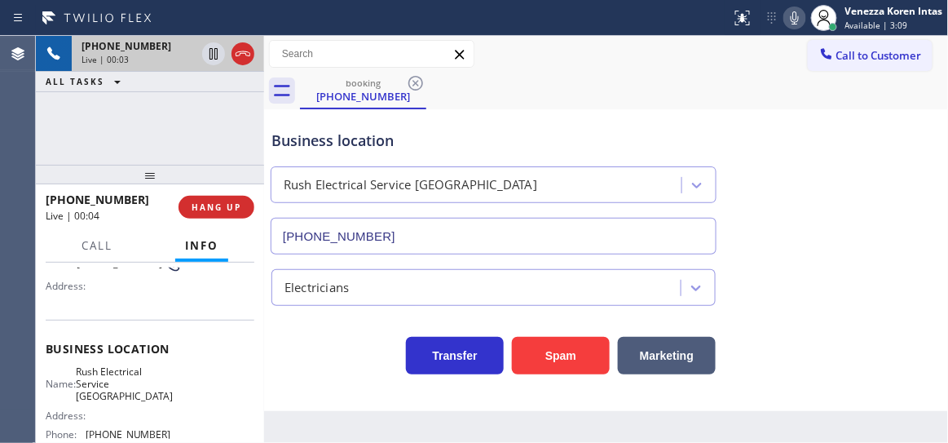
click at [383, 422] on div "Back to Dashboard Change Sender ID Customers Technicians Select a contact Outbo…" at bounding box center [606, 239] width 685 height 407
drag, startPoint x: 64, startPoint y: 108, endPoint x: 730, endPoint y: 46, distance: 668.4
click at [64, 108] on div "+18054555115 Live | 01:48 ALL TASKS ALL TASKS ACTIVE TASKS TASKS IN WRAP UP" at bounding box center [150, 100] width 228 height 129
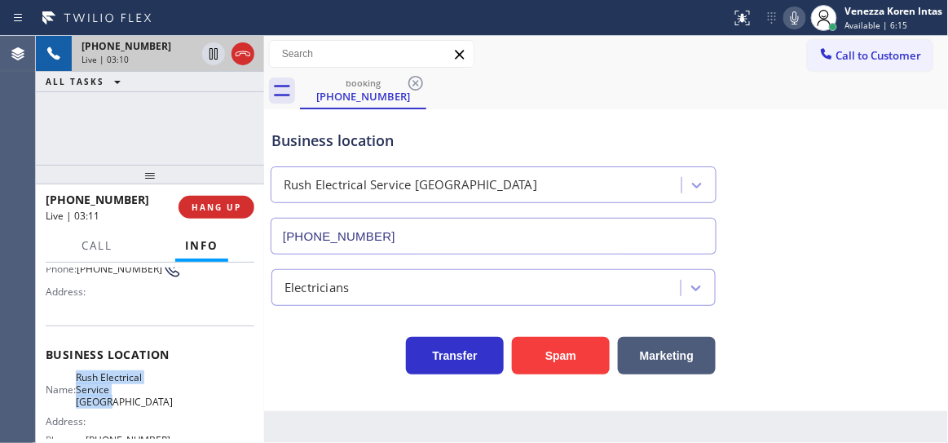
drag, startPoint x: 86, startPoint y: 375, endPoint x: 156, endPoint y: 389, distance: 70.7
click at [156, 389] on div "Name: Rush Electrical Service Goleta" at bounding box center [109, 390] width 126 height 38
copy span "Rush Electrical Service Goleta"
drag, startPoint x: 203, startPoint y: 148, endPoint x: 623, endPoint y: 144, distance: 420.0
click at [203, 148] on div "+18054555115 Live | 03:21 ALL TASKS ALL TASKS ACTIVE TASKS TASKS IN WRAP UP" at bounding box center [150, 100] width 228 height 129
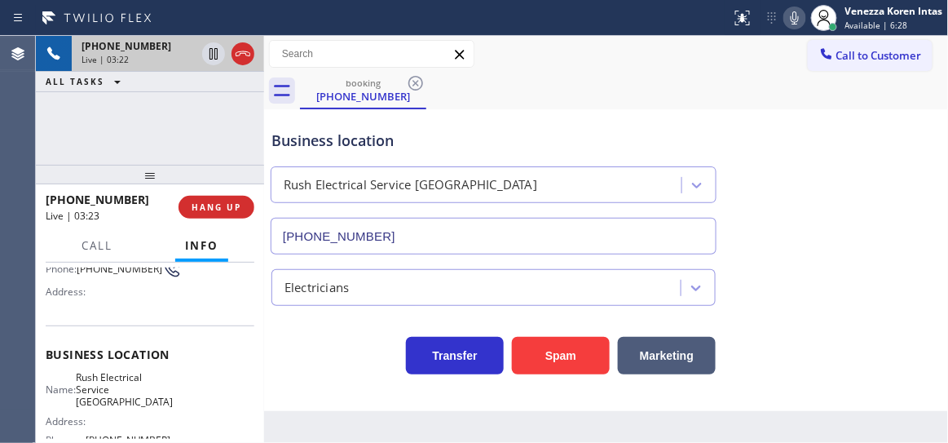
click at [796, 11] on icon at bounding box center [795, 18] width 20 height 20
click at [217, 53] on icon at bounding box center [214, 53] width 8 height 11
click at [794, 17] on rect at bounding box center [794, 16] width 11 height 11
click at [214, 48] on icon at bounding box center [213, 53] width 11 height 11
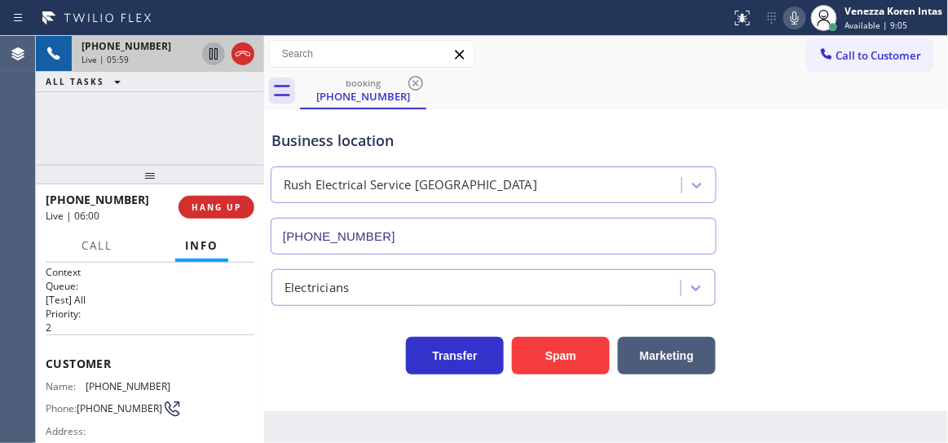
scroll to position [0, 0]
drag, startPoint x: 169, startPoint y: 382, endPoint x: 89, endPoint y: 384, distance: 80.0
click at [89, 384] on div "Name: (805) 455-5115 Phone: (805) 455-5115 Address:" at bounding box center [150, 414] width 209 height 64
copy span "805) 455-5115"
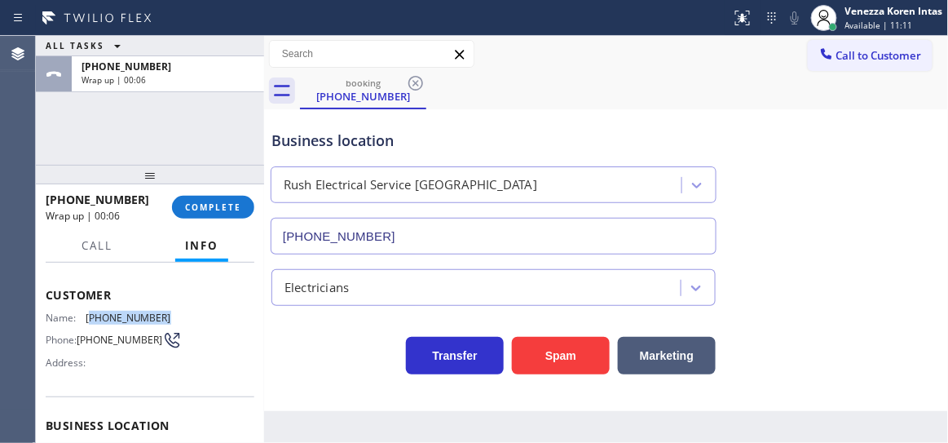
scroll to position [148, 0]
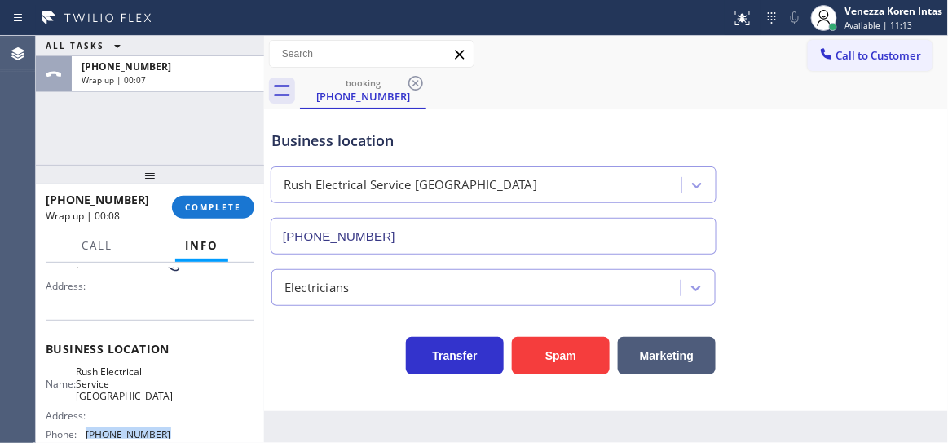
drag, startPoint x: 159, startPoint y: 418, endPoint x: 82, endPoint y: 419, distance: 76.7
click at [82, 428] on div "Phone: (805) 307-3272" at bounding box center [109, 434] width 126 height 12
copy div "(805) 307-3272"
click at [206, 210] on span "COMPLETE" at bounding box center [213, 206] width 56 height 11
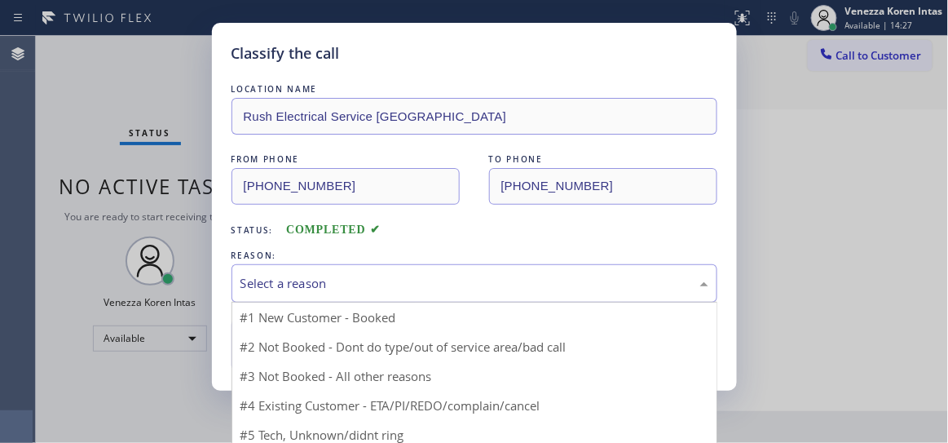
click at [367, 276] on div "Select a reason" at bounding box center [475, 283] width 468 height 19
drag, startPoint x: 355, startPoint y: 324, endPoint x: 342, endPoint y: 332, distance: 15.4
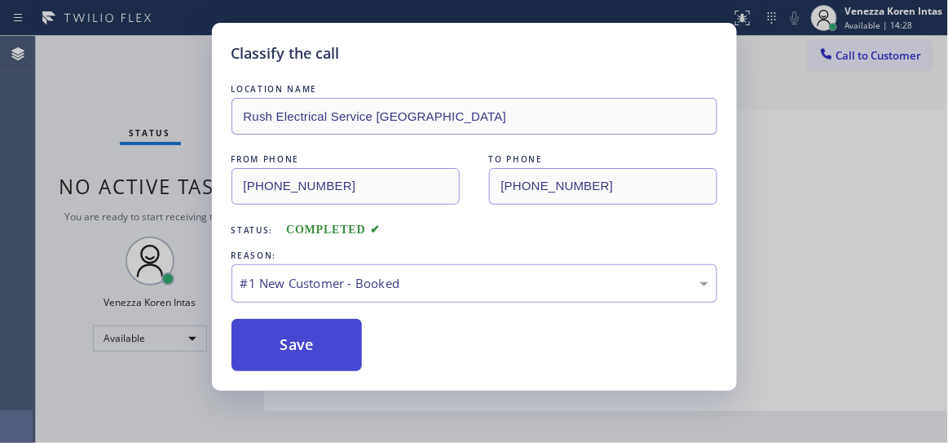
click at [338, 335] on button "Save" at bounding box center [297, 345] width 131 height 52
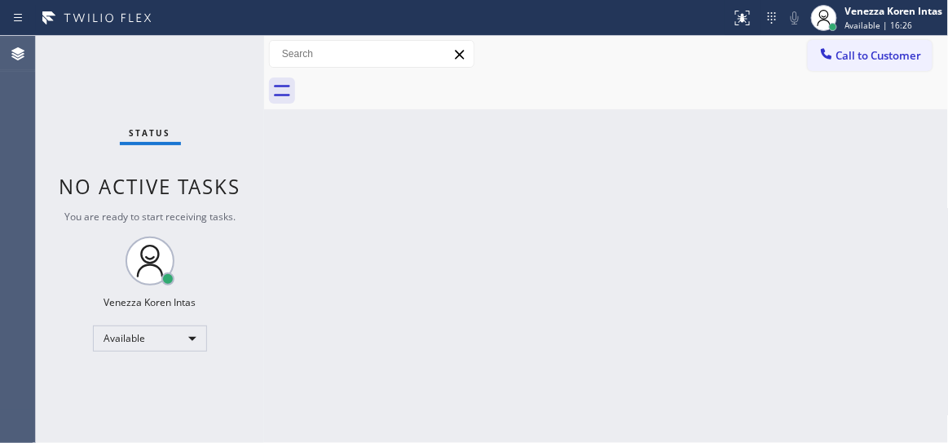
drag, startPoint x: 404, startPoint y: 334, endPoint x: 331, endPoint y: 316, distance: 74.8
click at [403, 333] on div "Back to Dashboard Change Sender ID Customers Technicians Select a contact Outbo…" at bounding box center [606, 239] width 685 height 407
click at [466, 192] on div "Back to Dashboard Change Sender ID Customers Technicians Select a contact Outbo…" at bounding box center [606, 239] width 685 height 407
click at [362, 138] on div "Back to Dashboard Change Sender ID Customers Technicians Select a contact Outbo…" at bounding box center [606, 239] width 685 height 407
click at [208, 55] on div "Status No active tasks You are ready to start receiving tasks. Venezza Koren In…" at bounding box center [150, 239] width 228 height 407
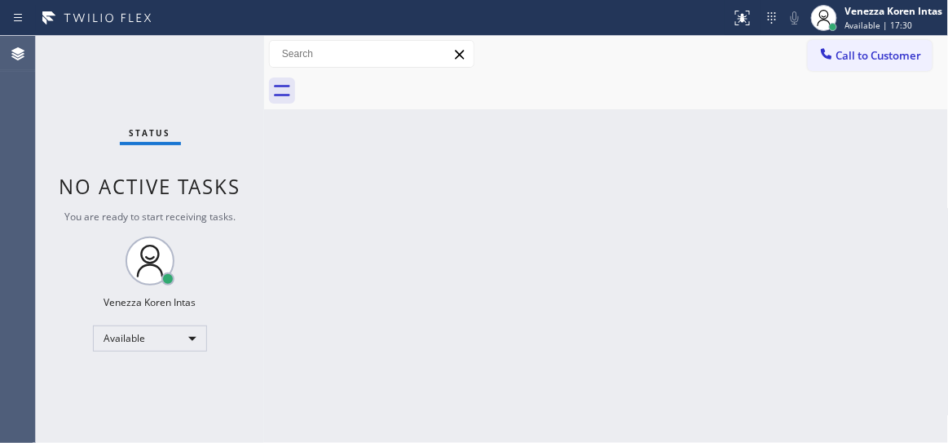
drag, startPoint x: 178, startPoint y: 39, endPoint x: 58, endPoint y: 83, distance: 127.7
click at [175, 40] on div "Status No active tasks You are ready to start receiving tasks. Venezza Koren In…" at bounding box center [150, 239] width 228 height 407
click at [206, 64] on div "Status No active tasks You are ready to start receiving tasks. Venezza Koren In…" at bounding box center [150, 239] width 228 height 407
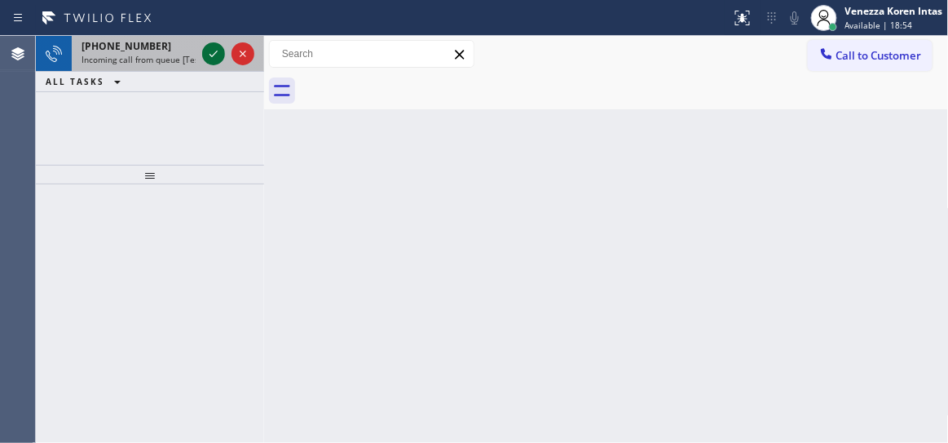
click at [223, 58] on icon at bounding box center [214, 54] width 20 height 20
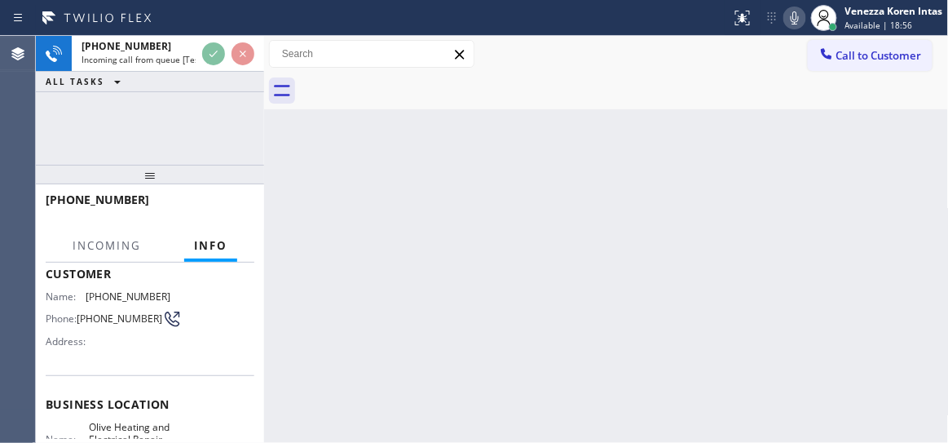
scroll to position [148, 0]
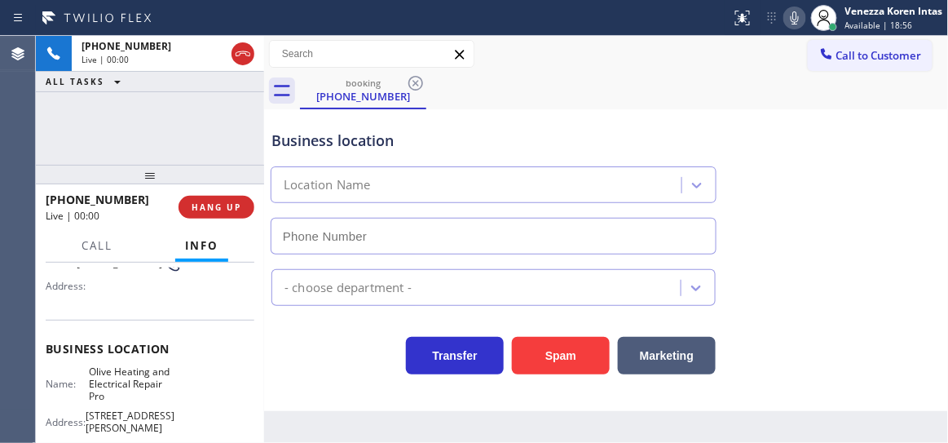
type input "(415) 895-9196"
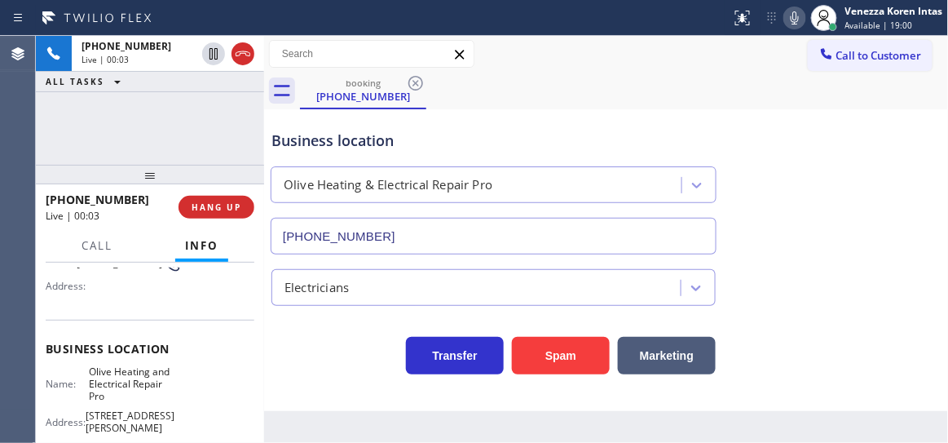
click at [198, 149] on div "+12098082295 Live | 00:03 ALL TASKS ALL TASKS ACTIVE TASKS TASKS IN WRAP UP" at bounding box center [150, 100] width 228 height 129
click at [244, 143] on div "+12098082295 Live | 00:24 ALL TASKS ALL TASKS ACTIVE TASKS TASKS IN WRAP UP" at bounding box center [150, 100] width 228 height 129
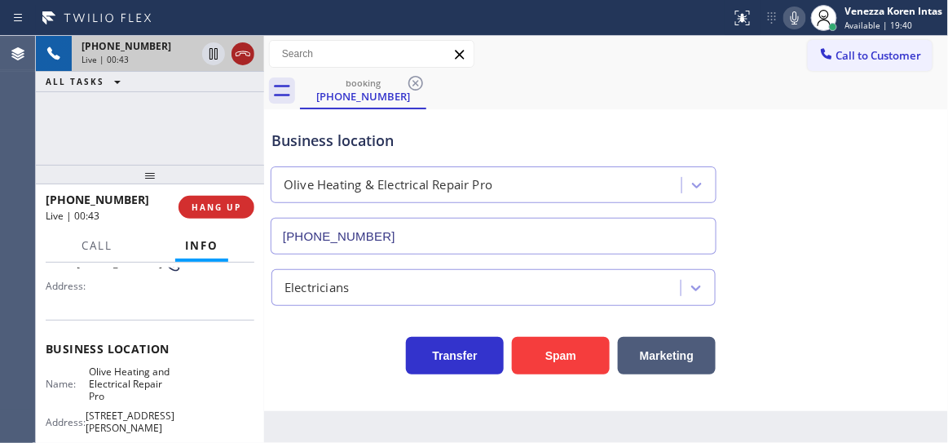
click at [237, 55] on icon at bounding box center [243, 53] width 15 height 5
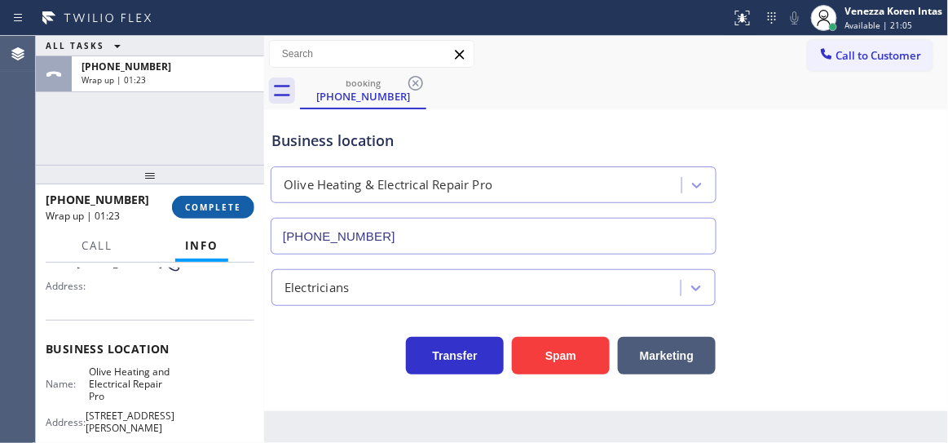
click at [228, 202] on span "COMPLETE" at bounding box center [213, 206] width 56 height 11
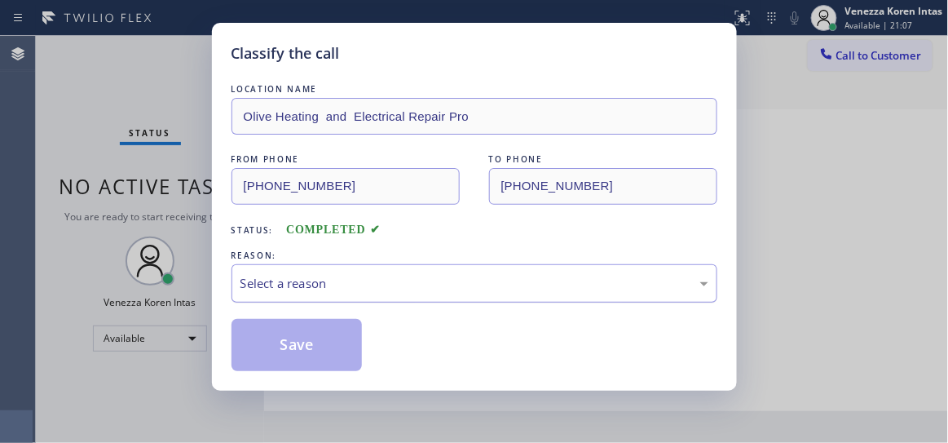
drag, startPoint x: 440, startPoint y: 279, endPoint x: 438, endPoint y: 295, distance: 16.4
click at [440, 280] on div "Select a reason" at bounding box center [475, 283] width 468 height 19
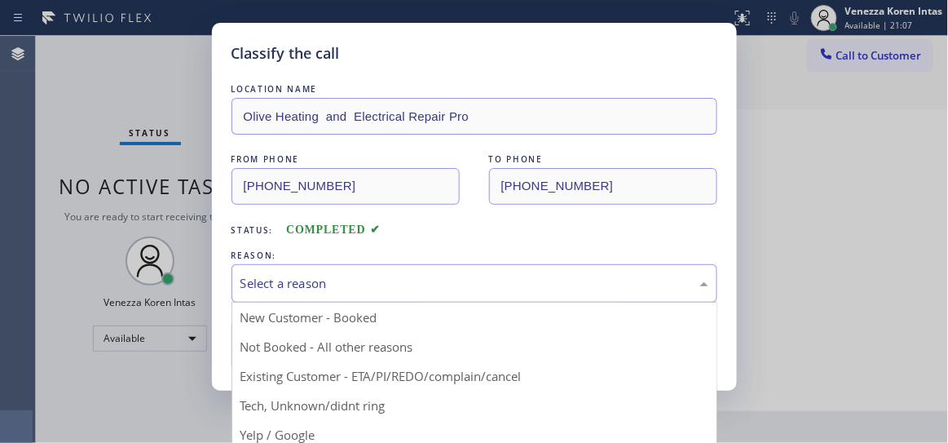
drag, startPoint x: 399, startPoint y: 409, endPoint x: 388, endPoint y: 405, distance: 11.7
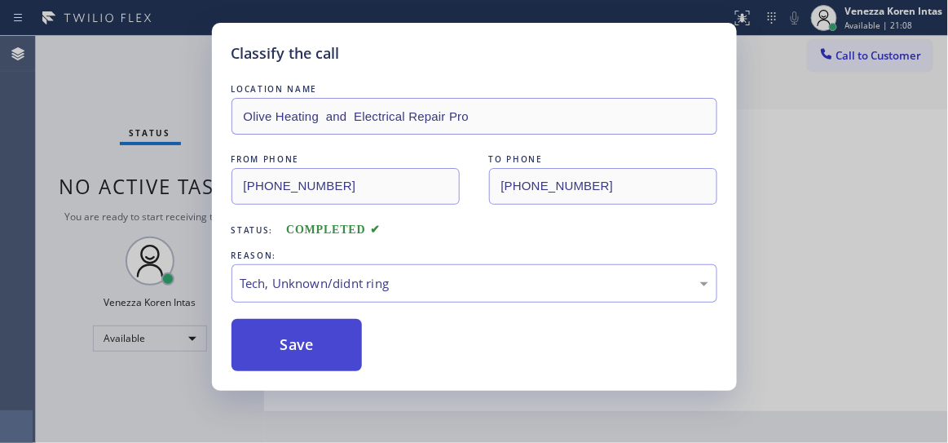
click at [312, 349] on button "Save" at bounding box center [297, 345] width 131 height 52
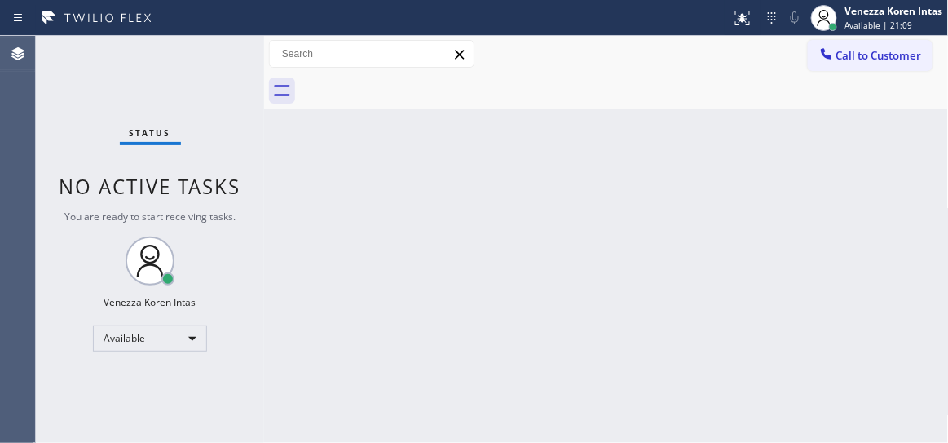
click at [182, 77] on div "Status No active tasks You are ready to start receiving tasks. Venezza Koren In…" at bounding box center [150, 239] width 228 height 407
click at [197, 46] on div "Status No active tasks You are ready to start receiving tasks. Venezza Koren In…" at bounding box center [150, 239] width 228 height 407
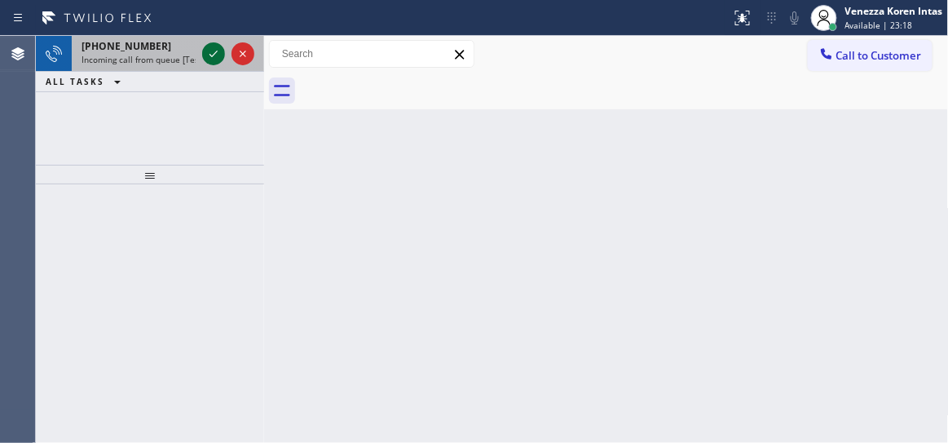
click at [218, 55] on icon at bounding box center [214, 54] width 20 height 20
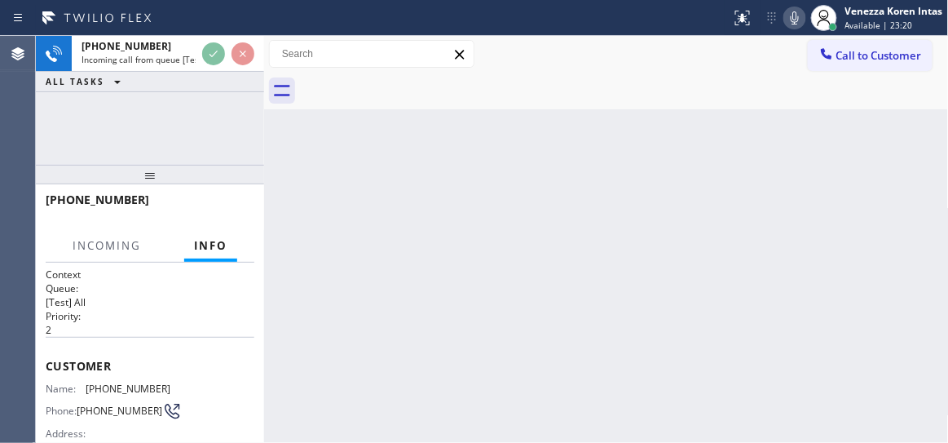
scroll to position [73, 0]
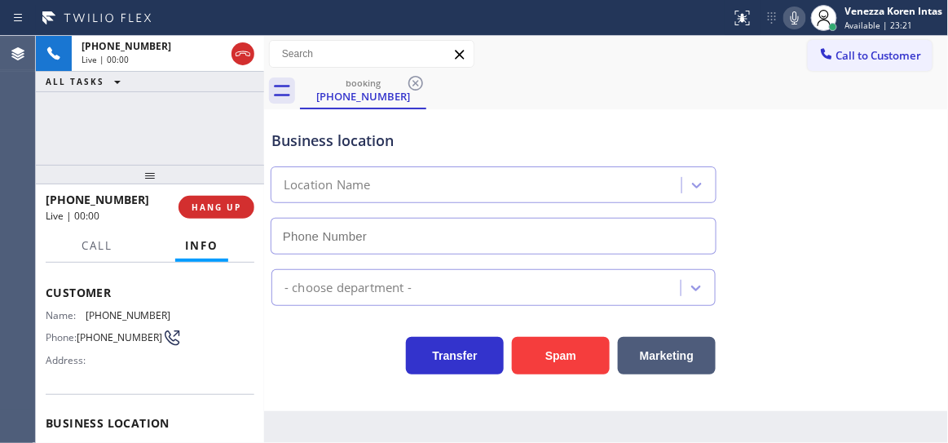
type input "(213) 223-7277"
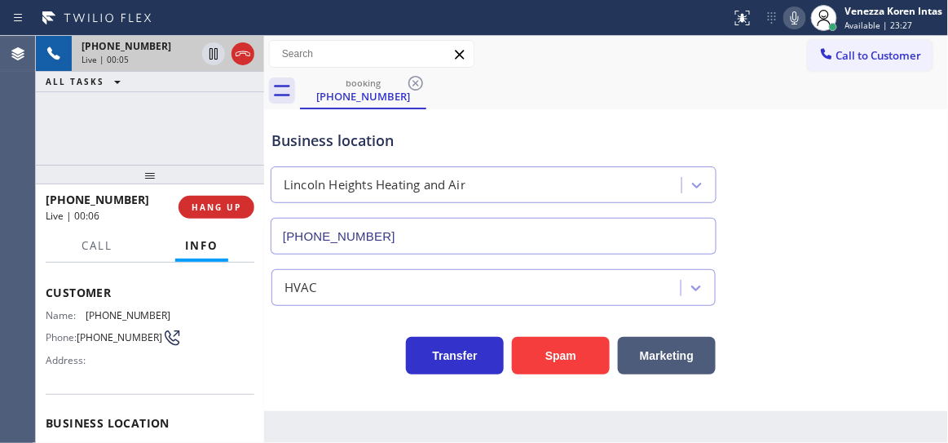
click at [244, 55] on icon at bounding box center [243, 54] width 20 height 20
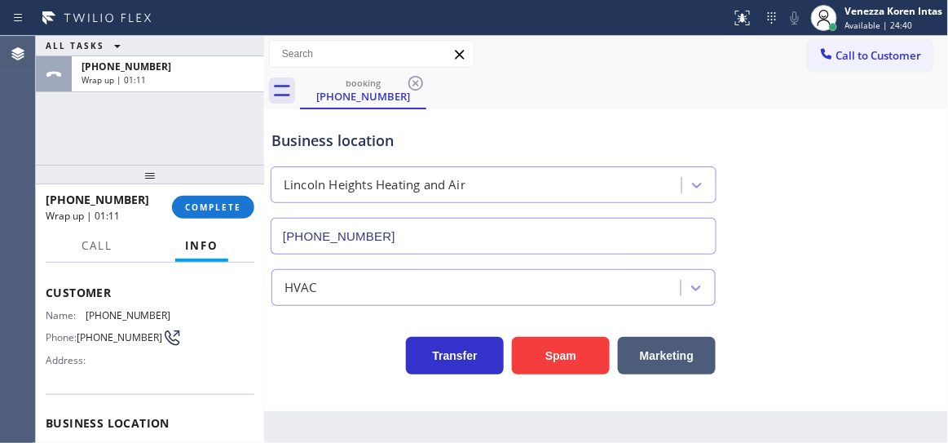
drag, startPoint x: 197, startPoint y: 221, endPoint x: 204, endPoint y: 214, distance: 10.4
click at [197, 221] on div "+12139003385 Wrap up | 01:11 COMPLETE" at bounding box center [150, 207] width 209 height 42
click at [206, 210] on span "COMPLETE" at bounding box center [213, 206] width 56 height 11
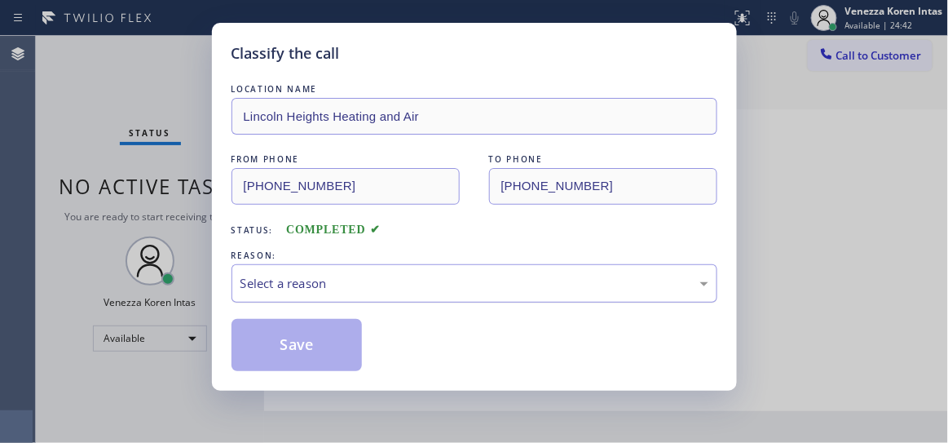
click at [453, 281] on div "Select a reason" at bounding box center [475, 283] width 468 height 19
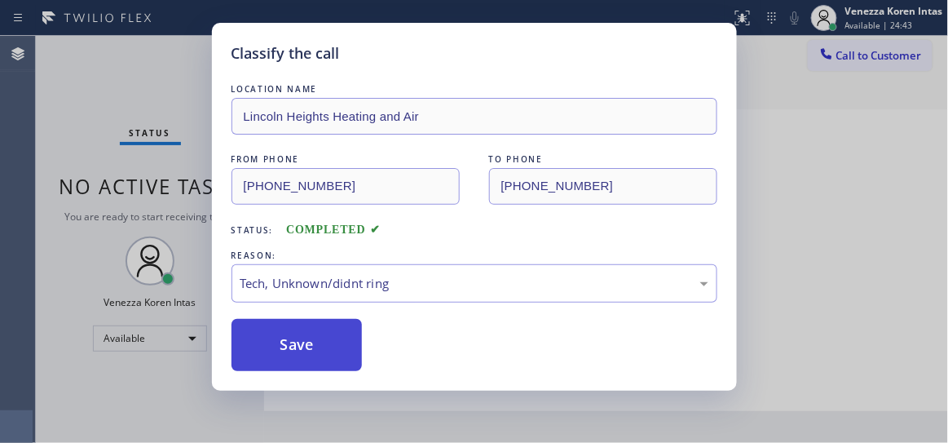
click at [347, 349] on button "Save" at bounding box center [297, 345] width 131 height 52
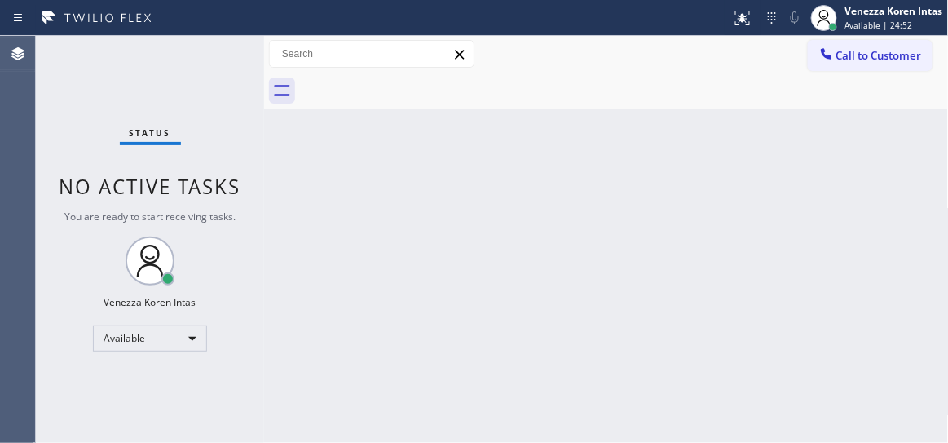
click at [218, 33] on div "Status report No issues detected If you experience an issue, please download th…" at bounding box center [474, 18] width 948 height 36
click at [217, 37] on div "Status No active tasks You are ready to start receiving tasks. Venezza Koren In…" at bounding box center [150, 239] width 228 height 407
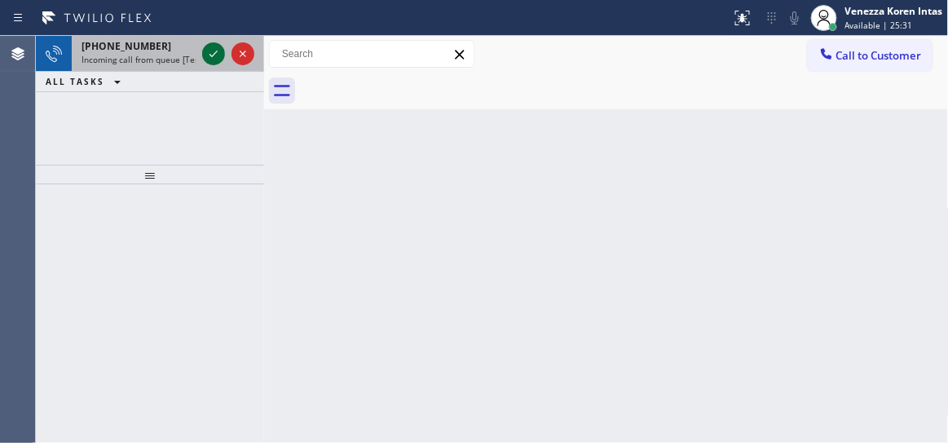
click at [217, 54] on icon at bounding box center [214, 54] width 20 height 20
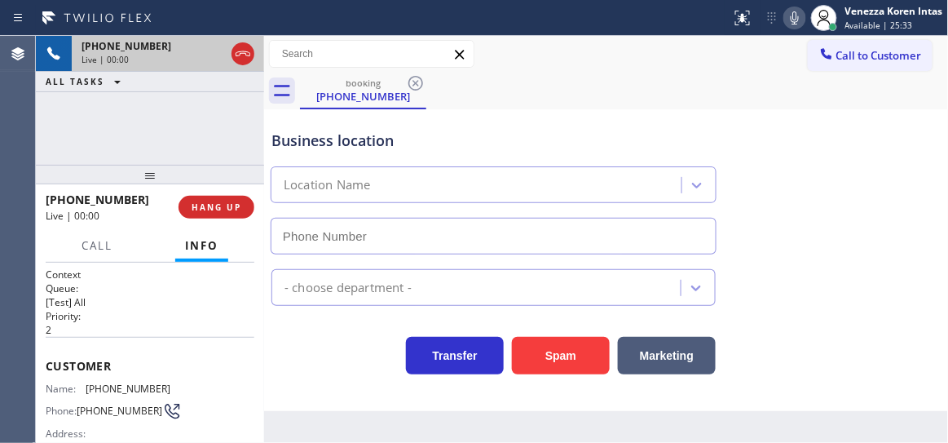
type input "(805) 303-5865"
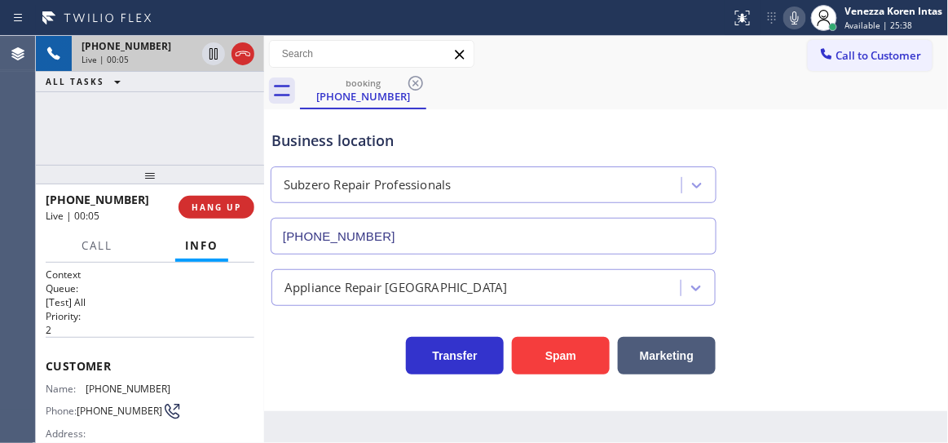
click at [795, 21] on icon at bounding box center [795, 17] width 8 height 13
click at [793, 21] on icon at bounding box center [795, 17] width 8 height 13
click at [794, 4] on div "Status report No issues detected If you experience an issue, please download th…" at bounding box center [836, 18] width 223 height 36
click at [790, 11] on icon at bounding box center [795, 18] width 20 height 20
click at [217, 53] on icon at bounding box center [214, 53] width 8 height 11
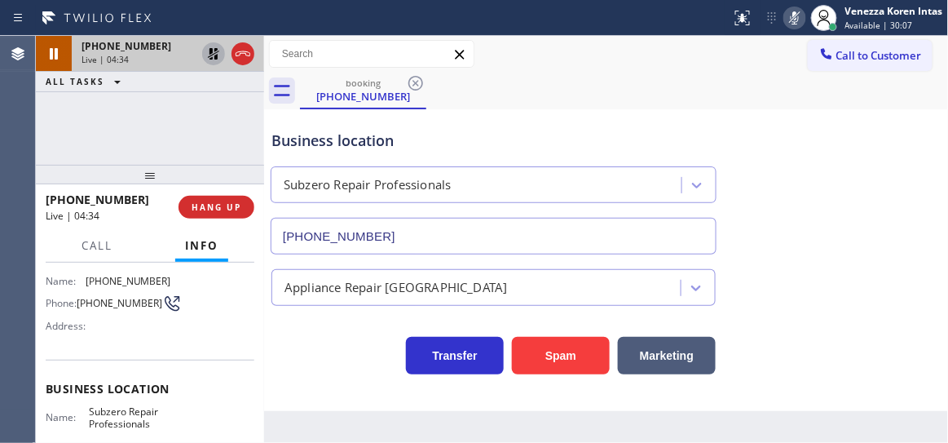
scroll to position [148, 0]
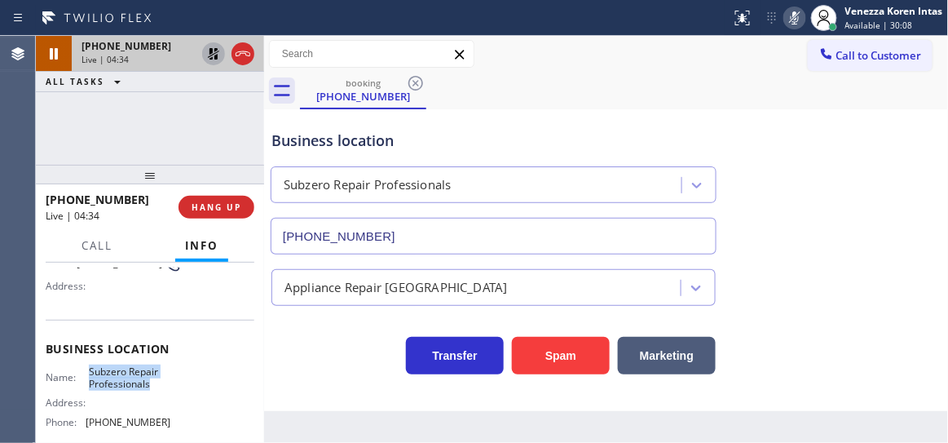
drag, startPoint x: 87, startPoint y: 369, endPoint x: 148, endPoint y: 385, distance: 62.3
click at [148, 385] on span "Subzero Repair Professionals" at bounding box center [130, 377] width 82 height 25
copy span "Subzero Repair Professionals"
drag, startPoint x: 805, startPoint y: 19, endPoint x: 568, endPoint y: 81, distance: 244.5
click at [804, 19] on div at bounding box center [795, 18] width 23 height 20
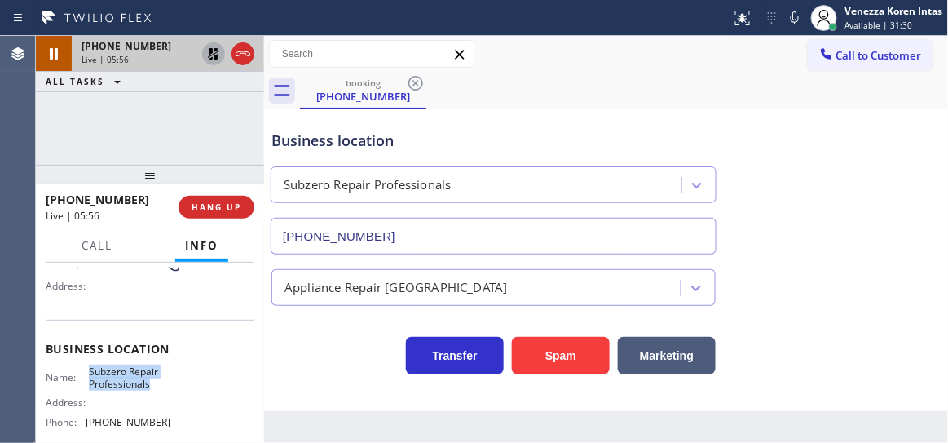
click at [214, 56] on icon at bounding box center [213, 53] width 11 height 11
drag, startPoint x: 223, startPoint y: 121, endPoint x: 270, endPoint y: 108, distance: 49.1
click at [222, 121] on div "+18058956125 Live | 06:36 ALL TASKS ALL TASKS ACTIVE TASKS TASKS IN WRAP UP" at bounding box center [150, 100] width 228 height 129
click at [603, 107] on div "Business location Subzero Repair Professionals (805) 303-5865" at bounding box center [606, 181] width 677 height 148
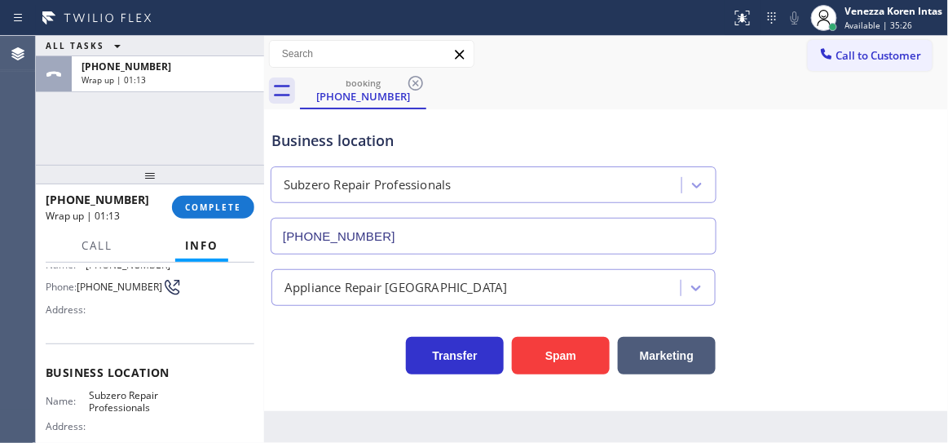
scroll to position [73, 0]
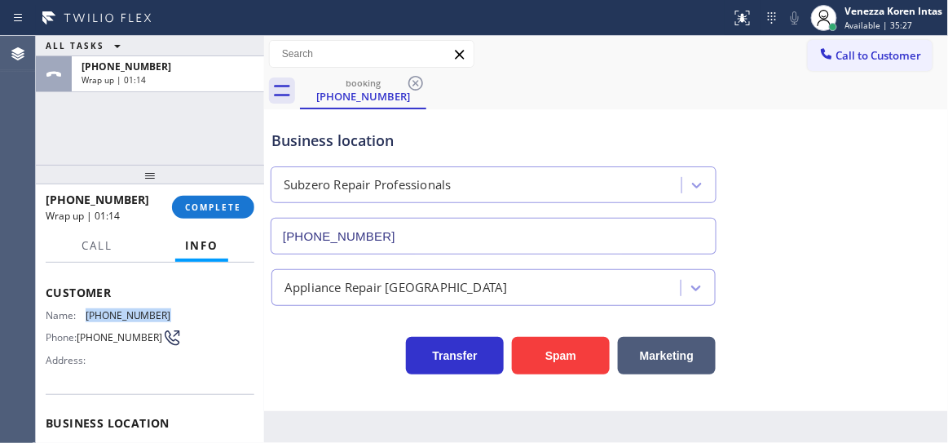
drag, startPoint x: 167, startPoint y: 303, endPoint x: 85, endPoint y: 312, distance: 82.9
click at [85, 312] on div "Customer Name: (805) 895-6125 Phone: (805) 895-6125 Address:" at bounding box center [150, 328] width 209 height 130
copy div "(805) 895-6125"
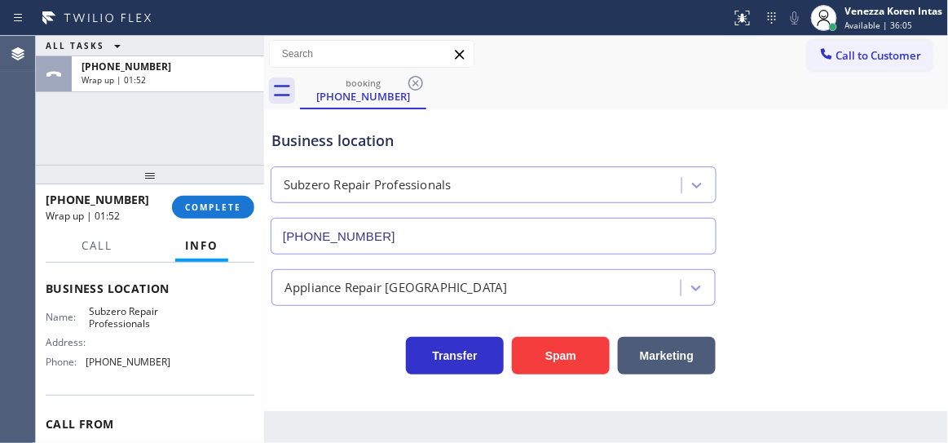
scroll to position [222, 0]
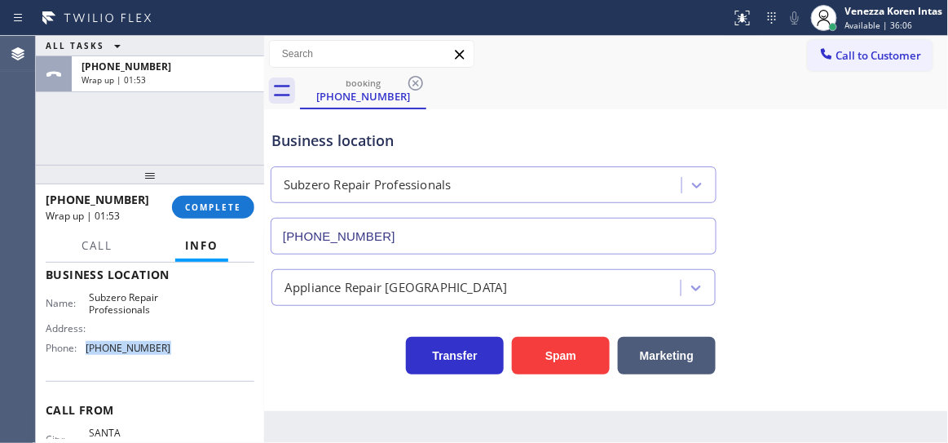
drag, startPoint x: 166, startPoint y: 345, endPoint x: 87, endPoint y: 350, distance: 79.3
click at [87, 350] on div "Name: Subzero Repair Professionals Address: Phone: (805) 303-5865" at bounding box center [150, 326] width 209 height 70
copy span "(805) 303-5865"
click at [247, 214] on button "COMPLETE" at bounding box center [213, 207] width 82 height 23
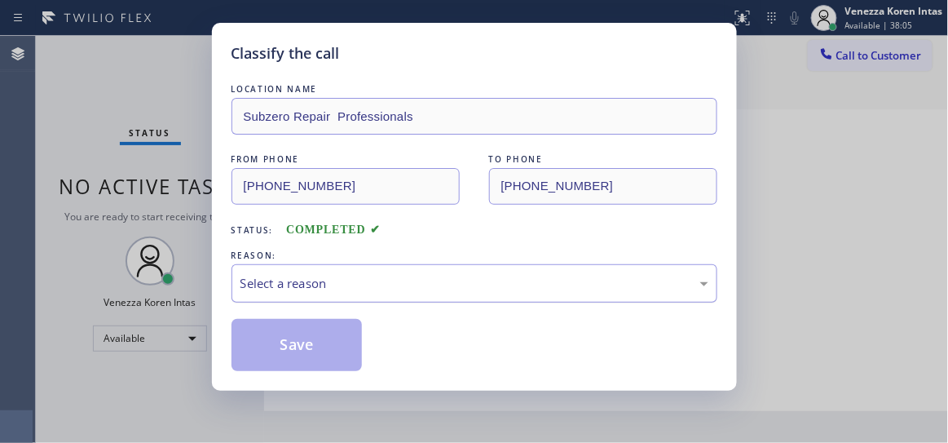
drag, startPoint x: 393, startPoint y: 275, endPoint x: 385, endPoint y: 283, distance: 11.5
click at [389, 268] on div "Select a reason" at bounding box center [475, 283] width 486 height 38
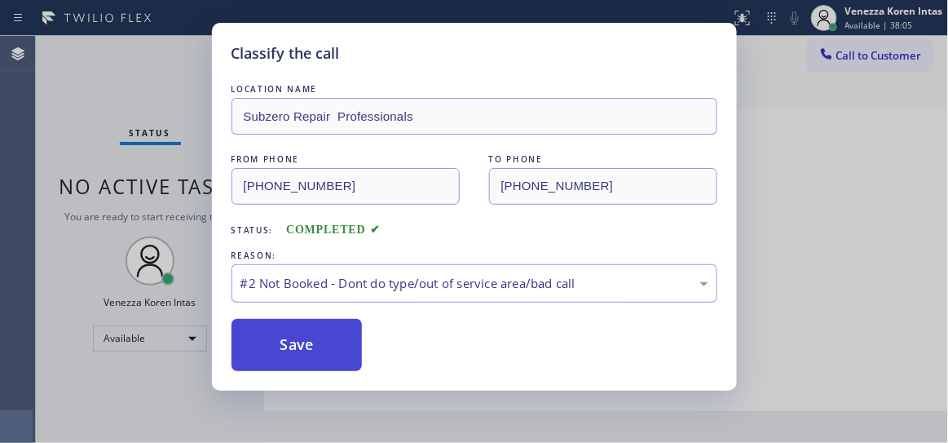
click at [336, 343] on button "Save" at bounding box center [297, 345] width 131 height 52
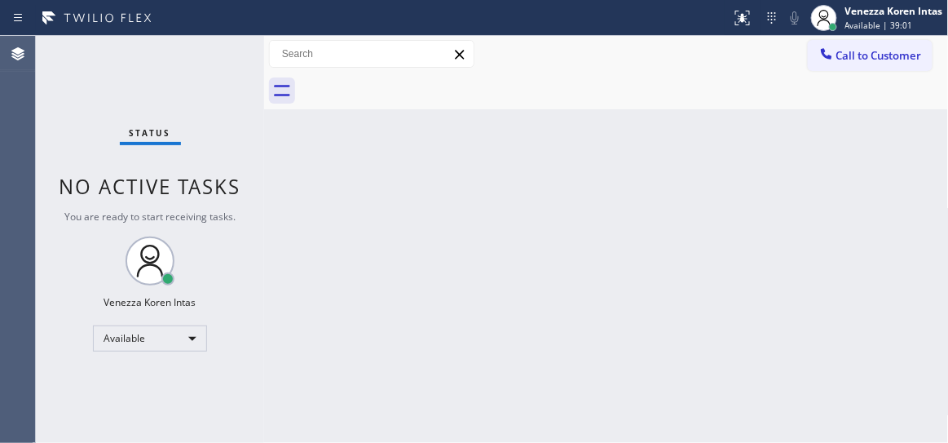
click at [451, 144] on div "Back to Dashboard Change Sender ID Customers Technicians Select a contact Outbo…" at bounding box center [606, 239] width 685 height 407
drag, startPoint x: 24, startPoint y: 105, endPoint x: 9, endPoint y: 109, distance: 15.2
click at [9, 109] on div "Agent Desktop" at bounding box center [17, 239] width 35 height 407
drag, startPoint x: 431, startPoint y: 205, endPoint x: 386, endPoint y: 209, distance: 45.9
click at [431, 205] on div "Back to Dashboard Change Sender ID Customers Technicians Select a contact Outbo…" at bounding box center [606, 239] width 685 height 407
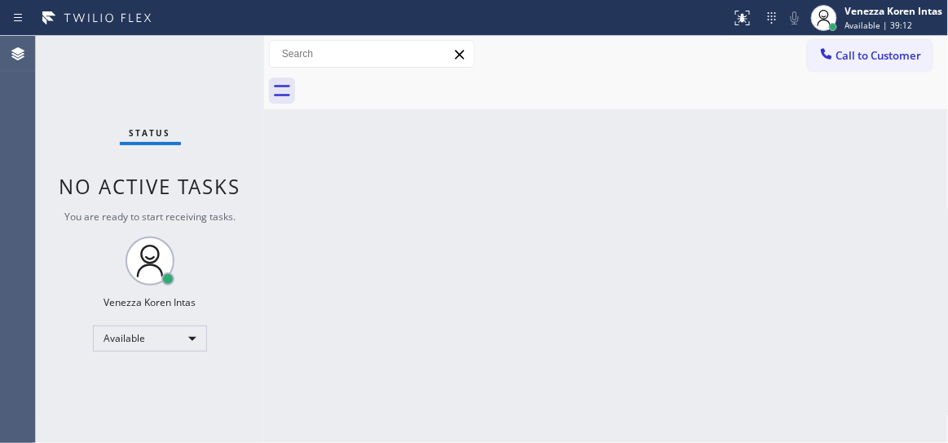
drag, startPoint x: 201, startPoint y: 135, endPoint x: 228, endPoint y: 153, distance: 33.0
click at [201, 135] on div "Status No active tasks You are ready to start receiving tasks. Venezza Koren In…" at bounding box center [150, 239] width 228 height 407
click at [295, 175] on div "Back to Dashboard Change Sender ID Customers Technicians Select a contact Outbo…" at bounding box center [606, 239] width 685 height 407
click at [873, 24] on span "Available | 39:20" at bounding box center [880, 25] width 68 height 11
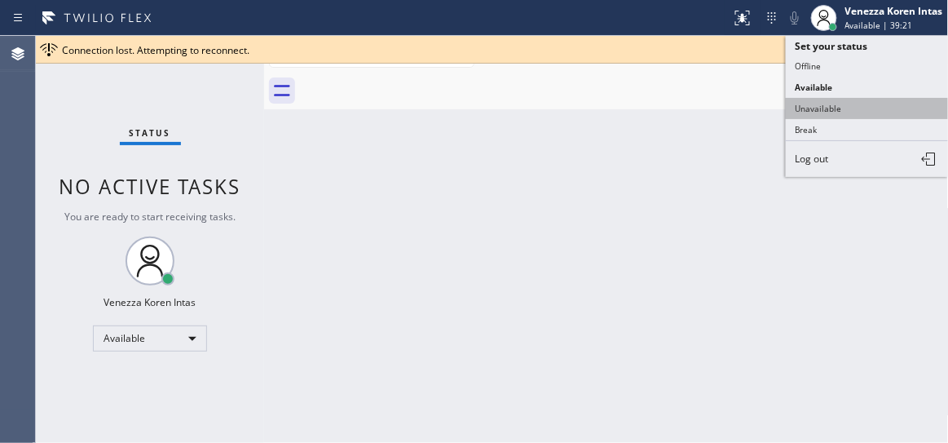
drag, startPoint x: 853, startPoint y: 107, endPoint x: 810, endPoint y: 93, distance: 45.4
click at [852, 108] on button "Unavailable" at bounding box center [867, 108] width 163 height 21
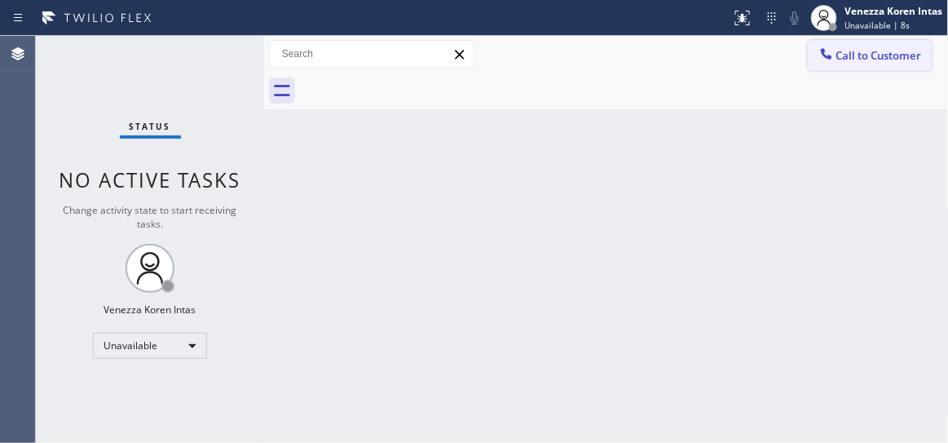
click at [844, 70] on button "Call to Customer" at bounding box center [870, 55] width 125 height 31
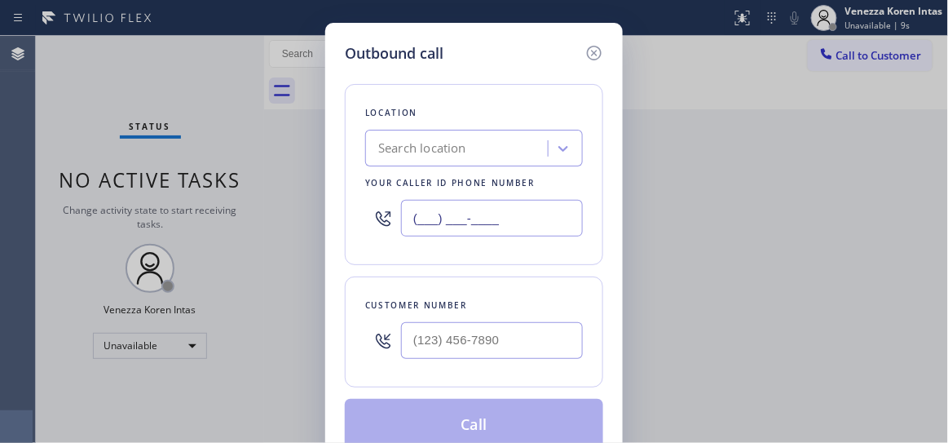
drag, startPoint x: 524, startPoint y: 216, endPoint x: 285, endPoint y: 192, distance: 239.4
click at [290, 205] on div "Outbound call Location Search location Your caller id phone number (___) ___-__…" at bounding box center [474, 221] width 948 height 443
paste input "805) 303-5865"
type input "(805) 303-5865"
type input "(___) ___-____"
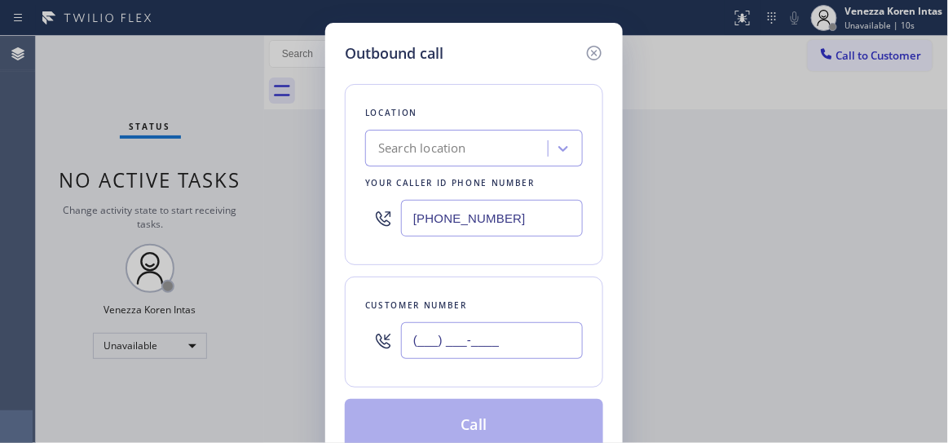
click at [443, 330] on input "(___) ___-____" at bounding box center [492, 340] width 182 height 37
paste input "805) 895-6125"
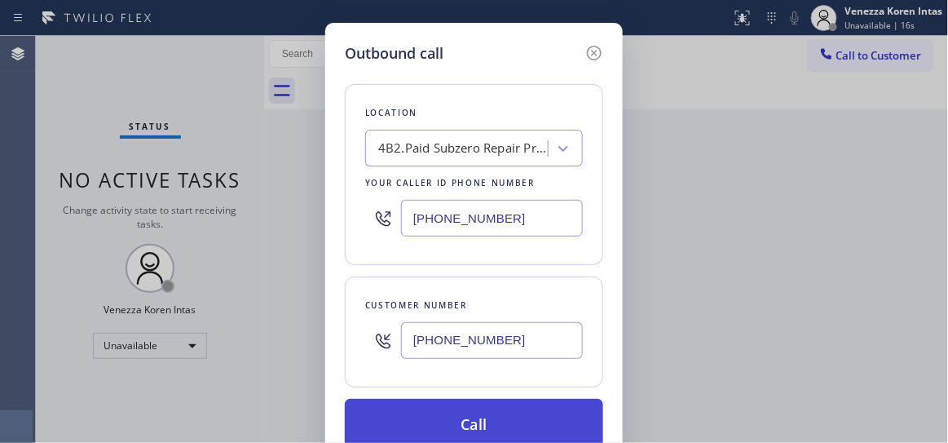
type input "(805) 895-6125"
click at [418, 420] on button "Call" at bounding box center [474, 425] width 259 height 52
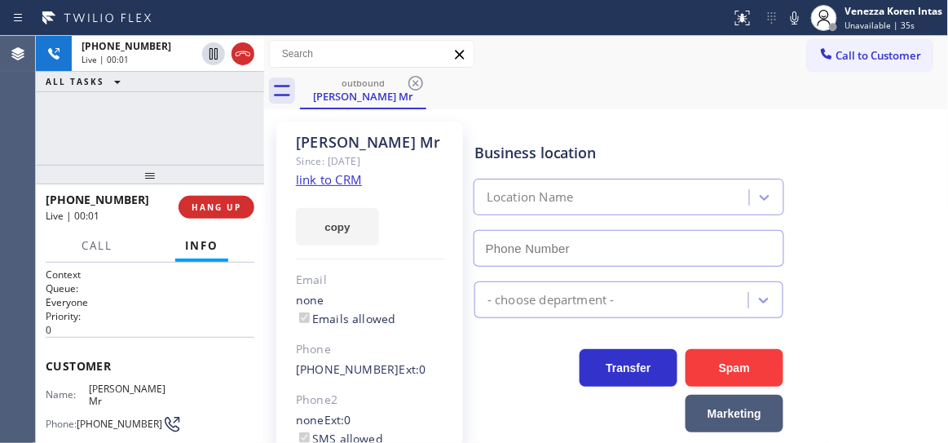
type input "(805) 303-5865"
click at [264, 157] on div at bounding box center [264, 239] width 0 height 407
click at [643, 164] on div "Business location Subzero Repair Professionals (805) 303-5865" at bounding box center [629, 196] width 316 height 141
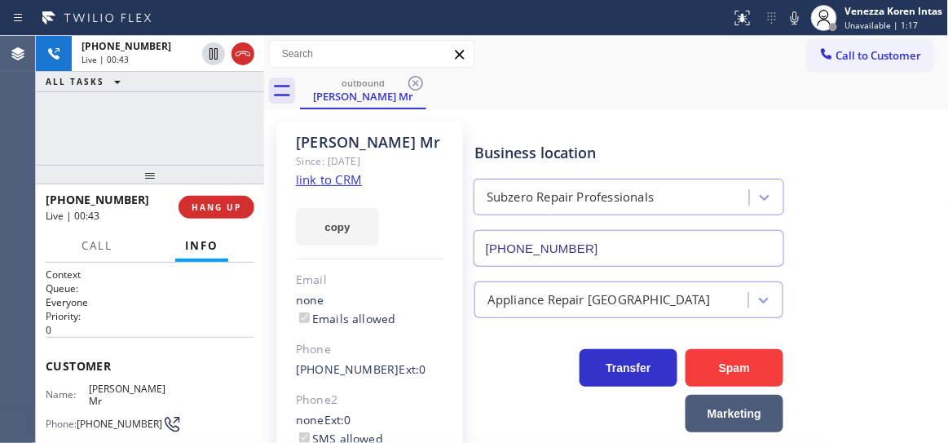
click at [484, 36] on div "Call to Customer Outbound call Location Subzero Repair Professionals Your calle…" at bounding box center [606, 54] width 685 height 37
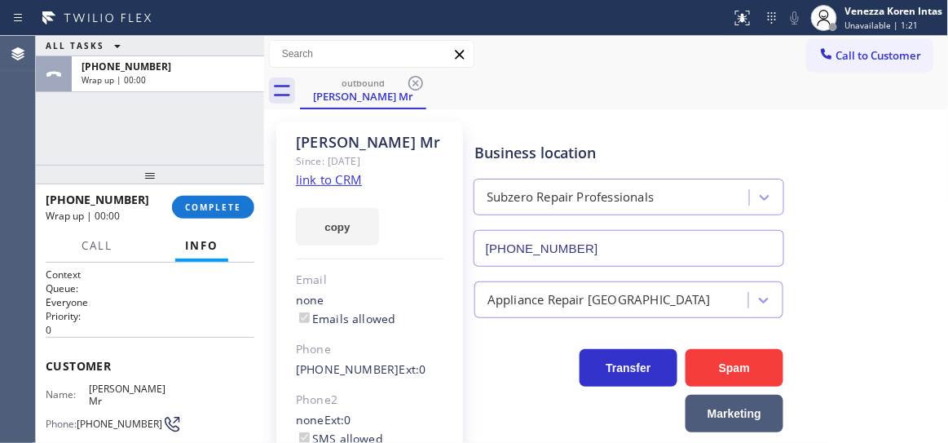
click at [193, 130] on div "ALL TASKS ALL TASKS ACTIVE TASKS TASKS IN WRAP UP +18058956125 Wrap up | 00:00" at bounding box center [150, 100] width 228 height 129
click at [231, 206] on span "COMPLETE" at bounding box center [213, 206] width 56 height 11
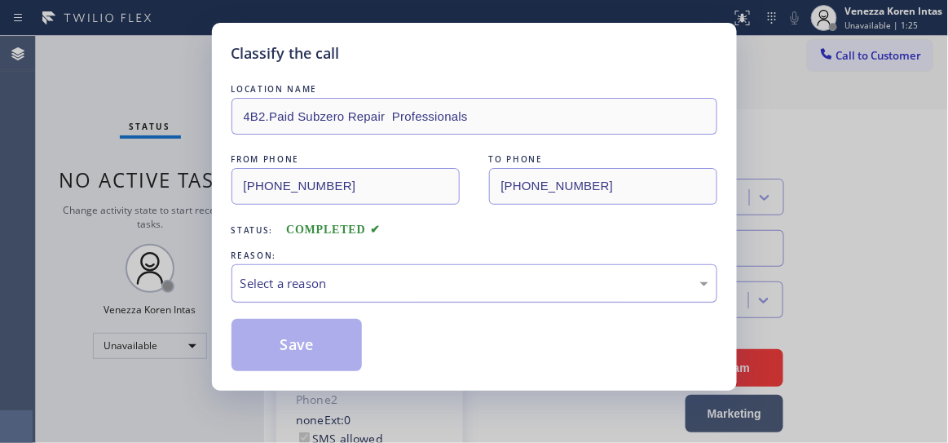
drag, startPoint x: 396, startPoint y: 279, endPoint x: 400, endPoint y: 287, distance: 9.1
click at [396, 279] on div "Select a reason" at bounding box center [475, 283] width 468 height 19
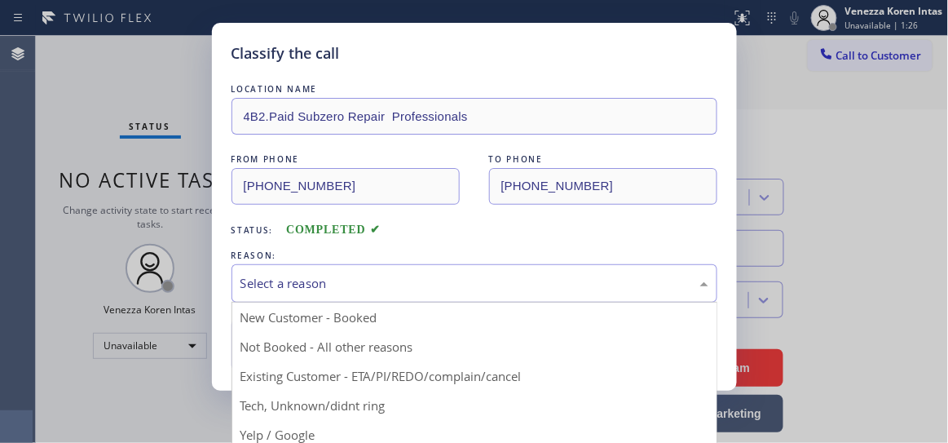
drag, startPoint x: 429, startPoint y: 378, endPoint x: 409, endPoint y: 373, distance: 21.0
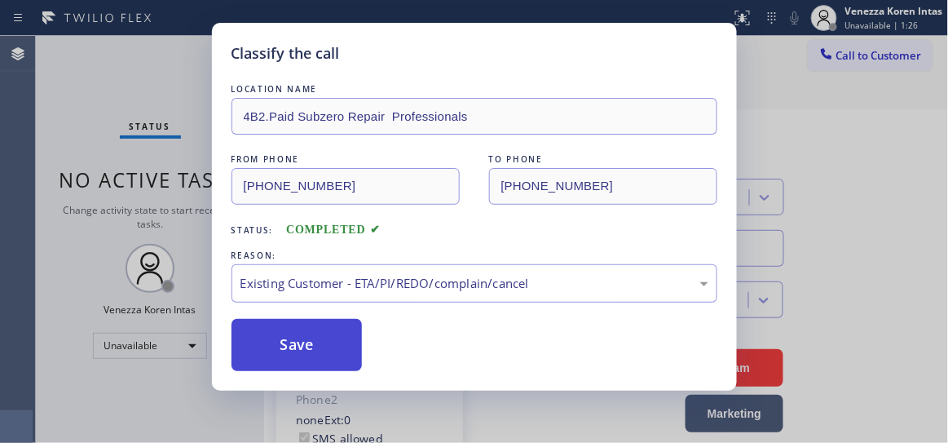
click at [317, 350] on button "Save" at bounding box center [297, 345] width 131 height 52
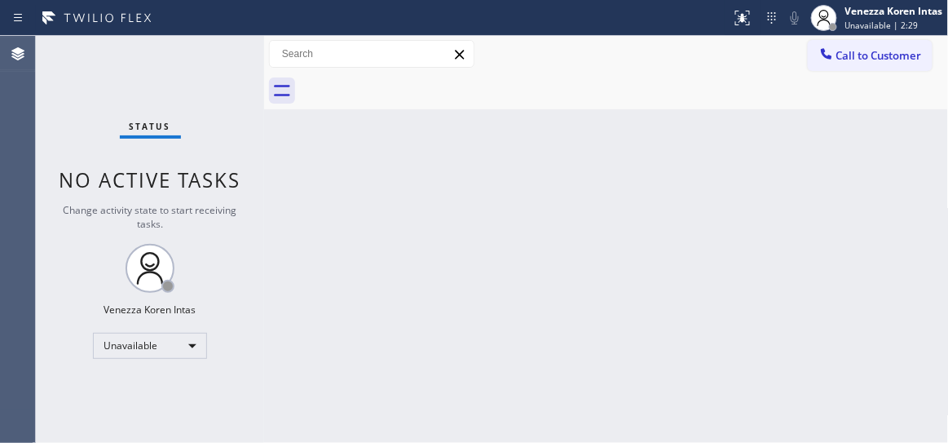
drag, startPoint x: 149, startPoint y: 169, endPoint x: 448, endPoint y: 166, distance: 298.5
click at [149, 169] on span "No active tasks" at bounding box center [151, 179] width 182 height 27
click at [856, 24] on span "Unavailable | 2:30" at bounding box center [882, 25] width 73 height 11
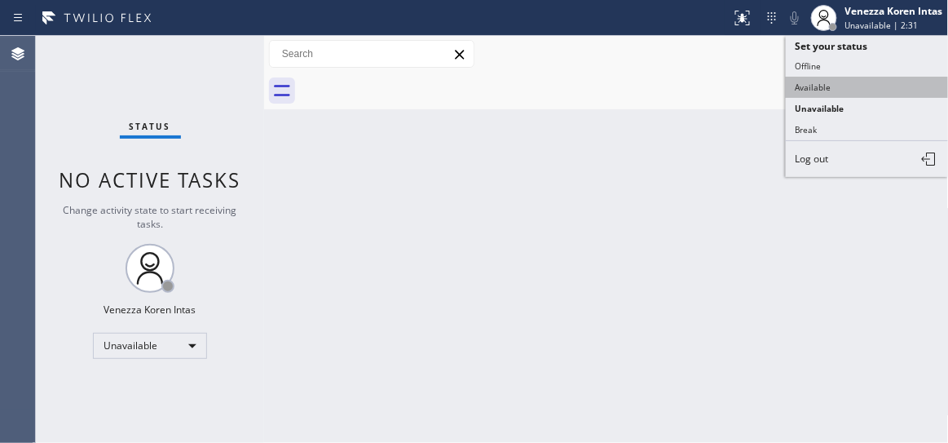
click at [840, 77] on button "Available" at bounding box center [867, 87] width 163 height 21
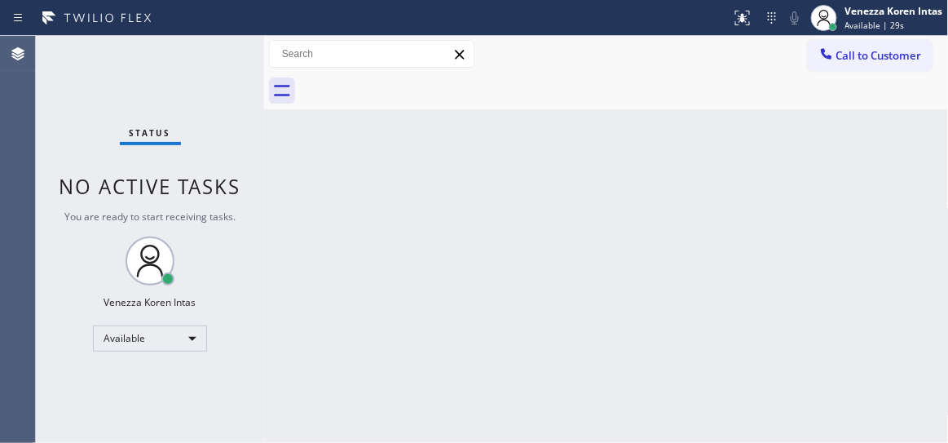
click at [588, 116] on div "Back to Dashboard Change Sender ID Customers Technicians Select a contact Outbo…" at bounding box center [606, 239] width 685 height 407
click at [383, 194] on div "Back to Dashboard Change Sender ID Customers Technicians Select a contact Outbo…" at bounding box center [606, 239] width 685 height 407
drag, startPoint x: 185, startPoint y: 67, endPoint x: 371, endPoint y: 151, distance: 204.0
click at [185, 67] on div "Status No active tasks You are ready to start receiving tasks. Venezza Koren In…" at bounding box center [150, 239] width 228 height 407
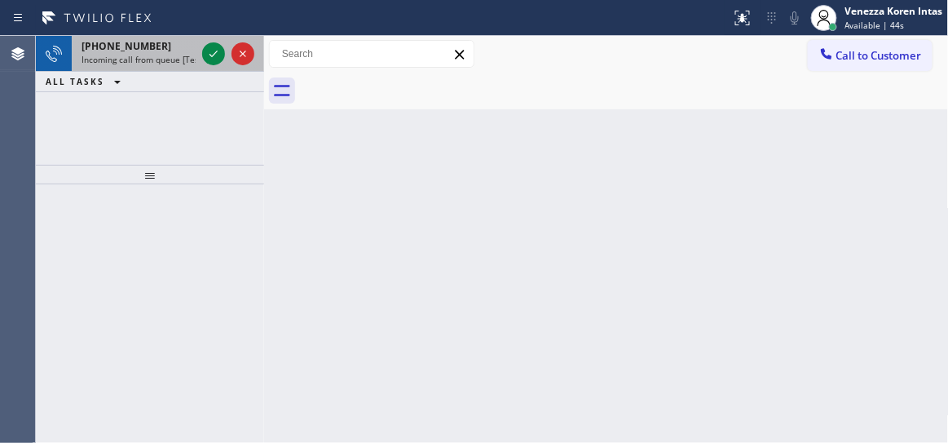
click at [192, 66] on div "+16268937466 Incoming call from queue [Test] All" at bounding box center [135, 54] width 127 height 36
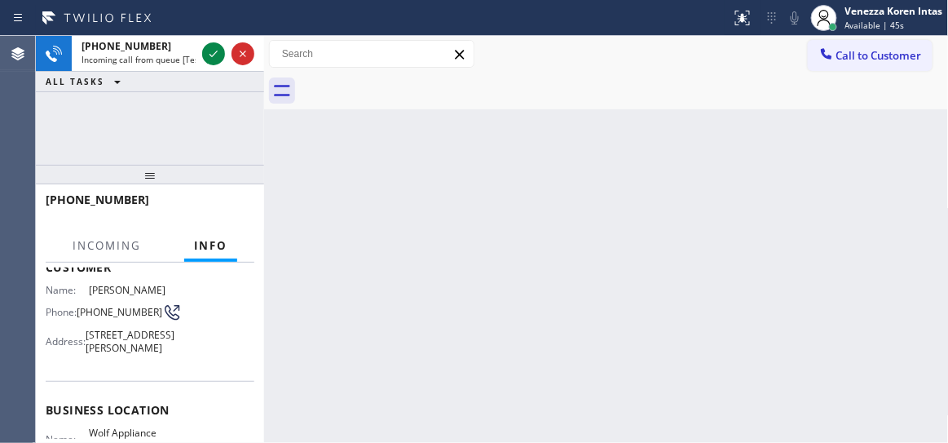
scroll to position [148, 0]
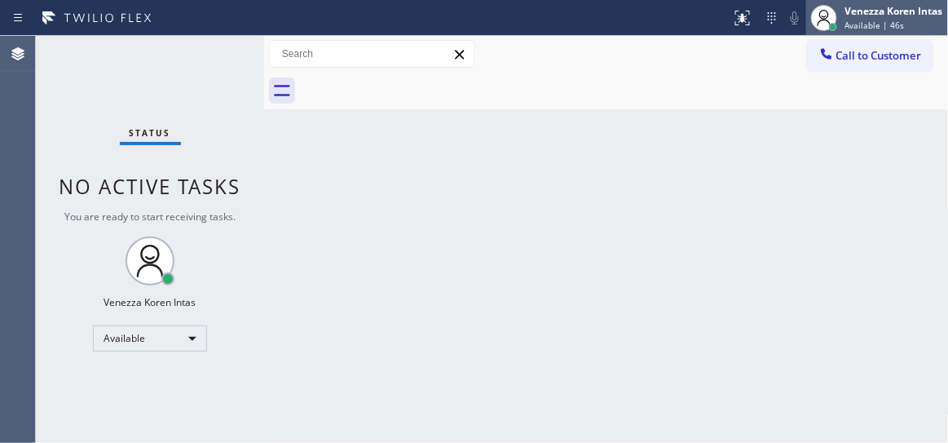
click at [835, 18] on div at bounding box center [824, 18] width 26 height 26
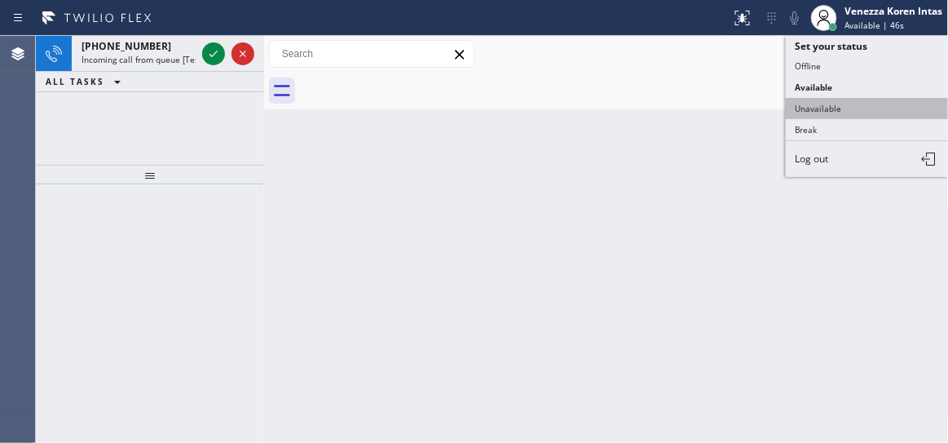
click at [835, 104] on button "Unavailable" at bounding box center [867, 108] width 163 height 21
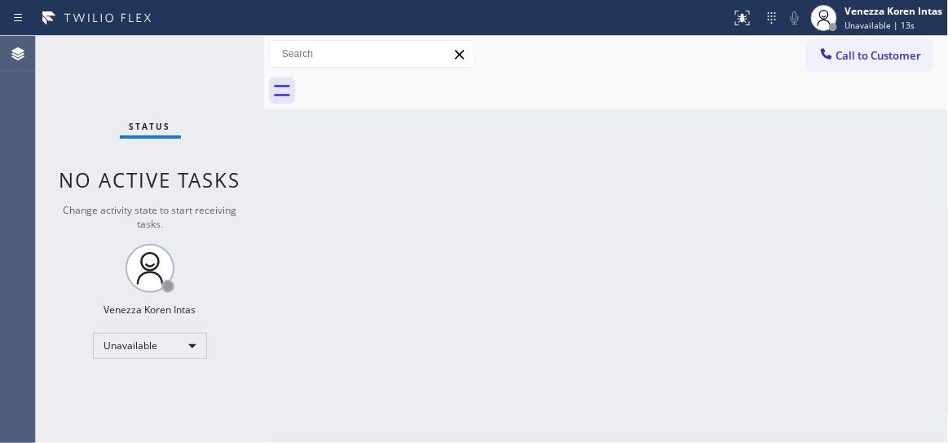
click at [497, 82] on div at bounding box center [624, 91] width 649 height 37
drag, startPoint x: 550, startPoint y: 197, endPoint x: 536, endPoint y: 357, distance: 160.4
click at [549, 198] on div "Back to Dashboard Change Sender ID Customers Technicians Select a contact Outbo…" at bounding box center [606, 239] width 685 height 407
drag, startPoint x: 247, startPoint y: 271, endPoint x: 184, endPoint y: 291, distance: 66.0
click at [239, 272] on div "Status No active tasks Change activity state to start receiving tasks. Venezza …" at bounding box center [150, 239] width 228 height 407
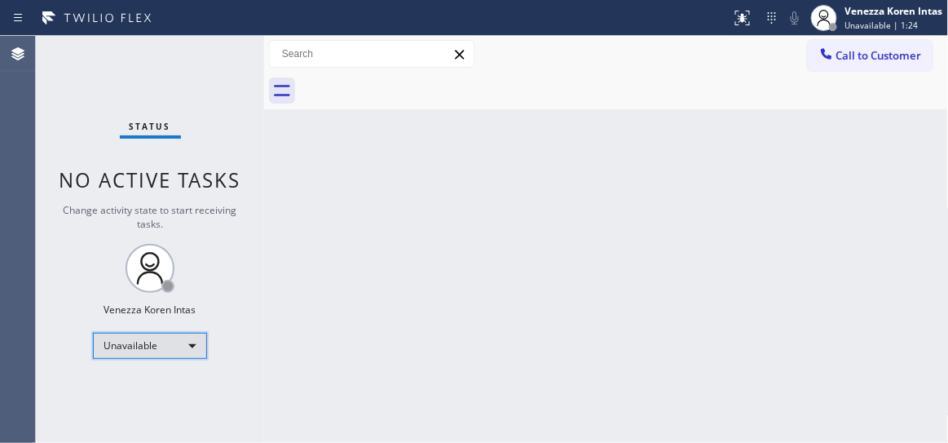
click at [166, 335] on div "Unavailable" at bounding box center [150, 346] width 114 height 26
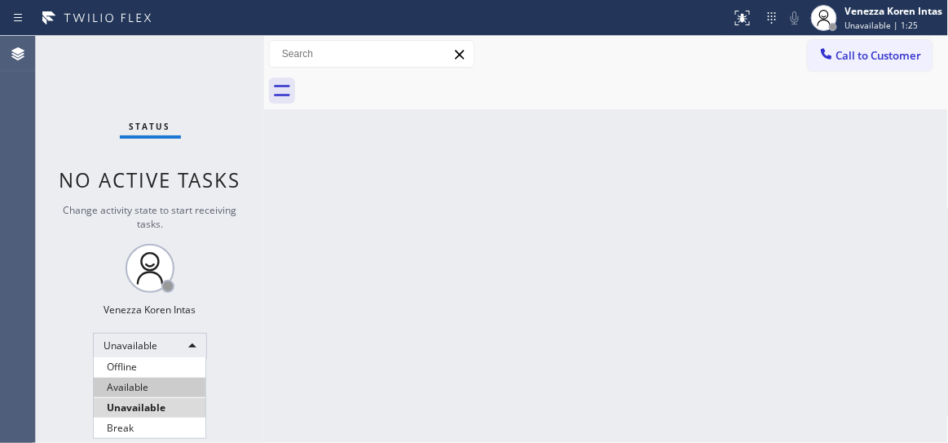
click at [150, 382] on li "Available" at bounding box center [150, 388] width 112 height 20
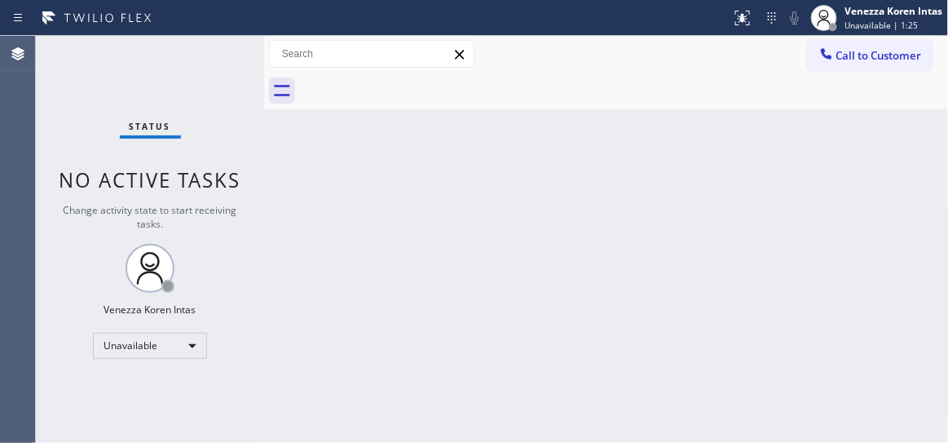
drag, startPoint x: 306, startPoint y: 130, endPoint x: 359, endPoint y: 146, distance: 55.5
click at [309, 129] on div "Back to Dashboard Change Sender ID Customers Technicians Select a contact Outbo…" at bounding box center [606, 239] width 685 height 407
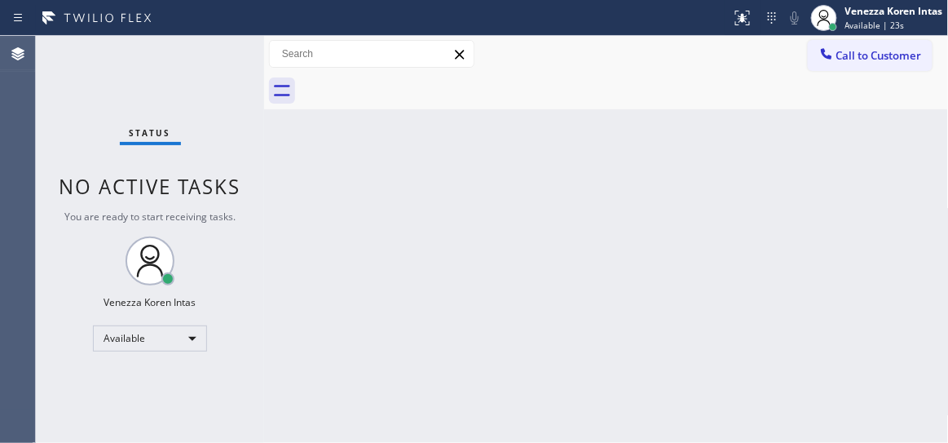
drag, startPoint x: 215, startPoint y: 172, endPoint x: 600, endPoint y: 281, distance: 399.9
click at [214, 174] on div "Status No active tasks You are ready to start receiving tasks. Venezza Koren In…" at bounding box center [150, 239] width 228 height 407
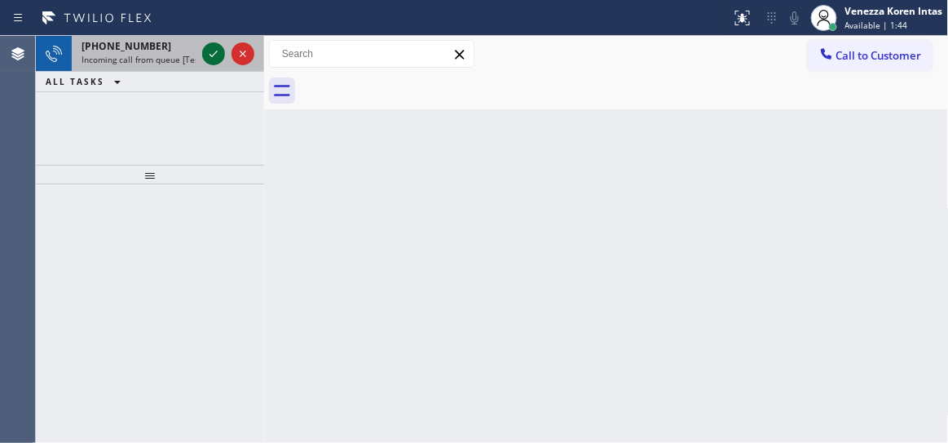
click at [210, 53] on icon at bounding box center [214, 54] width 20 height 20
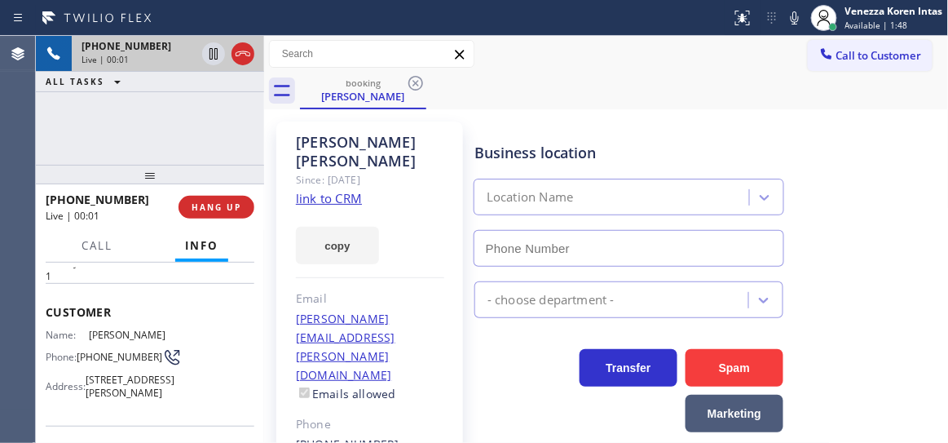
scroll to position [148, 0]
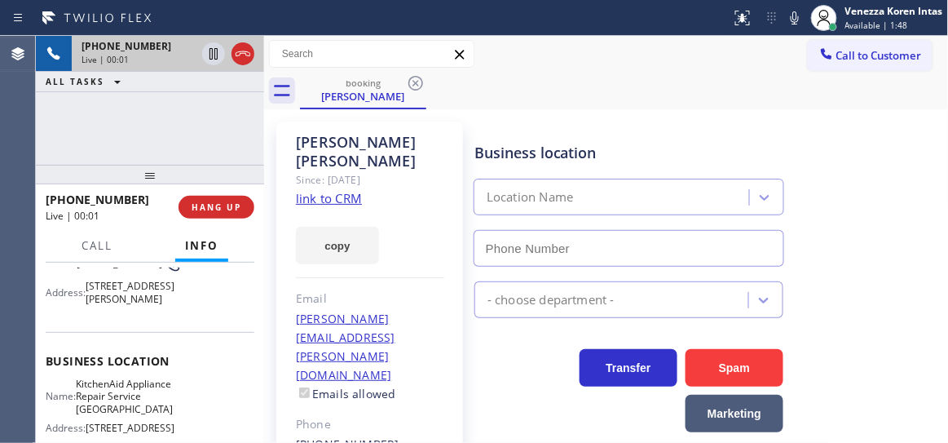
type input "(415) 908-1569"
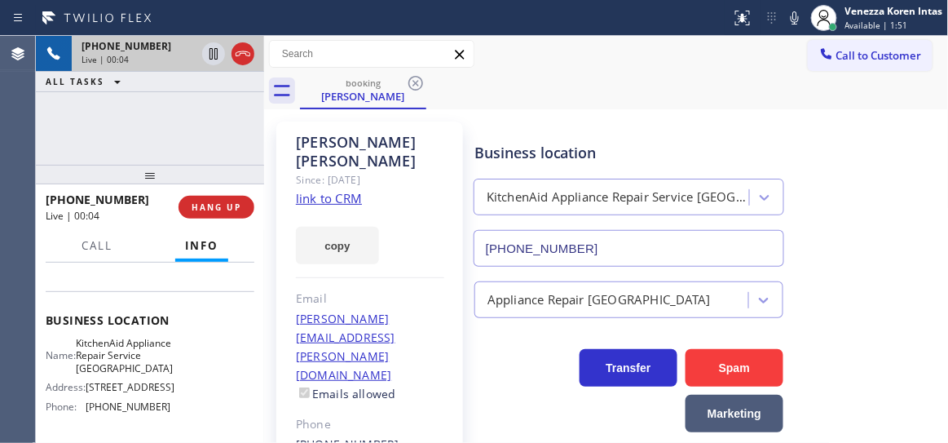
scroll to position [222, 0]
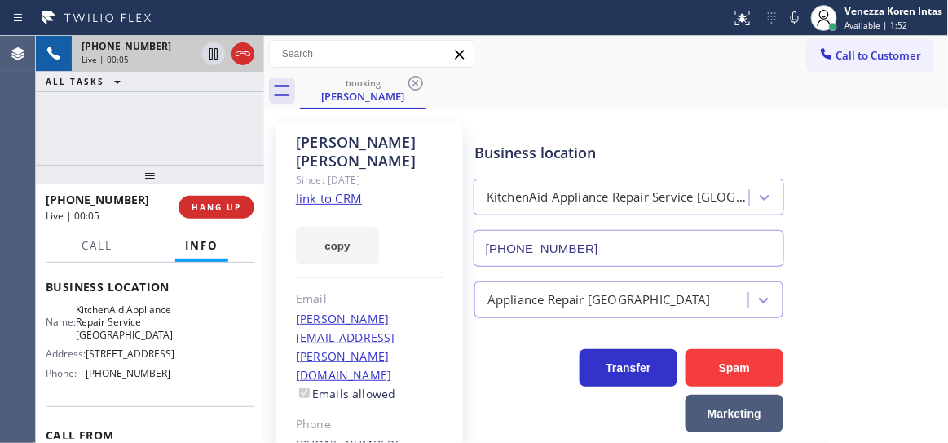
click at [312, 190] on link "link to CRM" at bounding box center [329, 198] width 66 height 16
click at [345, 190] on link "link to CRM" at bounding box center [329, 198] width 66 height 16
click at [522, 33] on div "Status report No issues detected If you experience an issue, please download th…" at bounding box center [474, 18] width 948 height 36
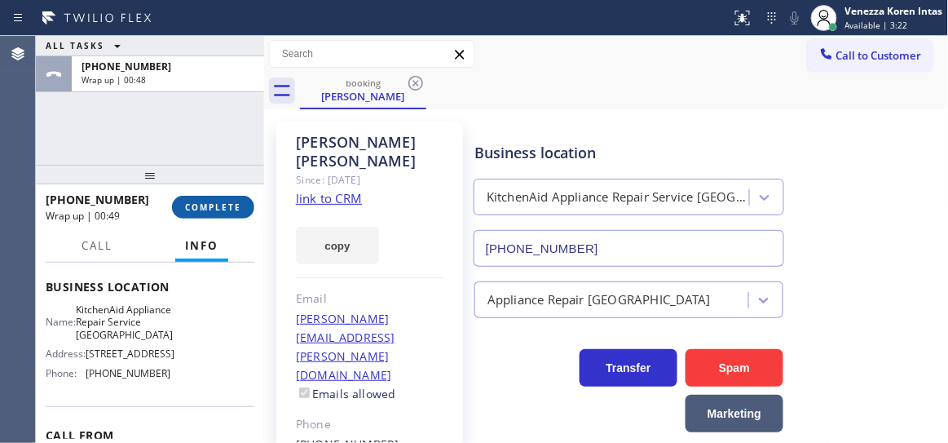
click at [236, 205] on span "COMPLETE" at bounding box center [213, 206] width 56 height 11
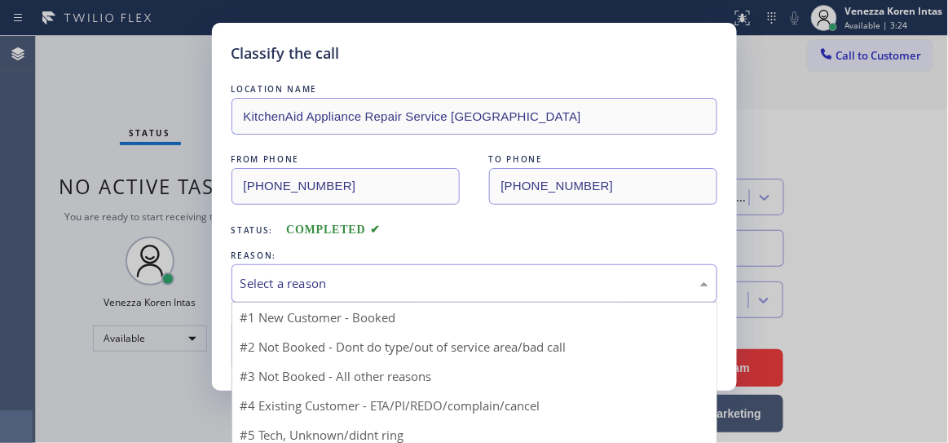
click at [405, 275] on div "Select a reason" at bounding box center [475, 283] width 468 height 19
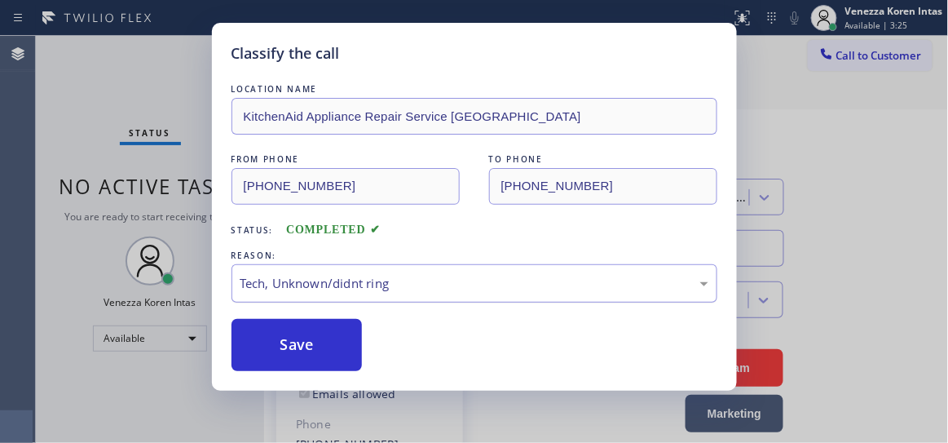
click at [447, 294] on div "Tech, Unknown/didnt ring" at bounding box center [475, 283] width 486 height 38
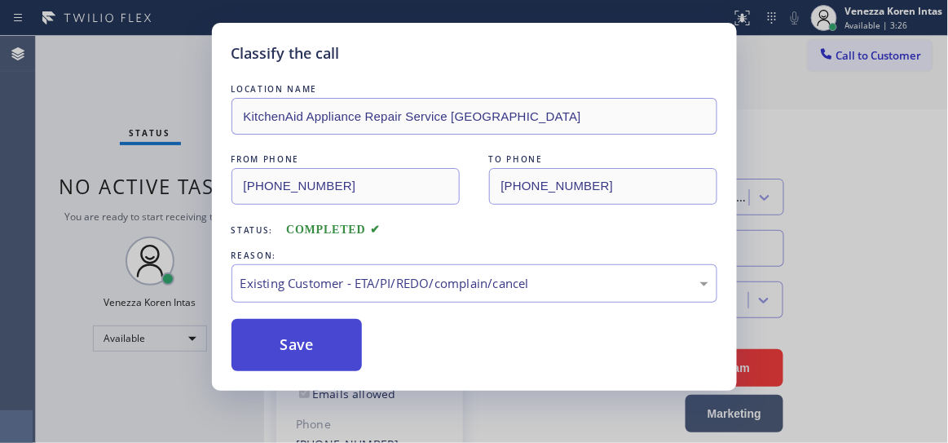
click at [307, 352] on button "Save" at bounding box center [297, 345] width 131 height 52
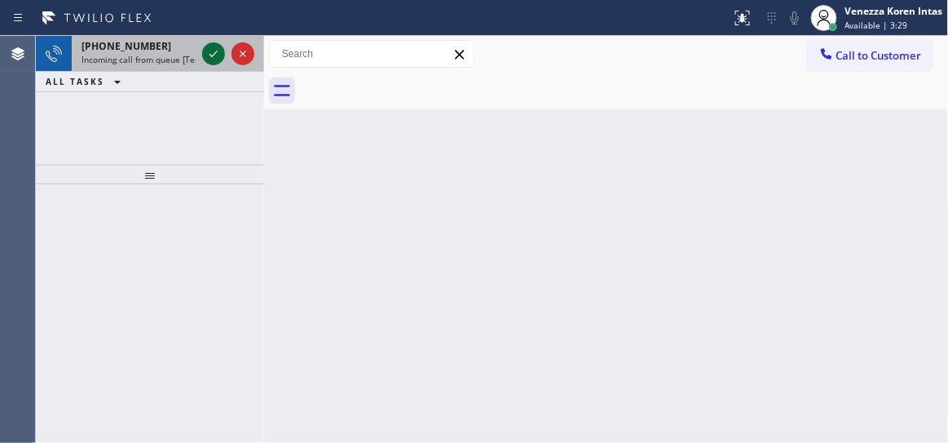
click at [210, 53] on icon at bounding box center [214, 54] width 20 height 20
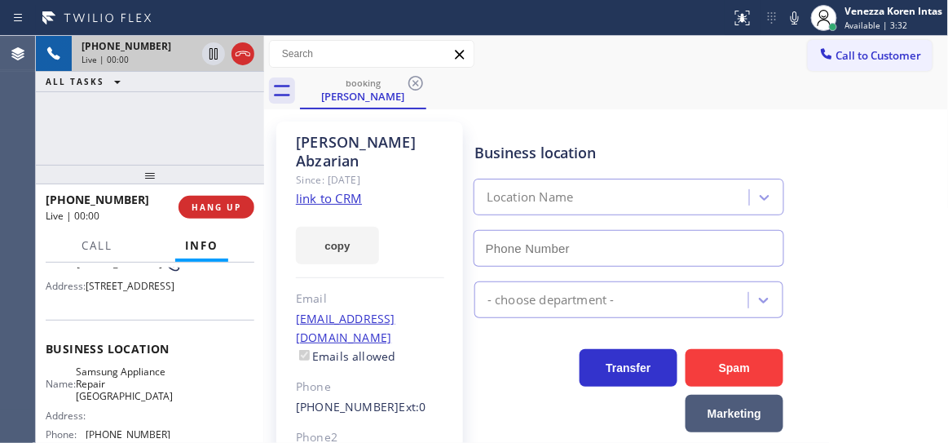
type input "(206) 594-2543"
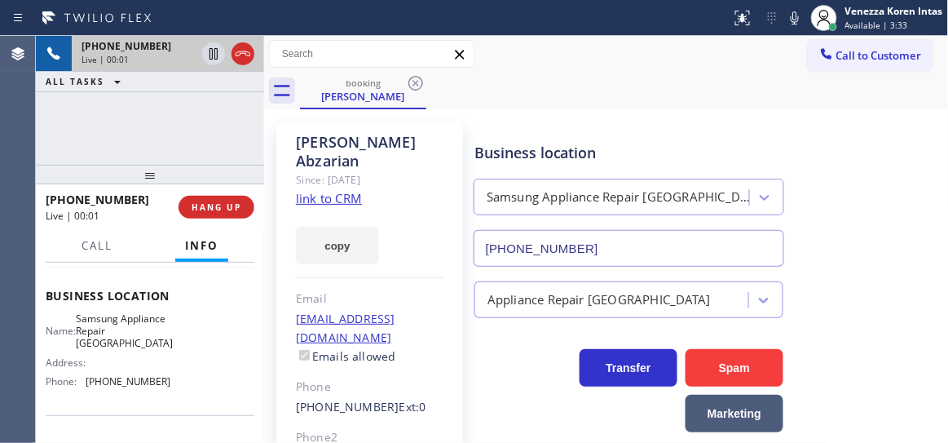
scroll to position [222, 0]
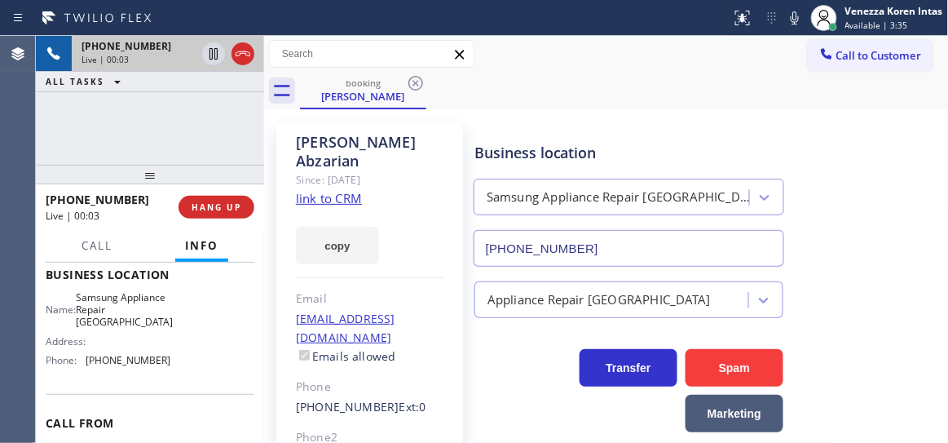
drag, startPoint x: 441, startPoint y: 179, endPoint x: 460, endPoint y: 16, distance: 164.2
click at [441, 179] on div "David Abzarian Since: 20 may 2020 link to CRM copy Email no@gmail.com Emails al…" at bounding box center [369, 374] width 187 height 505
click at [334, 190] on link "link to CRM" at bounding box center [329, 198] width 66 height 16
click at [93, 254] on button "Call" at bounding box center [97, 246] width 51 height 32
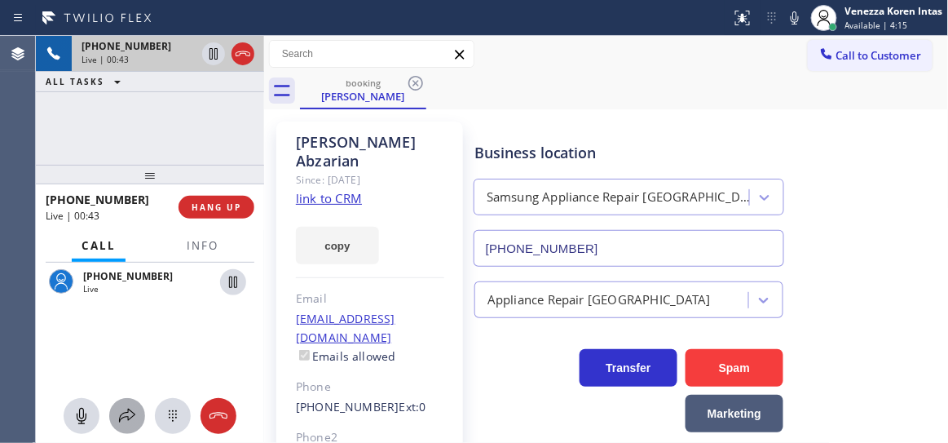
click at [135, 417] on icon at bounding box center [127, 416] width 20 height 20
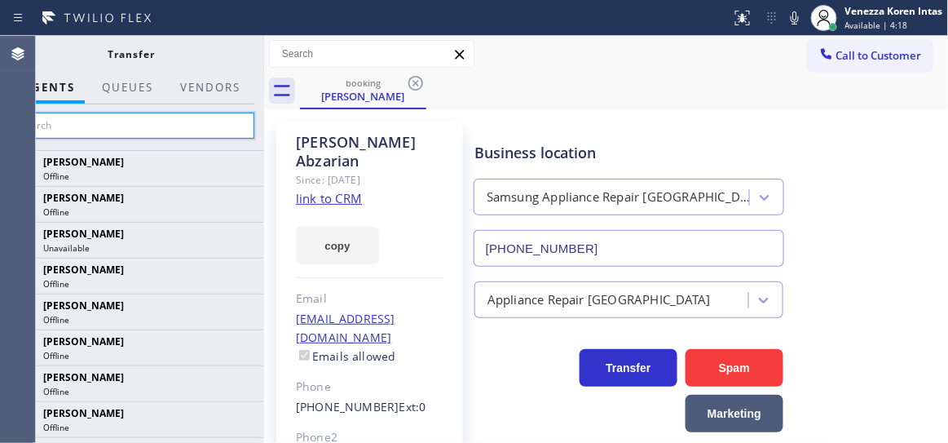
click at [198, 125] on input "text" at bounding box center [131, 126] width 245 height 26
click at [220, 124] on input "text" at bounding box center [131, 126] width 245 height 26
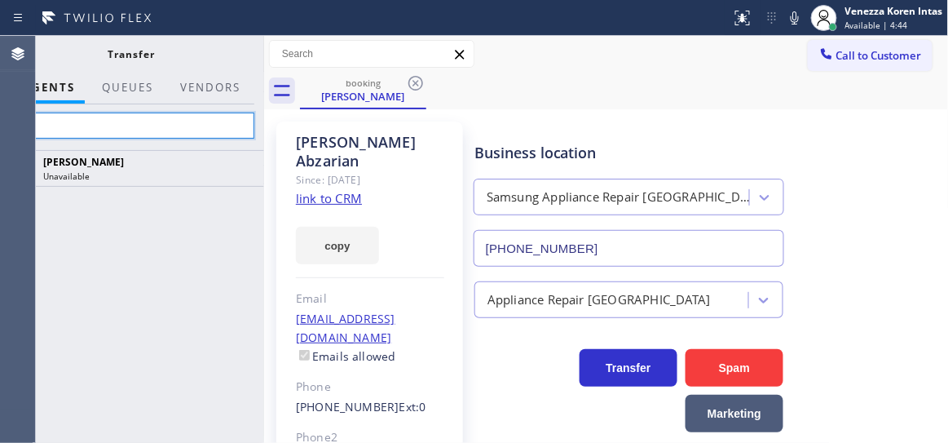
type input "p"
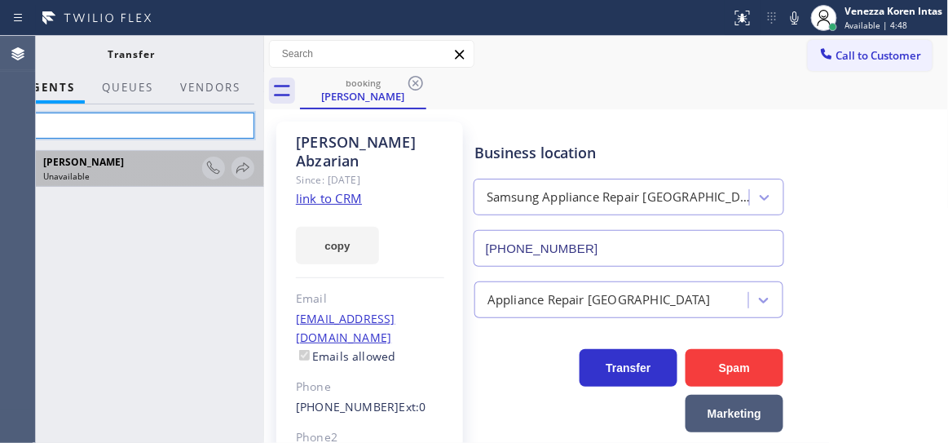
type input "p"
type input "ple"
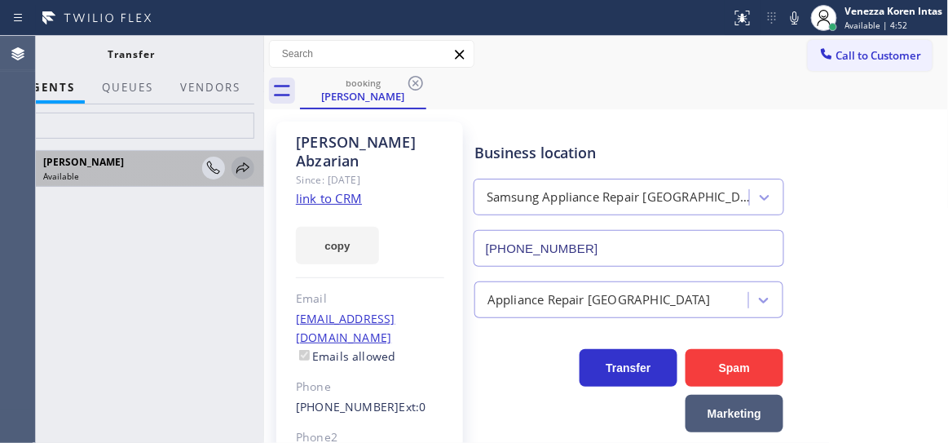
click at [242, 172] on icon at bounding box center [243, 168] width 20 height 20
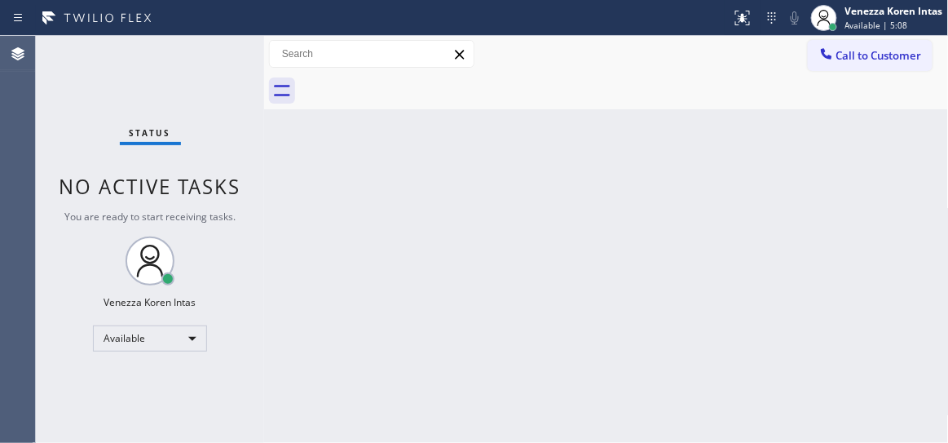
drag, startPoint x: 166, startPoint y: 88, endPoint x: 183, endPoint y: 104, distance: 23.1
click at [166, 89] on div "Status No active tasks You are ready to start receiving tasks. Venezza Koren In…" at bounding box center [150, 239] width 228 height 407
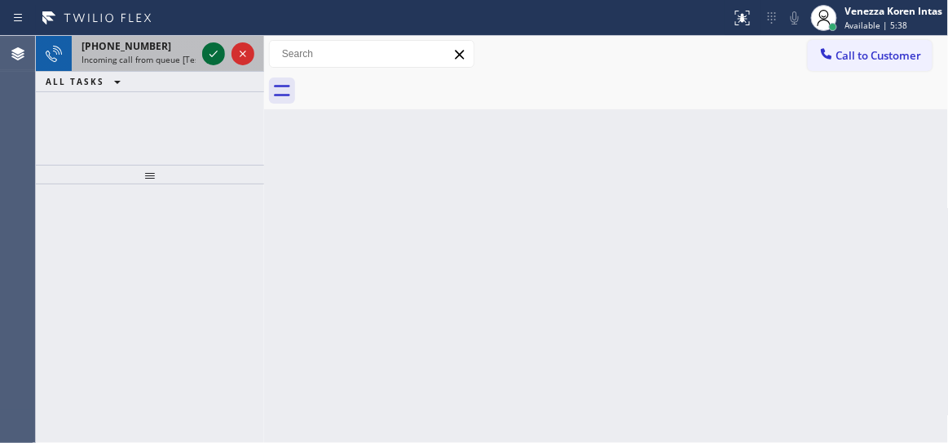
click at [220, 53] on icon at bounding box center [214, 54] width 20 height 20
click at [214, 56] on icon at bounding box center [214, 54] width 20 height 20
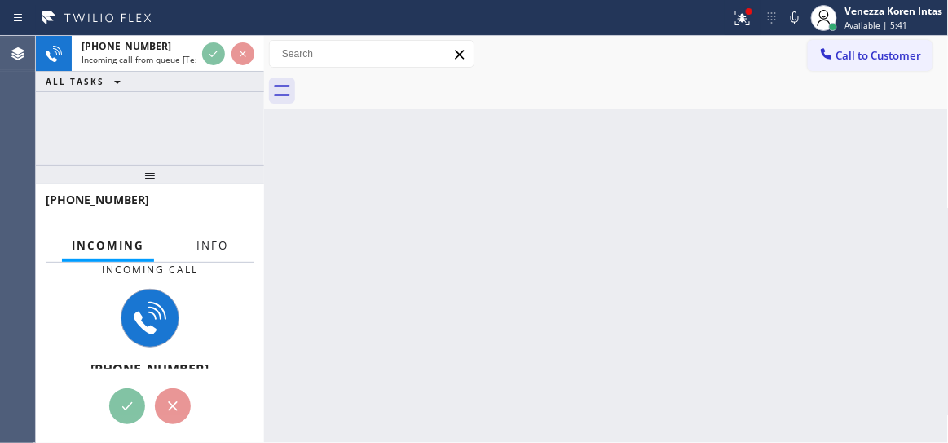
click at [229, 242] on div "Incoming Info" at bounding box center [150, 246] width 209 height 33
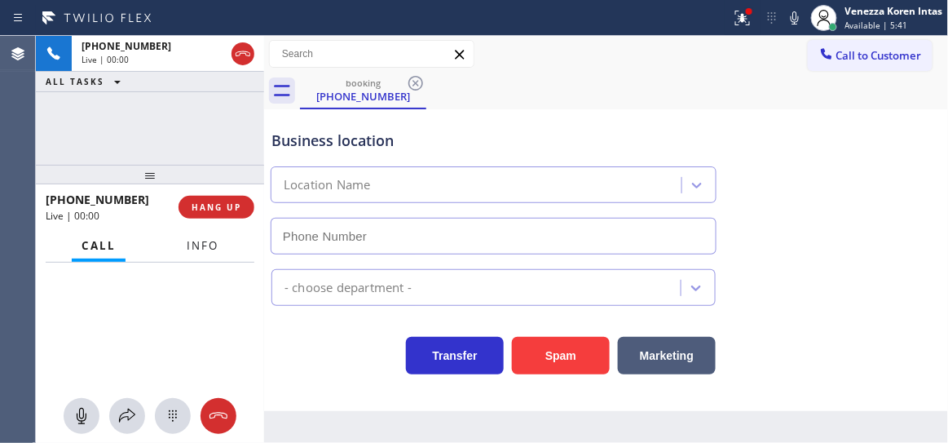
type input "(415) 231-7353"
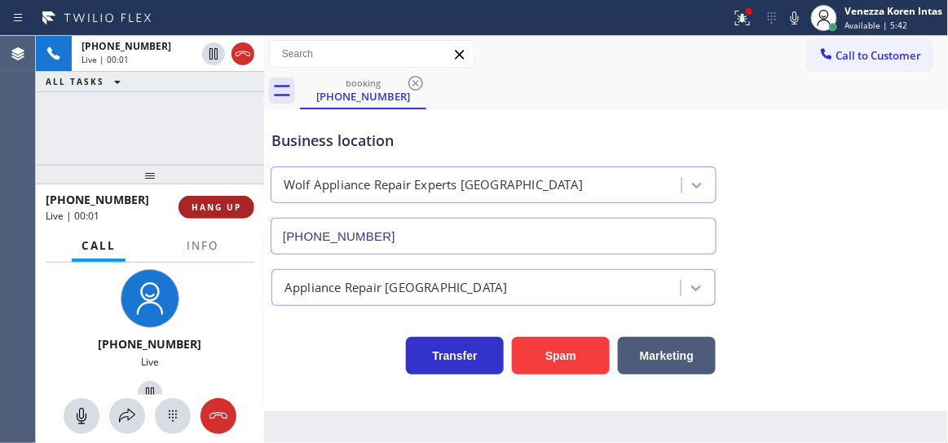
click at [210, 207] on span "HANG UP" at bounding box center [217, 206] width 50 height 11
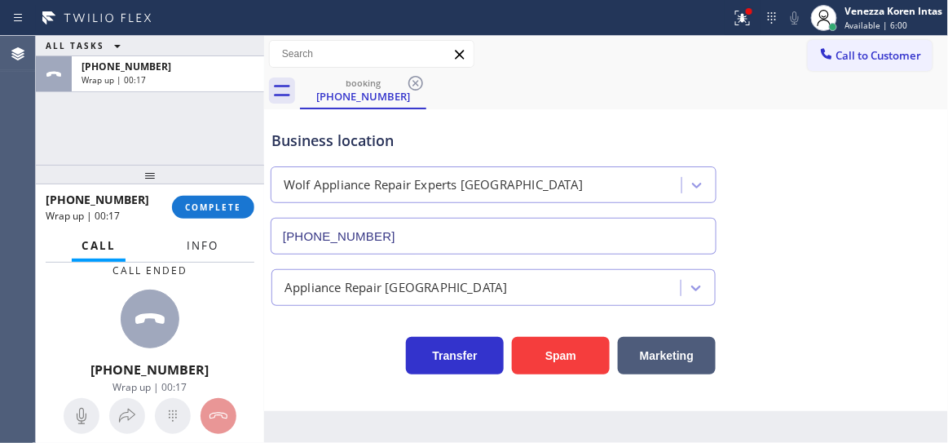
drag, startPoint x: 206, startPoint y: 245, endPoint x: 334, endPoint y: 251, distance: 127.4
click at [206, 245] on span "Info" at bounding box center [203, 245] width 32 height 15
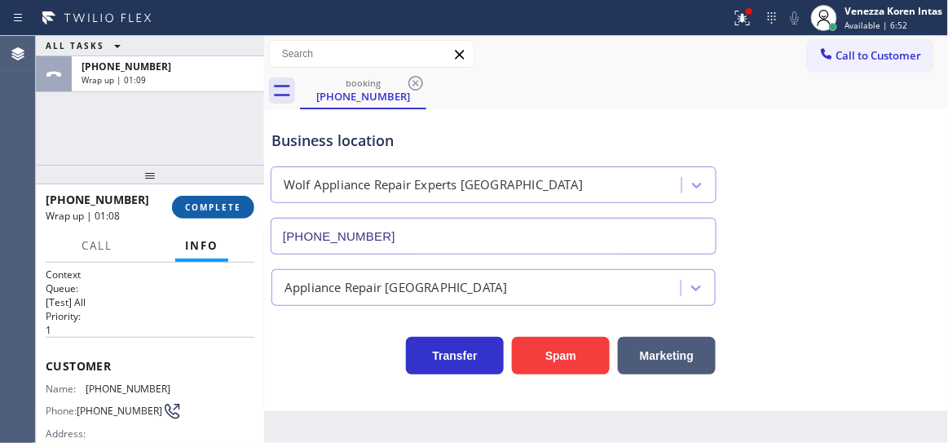
drag, startPoint x: 213, startPoint y: 206, endPoint x: 213, endPoint y: 197, distance: 9.0
click at [213, 206] on span "COMPLETE" at bounding box center [213, 206] width 56 height 11
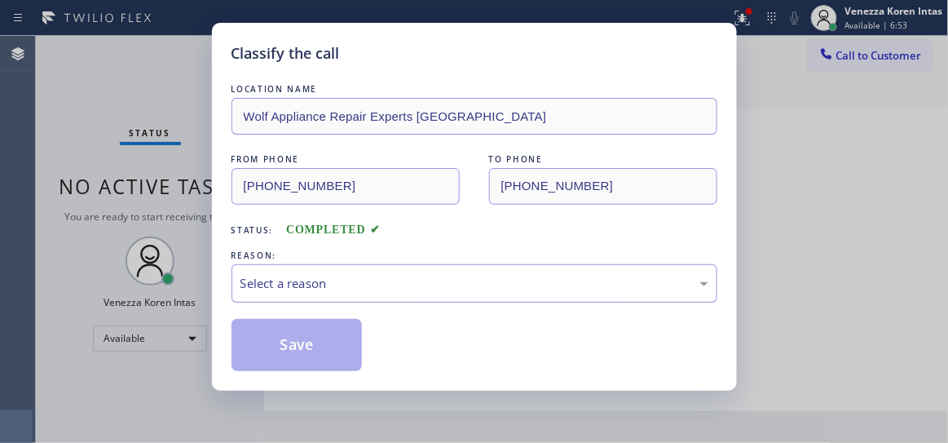
click at [362, 281] on div "Select a reason" at bounding box center [475, 283] width 468 height 19
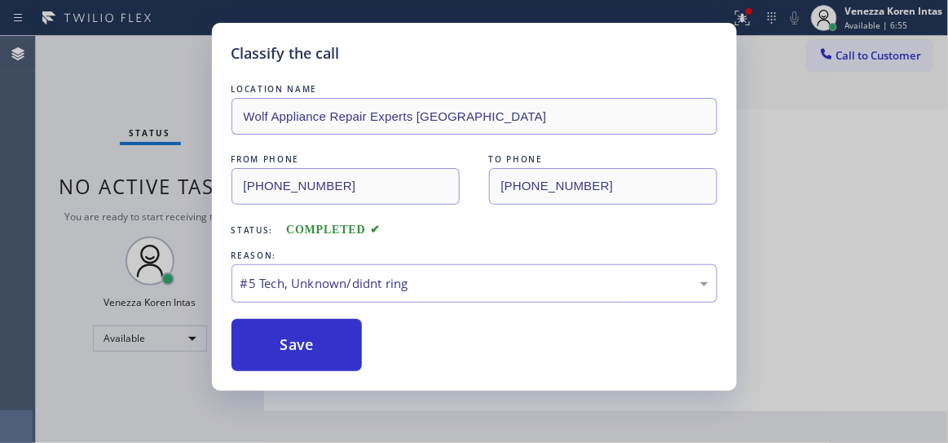
click at [319, 373] on div "Classify the call LOCATION NAME Wolf Appliance Repair Experts San Francisco FRO…" at bounding box center [474, 207] width 525 height 368
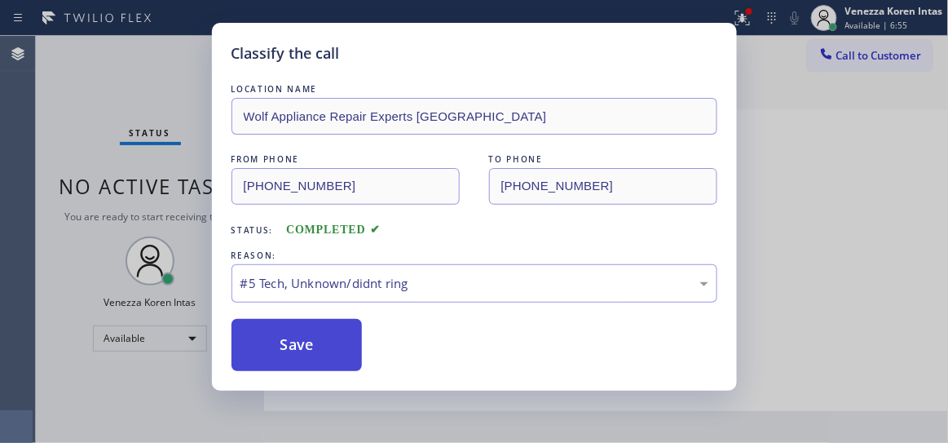
click at [322, 351] on button "Save" at bounding box center [297, 345] width 131 height 52
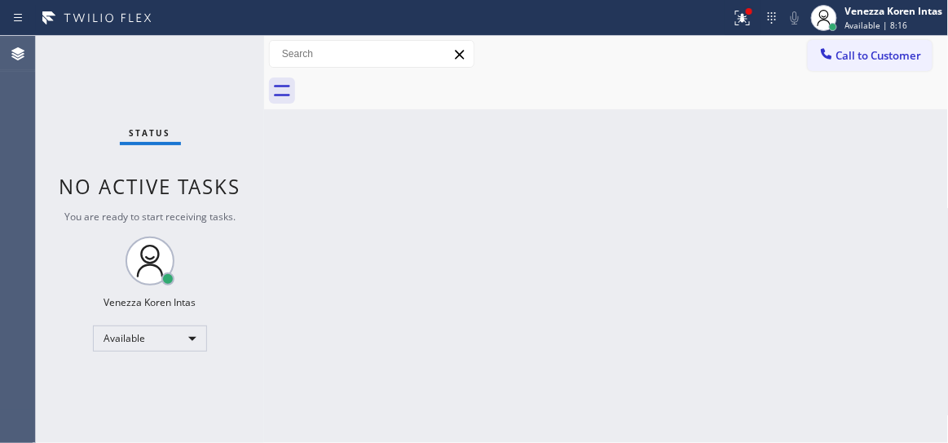
drag, startPoint x: 238, startPoint y: 122, endPoint x: 54, endPoint y: 125, distance: 184.3
click at [238, 122] on div "Status No active tasks You are ready to start receiving tasks. Venezza Koren In…" at bounding box center [150, 239] width 228 height 407
drag, startPoint x: 167, startPoint y: 88, endPoint x: 276, endPoint y: 121, distance: 114.0
click at [169, 89] on div "Status No active tasks You are ready to start receiving tasks. Venezza Koren In…" at bounding box center [150, 239] width 228 height 407
click at [435, 89] on div at bounding box center [624, 91] width 649 height 37
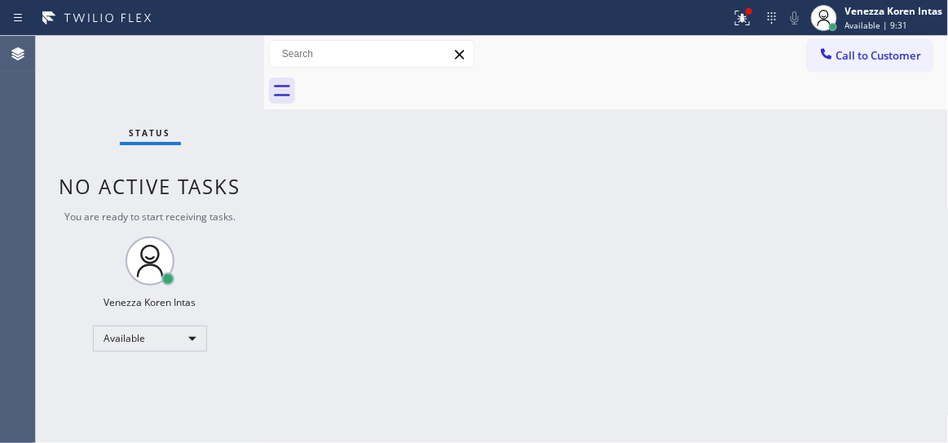
drag, startPoint x: 210, startPoint y: 111, endPoint x: 602, endPoint y: 337, distance: 452.0
click at [210, 111] on div "Status No active tasks You are ready to start receiving tasks. Venezza Koren In…" at bounding box center [150, 239] width 228 height 407
click at [168, 79] on div "Status No active tasks You are ready to start receiving tasks. Venezza Koren In…" at bounding box center [150, 239] width 228 height 407
click at [185, 117] on div "Status No active tasks You are ready to start receiving tasks. Venezza Koren In…" at bounding box center [150, 239] width 228 height 407
drag, startPoint x: 198, startPoint y: 97, endPoint x: 204, endPoint y: 104, distance: 8.7
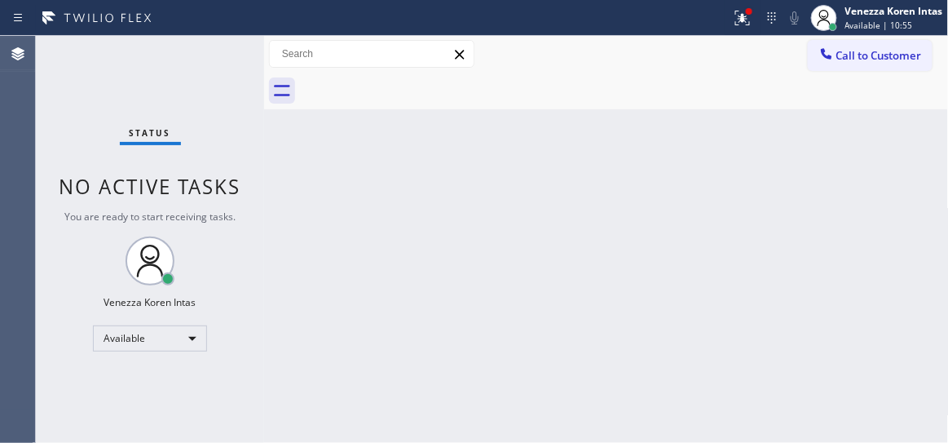
click at [198, 97] on div "Status No active tasks You are ready to start receiving tasks. Venezza Koren In…" at bounding box center [150, 239] width 228 height 407
click at [756, 29] on button at bounding box center [743, 18] width 36 height 36
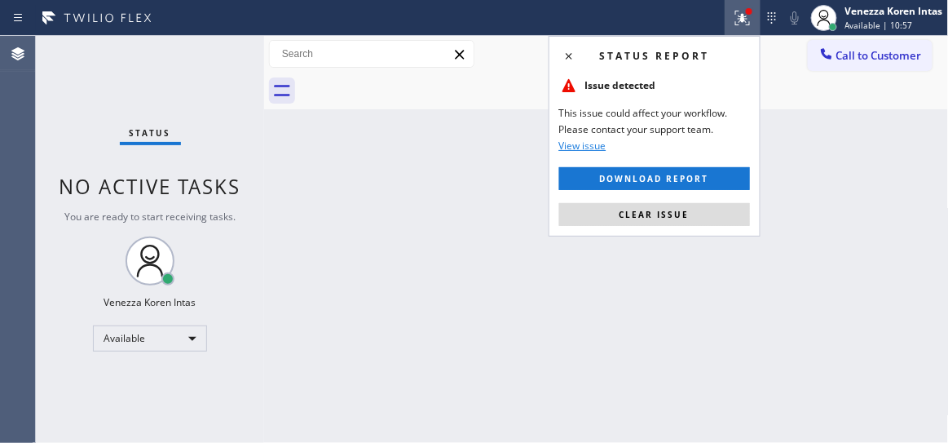
drag, startPoint x: 658, startPoint y: 213, endPoint x: 555, endPoint y: 123, distance: 136.4
click at [657, 212] on span "Clear issue" at bounding box center [655, 214] width 70 height 11
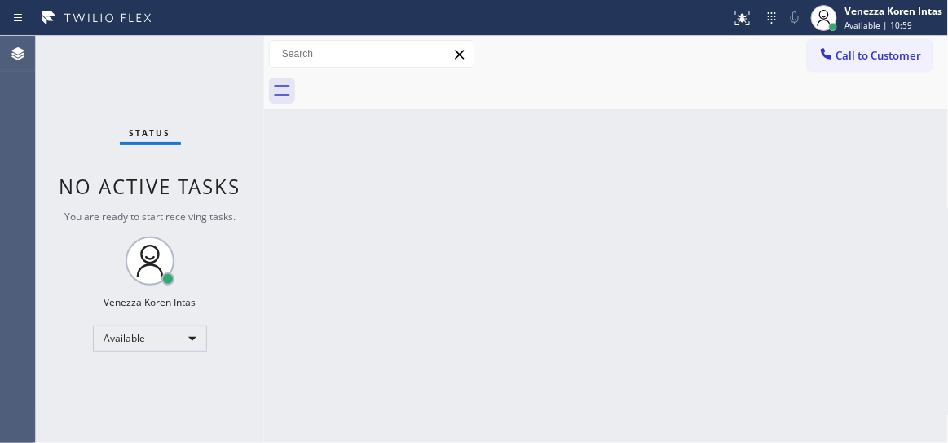
click at [365, 153] on div "Back to Dashboard Change Sender ID Customers Technicians Select a contact Outbo…" at bounding box center [606, 239] width 685 height 407
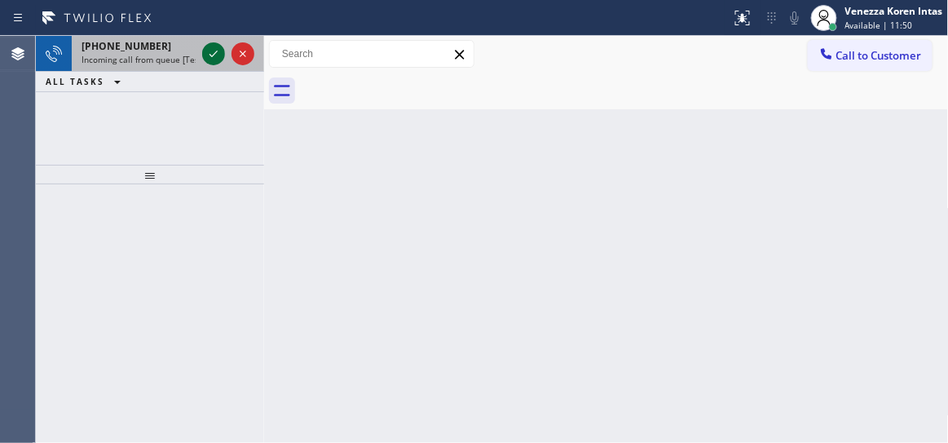
click at [221, 51] on icon at bounding box center [214, 54] width 20 height 20
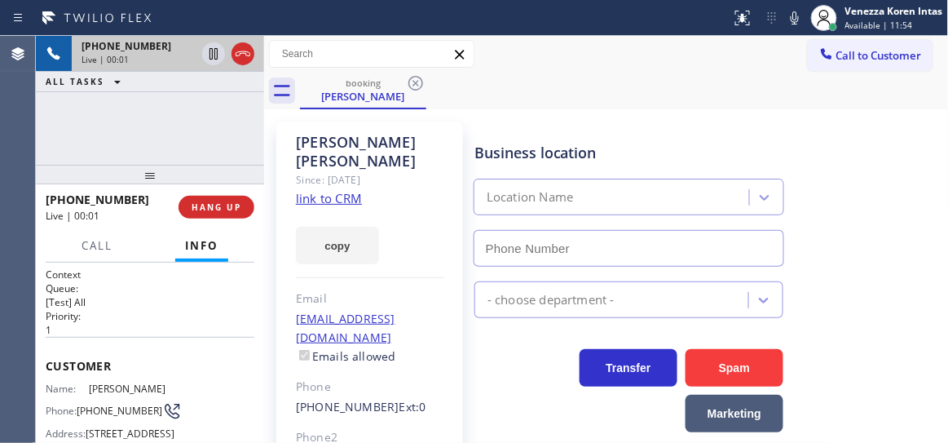
type input "[PHONE_NUMBER]"
click at [343, 190] on link "link to CRM" at bounding box center [329, 198] width 66 height 16
click at [628, 103] on div "booking Kellie Wagner" at bounding box center [624, 91] width 649 height 37
drag, startPoint x: 792, startPoint y: 21, endPoint x: 758, endPoint y: 49, distance: 44.1
click at [792, 21] on icon at bounding box center [795, 17] width 8 height 13
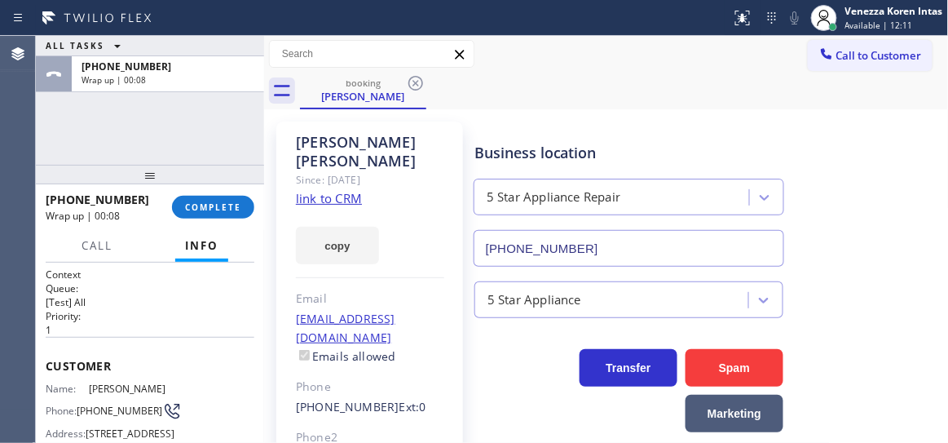
click at [152, 144] on div "ALL TASKS ALL TASKS ACTIVE TASKS TASKS IN WRAP UP +16268939871 Wrap up | 00:08" at bounding box center [150, 100] width 228 height 129
click at [213, 207] on span "COMPLETE" at bounding box center [213, 206] width 56 height 11
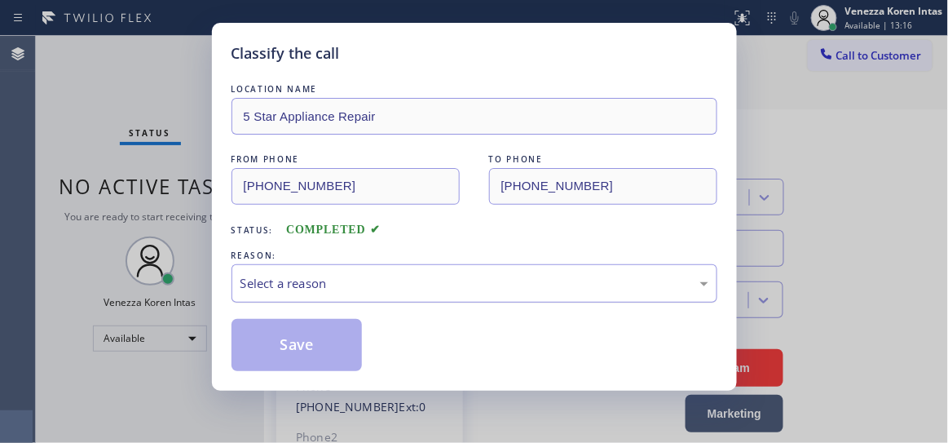
click at [430, 272] on div "Select a reason" at bounding box center [475, 283] width 486 height 38
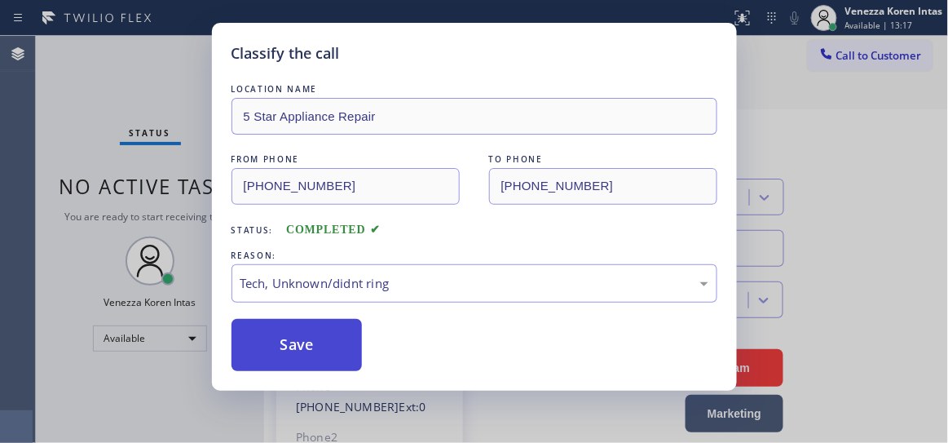
click at [303, 347] on button "Save" at bounding box center [297, 345] width 131 height 52
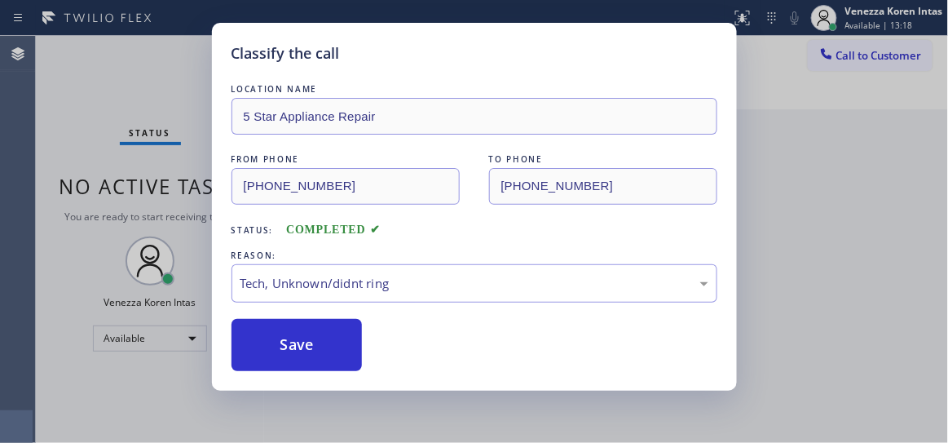
click at [199, 60] on div "Classify the call LOCATION NAME 5 Star Appliance Repair FROM PHONE (626) 893-98…" at bounding box center [474, 221] width 948 height 443
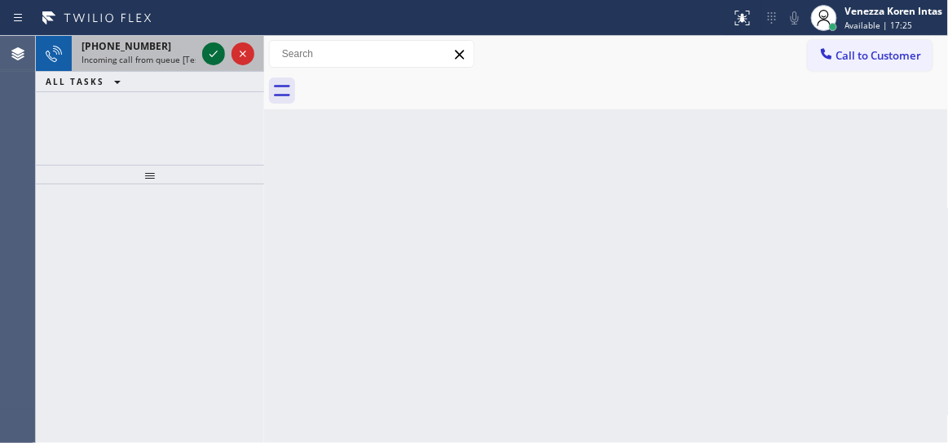
click at [211, 54] on icon at bounding box center [214, 54] width 20 height 20
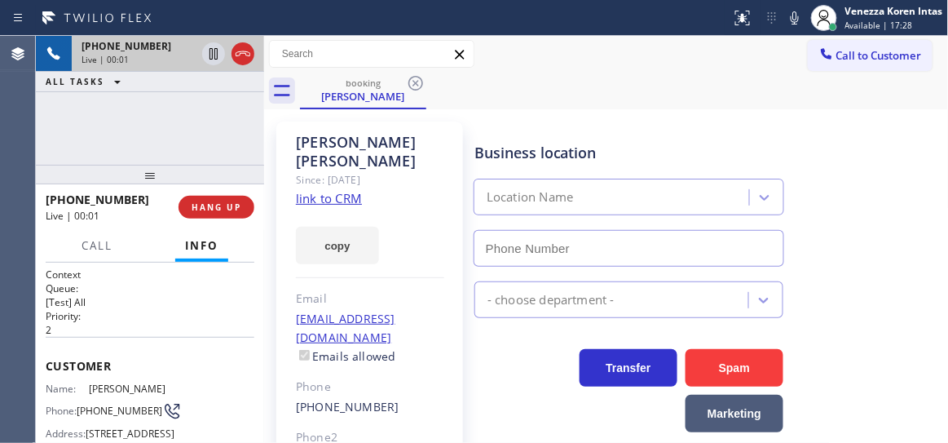
type input "(805) 261-2411"
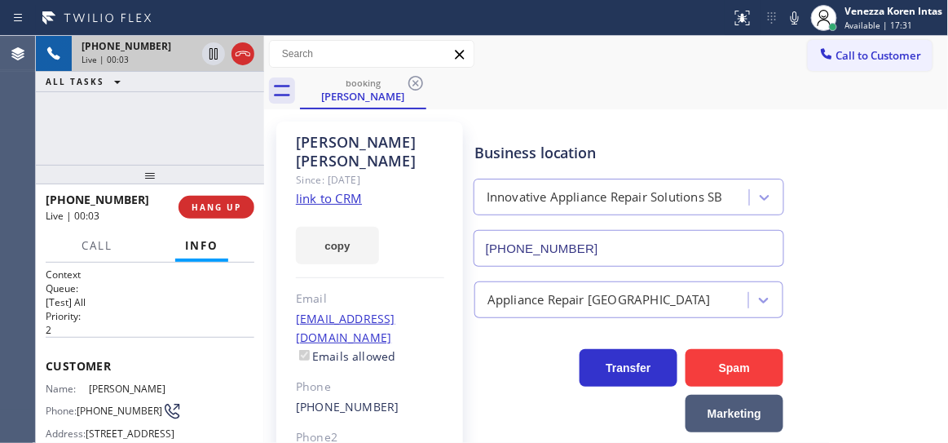
click at [308, 190] on link "link to CRM" at bounding box center [329, 198] width 66 height 16
click at [791, 18] on icon at bounding box center [795, 17] width 8 height 13
click at [218, 54] on icon at bounding box center [214, 54] width 20 height 20
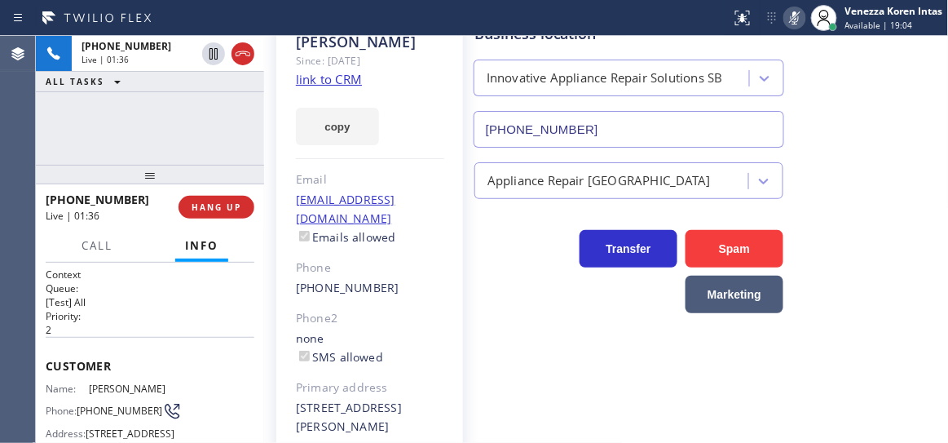
scroll to position [175, 0]
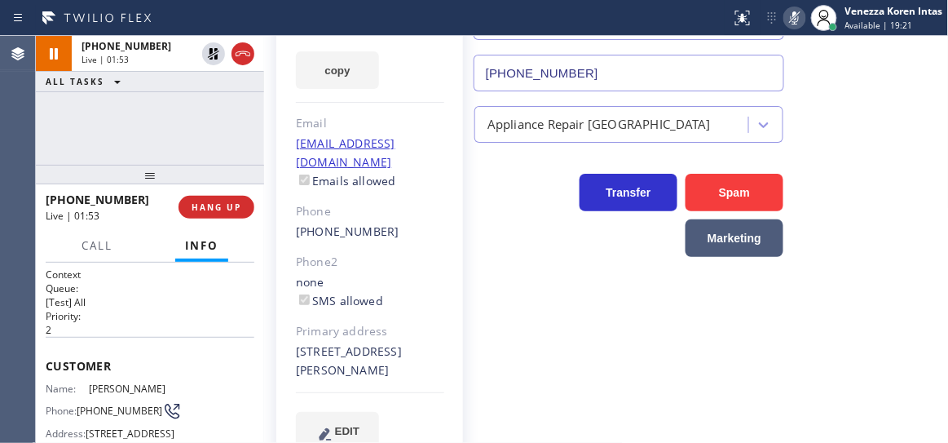
drag, startPoint x: 237, startPoint y: 108, endPoint x: 235, endPoint y: 91, distance: 18.1
click at [237, 108] on div "+18053197000 Live | 01:53 ALL TASKS ALL TASKS ACTIVE TASKS TASKS IN WRAP UP" at bounding box center [150, 100] width 228 height 129
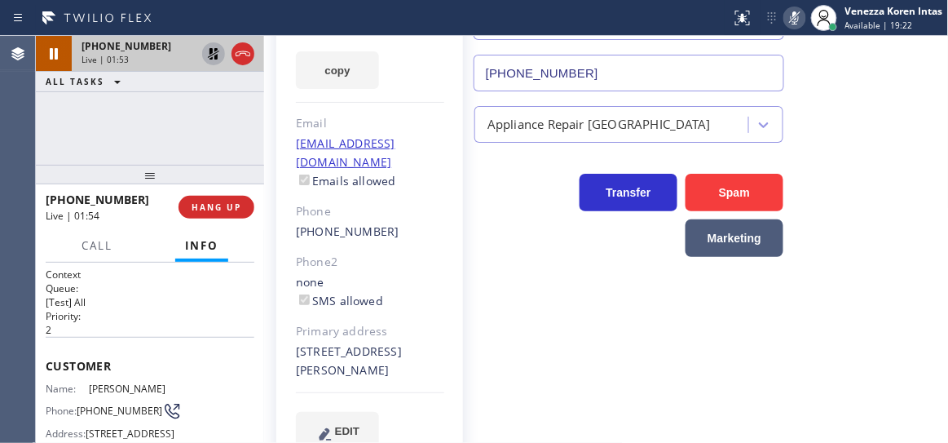
click at [210, 55] on icon at bounding box center [213, 53] width 11 height 11
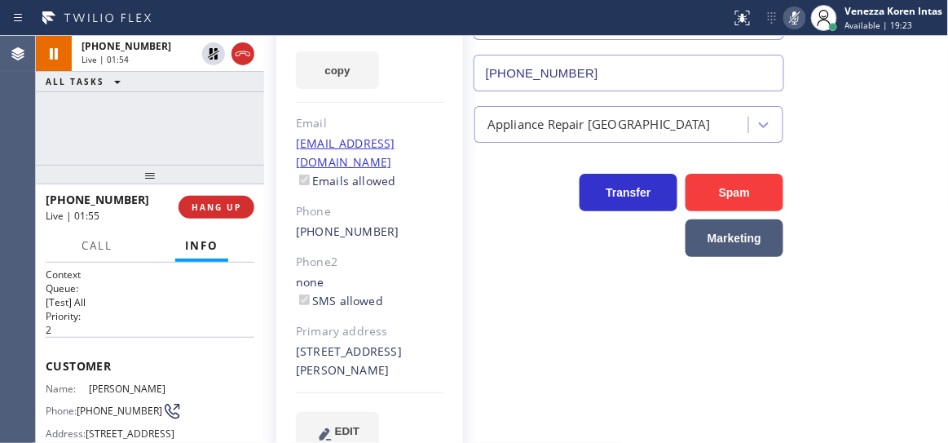
click at [789, 20] on icon at bounding box center [795, 18] width 20 height 20
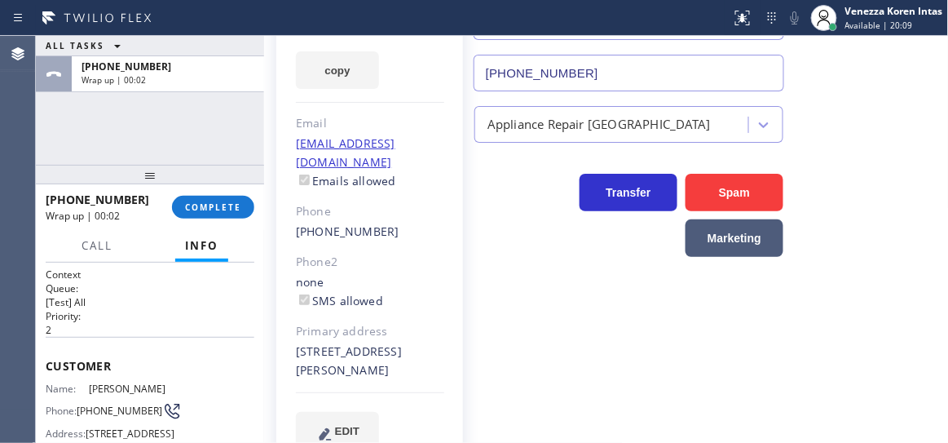
click at [214, 144] on div "ALL TASKS ALL TASKS ACTIVE TASKS TASKS IN WRAP UP +18053197000 Wrap up | 00:02" at bounding box center [150, 100] width 228 height 129
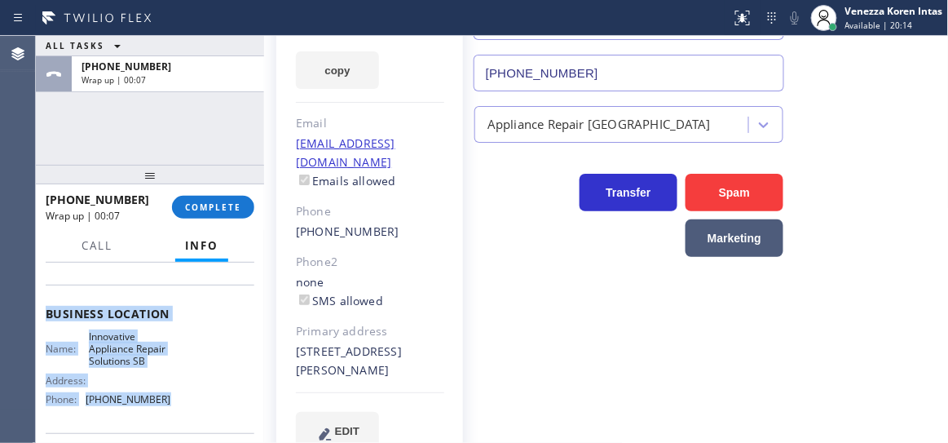
scroll to position [329, 0]
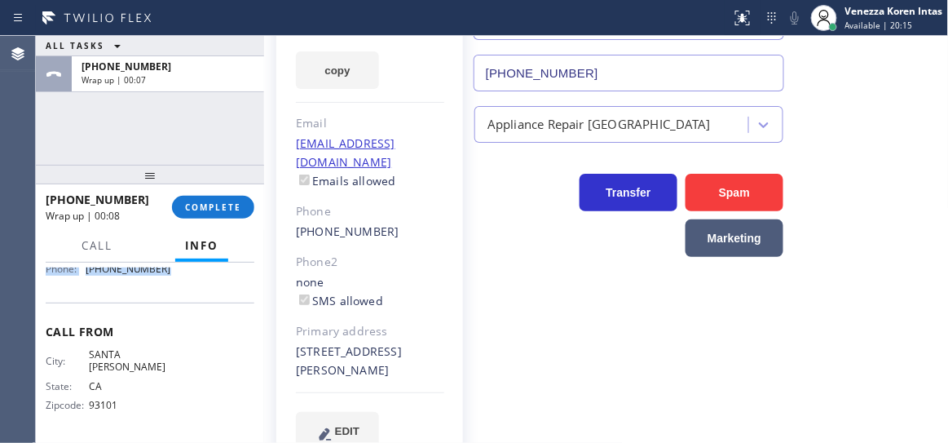
drag, startPoint x: 42, startPoint y: 356, endPoint x: 225, endPoint y: 294, distance: 192.9
click at [225, 294] on div "Context Queue: [Test] All Priority: 2 Customer Name: Diana Flores Phone: (805) …" at bounding box center [150, 353] width 228 height 181
copy div "Customer Name: Diana Flores Phone: (805) 319-7000 Address: 515 N Alisos St, San…"
drag, startPoint x: 245, startPoint y: 158, endPoint x: 290, endPoint y: 181, distance: 50.3
click at [247, 156] on div "ALL TASKS ALL TASKS ACTIVE TASKS TASKS IN WRAP UP +18053197000 Wrap up | 01:07" at bounding box center [150, 100] width 228 height 129
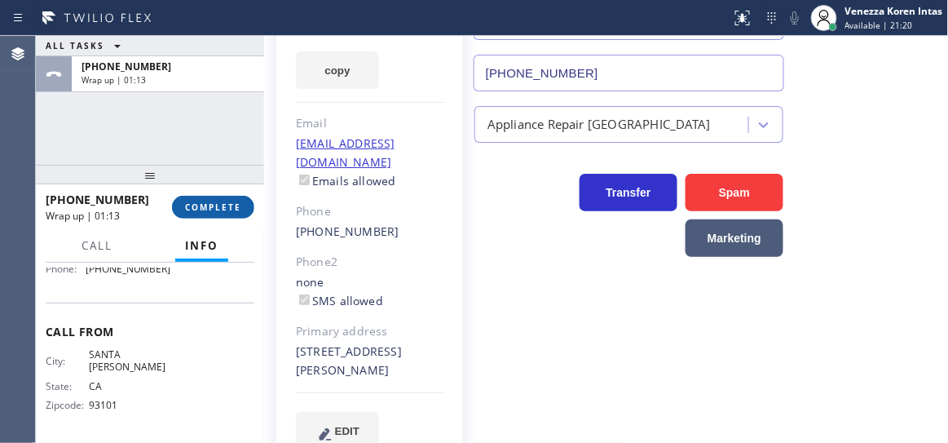
click at [234, 214] on button "COMPLETE" at bounding box center [213, 207] width 82 height 23
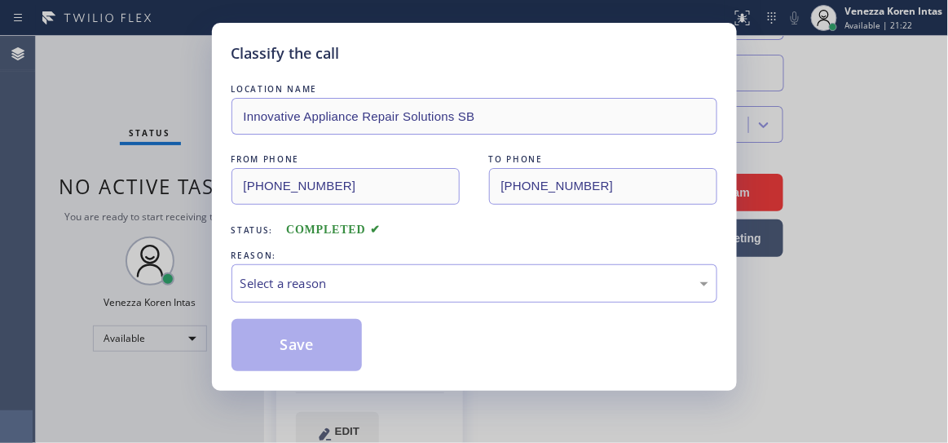
click at [354, 260] on div "REASON:" at bounding box center [475, 255] width 486 height 17
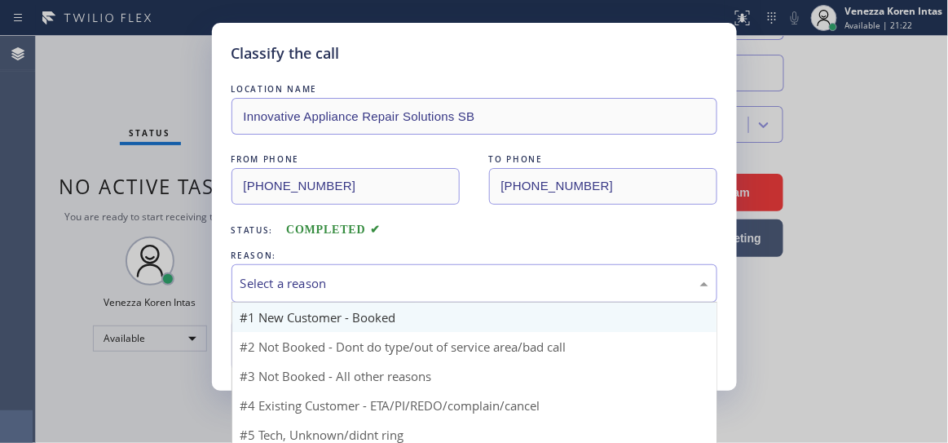
drag, startPoint x: 355, startPoint y: 288, endPoint x: 355, endPoint y: 303, distance: 14.7
click at [355, 290] on div "Select a reason" at bounding box center [475, 283] width 468 height 19
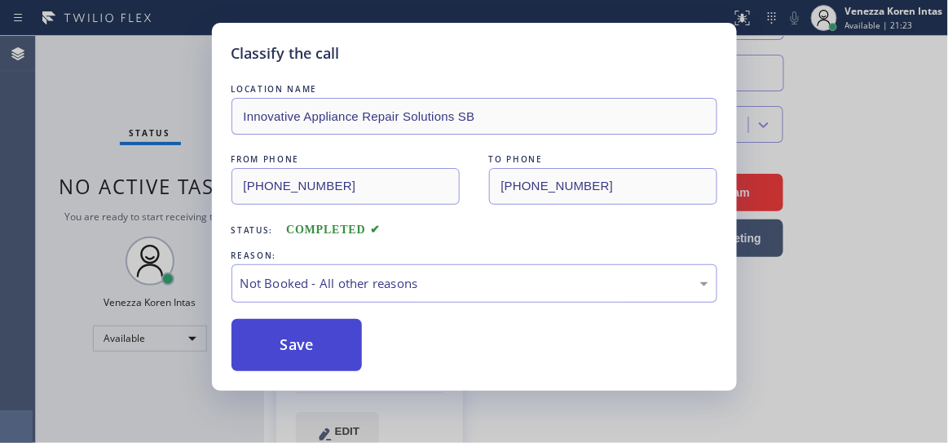
click at [345, 333] on button "Save" at bounding box center [297, 345] width 131 height 52
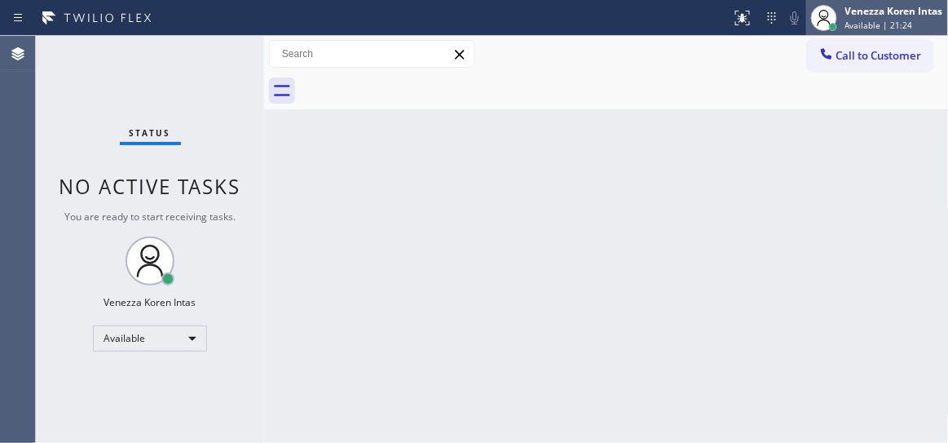
click at [849, 20] on span "Available | 21:24" at bounding box center [880, 25] width 68 height 11
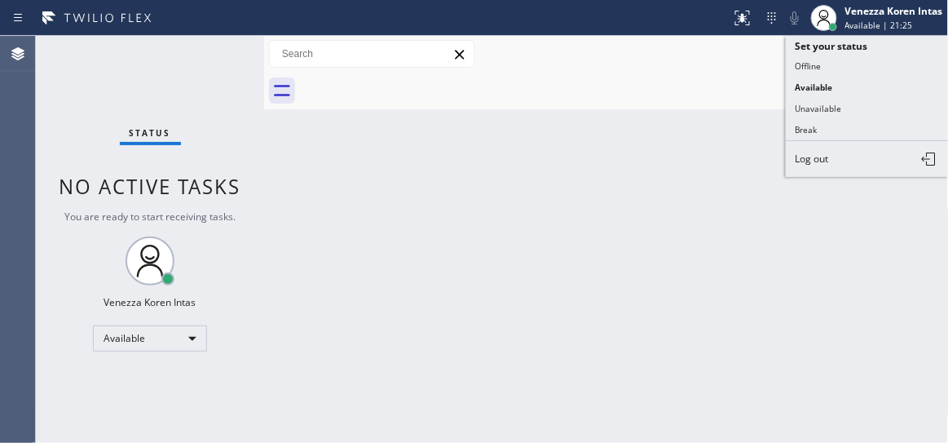
drag, startPoint x: 829, startPoint y: 102, endPoint x: 858, endPoint y: 54, distance: 55.9
click at [830, 101] on button "Unavailable" at bounding box center [867, 108] width 163 height 21
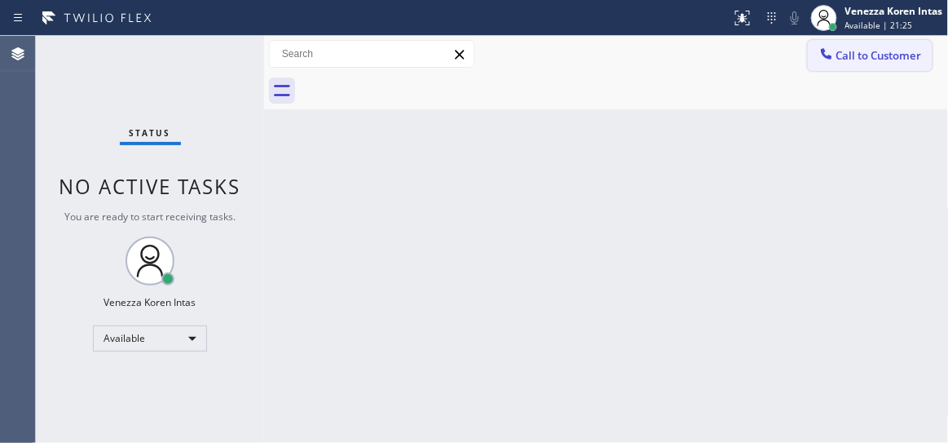
click at [860, 51] on span "Call to Customer" at bounding box center [880, 55] width 86 height 15
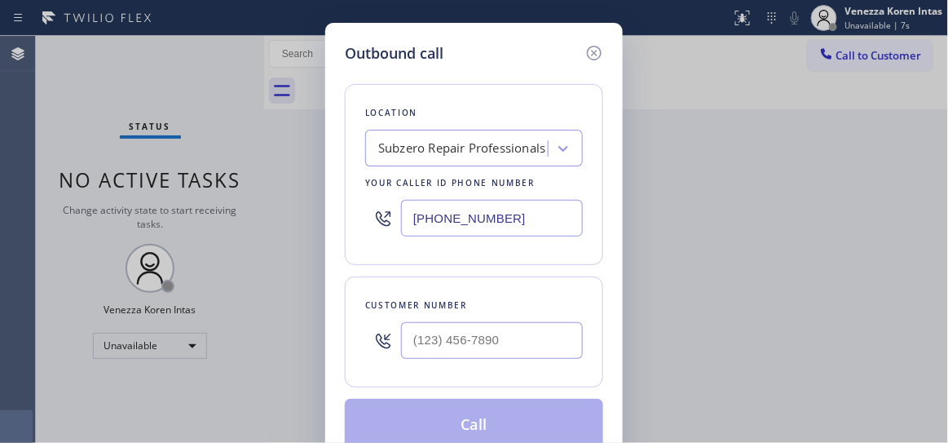
drag, startPoint x: 358, startPoint y: 258, endPoint x: 380, endPoint y: 254, distance: 22.3
click at [358, 258] on div "Location Subzero Repair Professionals Your caller id phone number (805) 303-5865" at bounding box center [474, 174] width 259 height 181
drag, startPoint x: 495, startPoint y: 216, endPoint x: 403, endPoint y: 214, distance: 92.2
click at [403, 214] on input "(805) 303-5865" at bounding box center [492, 218] width 182 height 37
drag, startPoint x: 512, startPoint y: 213, endPoint x: 355, endPoint y: 198, distance: 158.1
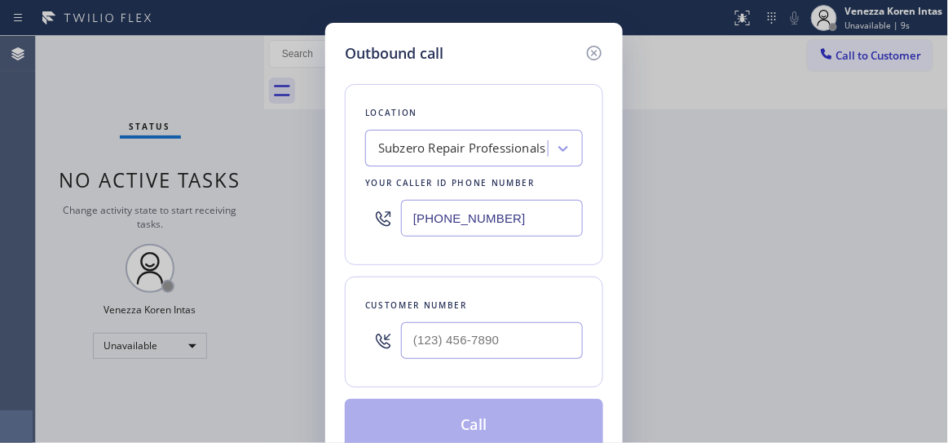
click at [355, 198] on div "Location Subzero Repair Professionals Your caller id phone number (805) 303-5865" at bounding box center [474, 174] width 259 height 181
paste input "261-2411"
type input "(805) 261-2411"
drag, startPoint x: 362, startPoint y: 212, endPoint x: 462, endPoint y: 220, distance: 100.6
click at [362, 212] on div "Location Innovative Appliance Repair Solutions SB Your caller id phone number (…" at bounding box center [474, 174] width 259 height 181
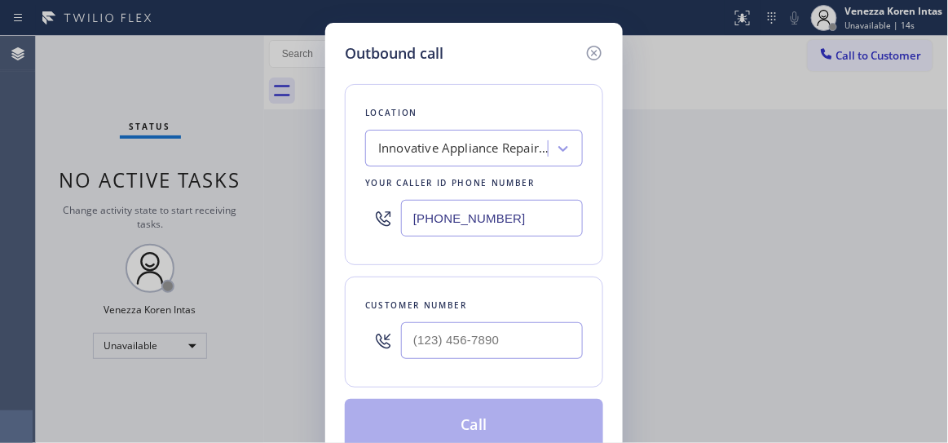
drag, startPoint x: 520, startPoint y: 213, endPoint x: 346, endPoint y: 214, distance: 174.5
click at [346, 214] on div "Location Innovative Appliance Repair Solutions SB Your caller id phone number (…" at bounding box center [474, 174] width 259 height 181
click at [486, 338] on input "(___) ___-____" at bounding box center [492, 340] width 182 height 37
paste input "805) 319-7000"
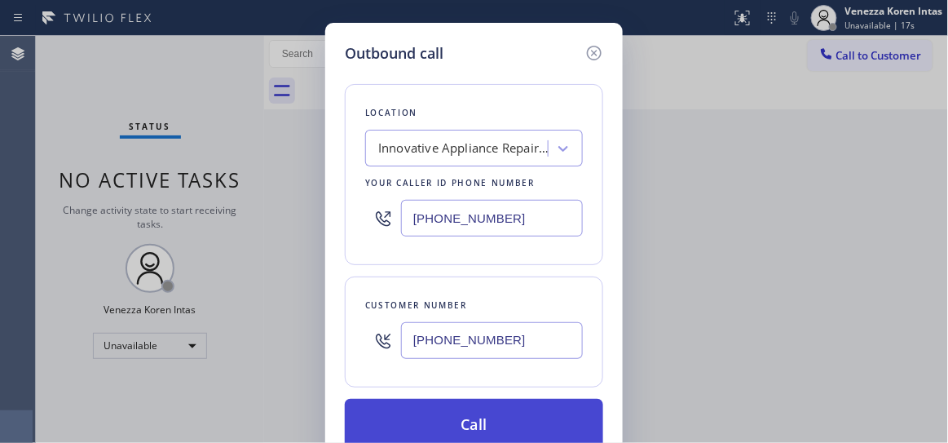
type input "(805) 319-7000"
click at [500, 414] on button "Call" at bounding box center [474, 425] width 259 height 52
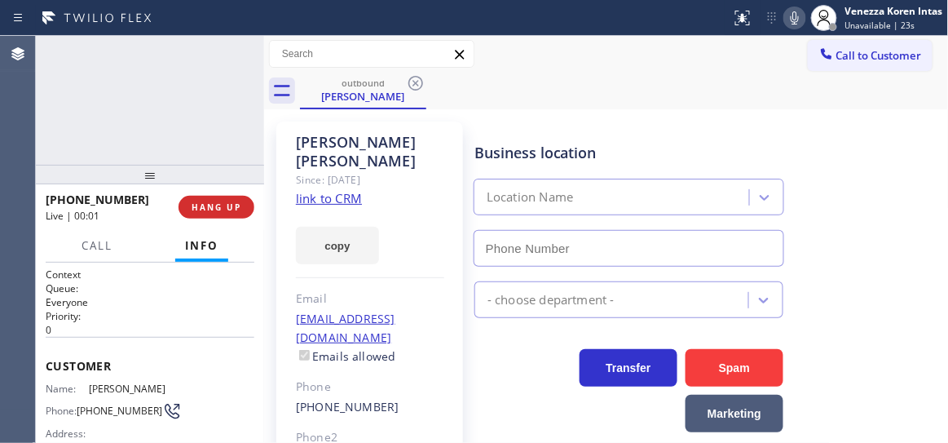
type input "(805) 261-2411"
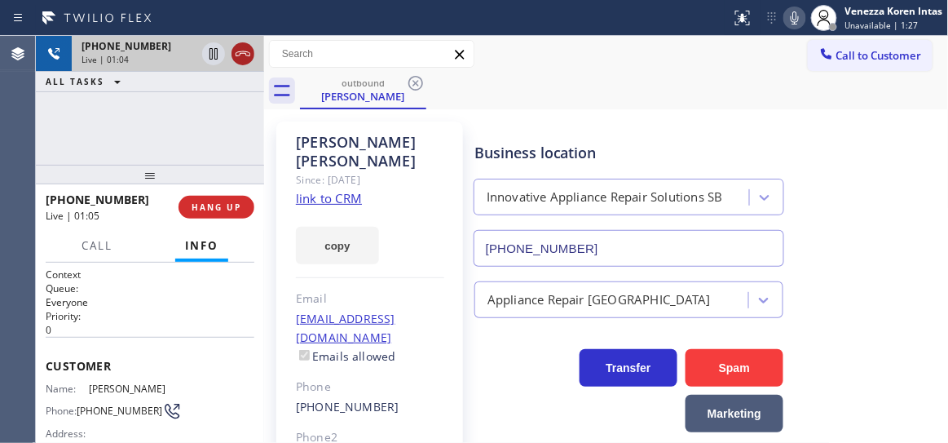
click at [250, 56] on icon at bounding box center [243, 54] width 20 height 20
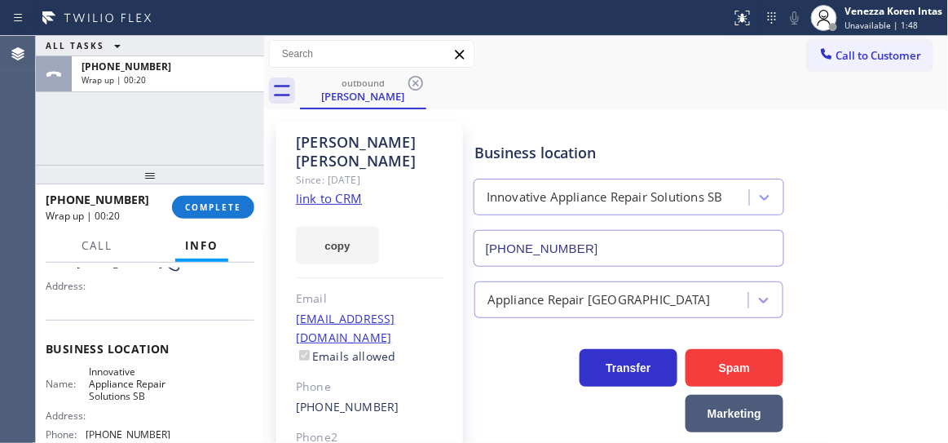
scroll to position [222, 0]
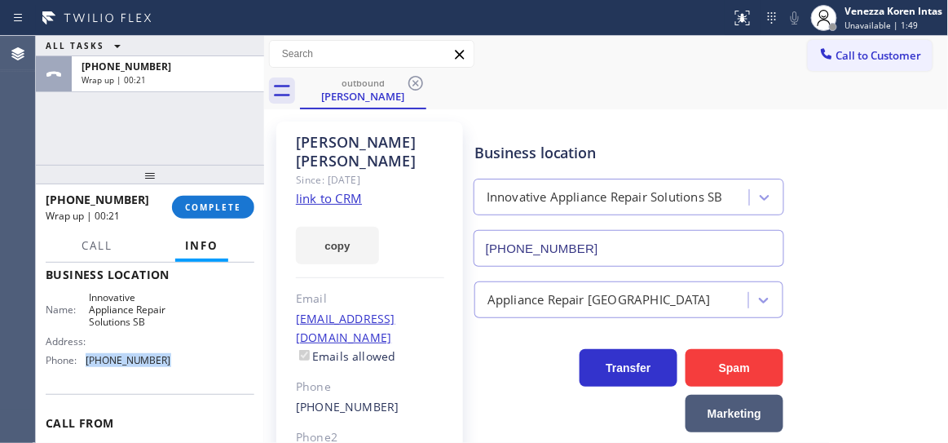
drag, startPoint x: 175, startPoint y: 365, endPoint x: 82, endPoint y: 377, distance: 94.5
click at [82, 377] on div "Business location Name: Innovative Appliance Repair Solutions SB Address: Phone…" at bounding box center [150, 319] width 209 height 148
copy div "(805) 261-2411"
click at [223, 231] on button "Info" at bounding box center [201, 246] width 53 height 32
click at [229, 192] on div "+18053197000 Wrap up | 01:37 COMPLETE" at bounding box center [150, 207] width 209 height 42
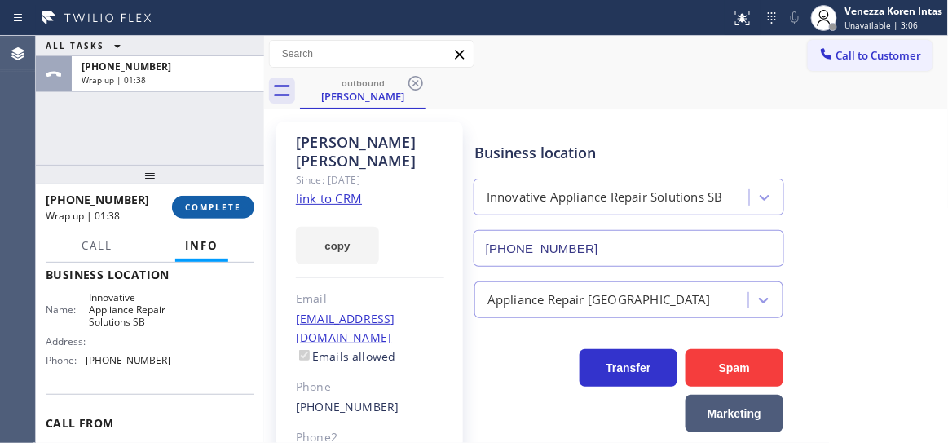
click at [233, 217] on button "COMPLETE" at bounding box center [213, 207] width 82 height 23
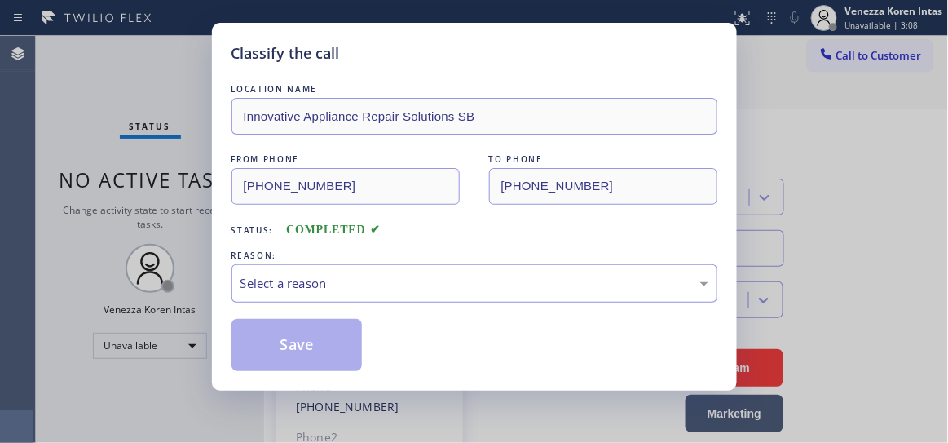
drag, startPoint x: 480, startPoint y: 270, endPoint x: 480, endPoint y: 290, distance: 19.6
click at [480, 272] on div "Select a reason" at bounding box center [475, 283] width 486 height 38
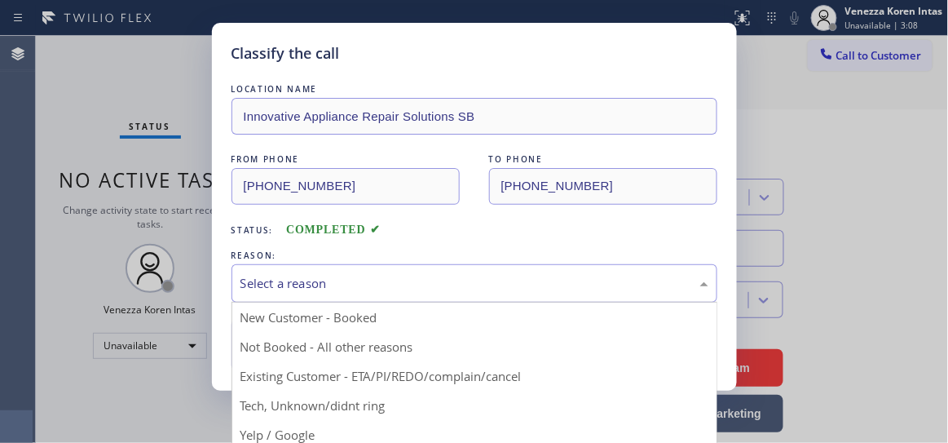
drag, startPoint x: 430, startPoint y: 347, endPoint x: 386, endPoint y: 347, distance: 44.0
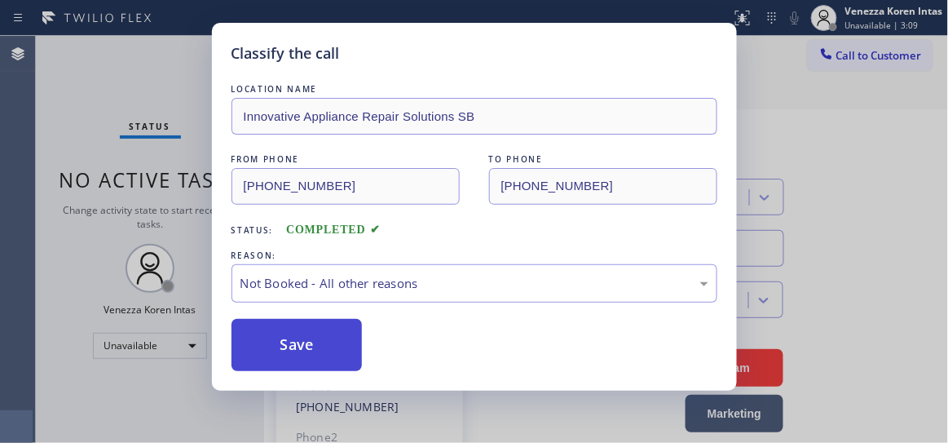
click at [343, 347] on button "Save" at bounding box center [297, 345] width 131 height 52
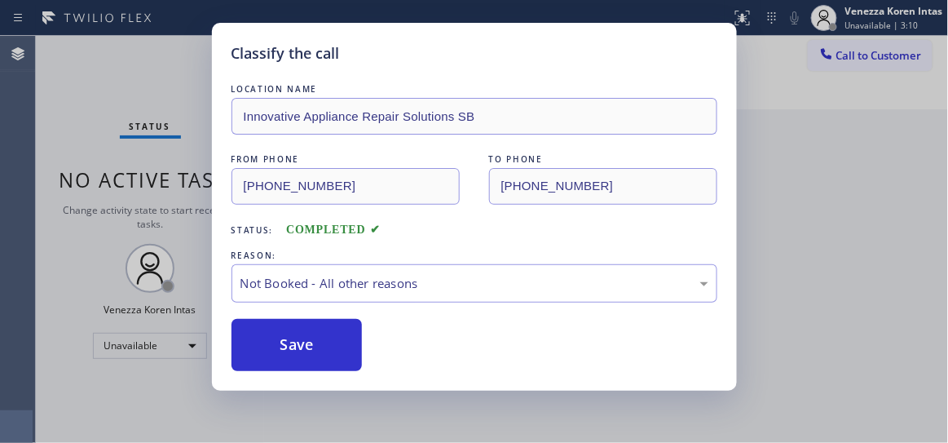
click at [900, 18] on div "Classify the call LOCATION NAME Innovative Appliance Repair Solutions SB FROM P…" at bounding box center [474, 221] width 948 height 443
click at [895, 20] on div "Status report No issues detected If you experience an issue, please download th…" at bounding box center [474, 221] width 948 height 443
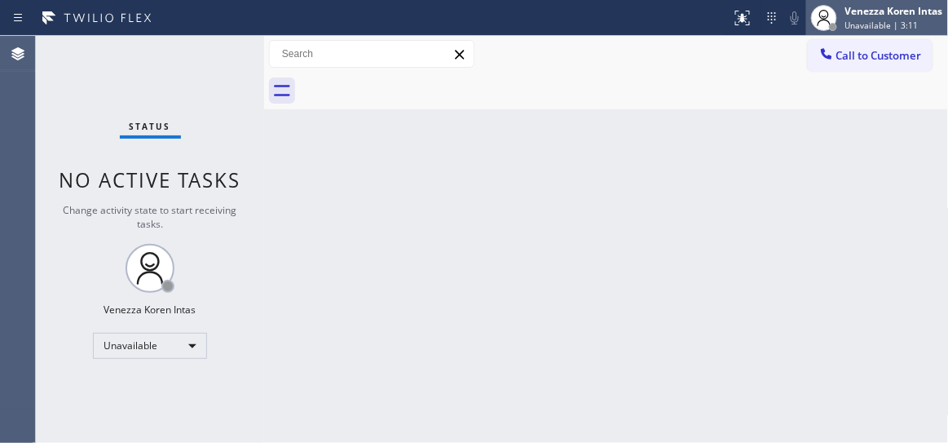
drag, startPoint x: 847, startPoint y: 15, endPoint x: 826, endPoint y: 84, distance: 71.7
click at [847, 16] on div "Venezza Koren Intas" at bounding box center [895, 11] width 98 height 14
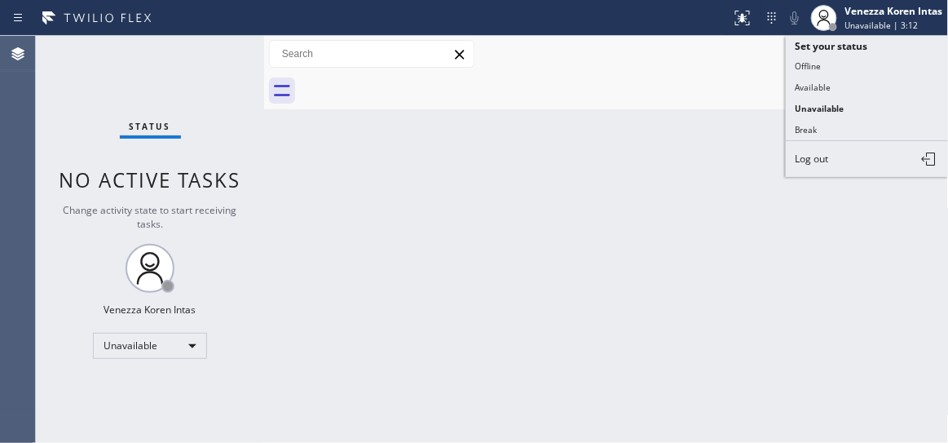
drag, startPoint x: 815, startPoint y: 91, endPoint x: 705, endPoint y: 72, distance: 111.7
click at [811, 91] on button "Available" at bounding box center [867, 87] width 163 height 21
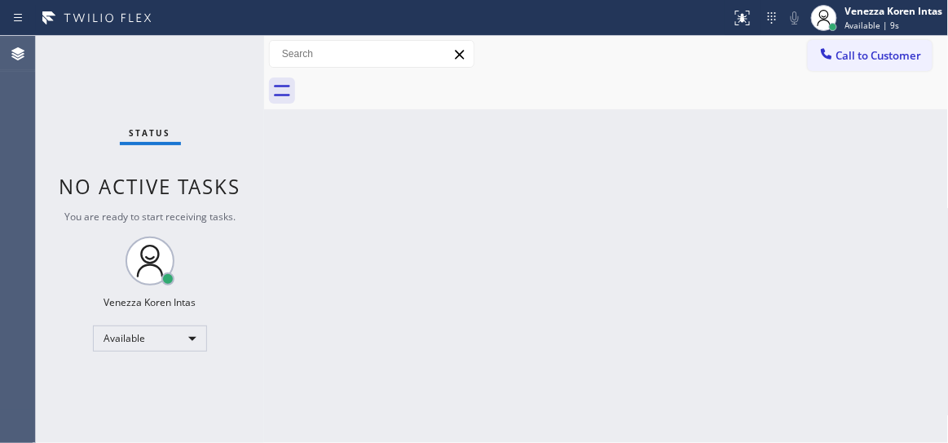
click at [565, 281] on div "Back to Dashboard Change Sender ID Customers Technicians Select a contact Outbo…" at bounding box center [606, 239] width 685 height 407
drag, startPoint x: 252, startPoint y: 157, endPoint x: 342, endPoint y: 203, distance: 101.0
click at [253, 157] on div "Status No active tasks You are ready to start receiving tasks. Venezza Koren In…" at bounding box center [150, 239] width 228 height 407
drag, startPoint x: 110, startPoint y: 87, endPoint x: 30, endPoint y: 92, distance: 80.1
click at [110, 87] on div "Status No active tasks You are ready to start receiving tasks. Venezza Koren In…" at bounding box center [150, 239] width 228 height 407
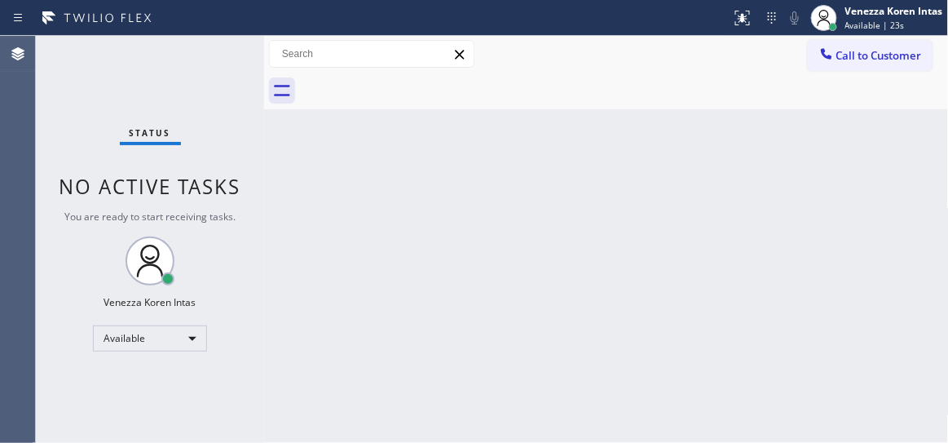
click at [198, 47] on div "Status No active tasks You are ready to start receiving tasks. Venezza Koren In…" at bounding box center [150, 239] width 228 height 407
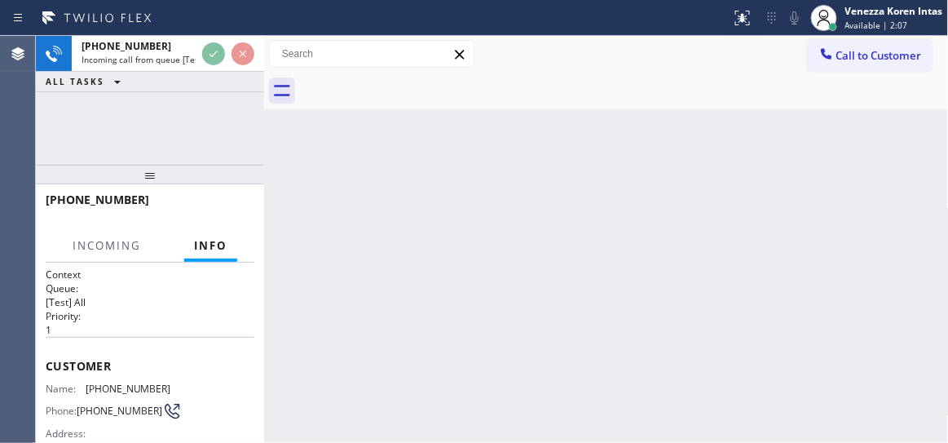
scroll to position [148, 0]
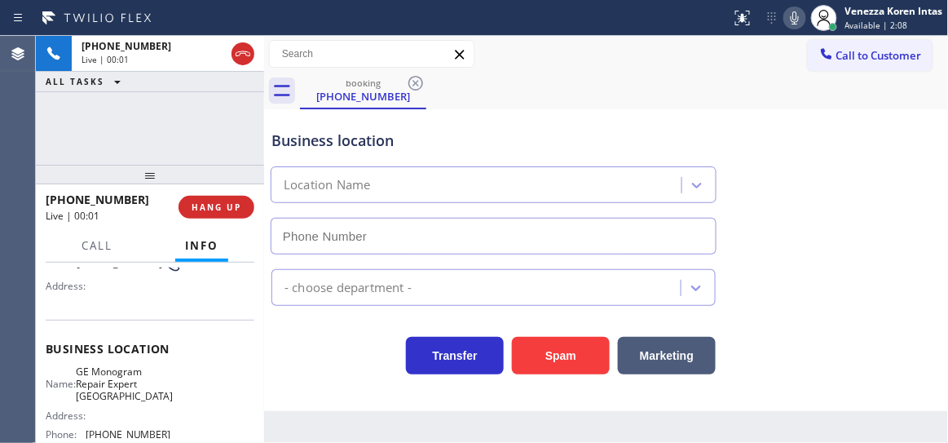
type input "(206) 203-6067"
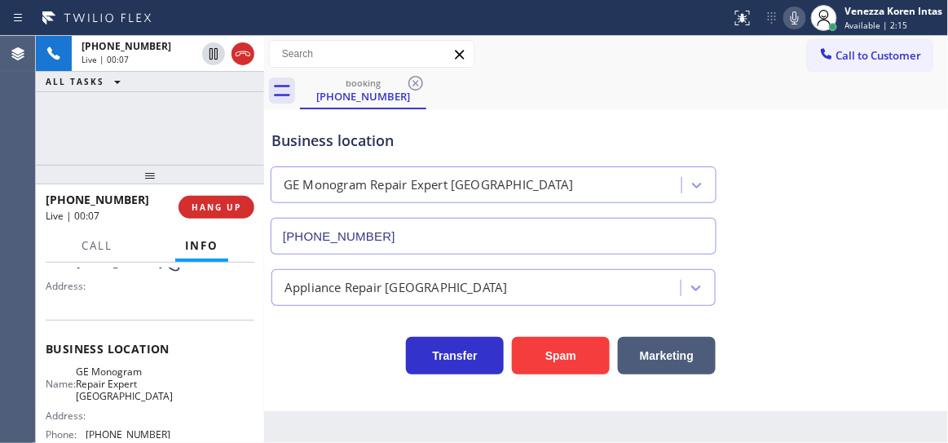
click at [382, 389] on div "Business location GE Monogram Repair Expert Kirkland (206) 203-6067 Appliance R…" at bounding box center [606, 260] width 685 height 302
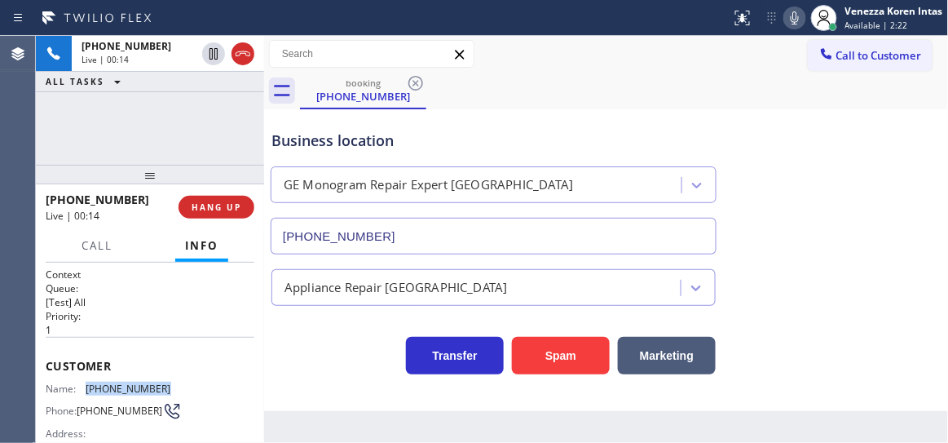
drag, startPoint x: 166, startPoint y: 389, endPoint x: 86, endPoint y: 393, distance: 79.2
click at [86, 393] on div "Name: (425) 623-3958 Phone: (425) 623-3958 Address:" at bounding box center [150, 414] width 209 height 64
copy div "(425) 623-3958"
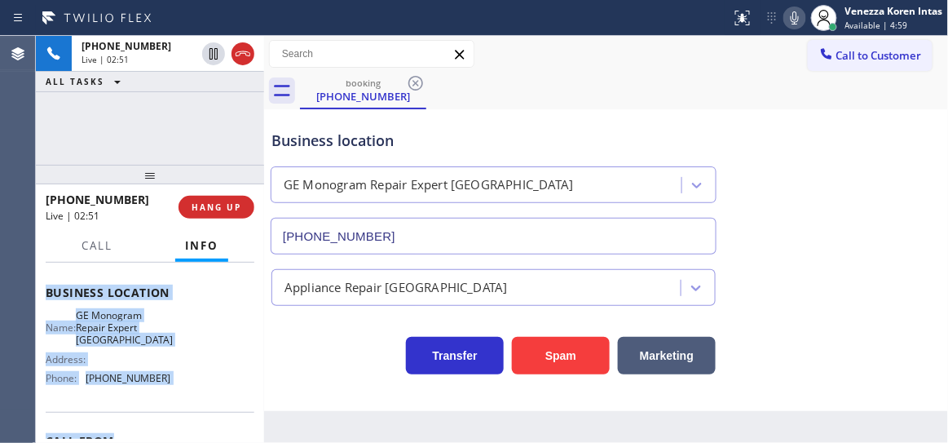
scroll to position [250, 0]
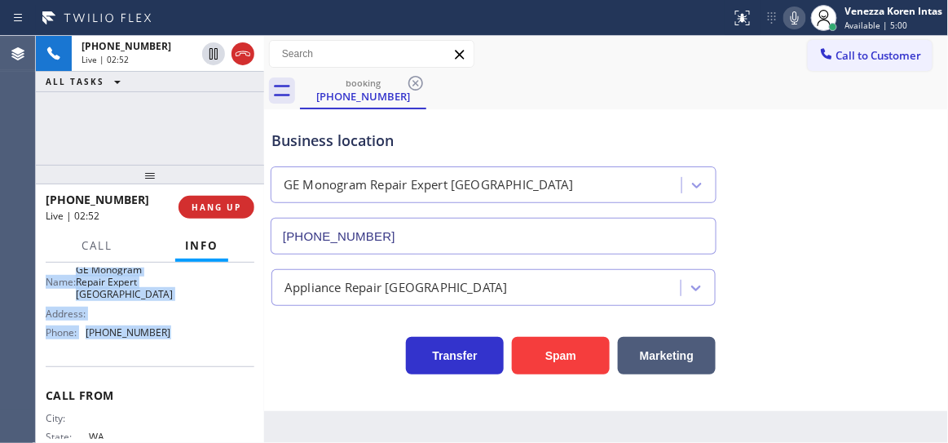
drag, startPoint x: 153, startPoint y: 413, endPoint x: 210, endPoint y: 347, distance: 87.8
click at [210, 347] on div "Context Queue: [Test] All Priority: 1 Customer Name: (425) 623-3958 Phone: (425…" at bounding box center [150, 353] width 228 height 181
copy div "Customer Name: (425) 623-3958 Phone: (425) 623-3958 Address: Business location …"
click at [111, 242] on span "Call" at bounding box center [97, 245] width 31 height 15
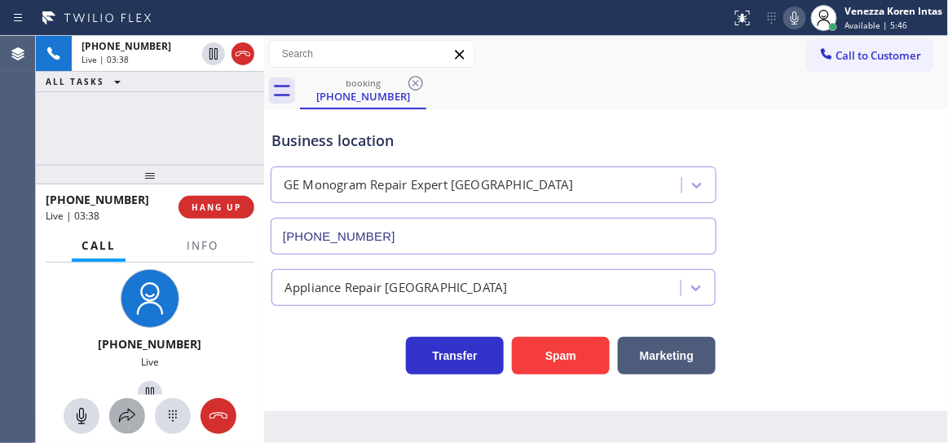
click at [126, 406] on icon at bounding box center [127, 416] width 20 height 20
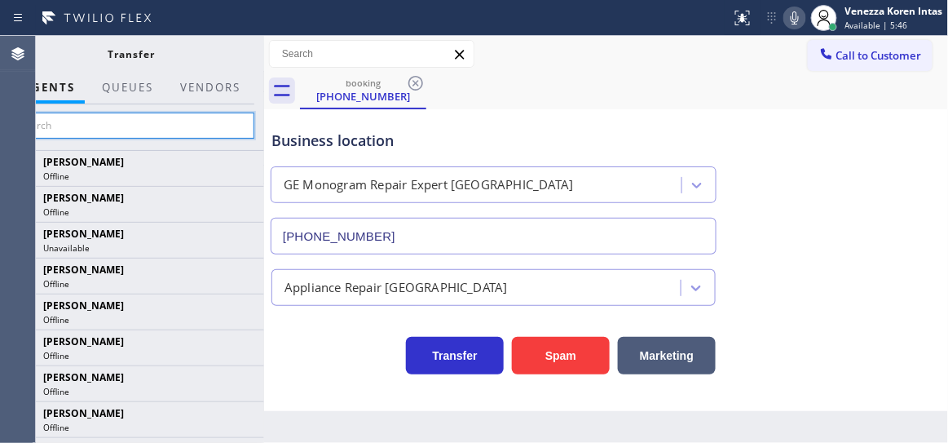
click at [148, 128] on input "text" at bounding box center [131, 126] width 245 height 26
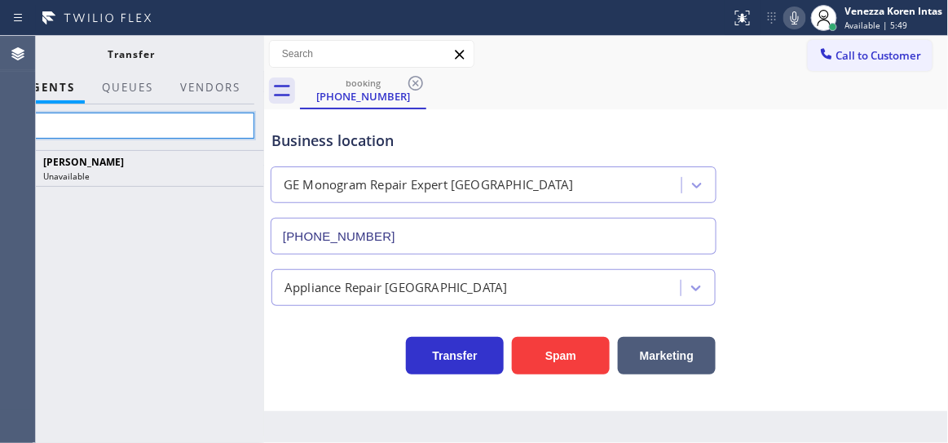
type input "p"
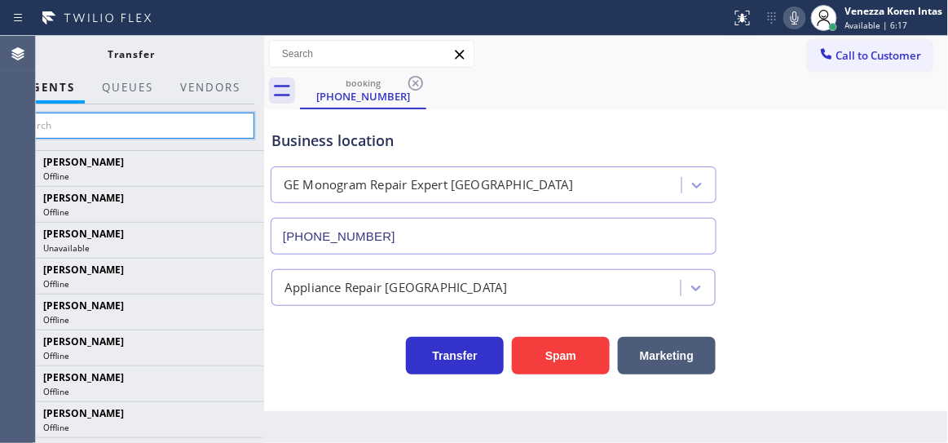
click at [210, 121] on input "text" at bounding box center [131, 126] width 245 height 26
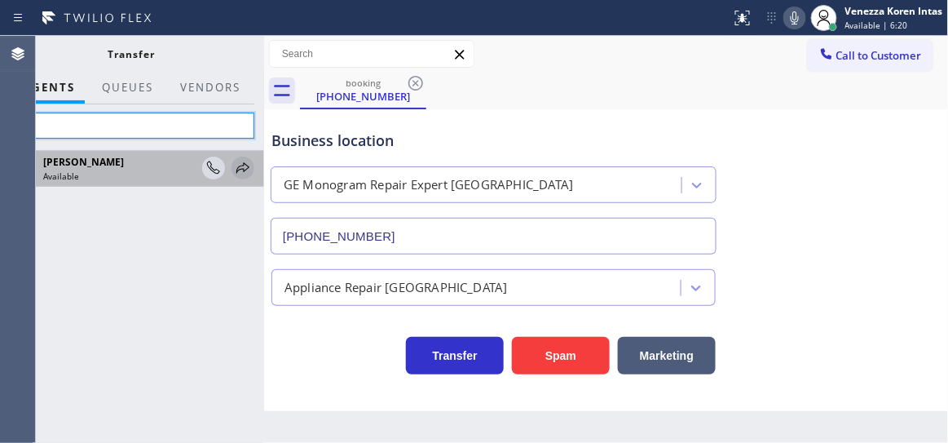
type input "ple"
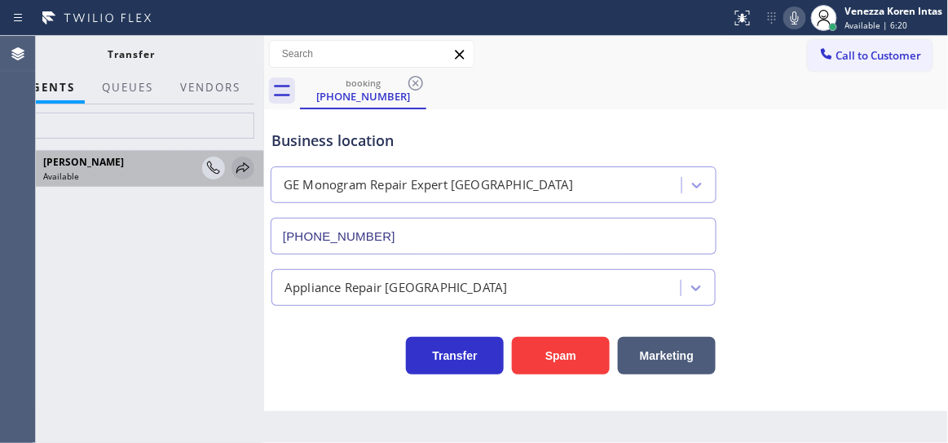
click at [240, 167] on icon at bounding box center [243, 168] width 20 height 20
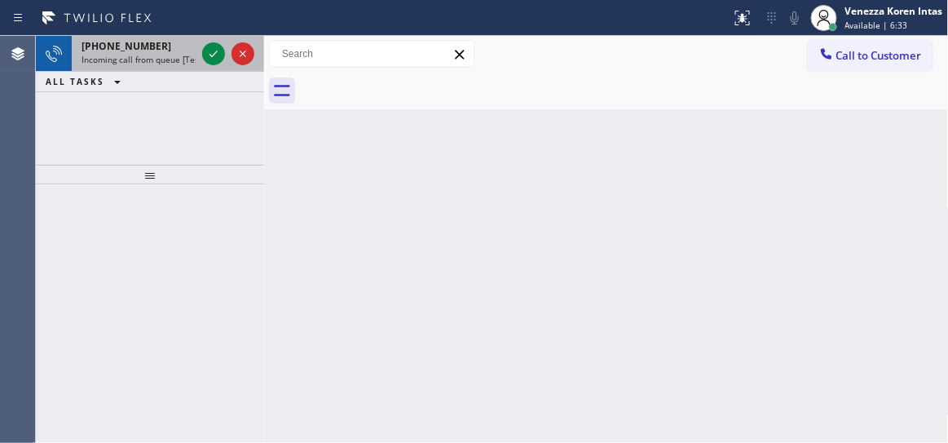
click at [185, 62] on span "Incoming call from queue [Test] All" at bounding box center [149, 59] width 135 height 11
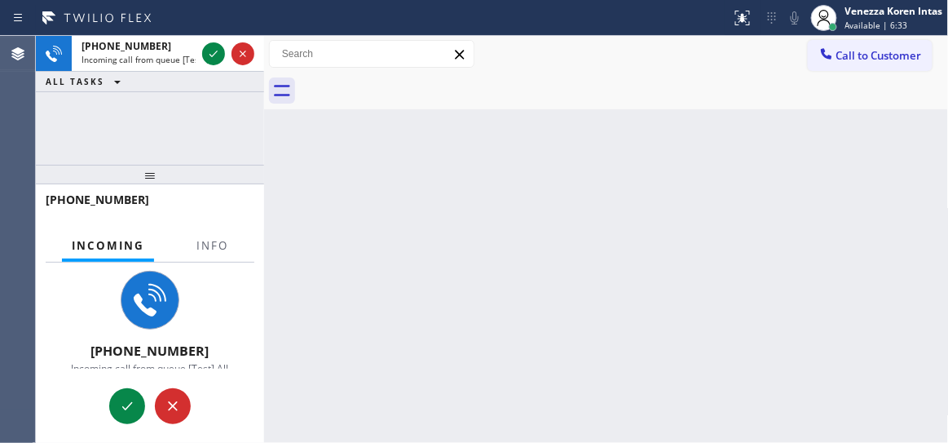
scroll to position [23, 0]
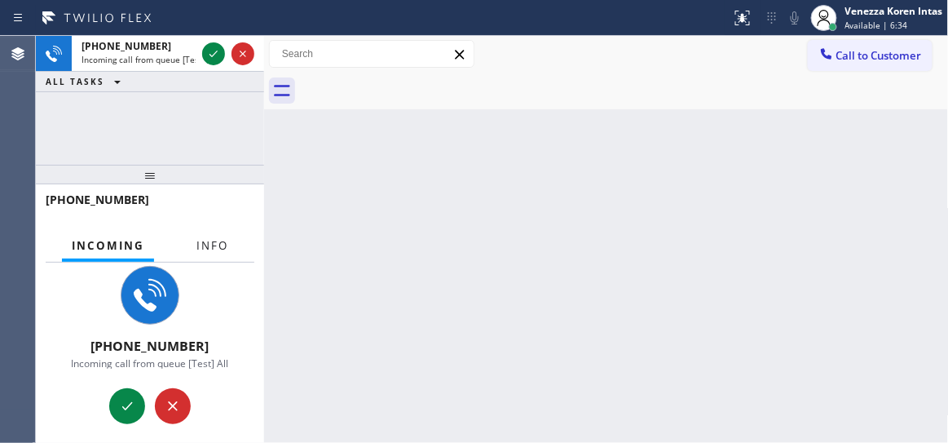
click at [201, 245] on span "Info" at bounding box center [213, 245] width 32 height 15
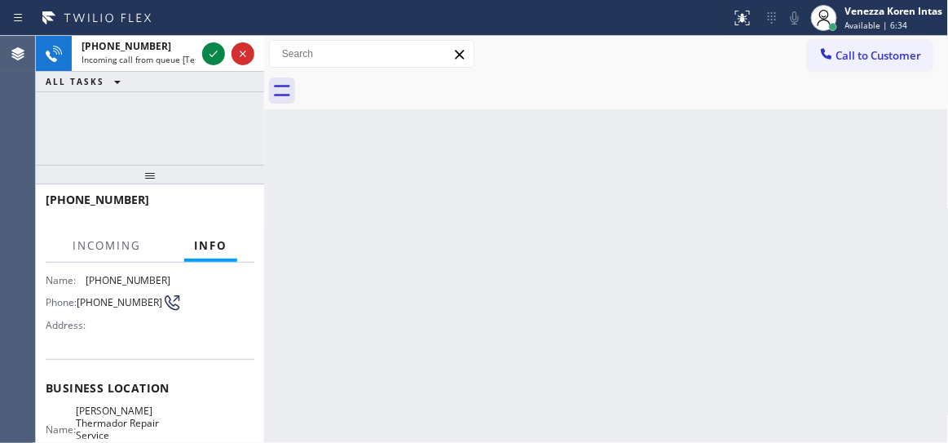
scroll to position [222, 0]
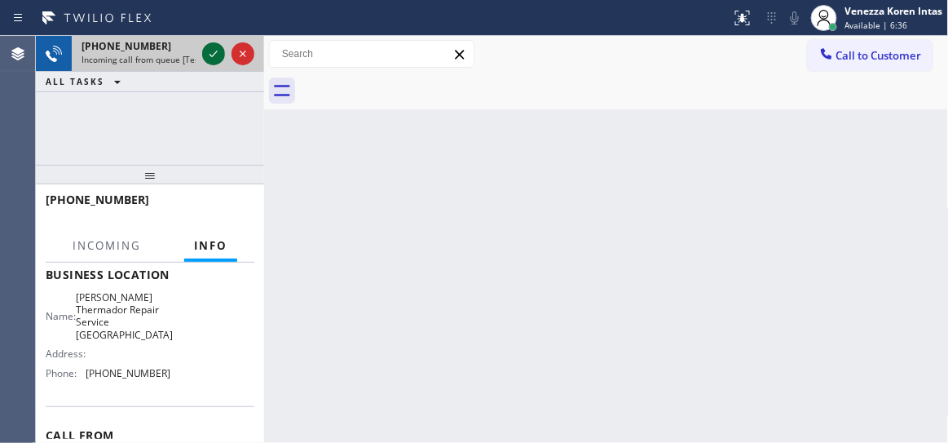
click at [208, 53] on icon at bounding box center [214, 54] width 20 height 20
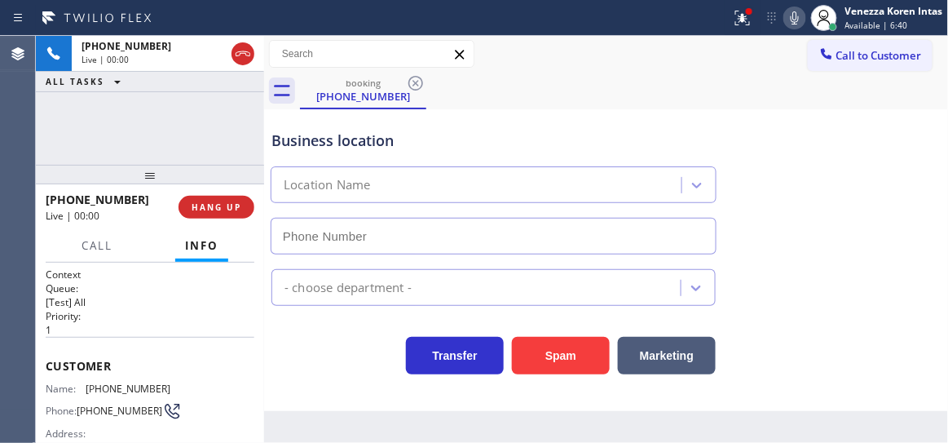
type input "(631) 201-5239"
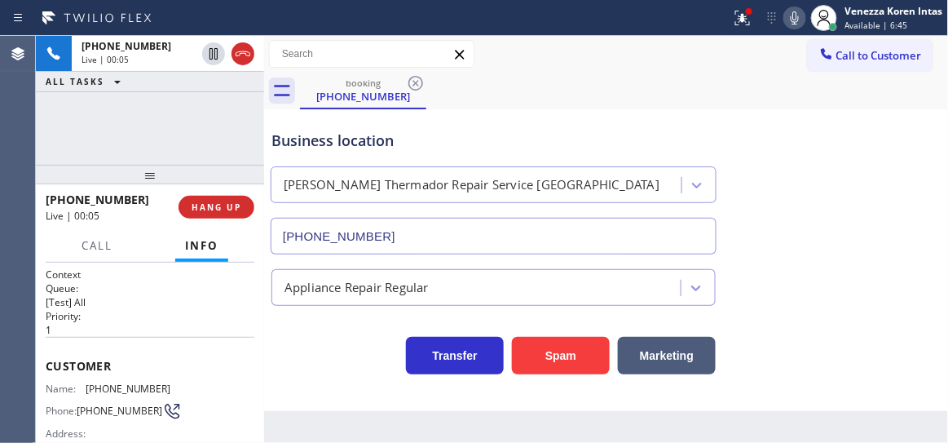
click at [197, 130] on div "+16463093125 Live | 00:05 ALL TASKS ALL TASKS ACTIVE TASKS TASKS IN WRAP UP" at bounding box center [150, 100] width 228 height 129
click at [324, 149] on div "Business location" at bounding box center [494, 141] width 444 height 22
click at [674, 107] on div "Business location Dylan Thermador Repair Service Aurora (631) 201-5239" at bounding box center [606, 181] width 677 height 148
drag, startPoint x: 732, startPoint y: 32, endPoint x: 730, endPoint y: 53, distance: 21.3
click at [735, 28] on button at bounding box center [743, 18] width 36 height 36
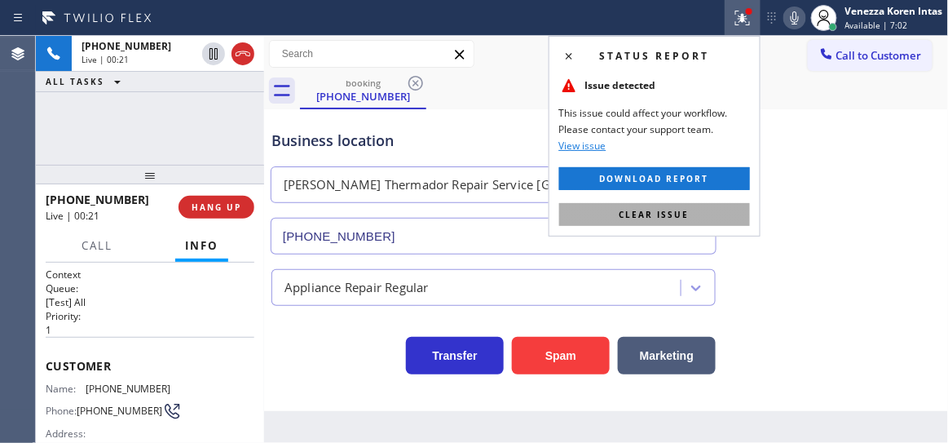
click at [673, 219] on button "Clear issue" at bounding box center [654, 214] width 191 height 23
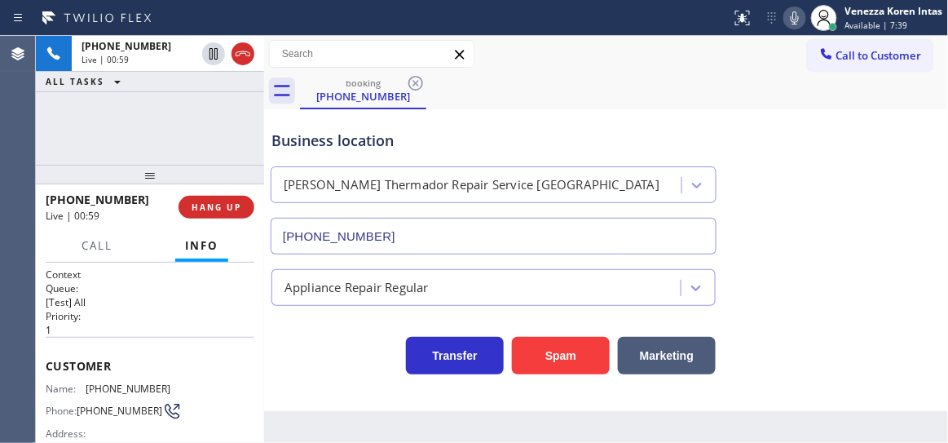
drag, startPoint x: 180, startPoint y: 151, endPoint x: 454, endPoint y: 111, distance: 276.9
click at [180, 151] on div "+16463093125 Live | 00:59 ALL TASKS ALL TASKS ACTIVE TASKS TASKS IN WRAP UP" at bounding box center [150, 100] width 228 height 129
click at [798, 23] on icon at bounding box center [795, 18] width 20 height 20
drag, startPoint x: 801, startPoint y: 11, endPoint x: 707, endPoint y: 97, distance: 127.5
click at [801, 11] on icon at bounding box center [795, 18] width 20 height 20
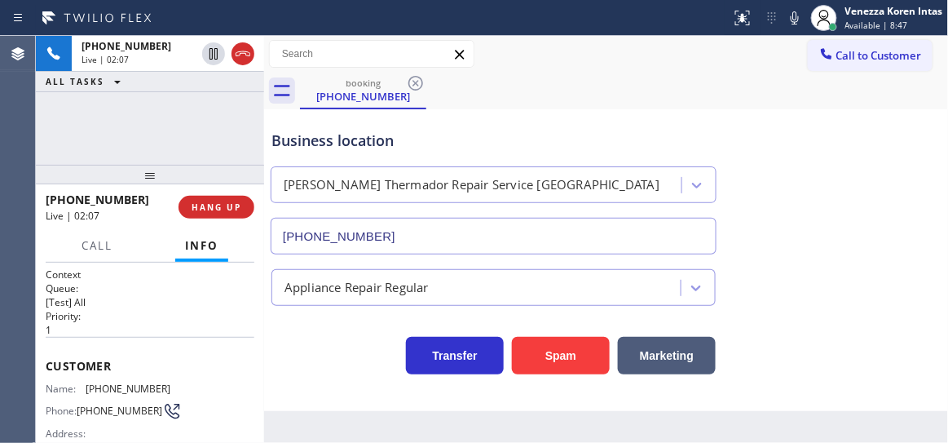
click at [259, 122] on div "+16463093125 Live | 02:07 ALL TASKS ALL TASKS ACTIVE TASKS TASKS IN WRAP UP" at bounding box center [150, 100] width 228 height 129
drag, startPoint x: 173, startPoint y: 382, endPoint x: 86, endPoint y: 387, distance: 86.5
click at [86, 387] on div "Name: (646) 309-3125 Phone: (646) 309-3125 Address:" at bounding box center [150, 414] width 209 height 64
click at [707, 69] on div "Call to Customer Outbound call Location Innovative Appliance Repair Solutions S…" at bounding box center [606, 54] width 685 height 37
click at [785, 14] on icon at bounding box center [795, 18] width 20 height 20
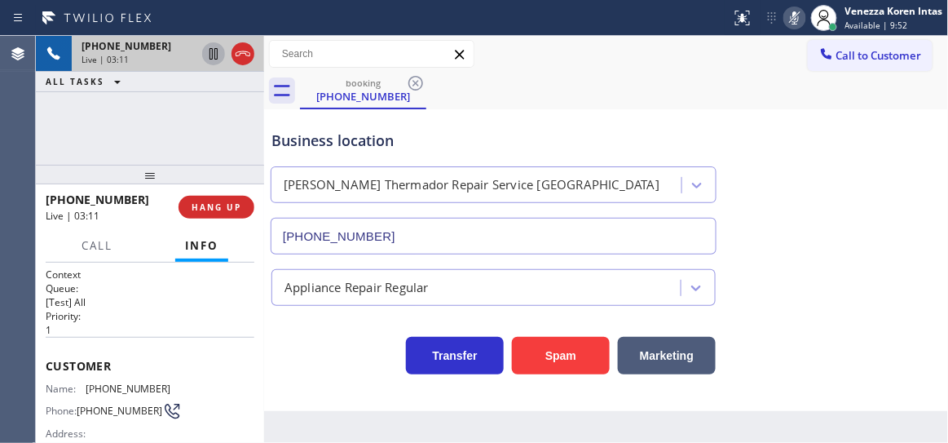
click at [209, 58] on icon at bounding box center [214, 54] width 20 height 20
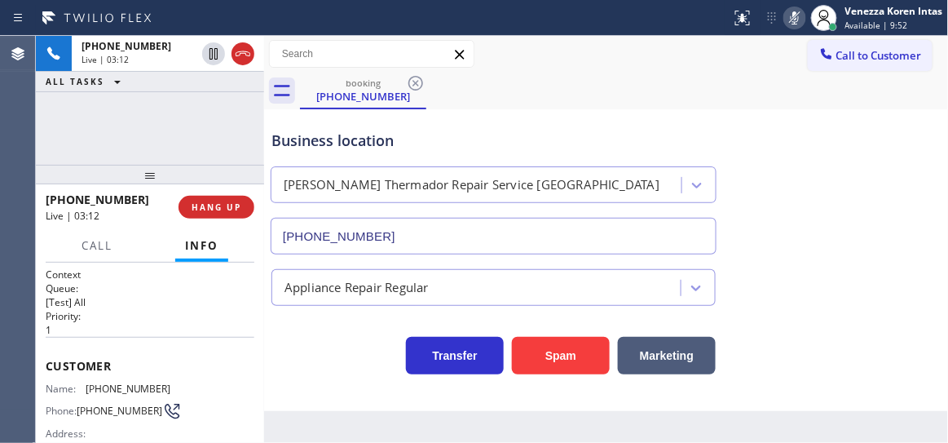
click at [657, 123] on div "Business location Dylan Thermador Repair Service Aurora (631) 201-5239" at bounding box center [493, 183] width 451 height 141
drag, startPoint x: 791, startPoint y: 24, endPoint x: 476, endPoint y: 87, distance: 321.0
click at [791, 24] on icon at bounding box center [795, 18] width 20 height 20
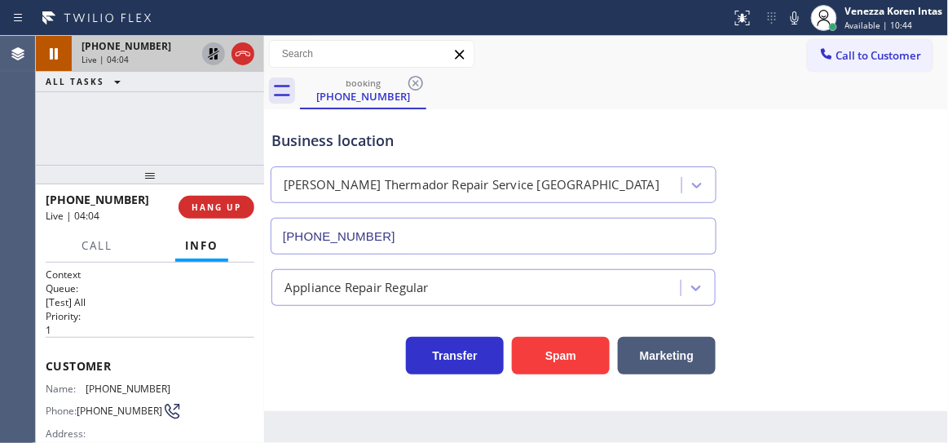
click at [213, 49] on icon at bounding box center [214, 54] width 20 height 20
click at [799, 24] on icon at bounding box center [795, 18] width 20 height 20
click at [208, 54] on icon at bounding box center [214, 54] width 20 height 20
click at [212, 58] on icon at bounding box center [213, 53] width 11 height 11
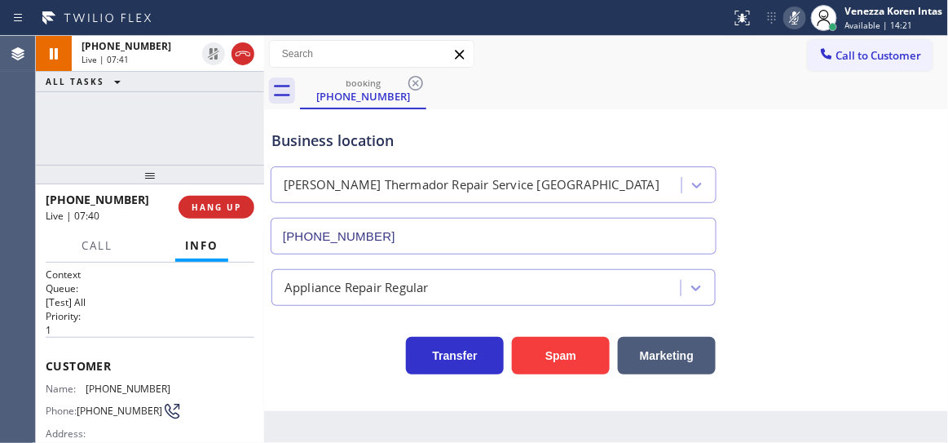
click at [795, 24] on icon at bounding box center [795, 17] width 8 height 13
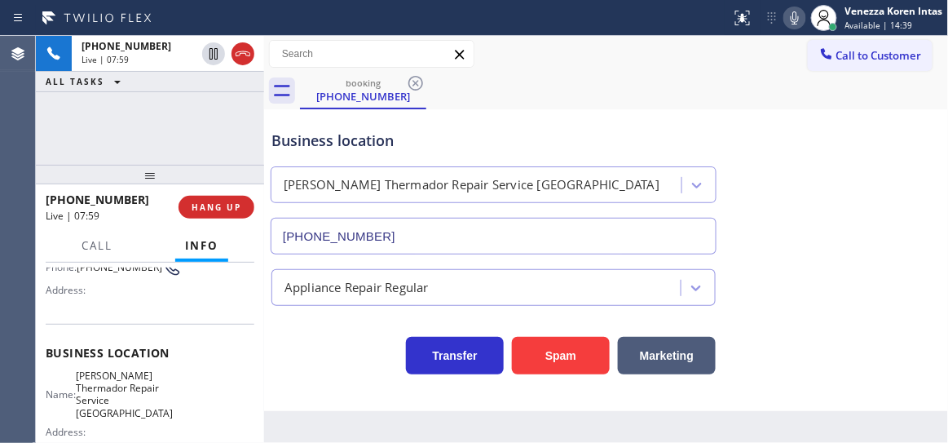
scroll to position [222, 0]
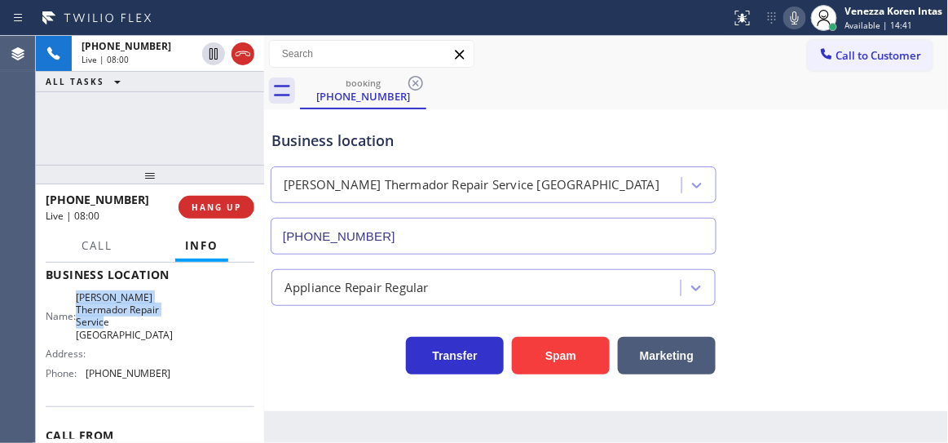
drag, startPoint x: 86, startPoint y: 296, endPoint x: 130, endPoint y: 333, distance: 58.0
click at [130, 333] on div "Name: Dylan Thermador Repair Service Aurora" at bounding box center [109, 316] width 126 height 51
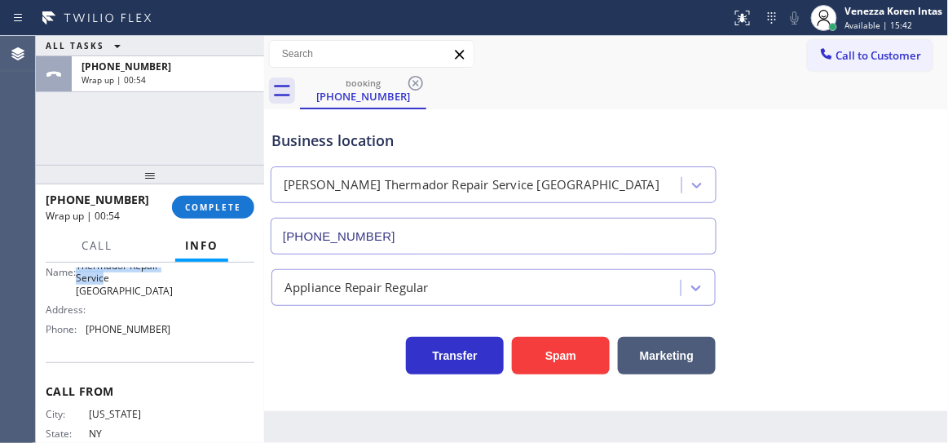
scroll to position [316, 0]
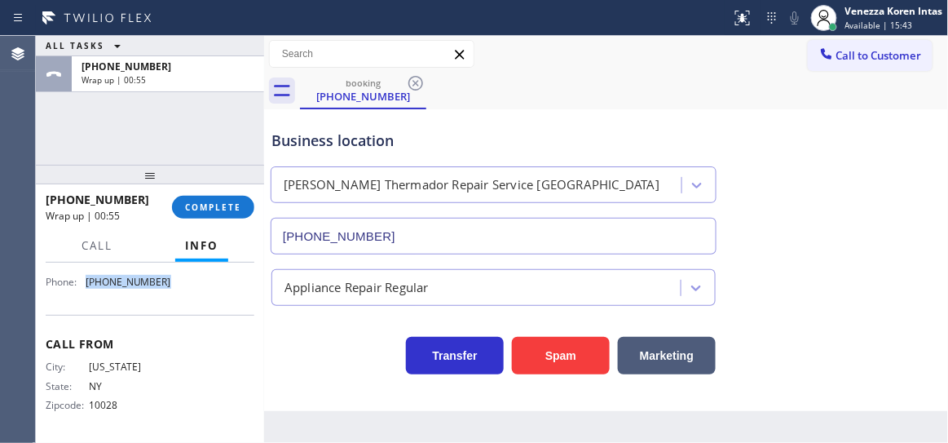
drag, startPoint x: 171, startPoint y: 287, endPoint x: 87, endPoint y: 285, distance: 84.0
click at [87, 285] on div "Name: Dylan Thermador Repair Service Aurora Address: Phone: (631) 201-5239" at bounding box center [150, 247] width 209 height 95
drag, startPoint x: 213, startPoint y: 197, endPoint x: 263, endPoint y: 201, distance: 49.9
click at [213, 198] on button "COMPLETE" at bounding box center [213, 207] width 82 height 23
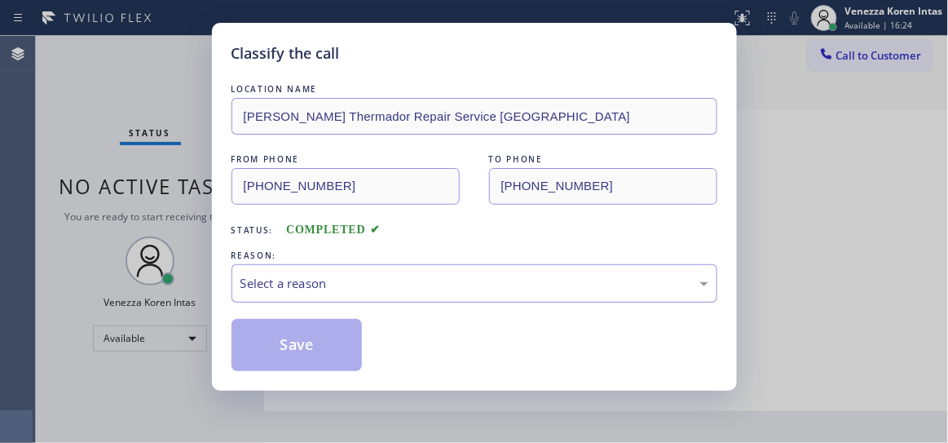
click at [391, 268] on div "Select a reason" at bounding box center [475, 283] width 486 height 38
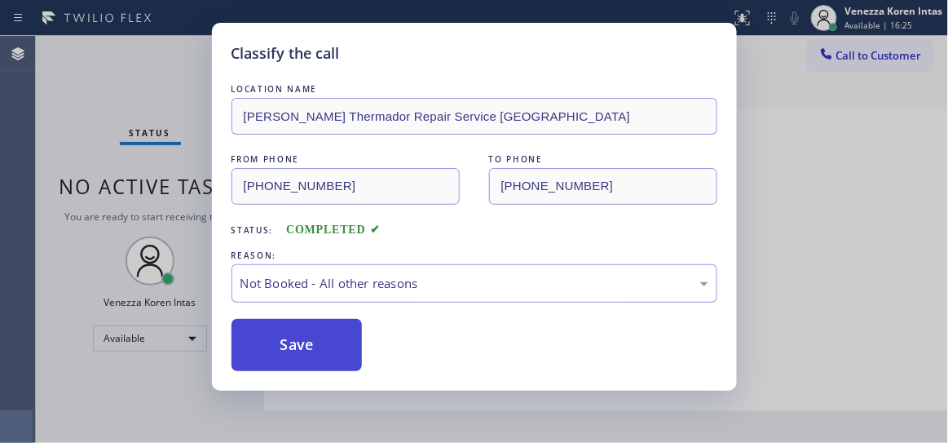
click at [341, 340] on button "Save" at bounding box center [297, 345] width 131 height 52
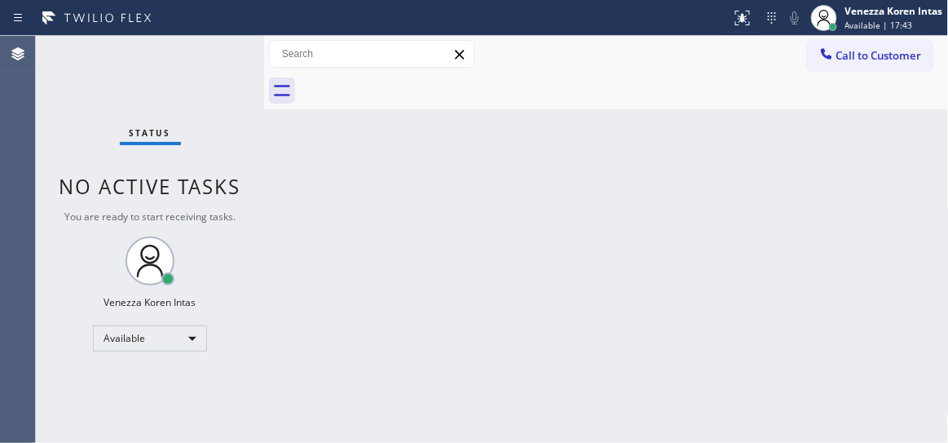
drag, startPoint x: 272, startPoint y: 117, endPoint x: 224, endPoint y: 35, distance: 94.3
click at [272, 117] on div "Back to Dashboard Change Sender ID Customers Technicians Select a contact Outbo…" at bounding box center [606, 239] width 685 height 407
click at [224, 35] on div "Status report No issues detected If you experience an issue, please download th…" at bounding box center [474, 18] width 948 height 36
click at [223, 60] on div "Status No active tasks You are ready to start receiving tasks. Venezza Koren In…" at bounding box center [150, 239] width 228 height 407
click at [353, 170] on div "Back to Dashboard Change Sender ID Customers Technicians Select a contact Outbo…" at bounding box center [606, 239] width 685 height 407
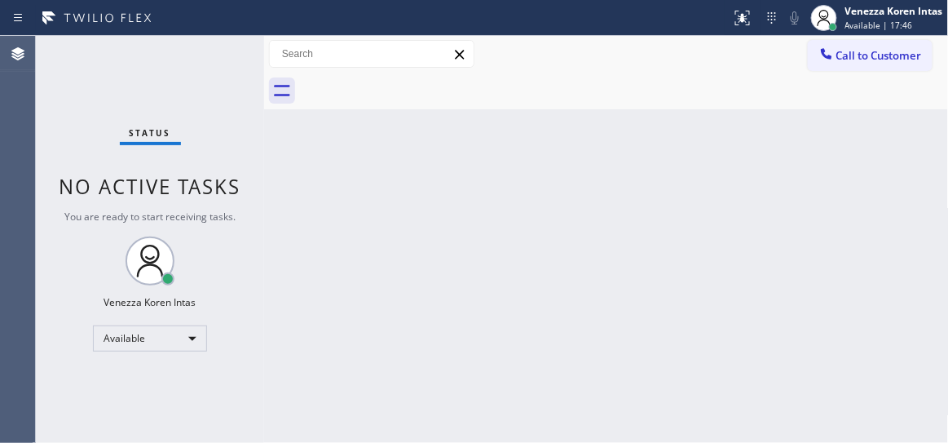
click at [214, 70] on div "Status No active tasks You are ready to start receiving tasks. Venezza Koren In…" at bounding box center [150, 239] width 228 height 407
drag, startPoint x: 149, startPoint y: 62, endPoint x: 154, endPoint y: 76, distance: 14.7
click at [149, 62] on div "Status No active tasks You are ready to start receiving tasks. Venezza Koren In…" at bounding box center [150, 239] width 228 height 407
click at [281, 153] on div "Back to Dashboard Change Sender ID Customers Technicians Select a contact Outbo…" at bounding box center [606, 239] width 685 height 407
drag, startPoint x: 143, startPoint y: 119, endPoint x: 37, endPoint y: 121, distance: 106.0
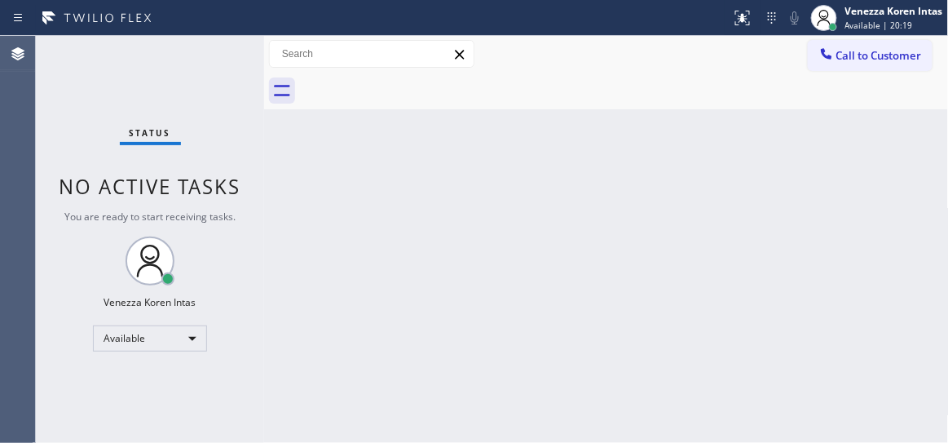
click at [141, 119] on div "Status No active tasks You are ready to start receiving tasks. Venezza Koren In…" at bounding box center [150, 239] width 228 height 407
click at [173, 93] on div "Status No active tasks You are ready to start receiving tasks. Venezza Koren In…" at bounding box center [150, 239] width 228 height 407
click at [174, 91] on div "Status No active tasks You are ready to start receiving tasks. Venezza Koren In…" at bounding box center [150, 239] width 228 height 407
click at [182, 79] on div "Status No active tasks You are ready to start receiving tasks. Venezza Koren In…" at bounding box center [150, 239] width 228 height 407
drag, startPoint x: 455, startPoint y: 101, endPoint x: 386, endPoint y: 122, distance: 72.5
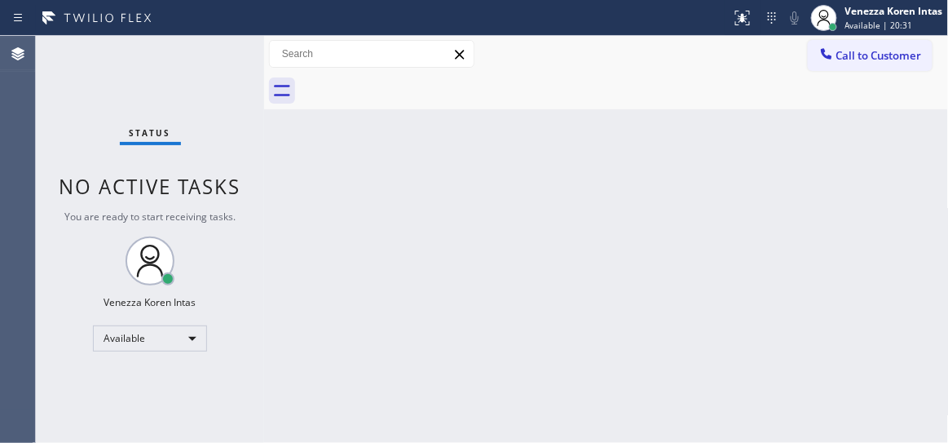
click at [453, 99] on div at bounding box center [624, 91] width 649 height 37
drag, startPoint x: 176, startPoint y: 96, endPoint x: 286, endPoint y: 250, distance: 188.8
click at [176, 96] on div "Status No active tasks You are ready to start receiving tasks. Venezza Koren In…" at bounding box center [150, 239] width 228 height 407
click at [175, 74] on div "Status No active tasks You are ready to start receiving tasks. Venezza Koren In…" at bounding box center [150, 239] width 228 height 407
drag, startPoint x: 188, startPoint y: 63, endPoint x: 206, endPoint y: 67, distance: 18.4
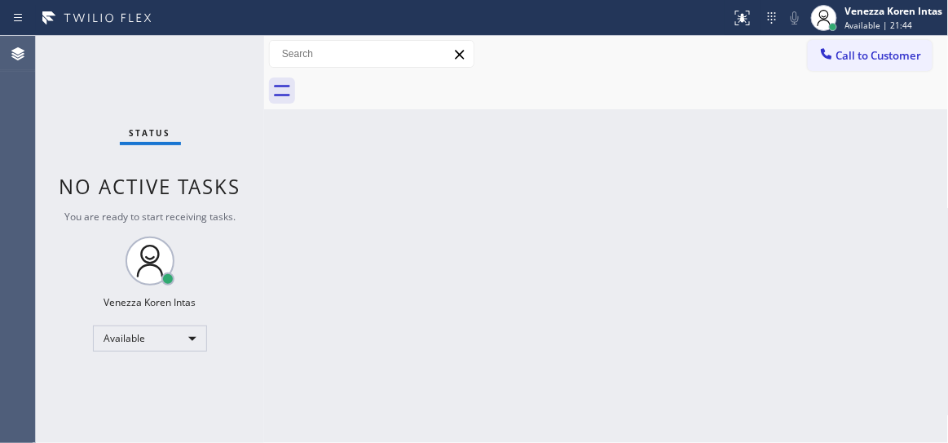
click at [188, 63] on div "Status No active tasks You are ready to start receiving tasks. Venezza Koren In…" at bounding box center [150, 239] width 228 height 407
click at [218, 68] on div "Status No active tasks You are ready to start receiving tasks. Venezza Koren In…" at bounding box center [150, 239] width 228 height 407
click at [376, 179] on div "Back to Dashboard Change Sender ID Customers Technicians Select a contact Outbo…" at bounding box center [606, 239] width 685 height 407
drag, startPoint x: 574, startPoint y: 75, endPoint x: 555, endPoint y: 105, distance: 35.5
click at [574, 76] on div at bounding box center [624, 91] width 649 height 37
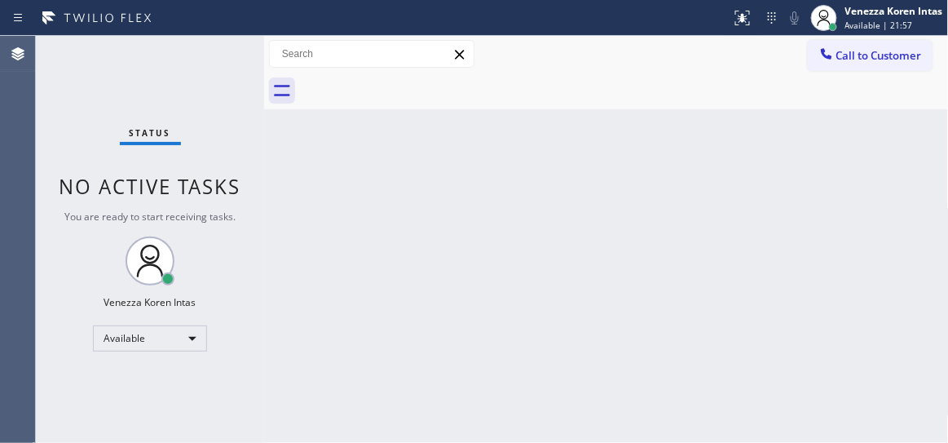
click at [238, 69] on div "Status No active tasks You are ready to start receiving tasks. Venezza Koren In…" at bounding box center [150, 239] width 228 height 407
click at [374, 214] on div "Back to Dashboard Change Sender ID Customers Technicians Select a contact Outbo…" at bounding box center [606, 239] width 685 height 407
click at [467, 211] on div "Back to Dashboard Change Sender ID Customers Technicians Select a contact Outbo…" at bounding box center [606, 239] width 685 height 407
drag, startPoint x: 497, startPoint y: 231, endPoint x: 43, endPoint y: 210, distance: 454.7
click at [496, 232] on div "Back to Dashboard Change Sender ID Customers Technicians Select a contact Outbo…" at bounding box center [606, 239] width 685 height 407
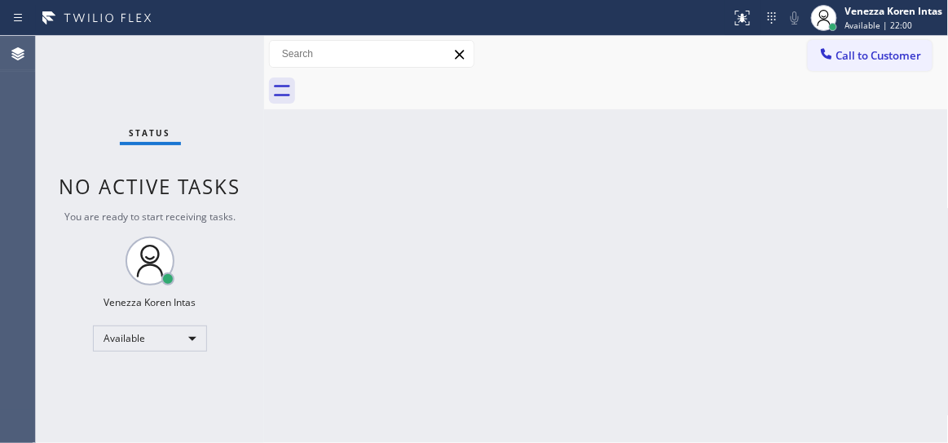
drag, startPoint x: 276, startPoint y: 181, endPoint x: 294, endPoint y: 188, distance: 19.1
click at [276, 181] on div "Back to Dashboard Change Sender ID Customers Technicians Select a contact Outbo…" at bounding box center [606, 239] width 685 height 407
click at [295, 188] on div "Back to Dashboard Change Sender ID Customers Technicians Select a contact Outbo…" at bounding box center [606, 239] width 685 height 407
click at [341, 204] on div "Back to Dashboard Change Sender ID Customers Technicians Select a contact Outbo…" at bounding box center [606, 239] width 685 height 407
click at [204, 96] on div "Status No active tasks You are ready to start receiving tasks. Venezza Koren In…" at bounding box center [150, 239] width 228 height 407
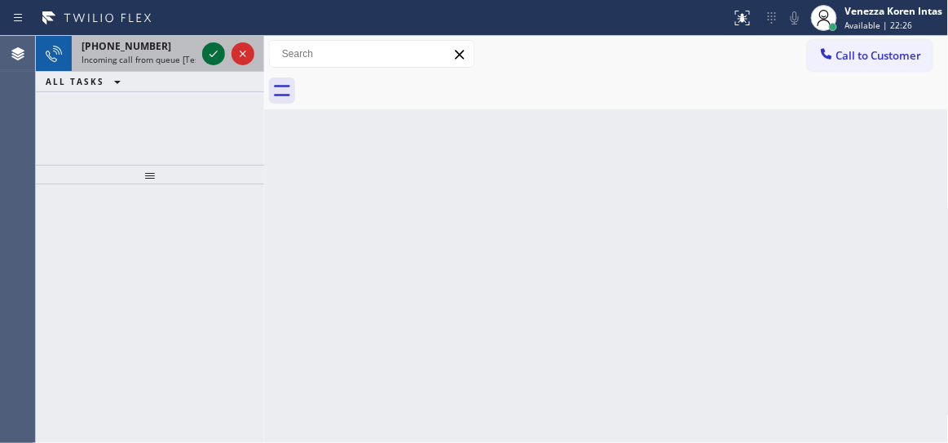
click at [213, 54] on icon at bounding box center [214, 54] width 20 height 20
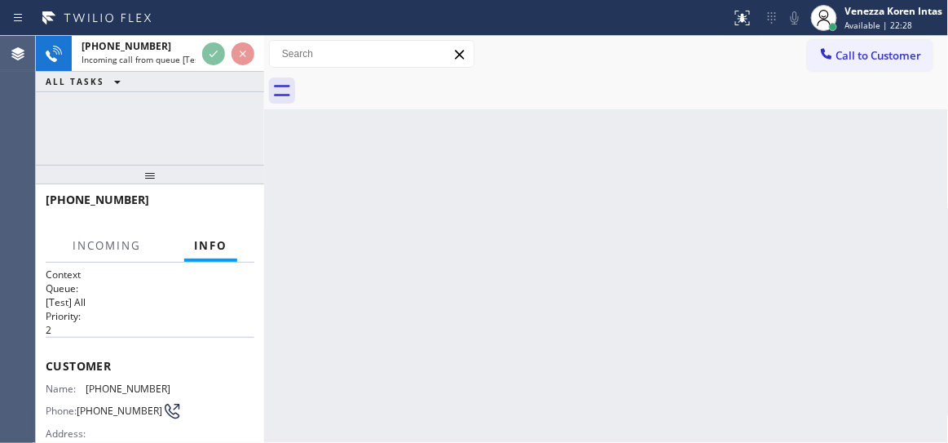
scroll to position [222, 0]
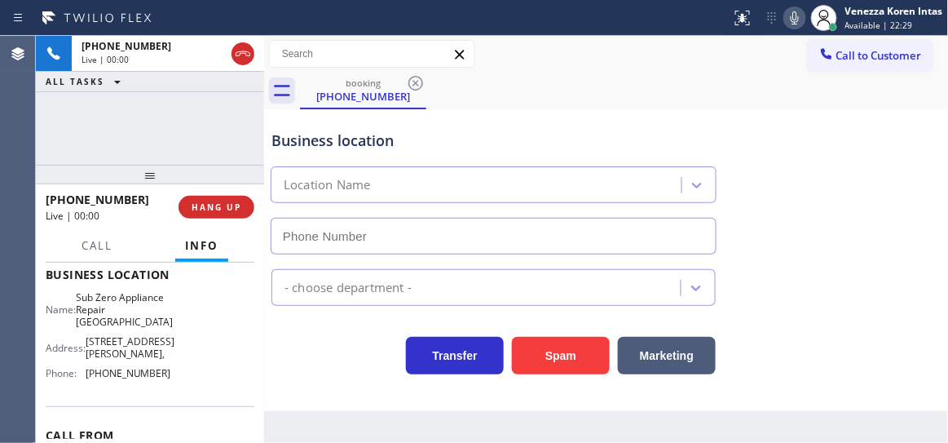
type input "(360) 205-1831"
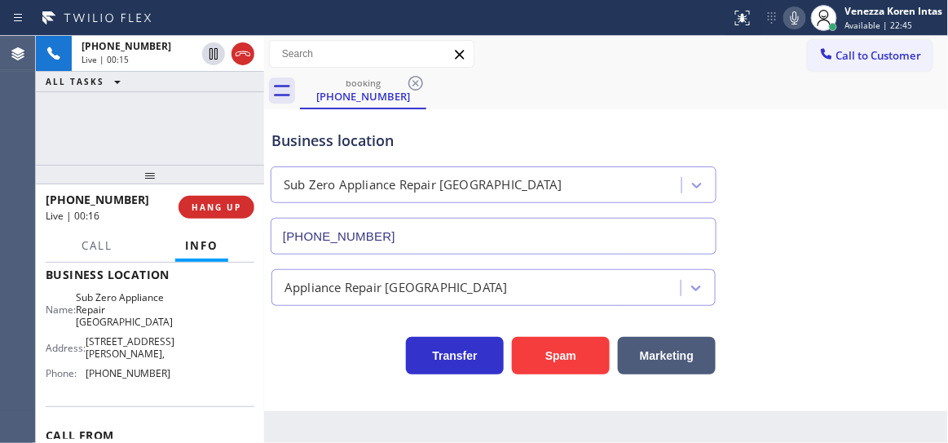
drag, startPoint x: 225, startPoint y: 140, endPoint x: 254, endPoint y: 139, distance: 29.4
click at [226, 139] on div "+13603937635 Live | 00:15 ALL TASKS ALL TASKS ACTIVE TASKS TASKS IN WRAP UP" at bounding box center [150, 100] width 228 height 129
click at [408, 141] on div "Business location" at bounding box center [494, 141] width 444 height 22
click at [224, 153] on div "+13603937635 Live | 00:20 ALL TASKS ALL TASKS ACTIVE TASKS TASKS IN WRAP UP" at bounding box center [150, 100] width 228 height 129
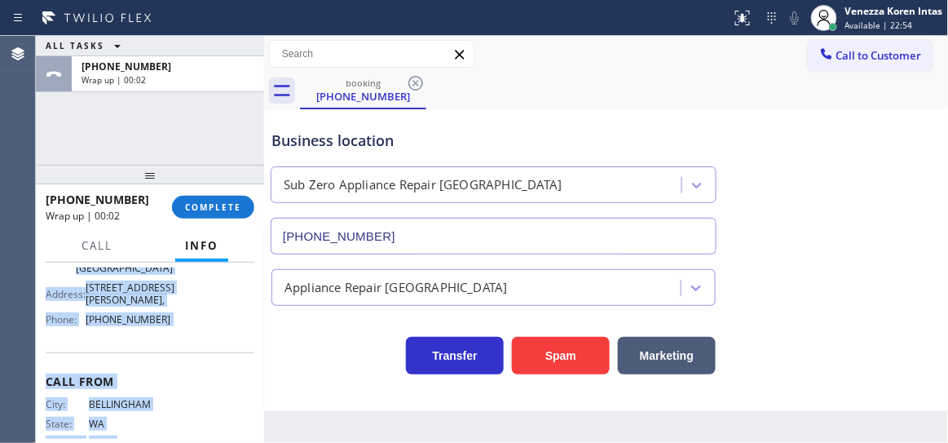
scroll to position [303, 0]
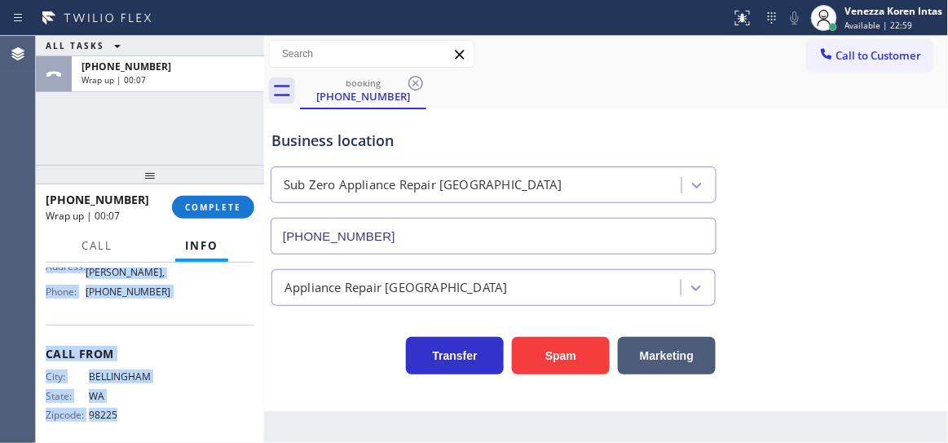
drag, startPoint x: 41, startPoint y: 357, endPoint x: 188, endPoint y: 413, distance: 157.2
click at [177, 414] on div "Context Queue: [Test] All Priority: 2 Customer Name: (360) 393-7635 Phone: (360…" at bounding box center [150, 353] width 228 height 181
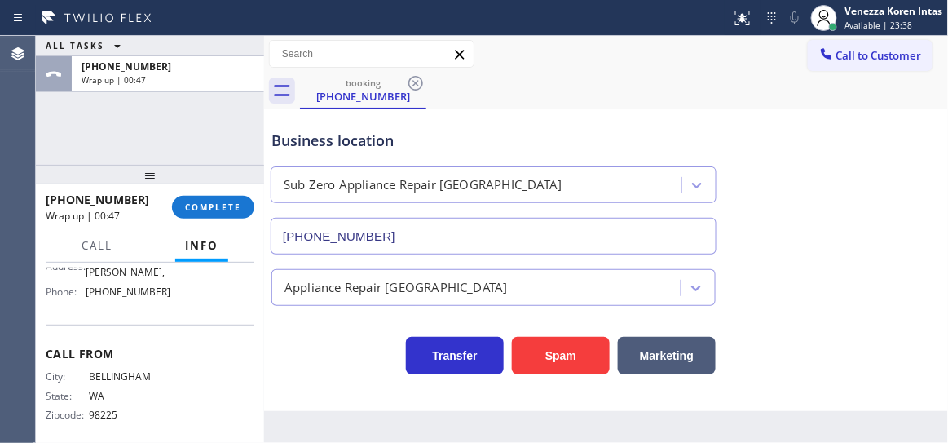
drag, startPoint x: 166, startPoint y: 154, endPoint x: 191, endPoint y: 148, distance: 25.3
click at [169, 153] on div "ALL TASKS ALL TASKS ACTIVE TASKS TASKS IN WRAP UP +13603937635 Wrap up | 00:47" at bounding box center [150, 100] width 228 height 129
drag, startPoint x: 206, startPoint y: 216, endPoint x: 231, endPoint y: 216, distance: 24.5
click at [206, 215] on button "COMPLETE" at bounding box center [213, 207] width 82 height 23
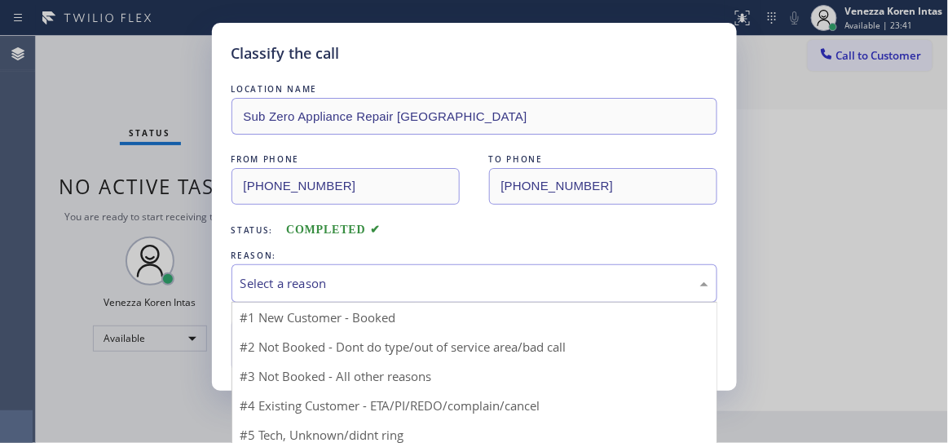
click at [362, 277] on div "Select a reason" at bounding box center [475, 283] width 468 height 19
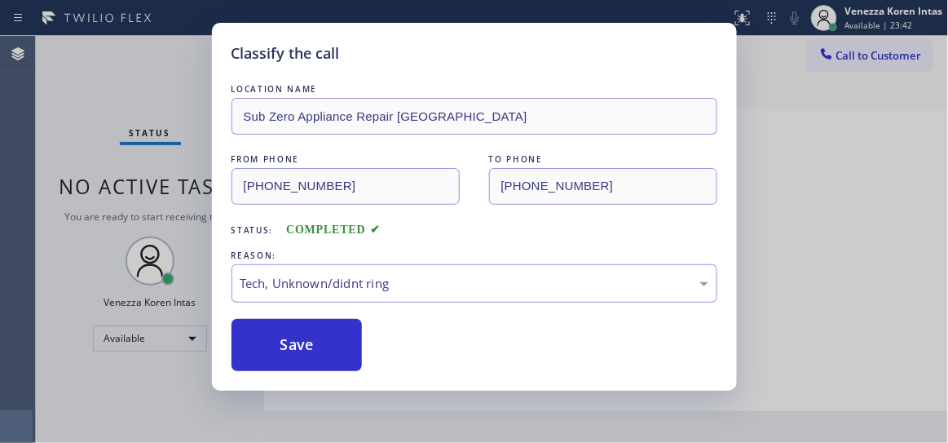
click at [288, 307] on div "LOCATION NAME Sub Zero Appliance Repair Bellingham FROM PHONE (360) 393-7635 TO…" at bounding box center [475, 226] width 486 height 290
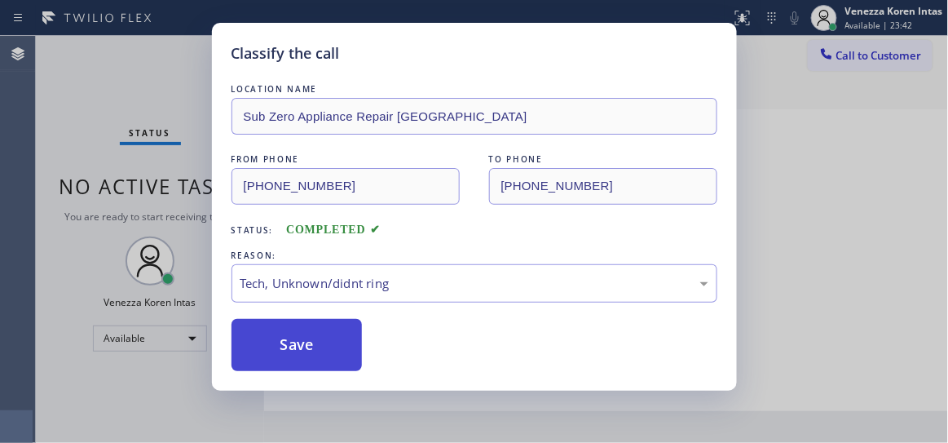
click at [297, 338] on button "Save" at bounding box center [297, 345] width 131 height 52
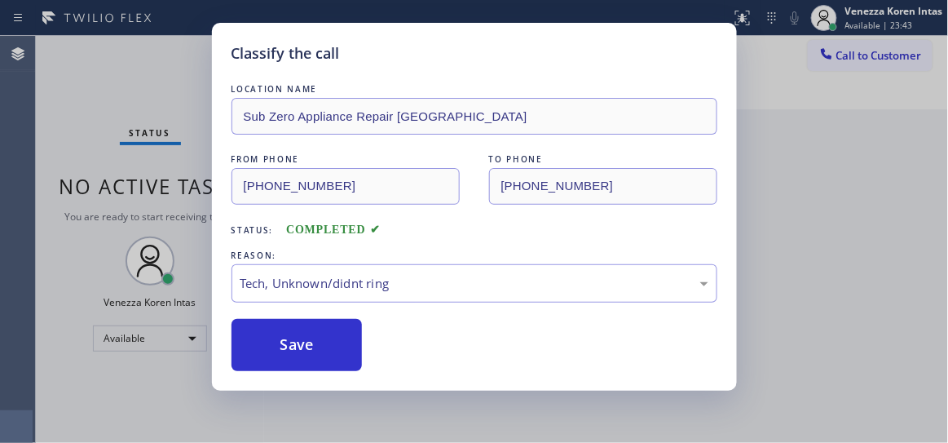
drag, startPoint x: 160, startPoint y: 183, endPoint x: 88, endPoint y: 179, distance: 71.9
click at [159, 182] on div "Classify the call LOCATION NAME Sub Zero Appliance Repair Bellingham FROM PHONE…" at bounding box center [474, 221] width 948 height 443
click at [191, 55] on div "Classify the call LOCATION NAME Sub Zero Appliance Repair Bellingham FROM PHONE…" at bounding box center [474, 221] width 948 height 443
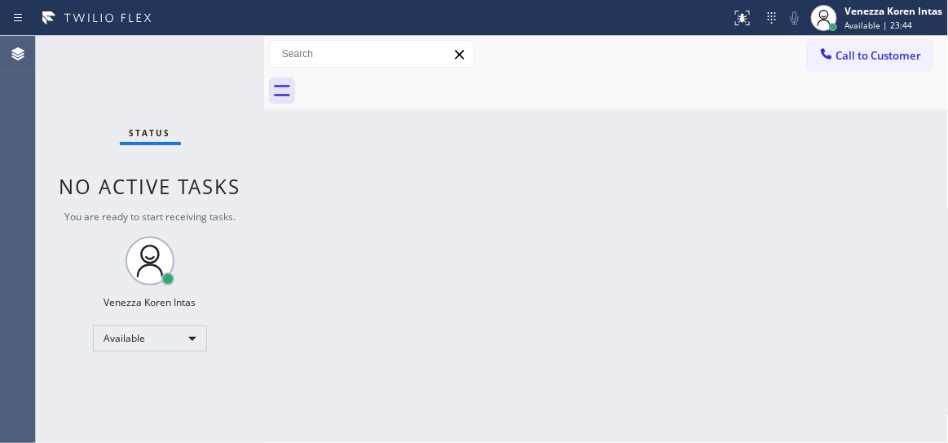
click at [192, 54] on div "Status No active tasks You are ready to start receiving tasks. Venezza Koren In…" at bounding box center [150, 239] width 228 height 407
click at [285, 38] on div "Call to Customer Outbound call Location Innovative Appliance Repair Solutions S…" at bounding box center [606, 54] width 685 height 37
click at [203, 64] on div "Status No active tasks You are ready to start receiving tasks. Venezza Koren In…" at bounding box center [150, 239] width 228 height 407
click at [800, 287] on div "Back to Dashboard Change Sender ID Customers Technicians Select a contact Outbo…" at bounding box center [606, 239] width 685 height 407
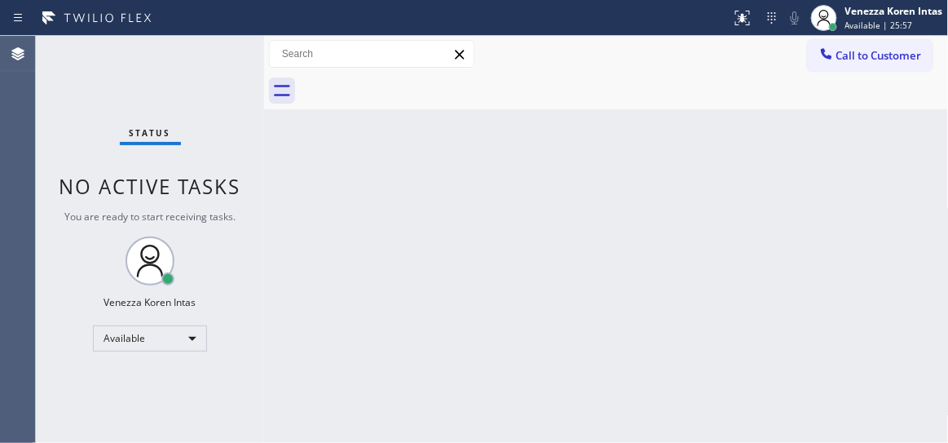
drag, startPoint x: 228, startPoint y: 186, endPoint x: 241, endPoint y: 186, distance: 13.0
click at [228, 186] on span "No active tasks" at bounding box center [151, 186] width 182 height 27
click at [276, 160] on div "Back to Dashboard Change Sender ID Customers Technicians Select a contact Outbo…" at bounding box center [606, 239] width 685 height 407
drag, startPoint x: 309, startPoint y: 130, endPoint x: 254, endPoint y: 85, distance: 71.8
click at [309, 128] on div "Back to Dashboard Change Sender ID Customers Technicians Select a contact Outbo…" at bounding box center [606, 239] width 685 height 407
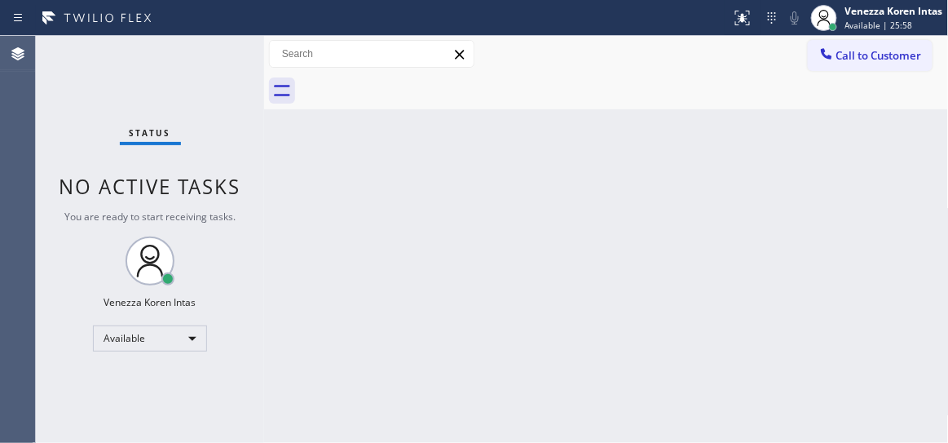
drag, startPoint x: 252, startPoint y: 83, endPoint x: 245, endPoint y: 60, distance: 23.7
click at [252, 82] on div "Status No active tasks You are ready to start receiving tasks. Venezza Koren In…" at bounding box center [150, 239] width 228 height 407
click at [245, 60] on div "Status No active tasks You are ready to start receiving tasks. Venezza Koren In…" at bounding box center [150, 239] width 228 height 407
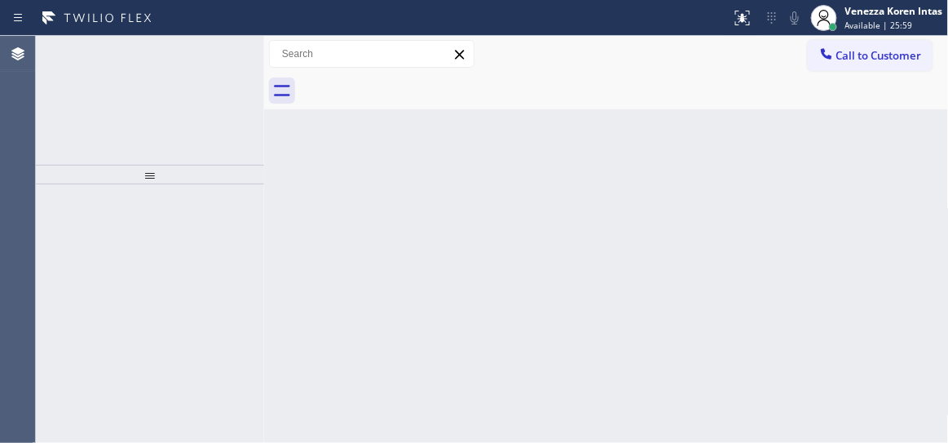
click at [241, 46] on icon at bounding box center [243, 54] width 20 height 20
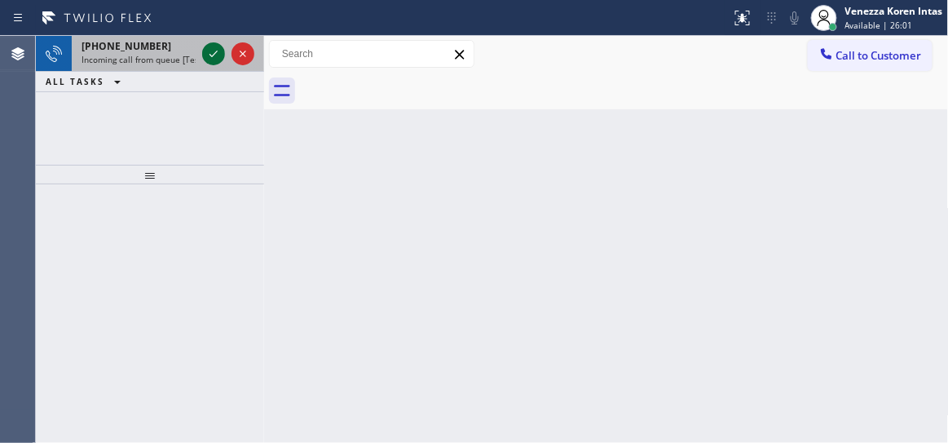
click at [213, 60] on icon at bounding box center [214, 54] width 20 height 20
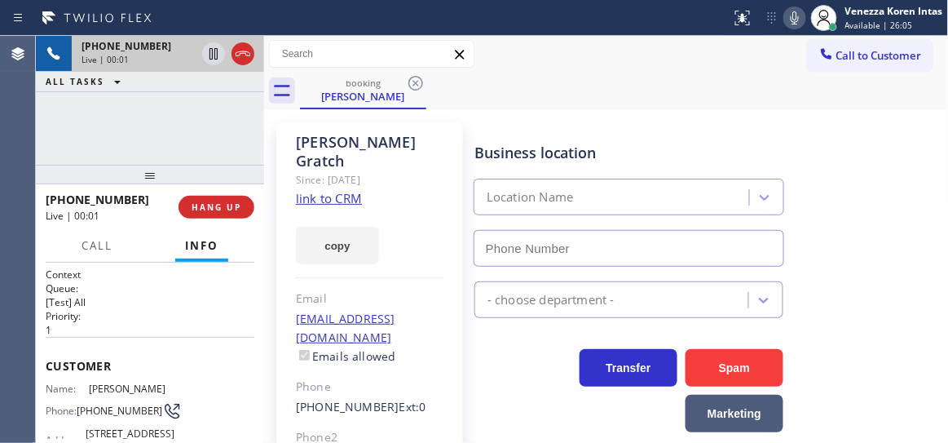
type input "(415) 914-8003"
click at [327, 190] on link "link to CRM" at bounding box center [329, 198] width 66 height 16
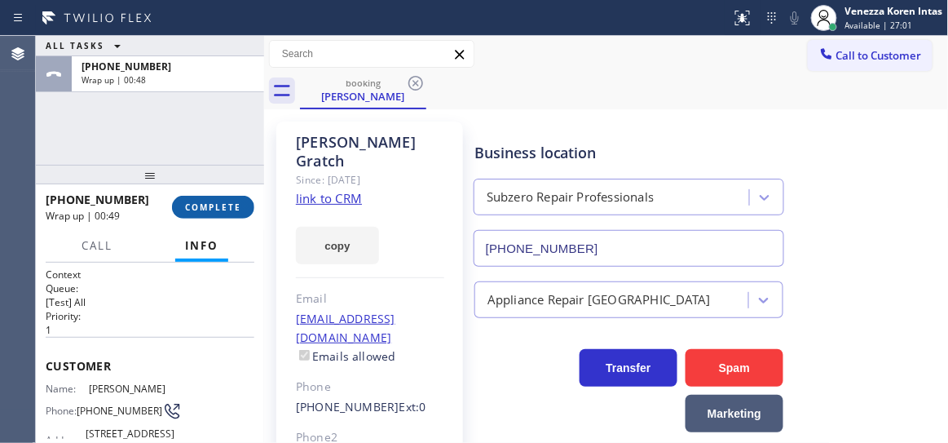
click at [201, 206] on span "COMPLETE" at bounding box center [213, 206] width 56 height 11
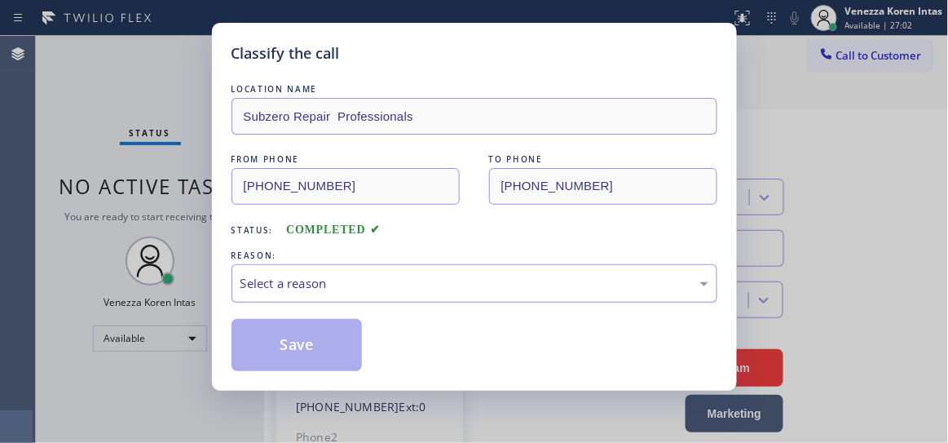
click at [362, 287] on div "Select a reason" at bounding box center [475, 283] width 468 height 19
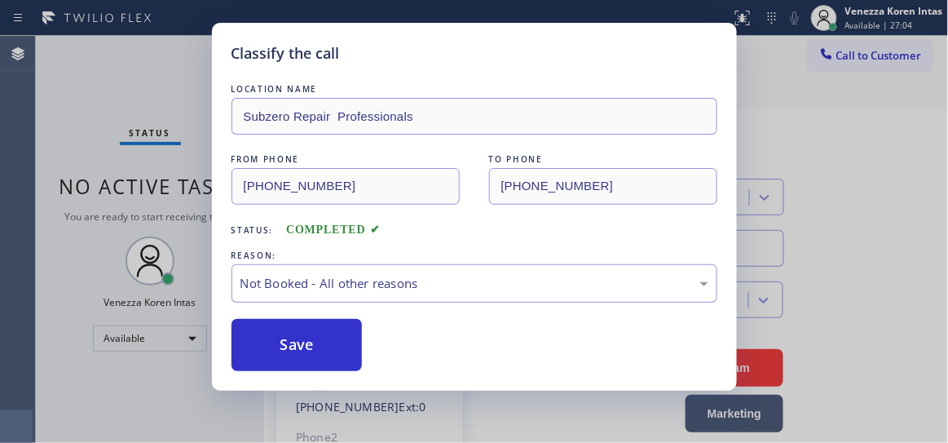
click at [379, 266] on div "Not Booked - All other reasons" at bounding box center [475, 283] width 486 height 38
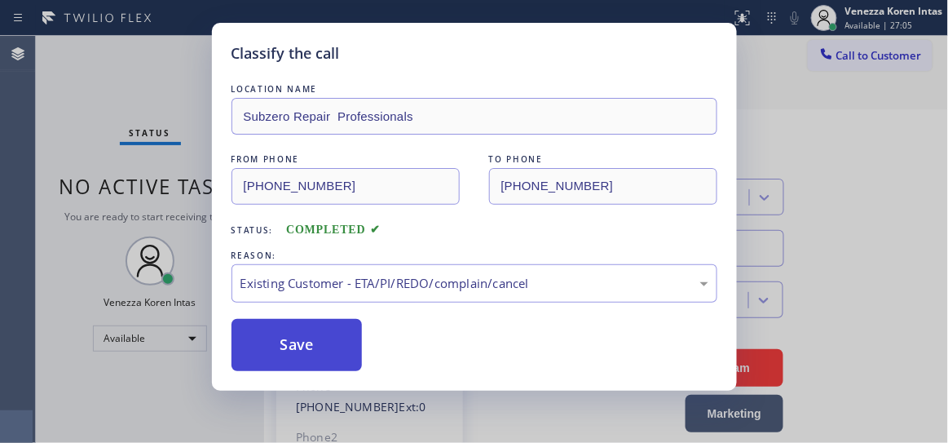
drag, startPoint x: 385, startPoint y: 379, endPoint x: 353, endPoint y: 360, distance: 36.9
click at [353, 360] on button "Save" at bounding box center [297, 345] width 131 height 52
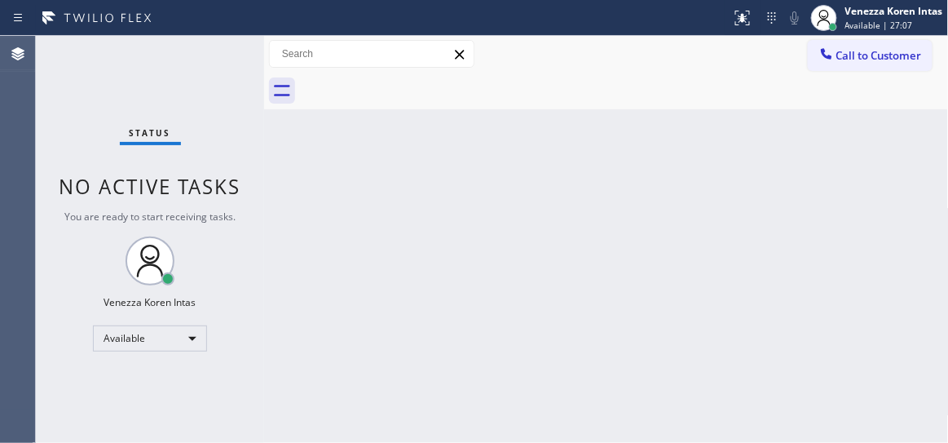
click at [234, 64] on div "Status No active tasks You are ready to start receiving tasks. Venezza Koren In…" at bounding box center [150, 239] width 228 height 407
click at [223, 60] on div "Status No active tasks You are ready to start receiving tasks. Venezza Koren In…" at bounding box center [150, 239] width 228 height 407
click at [208, 55] on div "Status No active tasks You are ready to start receiving tasks. Venezza Koren In…" at bounding box center [150, 239] width 228 height 407
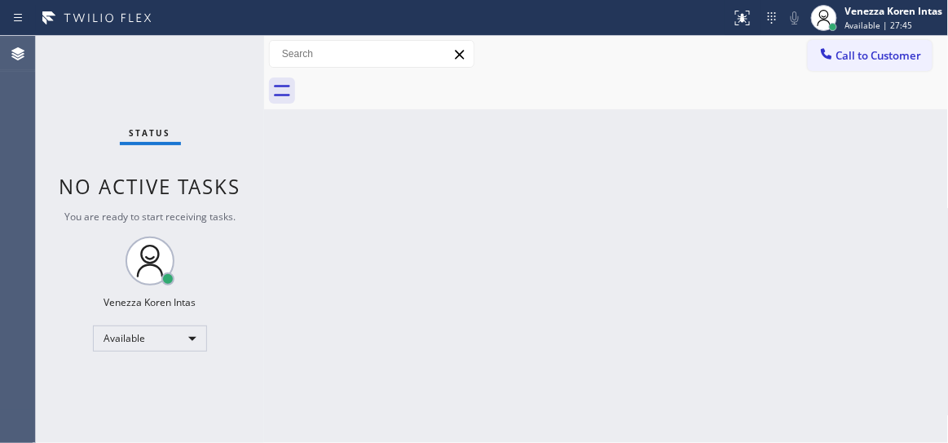
click at [208, 55] on div "Status No active tasks You are ready to start receiving tasks. Venezza Koren In…" at bounding box center [150, 239] width 228 height 407
click at [186, 66] on div "Status No active tasks You are ready to start receiving tasks. Venezza Koren In…" at bounding box center [150, 239] width 228 height 407
click at [215, 62] on div "Status No active tasks You are ready to start receiving tasks. Venezza Koren In…" at bounding box center [150, 239] width 228 height 407
click at [214, 65] on div "Status No active tasks You are ready to start receiving tasks. Venezza Koren In…" at bounding box center [150, 239] width 228 height 407
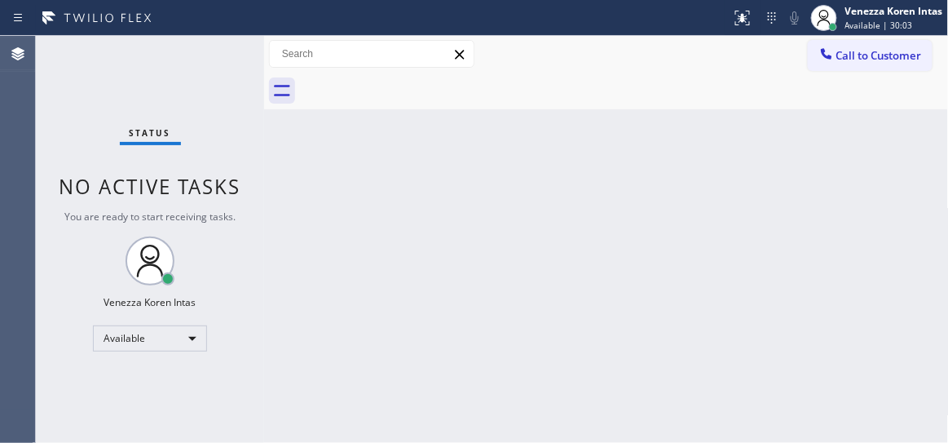
click at [230, 62] on div "Status No active tasks You are ready to start receiving tasks. Venezza Koren In…" at bounding box center [150, 239] width 228 height 407
click at [216, 63] on div "Status No active tasks You are ready to start receiving tasks. Venezza Koren In…" at bounding box center [150, 239] width 228 height 407
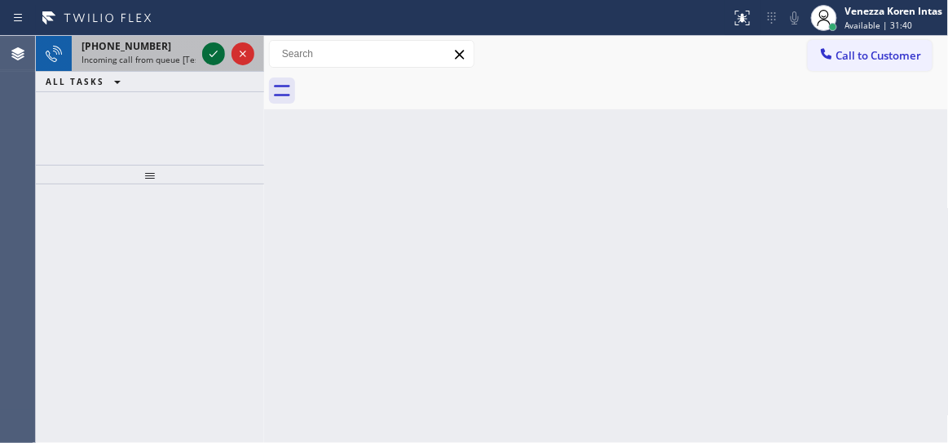
click at [211, 44] on icon at bounding box center [214, 54] width 20 height 20
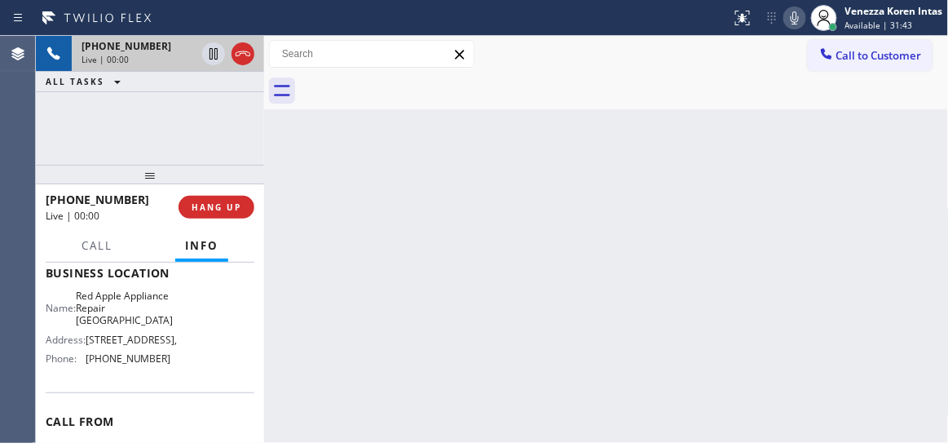
scroll to position [296, 0]
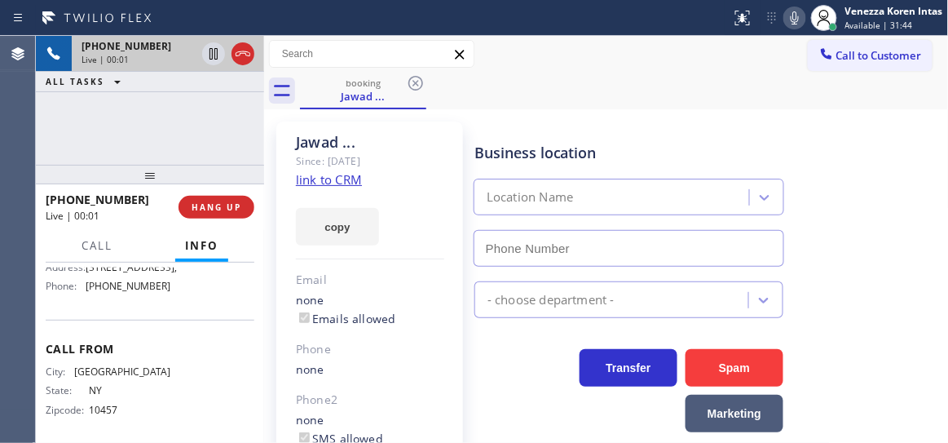
type input "(631) 402-9345"
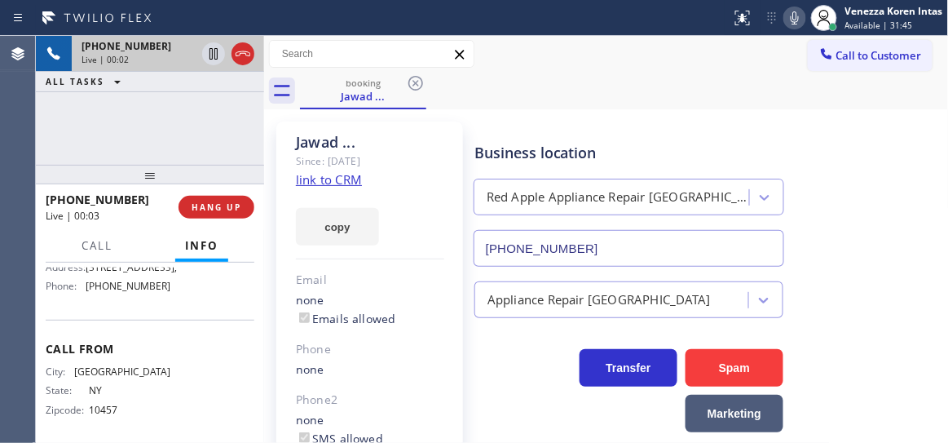
click at [334, 181] on link "link to CRM" at bounding box center [329, 179] width 66 height 16
click at [570, 133] on div "Business location Red Apple Appliance Repair Long Island (631) 402-9345" at bounding box center [629, 196] width 316 height 141
click at [657, 60] on div "Call to Customer Outbound call Location Innovative Appliance Repair Solutions S…" at bounding box center [606, 54] width 685 height 29
click at [127, 92] on div "+16467500539 Live | 01:53 ALL TASKS ALL TASKS ACTIVE TASKS TASKS IN WRAP UP" at bounding box center [150, 100] width 228 height 129
click at [168, 98] on div "+16467500539 Live | 01:53 ALL TASKS ALL TASKS ACTIVE TASKS TASKS IN WRAP UP" at bounding box center [150, 100] width 228 height 129
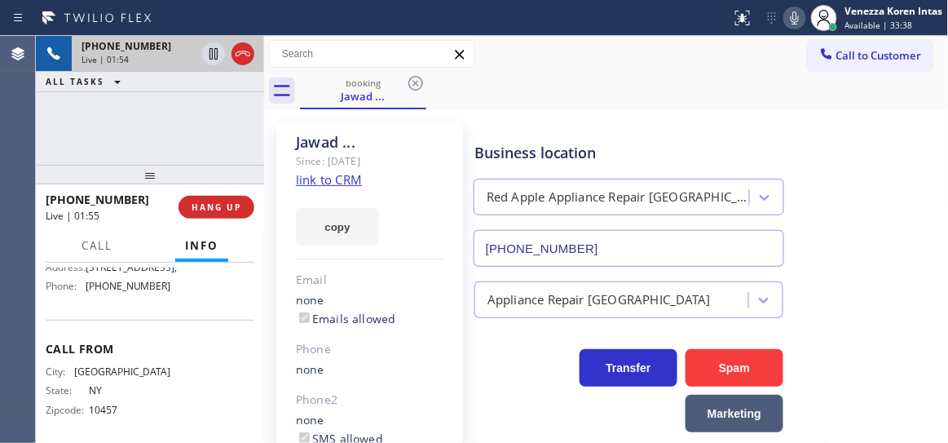
click at [161, 40] on div "+16467500539" at bounding box center [139, 46] width 114 height 14
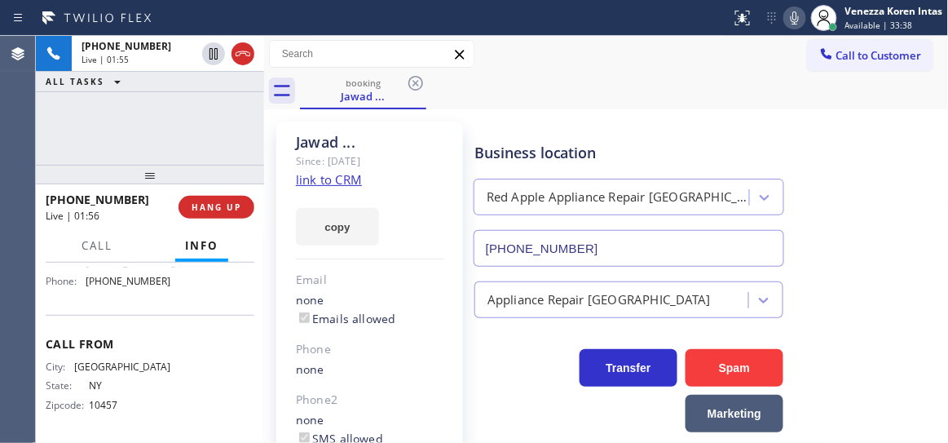
scroll to position [341, 0]
click at [164, 127] on div "+16467500539 Live | 02:01 ALL TASKS ALL TASKS ACTIVE TASKS TASKS IN WRAP UP" at bounding box center [150, 100] width 228 height 129
drag, startPoint x: 568, startPoint y: 86, endPoint x: 555, endPoint y: 64, distance: 26.3
click at [568, 86] on div "booking Jawad ..." at bounding box center [624, 91] width 649 height 37
click at [579, 46] on div "Call to Customer Outbound call Location Innovative Appliance Repair Solutions S…" at bounding box center [606, 54] width 685 height 29
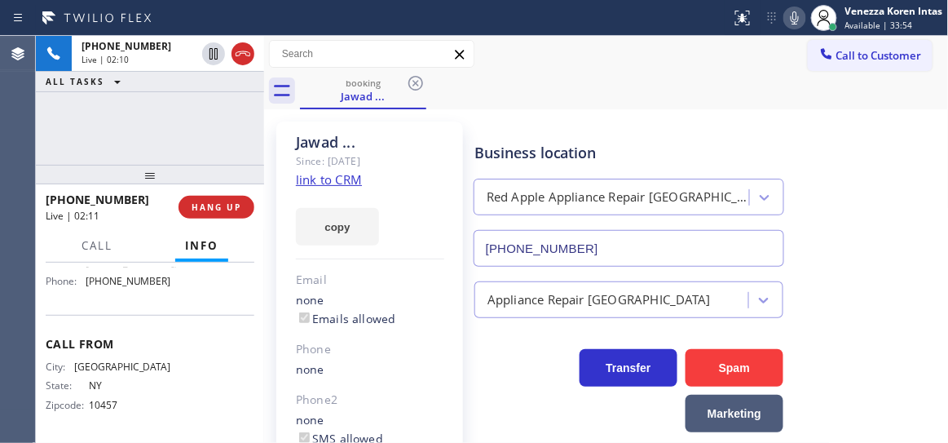
drag, startPoint x: 185, startPoint y: 139, endPoint x: 667, endPoint y: 312, distance: 512.1
click at [185, 138] on div "+16467500539 Live | 02:10 ALL TASKS ALL TASKS ACTIVE TASKS TASKS IN WRAP UP" at bounding box center [150, 100] width 228 height 129
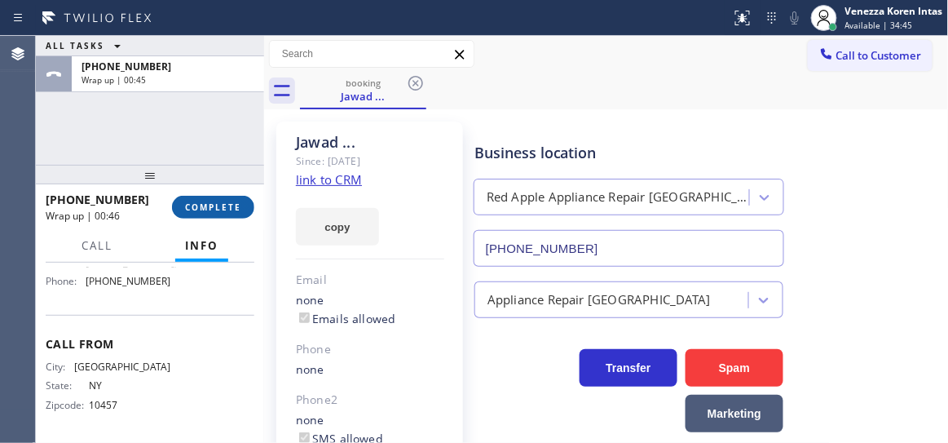
click at [223, 203] on span "COMPLETE" at bounding box center [213, 206] width 56 height 11
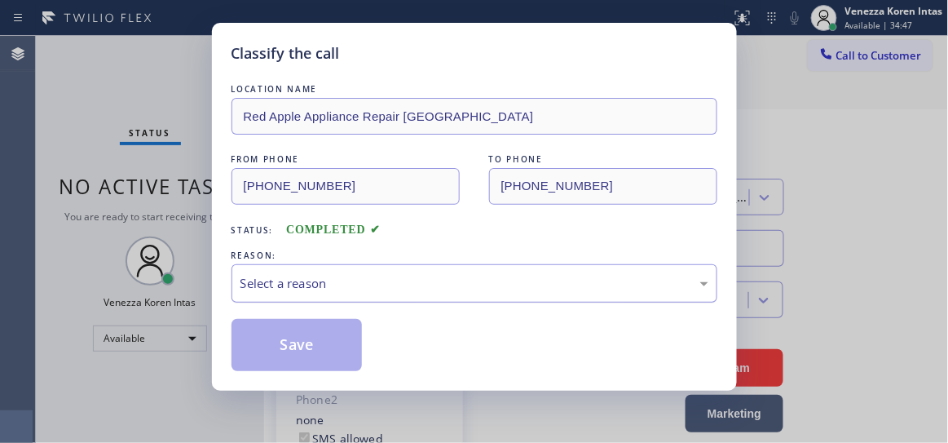
click at [444, 298] on div "Select a reason" at bounding box center [475, 283] width 486 height 38
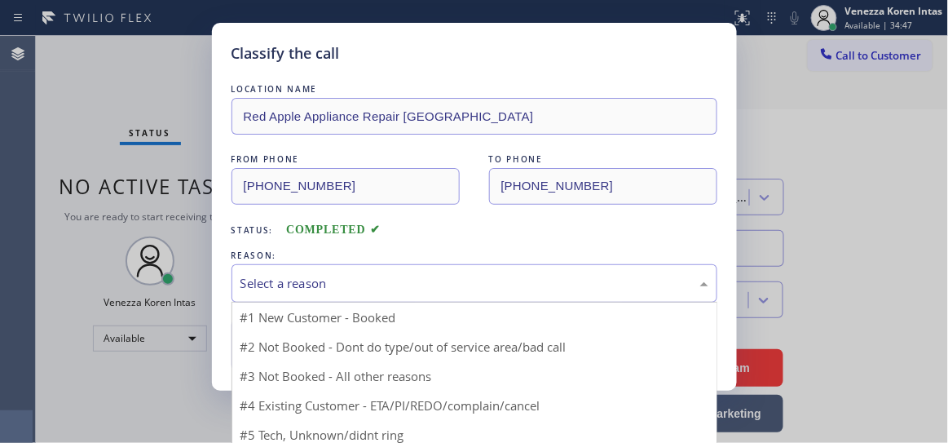
drag, startPoint x: 439, startPoint y: 397, endPoint x: 353, endPoint y: 382, distance: 87.0
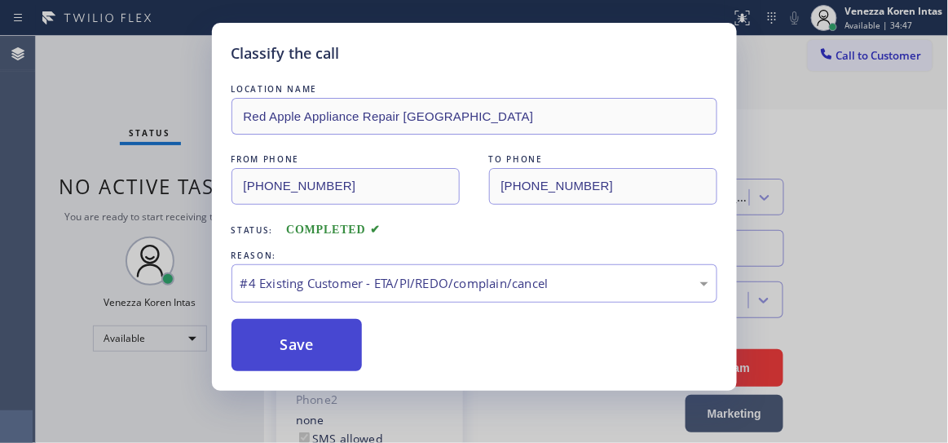
click at [276, 358] on button "Save" at bounding box center [297, 345] width 131 height 52
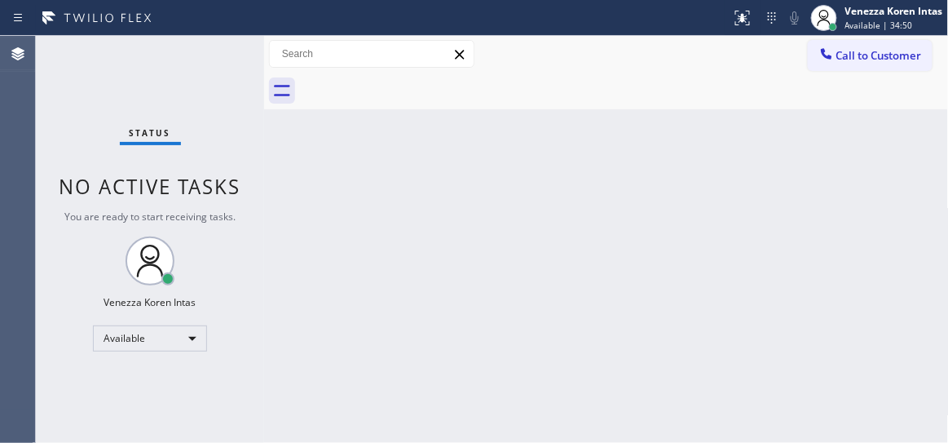
click at [362, 133] on div "Back to Dashboard Change Sender ID Customers Technicians Select a contact Outbo…" at bounding box center [606, 239] width 685 height 407
click at [210, 41] on div "Status No active tasks You are ready to start receiving tasks. Venezza Koren In…" at bounding box center [150, 239] width 228 height 407
click at [189, 71] on div "Status No active tasks You are ready to start receiving tasks. Venezza Koren In…" at bounding box center [150, 239] width 228 height 407
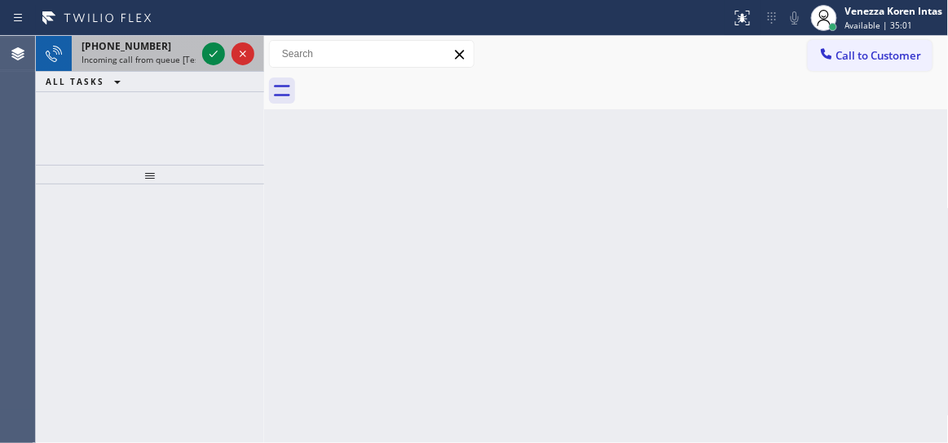
click at [131, 64] on span "Incoming call from queue [Test] All" at bounding box center [149, 59] width 135 height 11
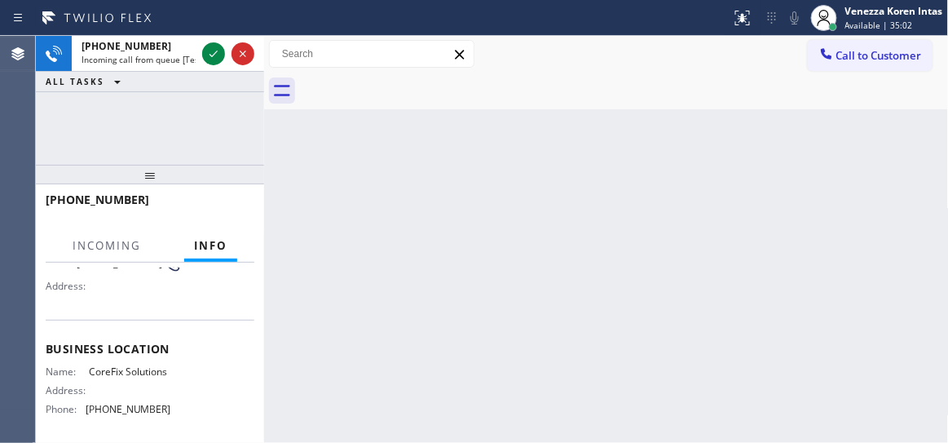
scroll to position [222, 0]
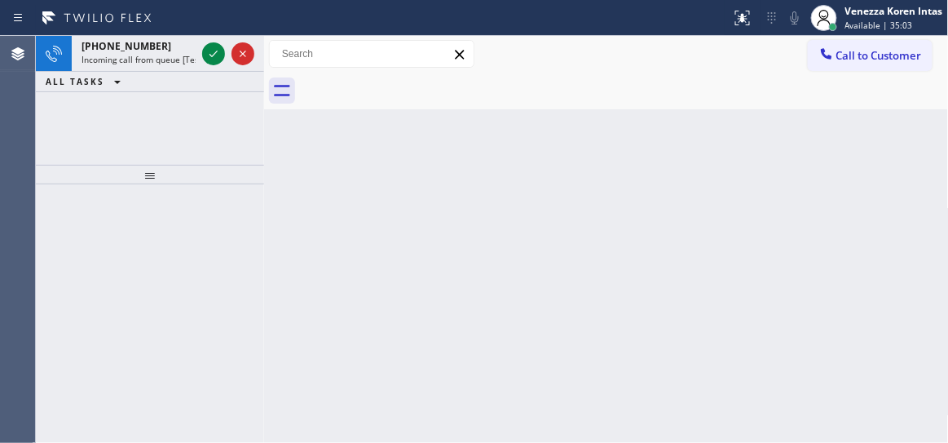
click at [217, 56] on icon at bounding box center [214, 54] width 20 height 20
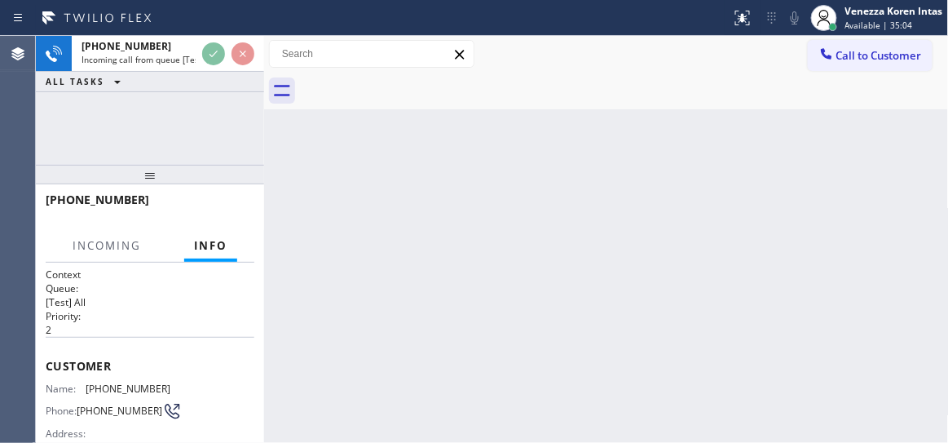
scroll to position [148, 0]
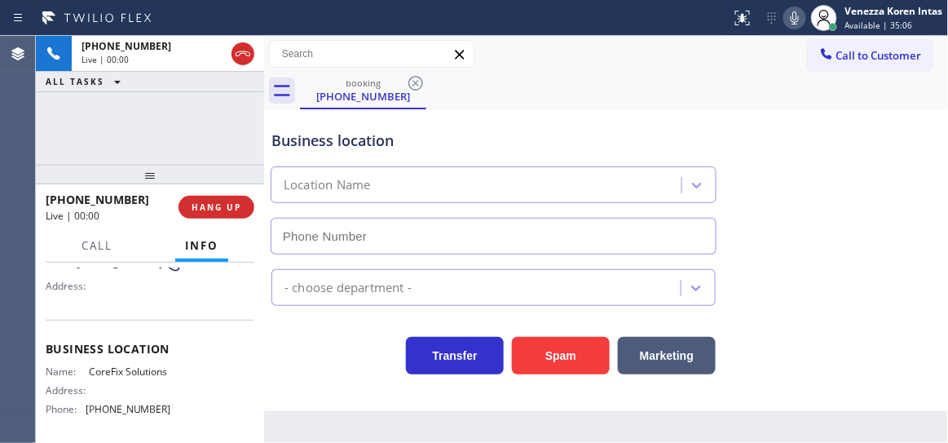
type input "(909) 637-4306"
click at [209, 76] on div "ALL TASKS ALL TASKS ACTIVE TASKS TASKS IN WRAP UP" at bounding box center [150, 82] width 228 height 20
click at [176, 132] on div "+19092516051 Live | 00:29 ALL TASKS ALL TASKS ACTIVE TASKS TASKS IN WRAP UP" at bounding box center [150, 100] width 228 height 129
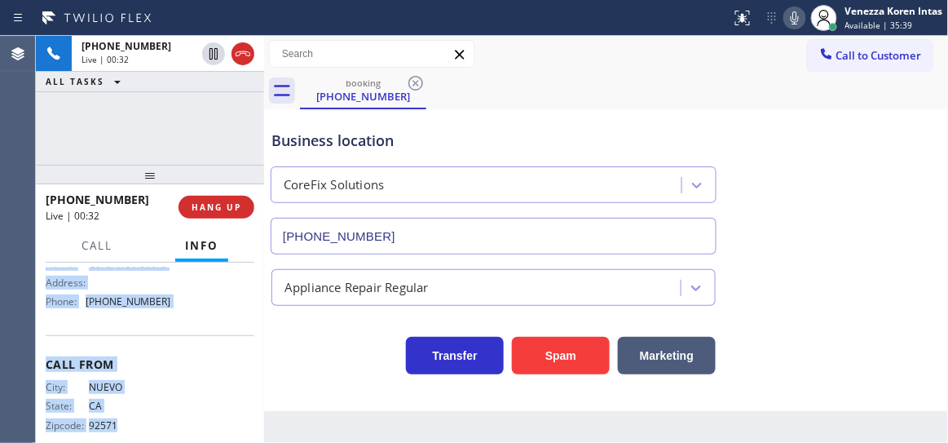
scroll to position [269, 0]
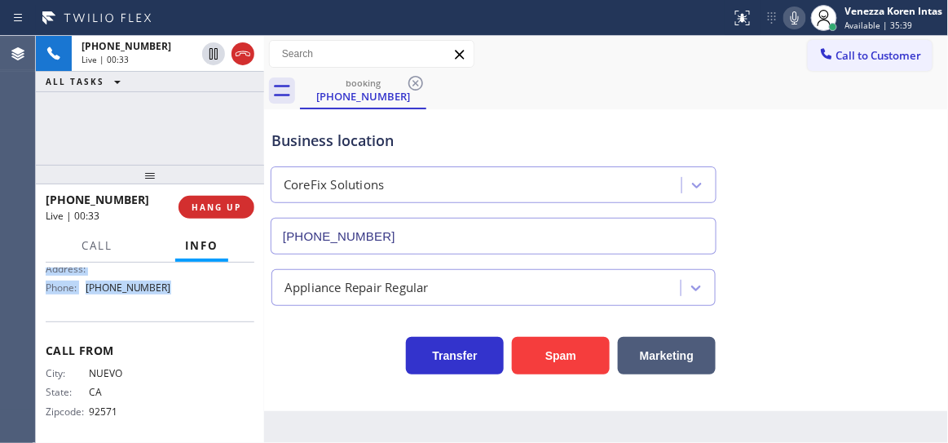
drag, startPoint x: 47, startPoint y: 289, endPoint x: 197, endPoint y: 310, distance: 150.7
click at [197, 310] on div "Context Queue: [Test] All Priority: 2 Customer Name: (909) 251-6051 Phone: (909…" at bounding box center [150, 221] width 209 height 447
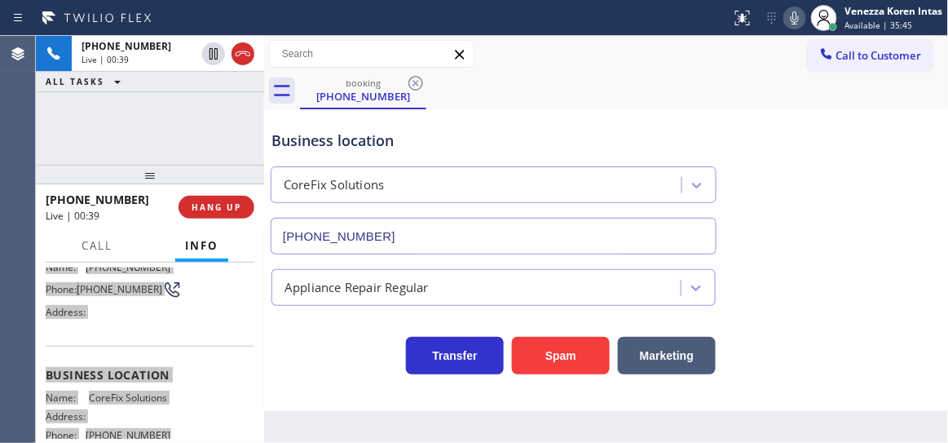
scroll to position [0, 0]
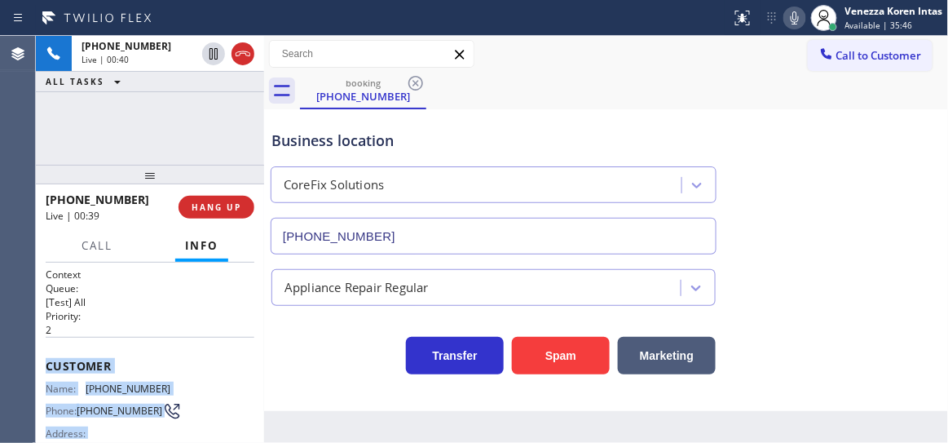
drag, startPoint x: 101, startPoint y: 340, endPoint x: 85, endPoint y: 362, distance: 27.4
click at [100, 339] on div "Customer Name: (909) 251-6051 Phone: (909) 251-6051 Address:" at bounding box center [150, 402] width 209 height 130
click at [45, 355] on div "Context Queue: [Test] All Priority: 2 Customer Name: (909) 251-6051 Phone: (909…" at bounding box center [150, 353] width 228 height 181
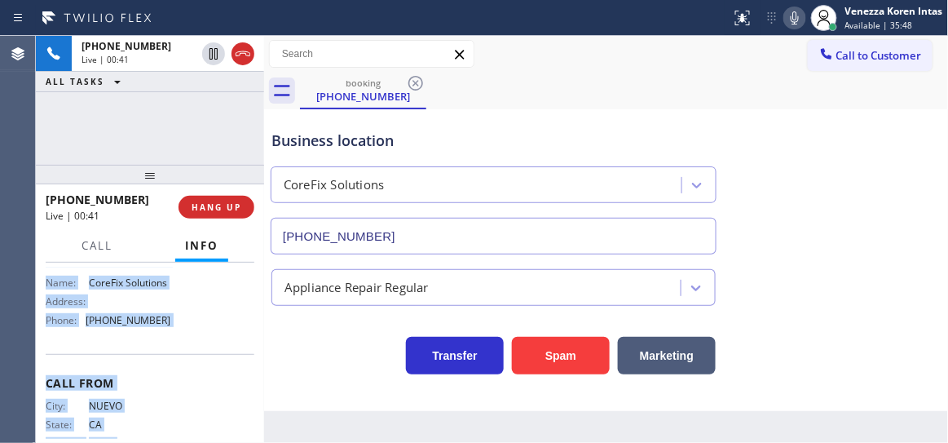
scroll to position [290, 0]
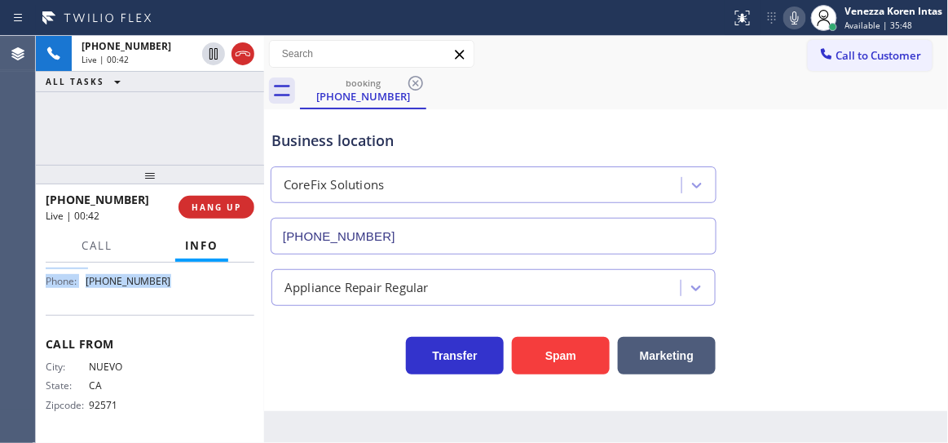
drag, startPoint x: 46, startPoint y: 356, endPoint x: 180, endPoint y: 286, distance: 151.7
click at [180, 286] on div "Context Queue: [Test] All Priority: 2 Customer Name: (909) 251-6051 Phone: (909…" at bounding box center [150, 215] width 209 height 447
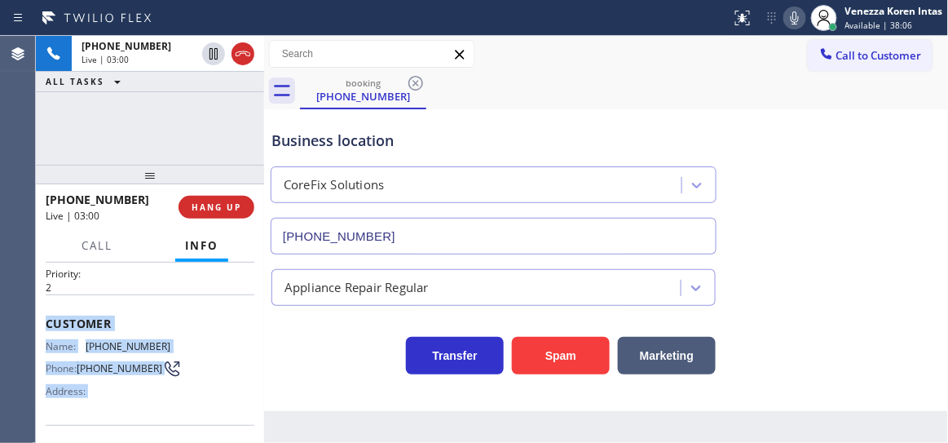
scroll to position [0, 0]
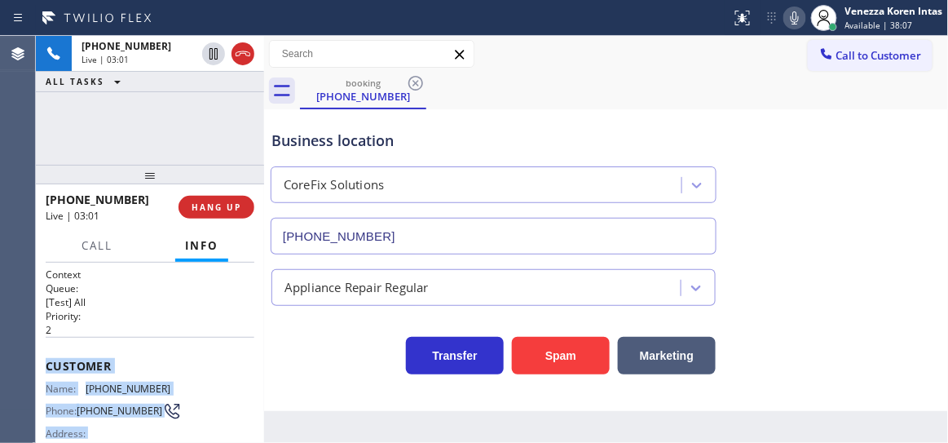
click at [132, 382] on span "(909) 251-6051" at bounding box center [129, 388] width 86 height 12
drag, startPoint x: 153, startPoint y: 383, endPoint x: 160, endPoint y: 391, distance: 11.0
click at [153, 382] on span "(909) 251-6051" at bounding box center [129, 388] width 86 height 12
click at [157, 386] on span "(909) 251-6051" at bounding box center [129, 388] width 86 height 12
click at [147, 382] on span "(909) 251-6051" at bounding box center [129, 388] width 86 height 12
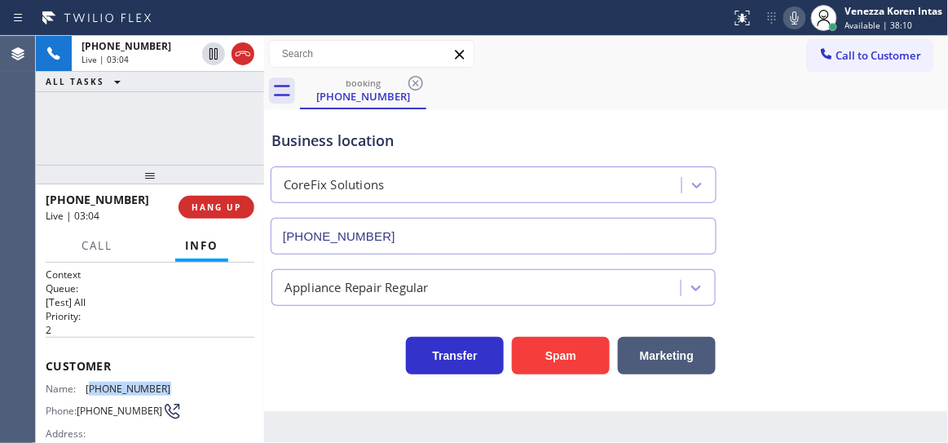
drag, startPoint x: 157, startPoint y: 387, endPoint x: 89, endPoint y: 388, distance: 67.7
click at [89, 388] on span "(909) 251-6051" at bounding box center [129, 388] width 86 height 12
click at [790, 14] on icon at bounding box center [795, 18] width 20 height 20
drag, startPoint x: 795, startPoint y: 28, endPoint x: 783, endPoint y: 55, distance: 30.3
click at [795, 28] on button at bounding box center [795, 18] width 23 height 23
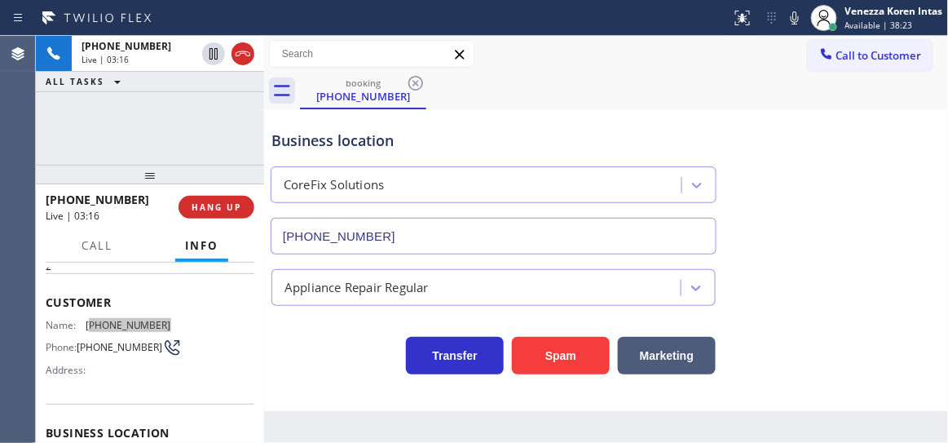
scroll to position [148, 0]
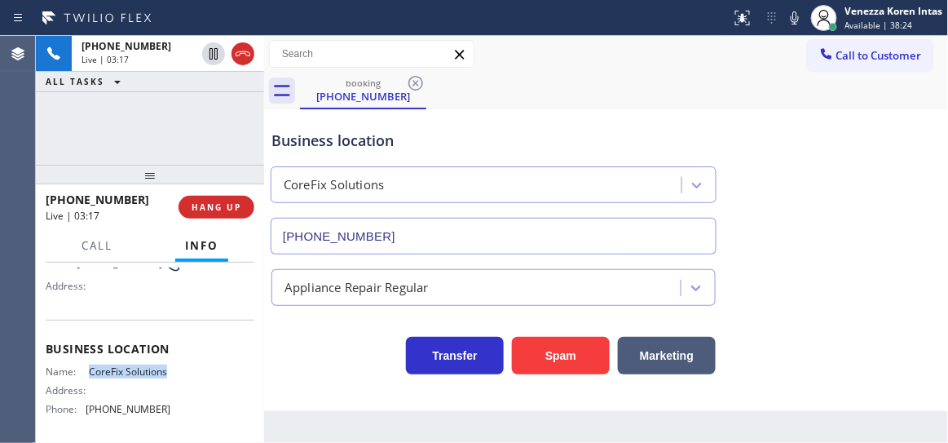
drag, startPoint x: 81, startPoint y: 365, endPoint x: 135, endPoint y: 388, distance: 59.2
click at [135, 388] on div "Business location Name: CoreFix Solutions Address: Phone: (909) 637-4306" at bounding box center [150, 381] width 209 height 123
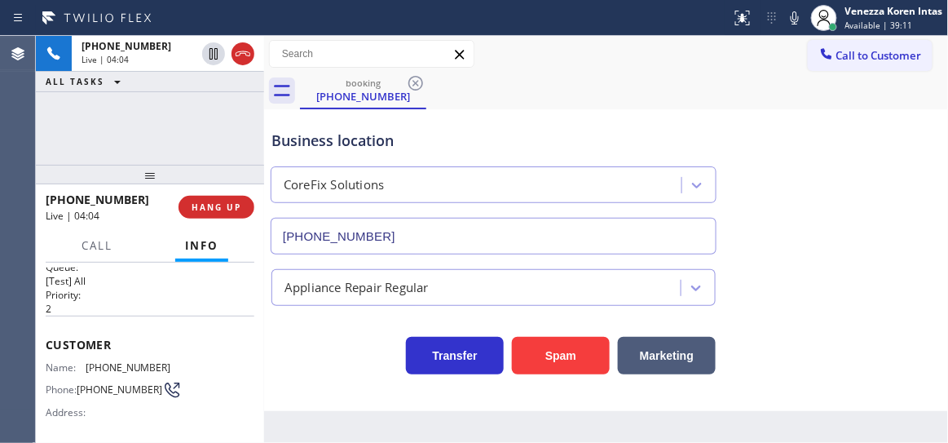
scroll to position [0, 0]
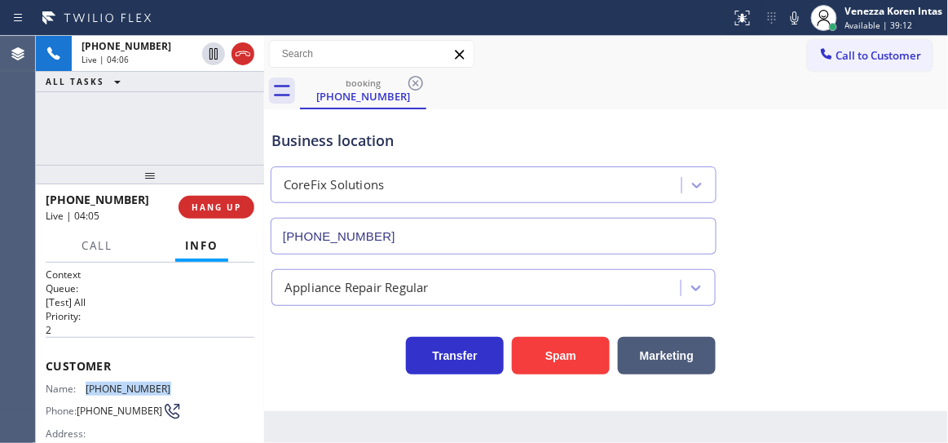
drag, startPoint x: 172, startPoint y: 385, endPoint x: 87, endPoint y: 383, distance: 84.8
click at [87, 384] on div "Name: (909) 251-6051 Phone: (909) 251-6051 Address:" at bounding box center [150, 414] width 209 height 64
click at [785, 12] on icon at bounding box center [795, 18] width 20 height 20
click at [581, 69] on div "Call to Customer Outbound call Location Innovative Appliance Repair Solutions S…" at bounding box center [606, 54] width 685 height 37
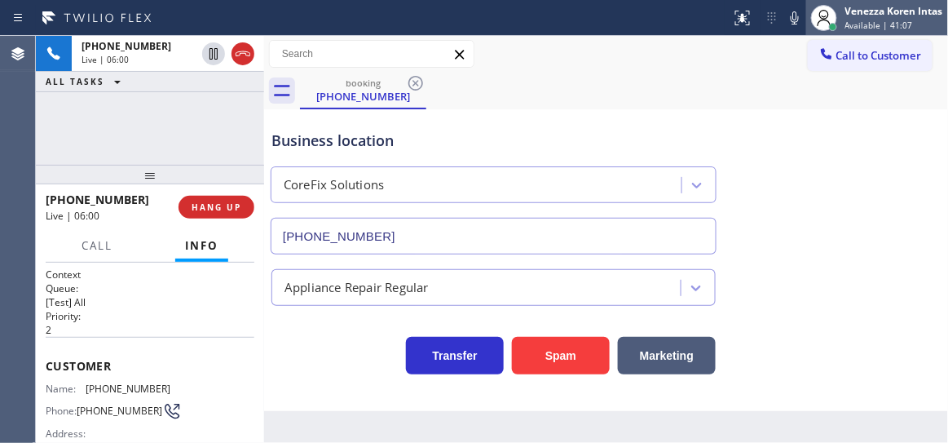
click at [823, 5] on div at bounding box center [824, 18] width 26 height 26
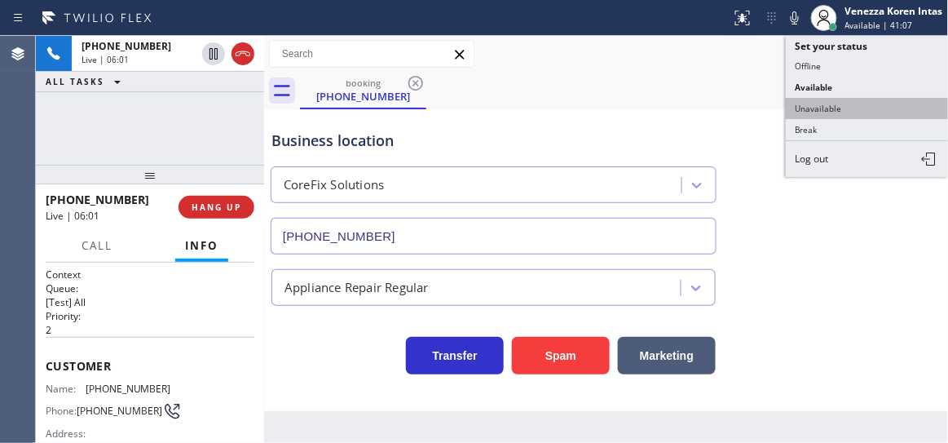
click at [821, 103] on button "Unavailable" at bounding box center [867, 108] width 163 height 21
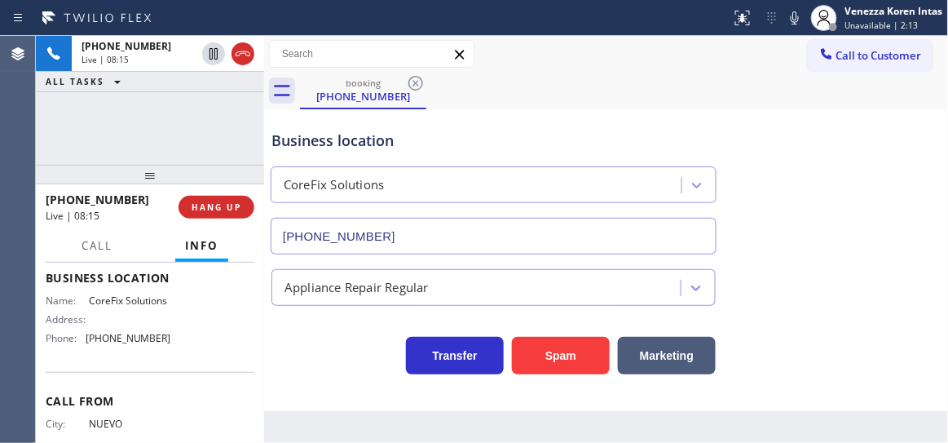
scroll to position [222, 0]
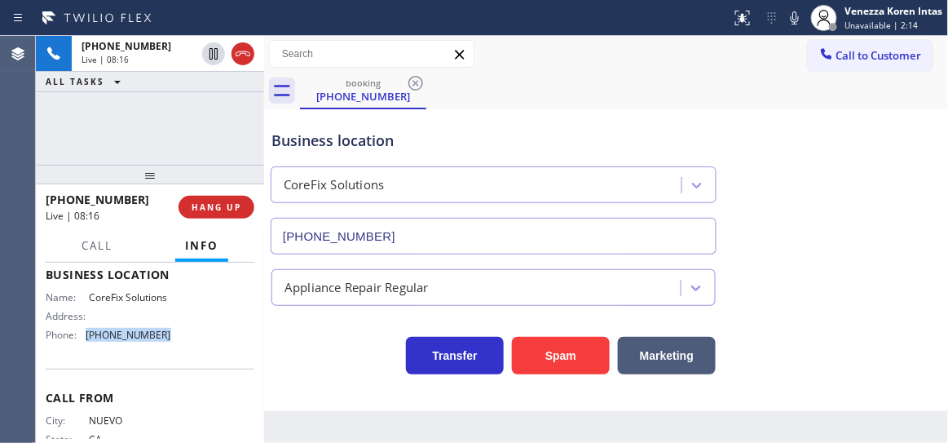
drag, startPoint x: 175, startPoint y: 356, endPoint x: 87, endPoint y: 360, distance: 88.2
click at [87, 348] on div "Name: CoreFix Solutions Address: Phone: (909) 637-4306" at bounding box center [150, 319] width 209 height 57
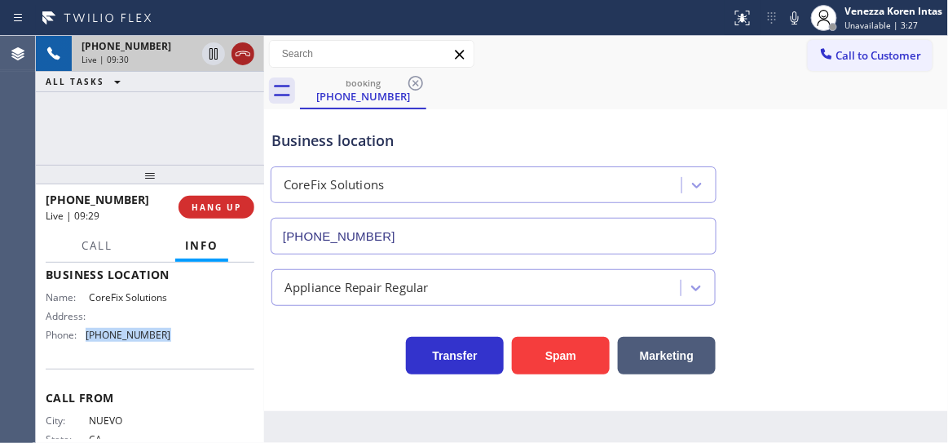
click at [246, 57] on icon at bounding box center [243, 54] width 20 height 20
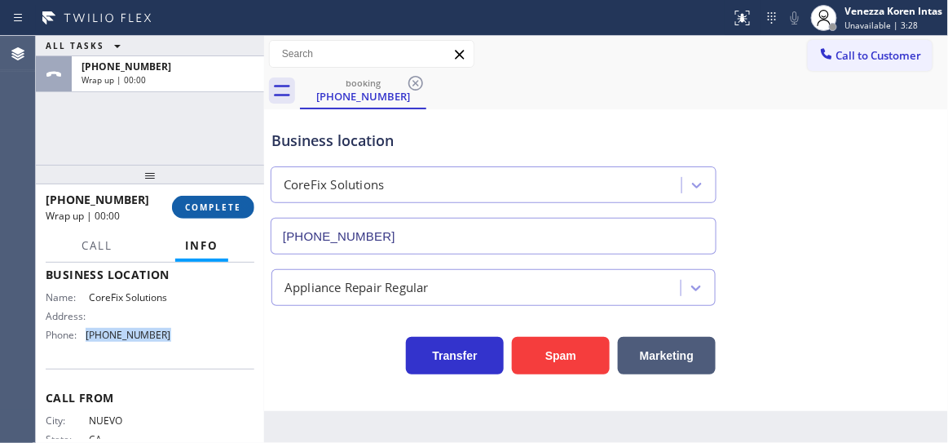
drag, startPoint x: 228, startPoint y: 205, endPoint x: 294, endPoint y: 199, distance: 66.3
click at [229, 203] on span "COMPLETE" at bounding box center [213, 206] width 56 height 11
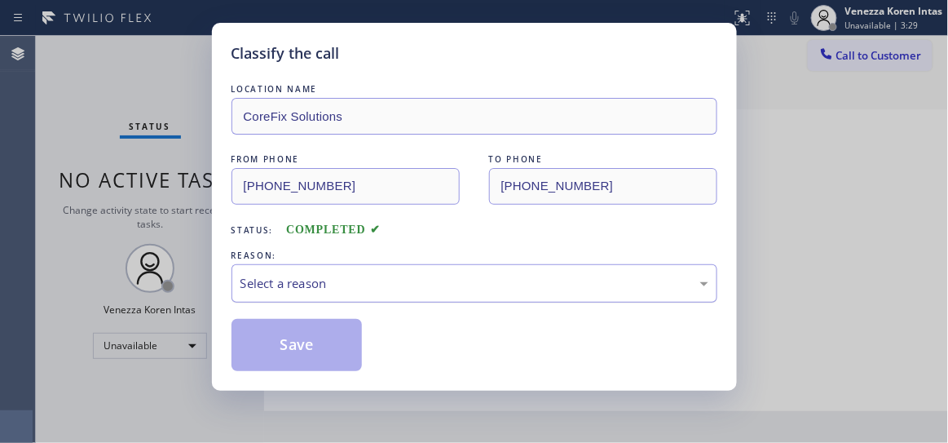
click at [303, 280] on div "Select a reason" at bounding box center [475, 283] width 468 height 19
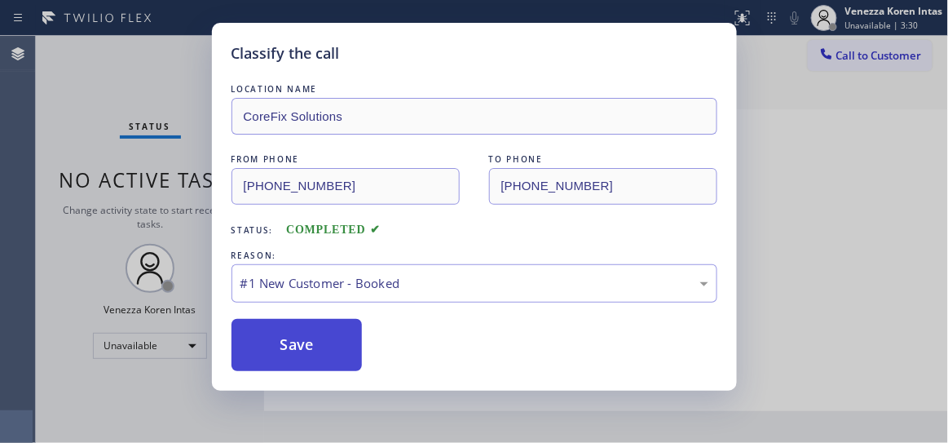
click at [285, 324] on button "Save" at bounding box center [297, 345] width 131 height 52
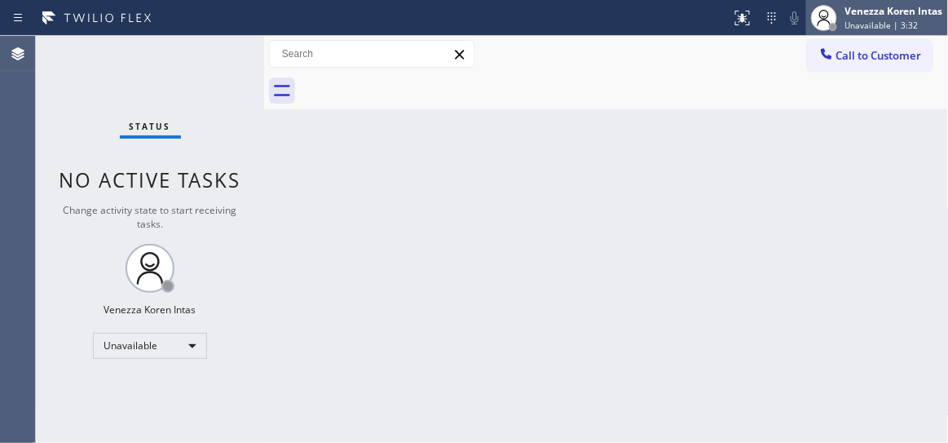
click at [855, 26] on span "Unavailable | 3:32" at bounding box center [882, 25] width 73 height 11
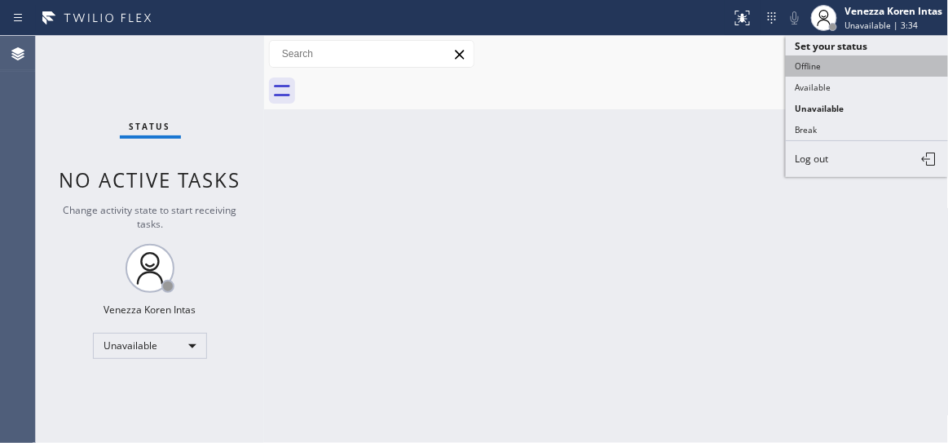
click at [841, 67] on button "Offline" at bounding box center [867, 65] width 163 height 21
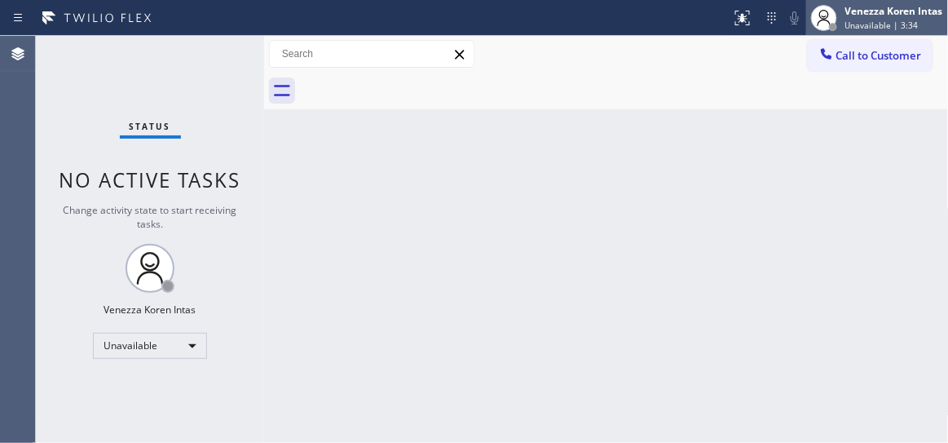
click at [867, 24] on span "Unavailable | 3:34" at bounding box center [882, 25] width 73 height 11
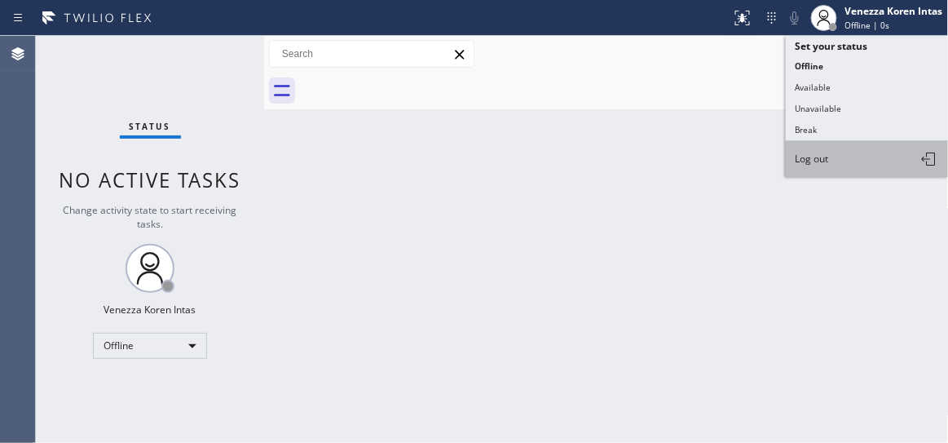
click at [852, 150] on button "Log out" at bounding box center [867, 159] width 163 height 36
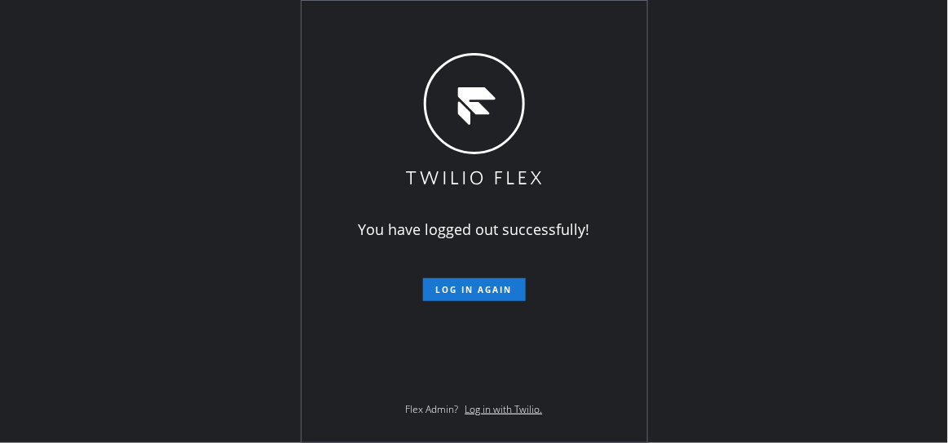
click at [791, 135] on div "You have logged out successfully! Log in again Flex Admin? Log in with Twilio." at bounding box center [474, 221] width 948 height 443
